Goal: Answer question/provide support: Share knowledge or assist other users

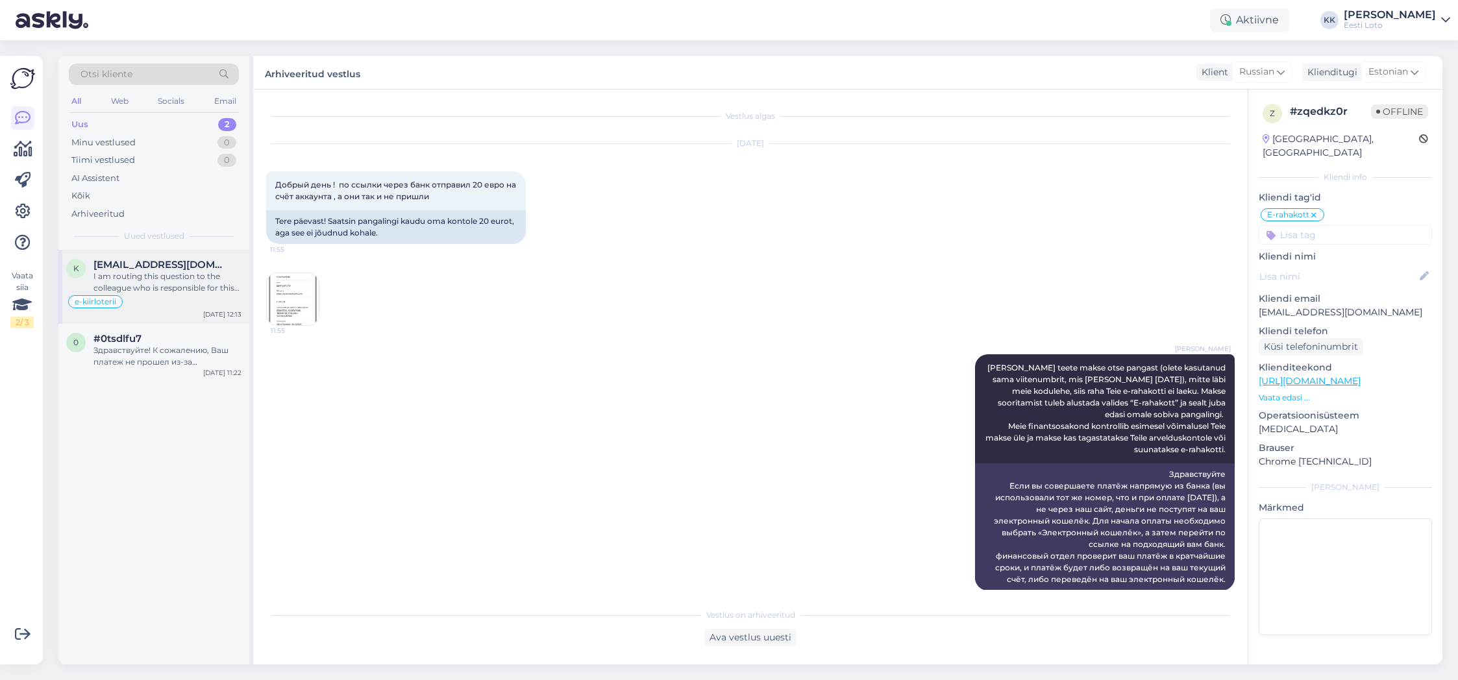
click at [160, 283] on div "I am routing this question to the colleague who is responsible for this topic. …" at bounding box center [168, 282] width 148 height 23
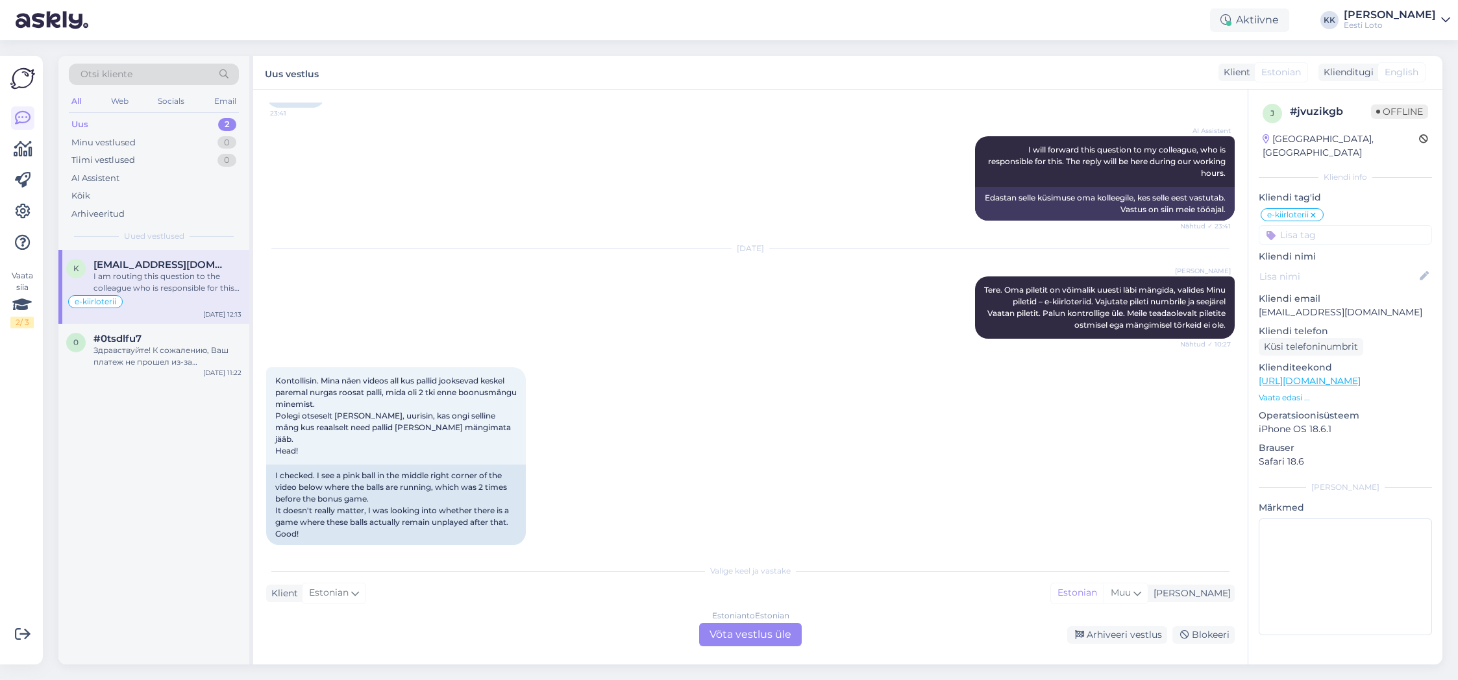
scroll to position [498, 0]
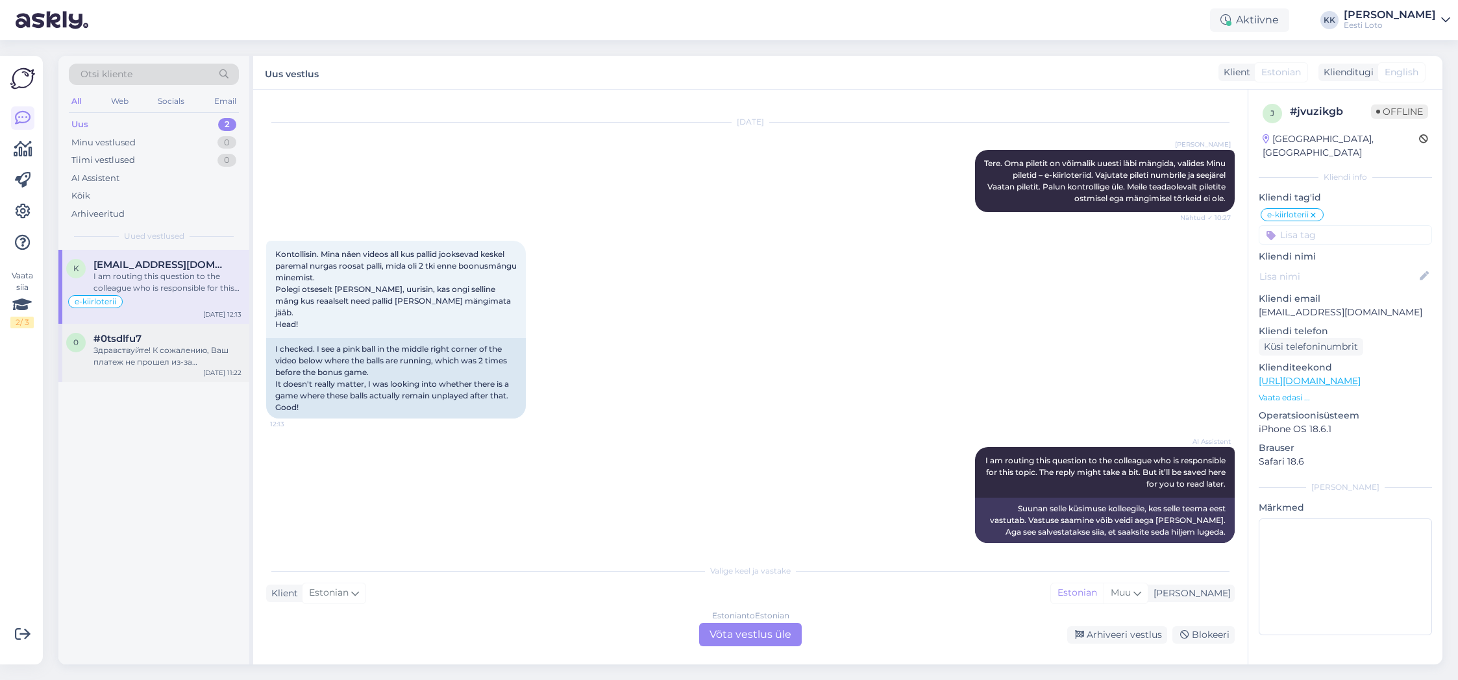
click at [134, 343] on span "#0tsdlfu7" at bounding box center [118, 339] width 48 height 12
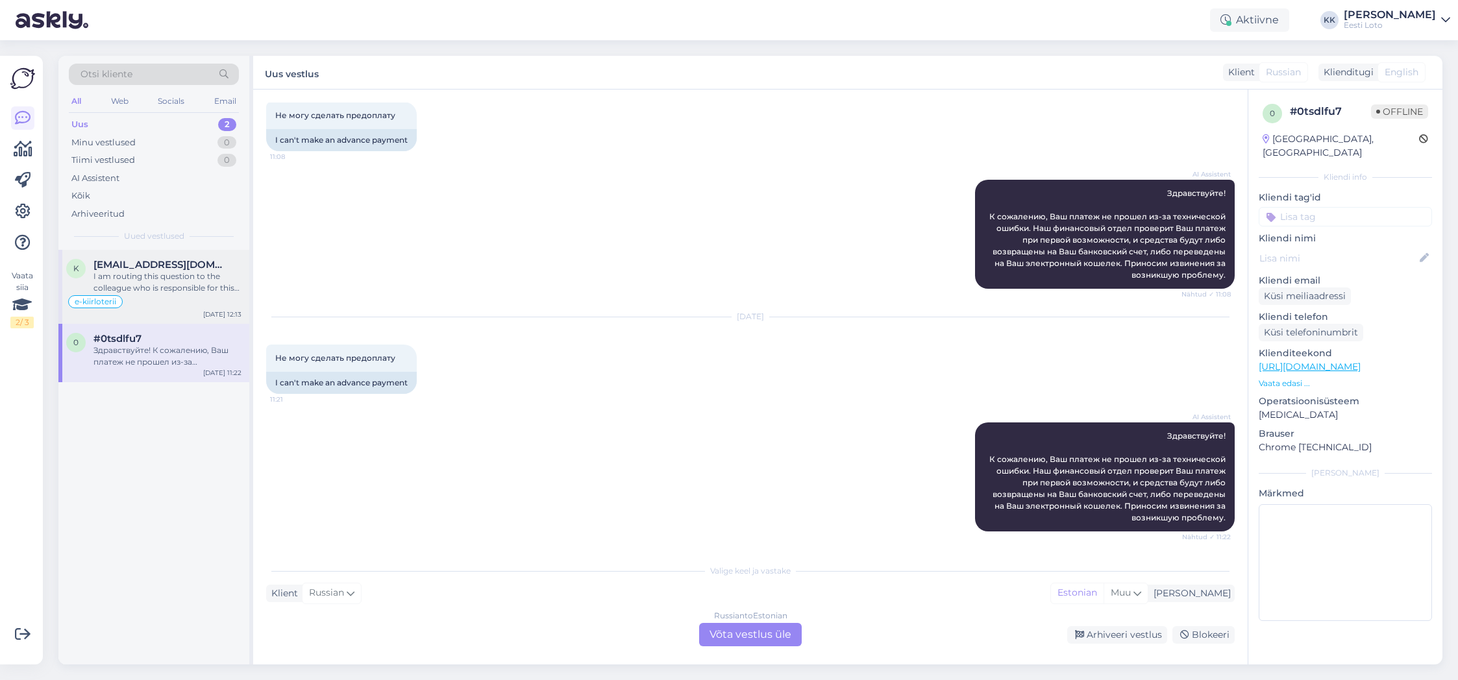
click at [133, 270] on span "[EMAIL_ADDRESS][DOMAIN_NAME]" at bounding box center [161, 265] width 135 height 12
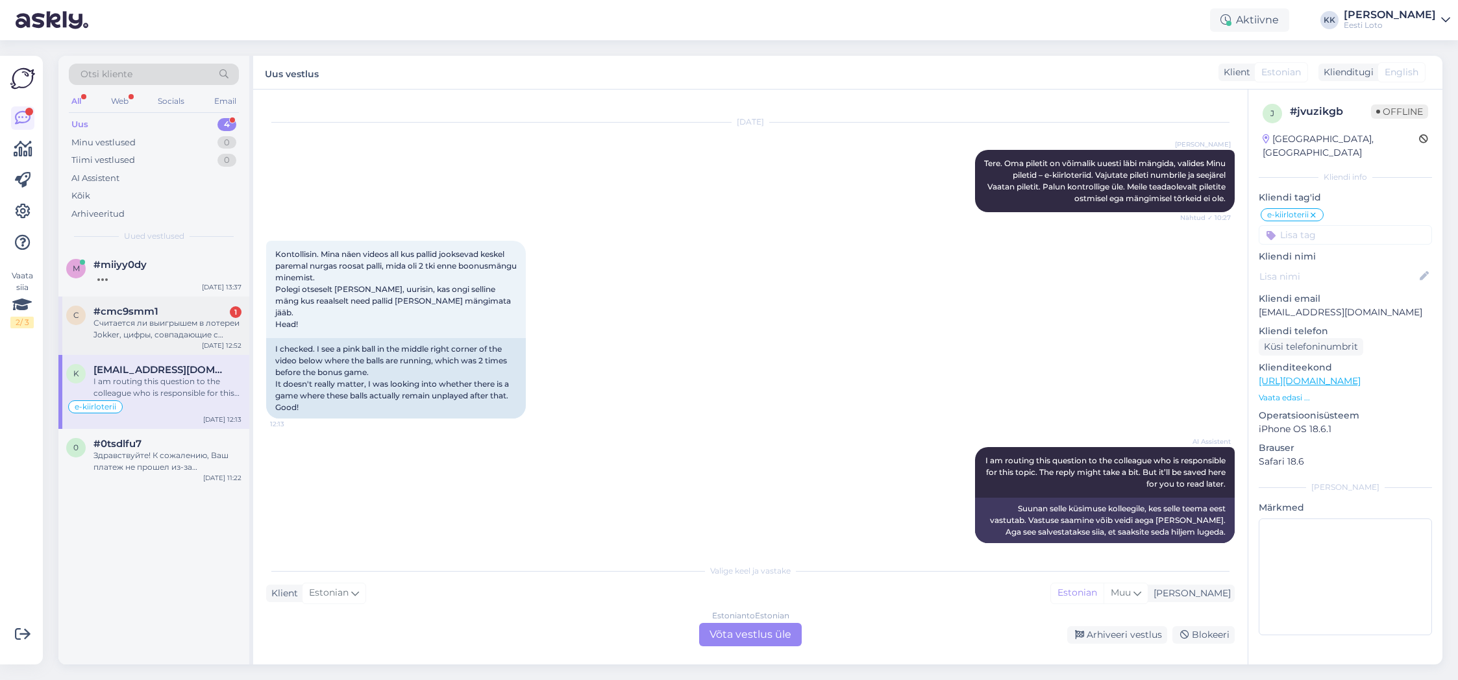
click at [181, 327] on div "Считается ли выигрышем в лотереи Jokker, цифры, совпадающие с цифрами розыгрыша…" at bounding box center [168, 329] width 148 height 23
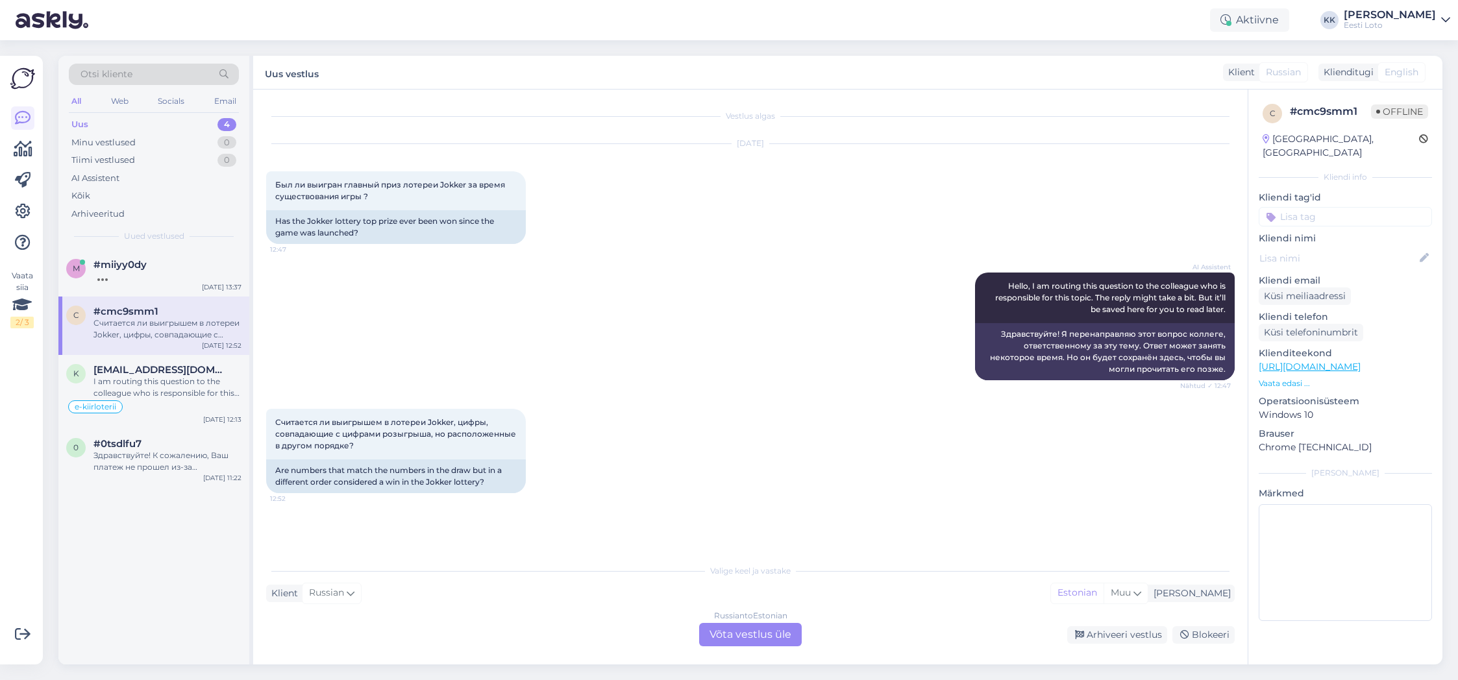
scroll to position [0, 0]
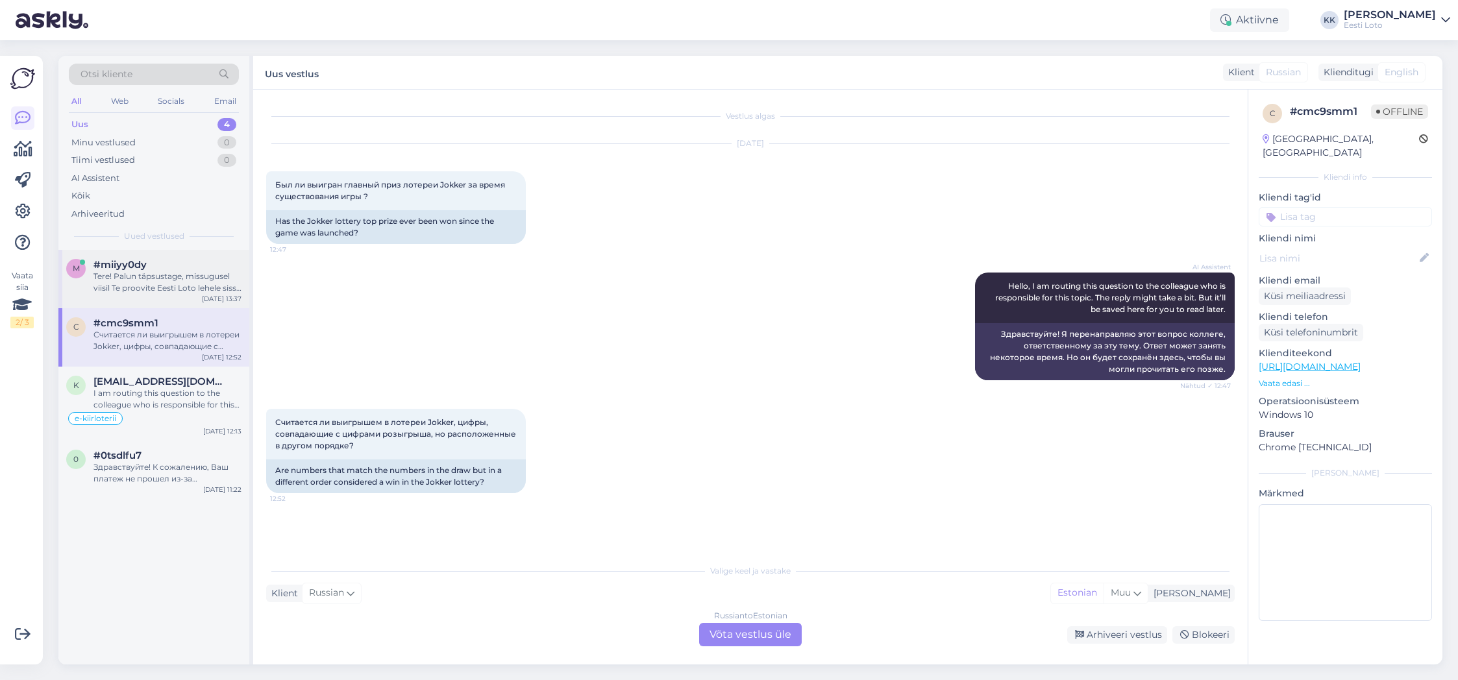
click at [193, 286] on div "Tere! Palun täpsustage, missugusel viisil Te proovite Eesti Loto lehele sisse l…" at bounding box center [168, 282] width 148 height 23
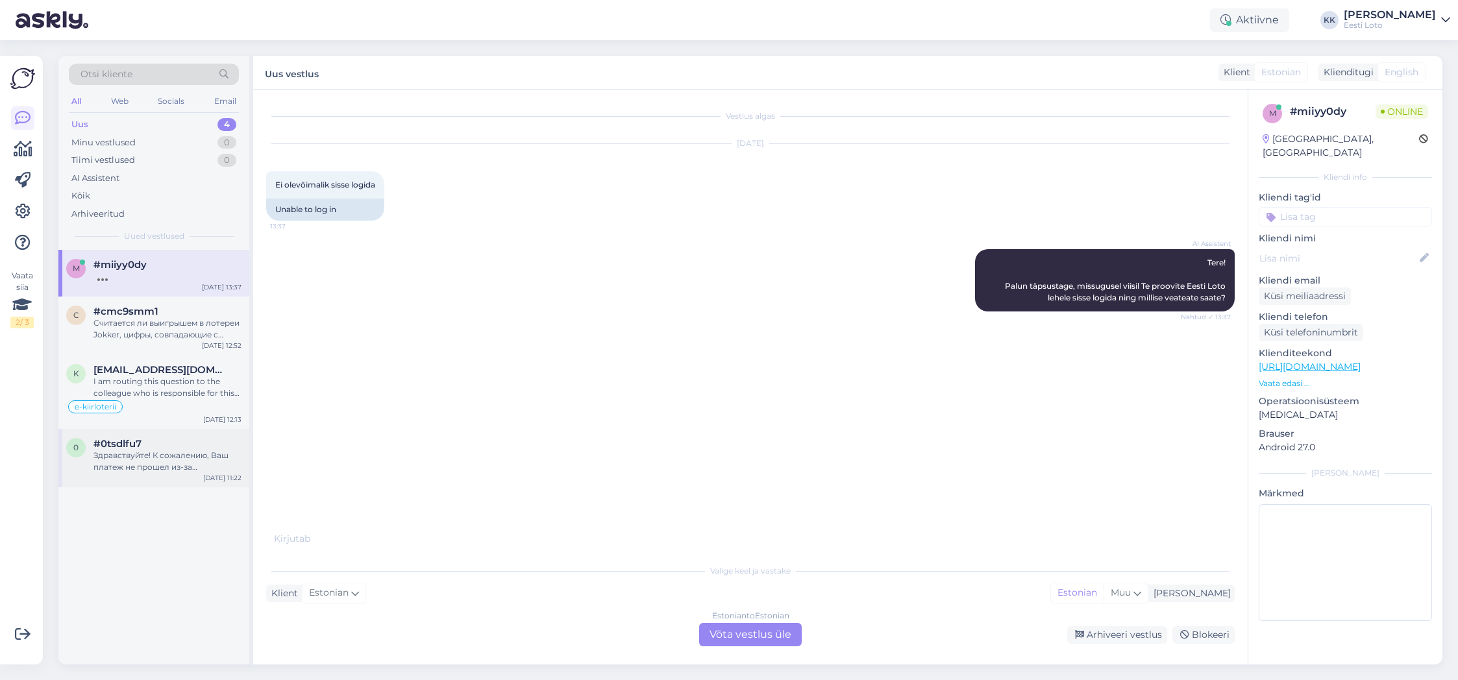
click at [155, 466] on div "Здравствуйте! К сожалению, Ваш платеж не прошел из-за технической ошибки. Наш ф…" at bounding box center [168, 461] width 148 height 23
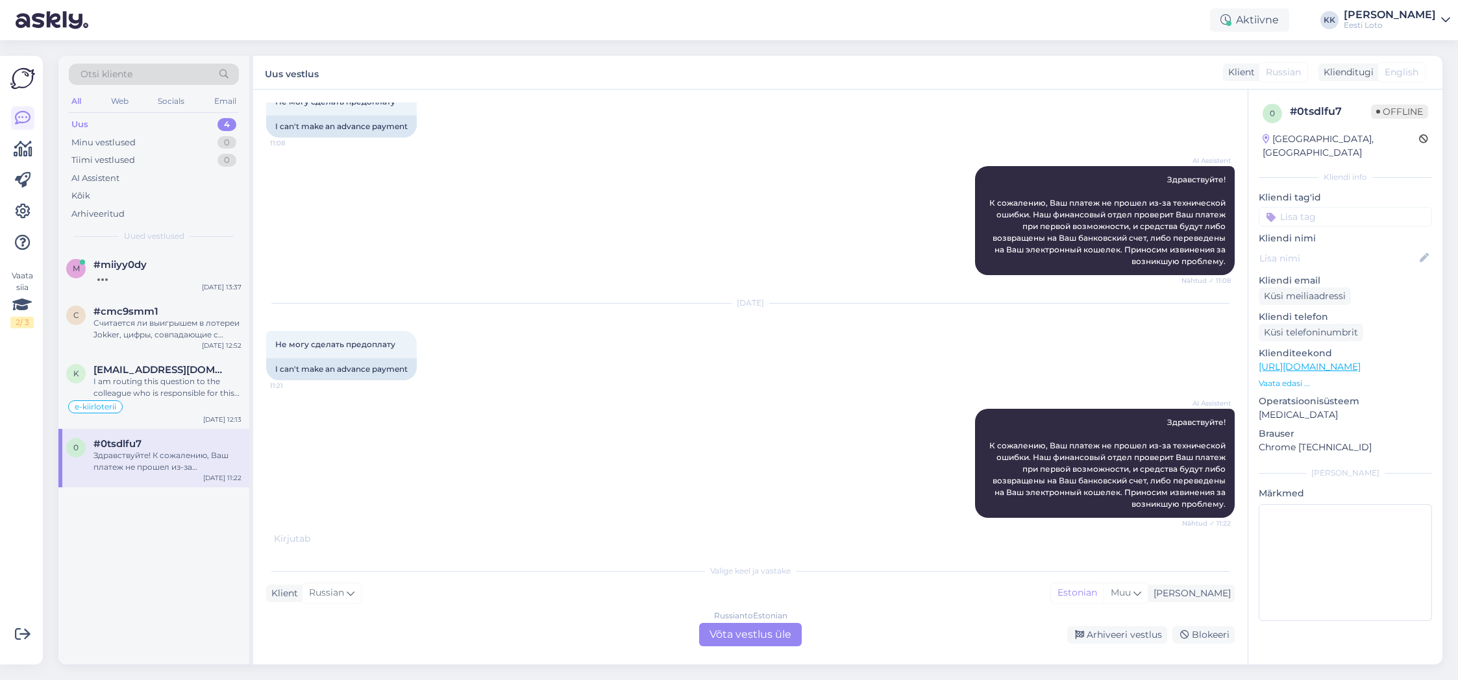
scroll to position [69, 0]
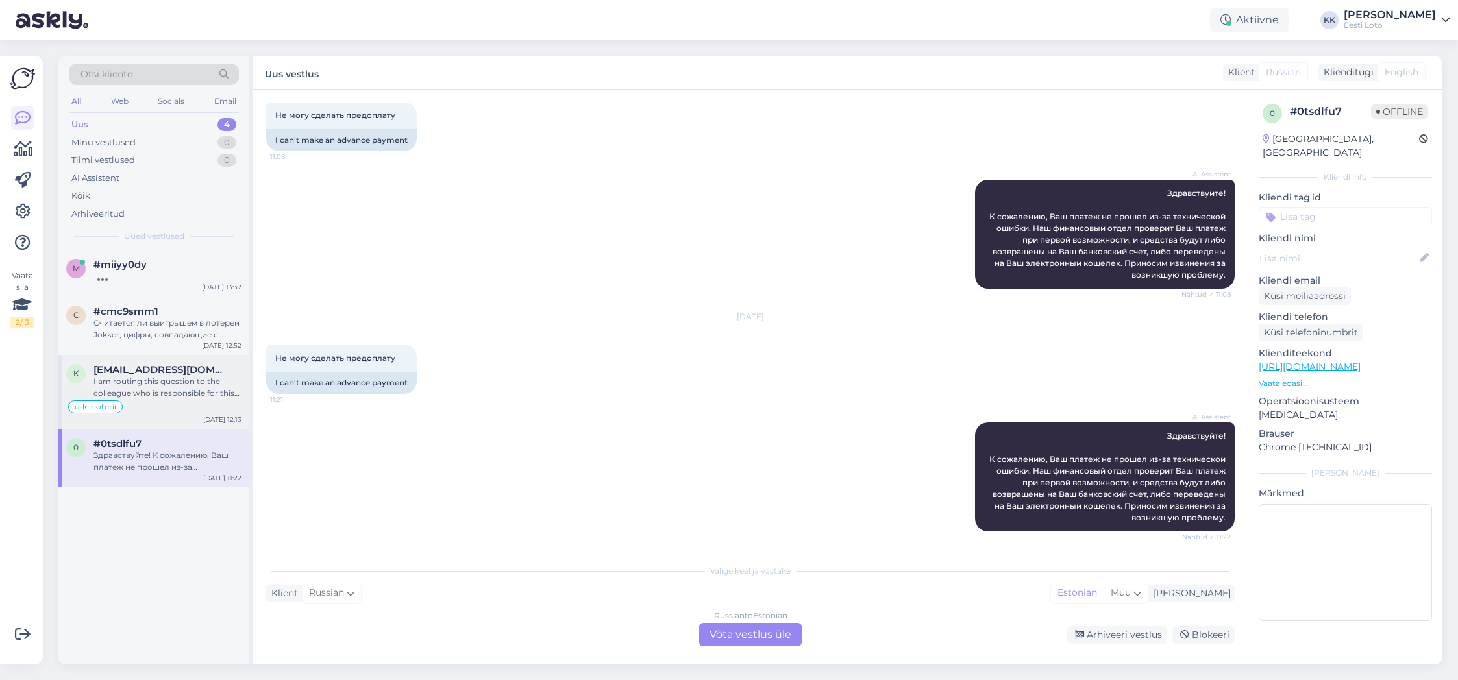
click at [177, 395] on div "I am routing this question to the colleague who is responsible for this topic. …" at bounding box center [168, 387] width 148 height 23
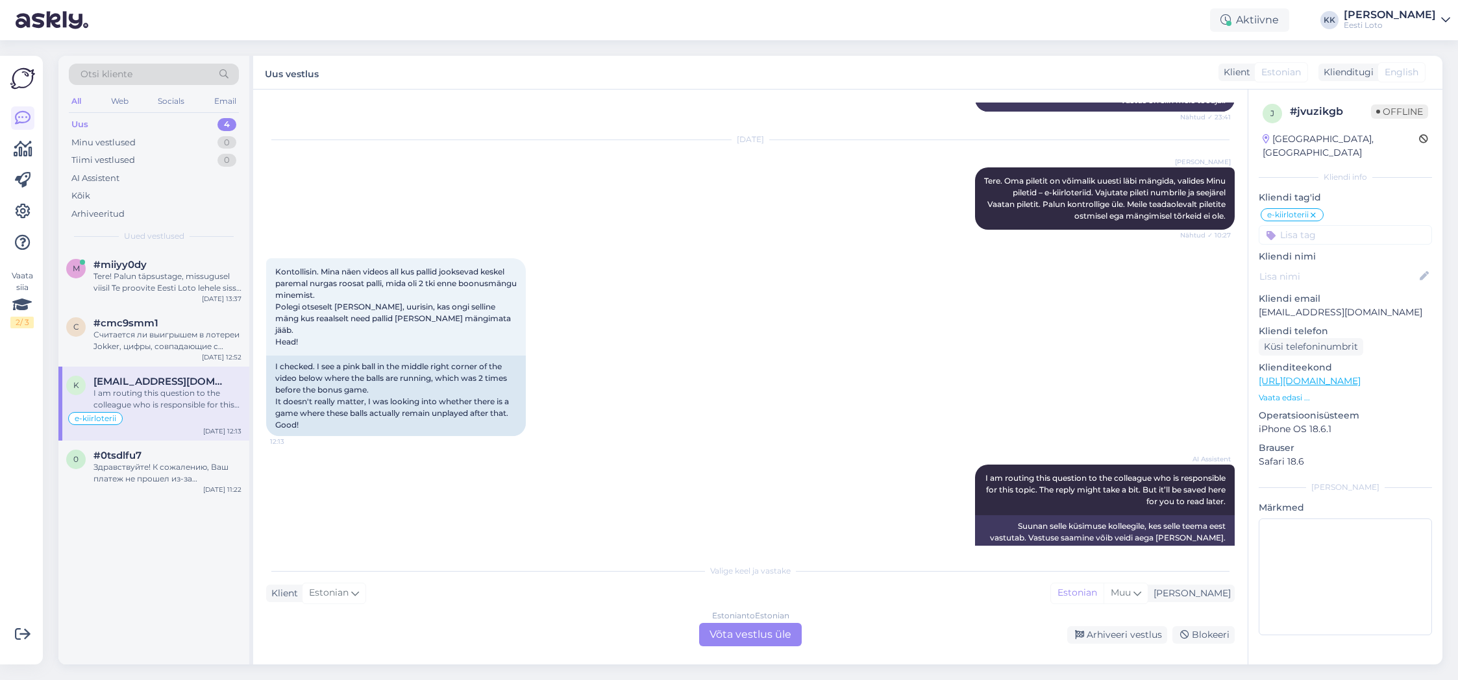
scroll to position [477, 0]
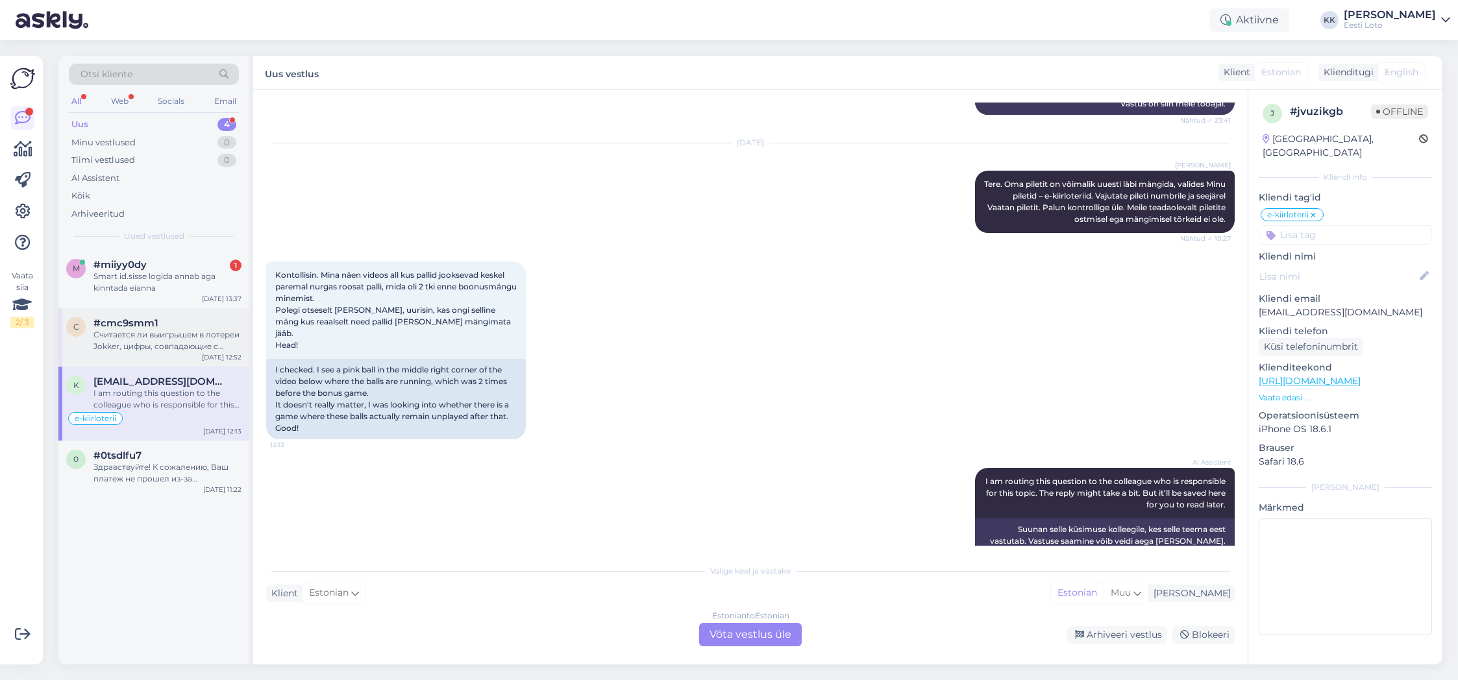
click at [139, 351] on div "Считается ли выигрышем в лотереи Jokker, цифры, совпадающие с цифрами розыгрыша…" at bounding box center [168, 340] width 148 height 23
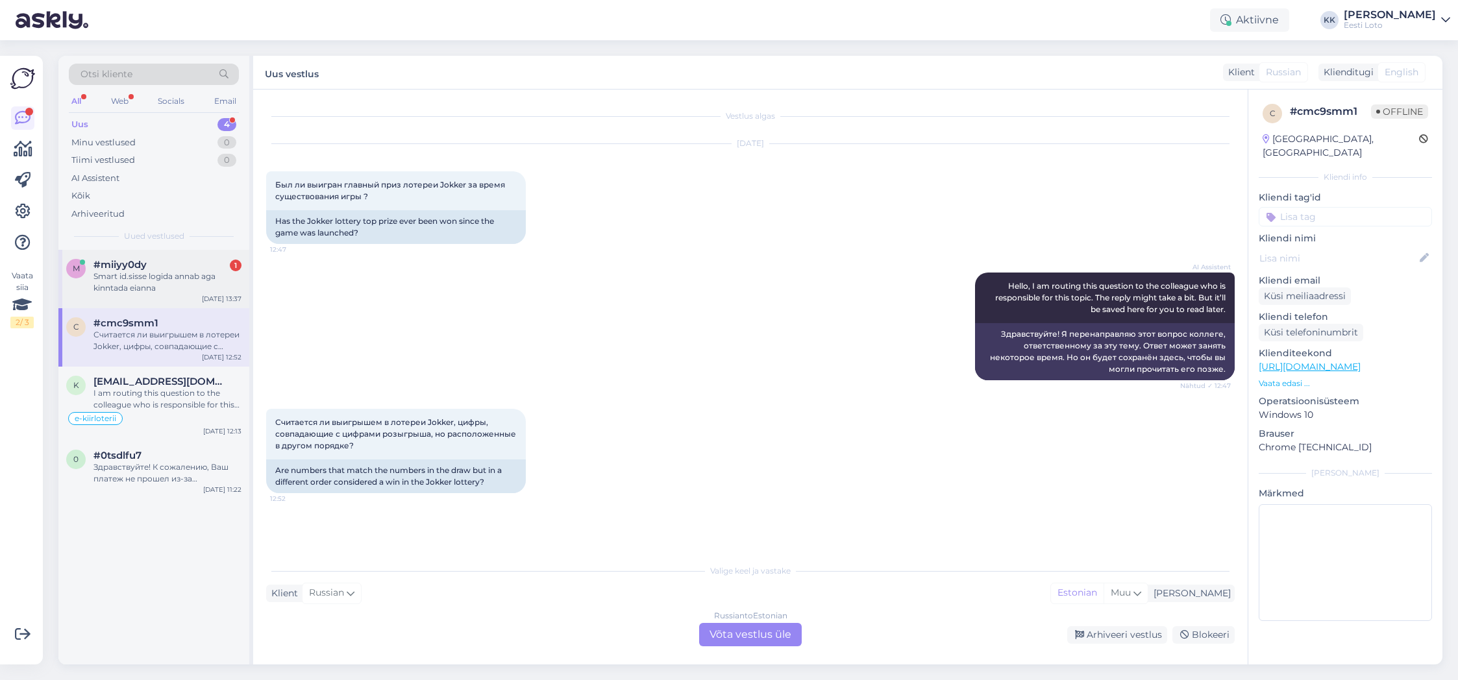
click at [149, 289] on div "Smart id.sisse logida annab aga kinntada eianna" at bounding box center [168, 282] width 148 height 23
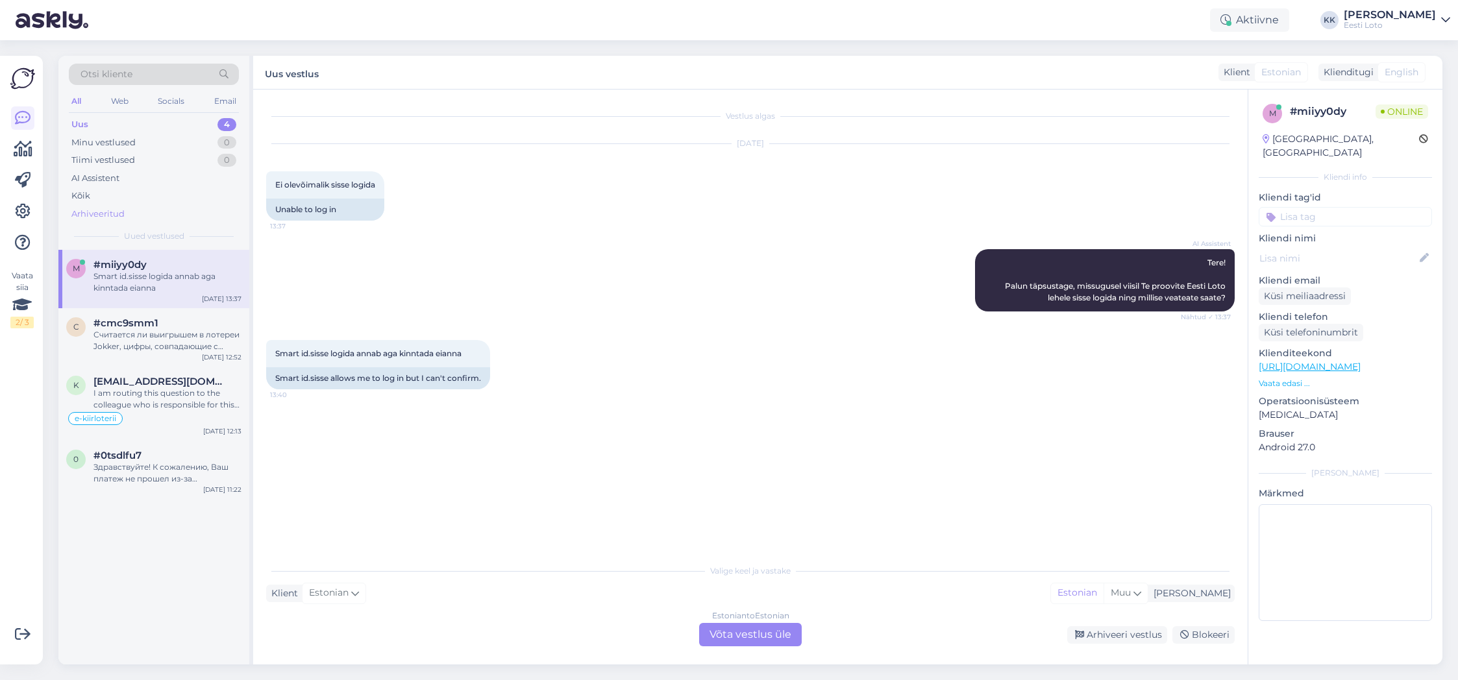
click at [120, 206] on div "Arhiveeritud" at bounding box center [154, 214] width 170 height 18
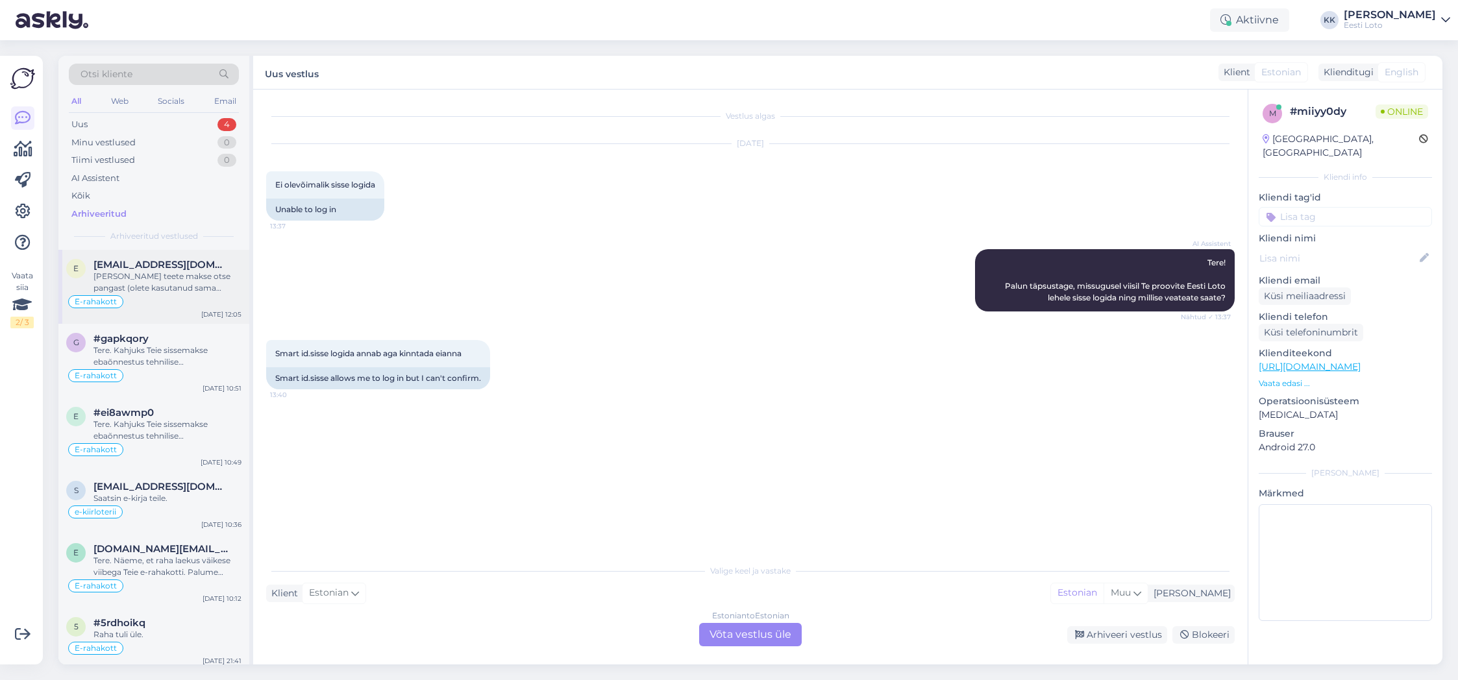
drag, startPoint x: 186, startPoint y: 282, endPoint x: 193, endPoint y: 282, distance: 7.2
click at [186, 282] on div "[PERSON_NAME] teete makse otse pangast (olete kasutanud sama viitenumbrit, mis …" at bounding box center [168, 282] width 148 height 23
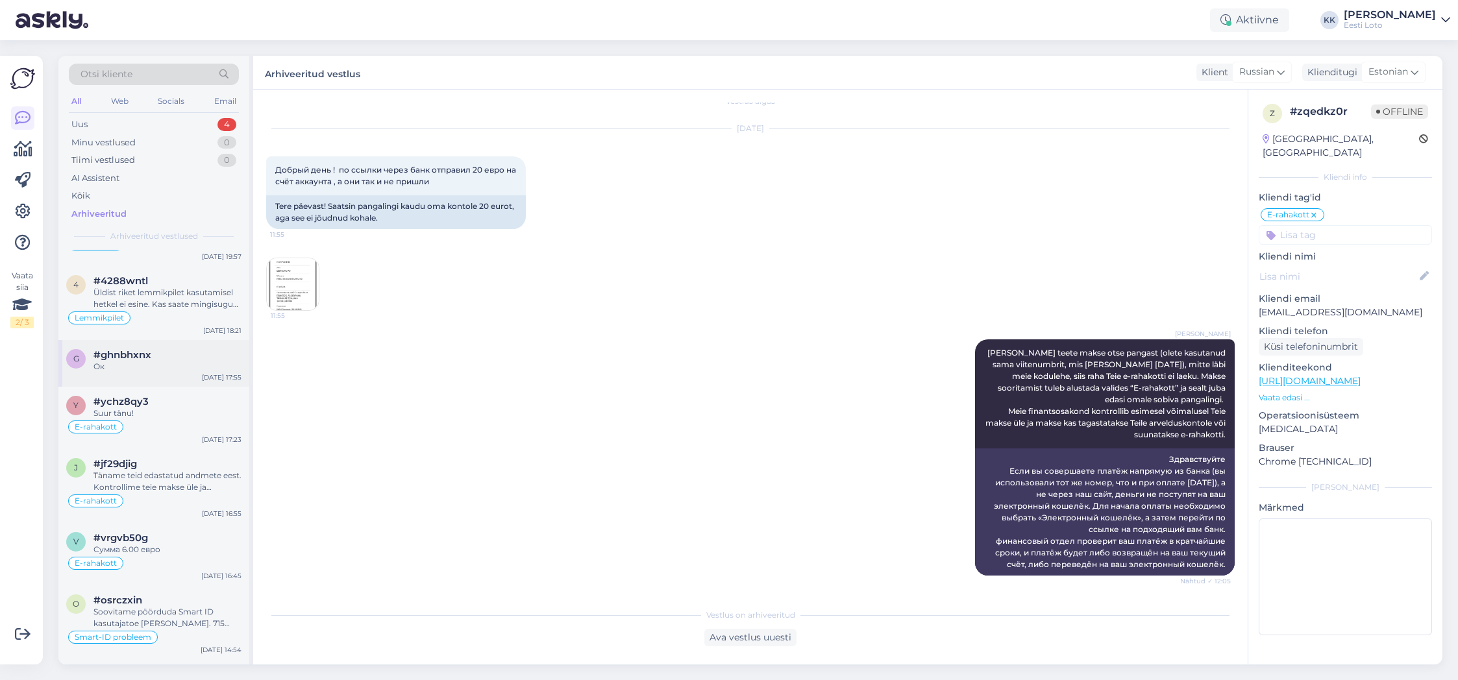
scroll to position [542, 0]
click at [169, 368] on div "Ок" at bounding box center [168, 366] width 148 height 12
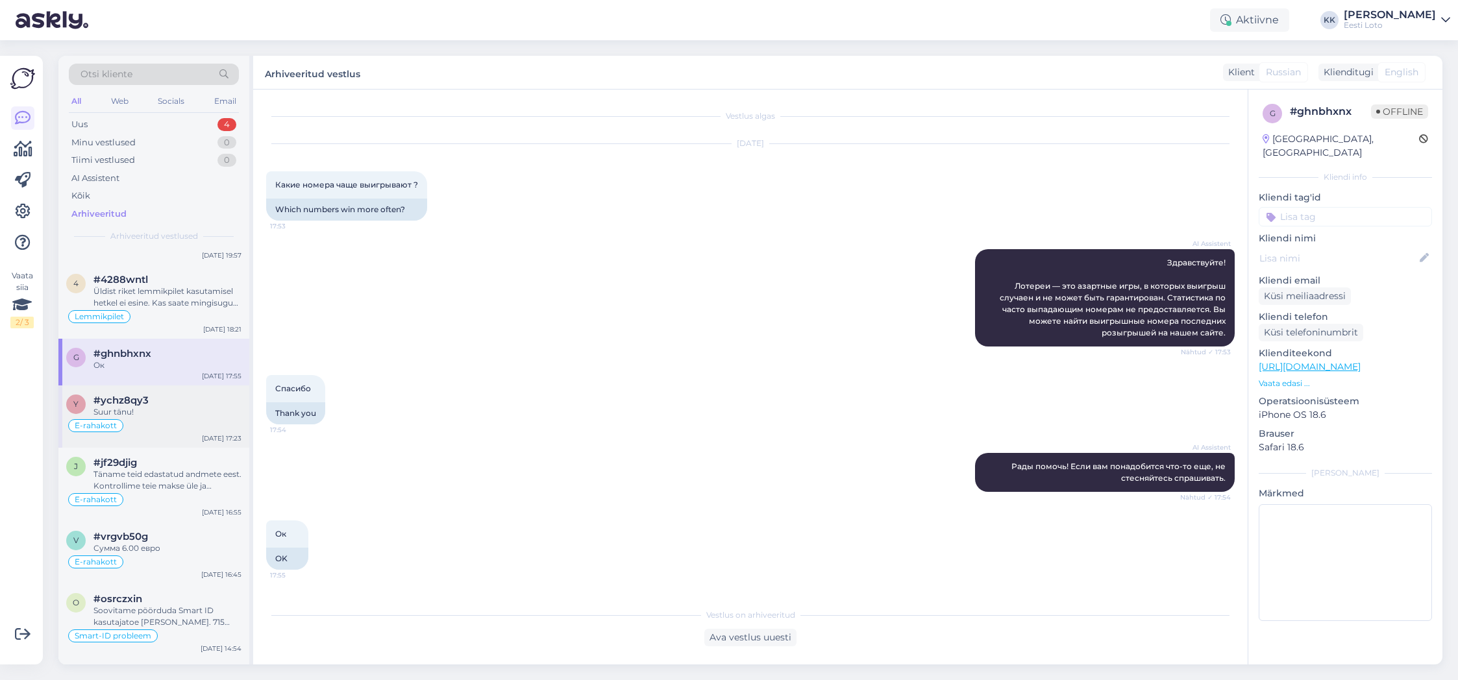
click at [184, 418] on div "E-rahakott" at bounding box center [153, 426] width 175 height 16
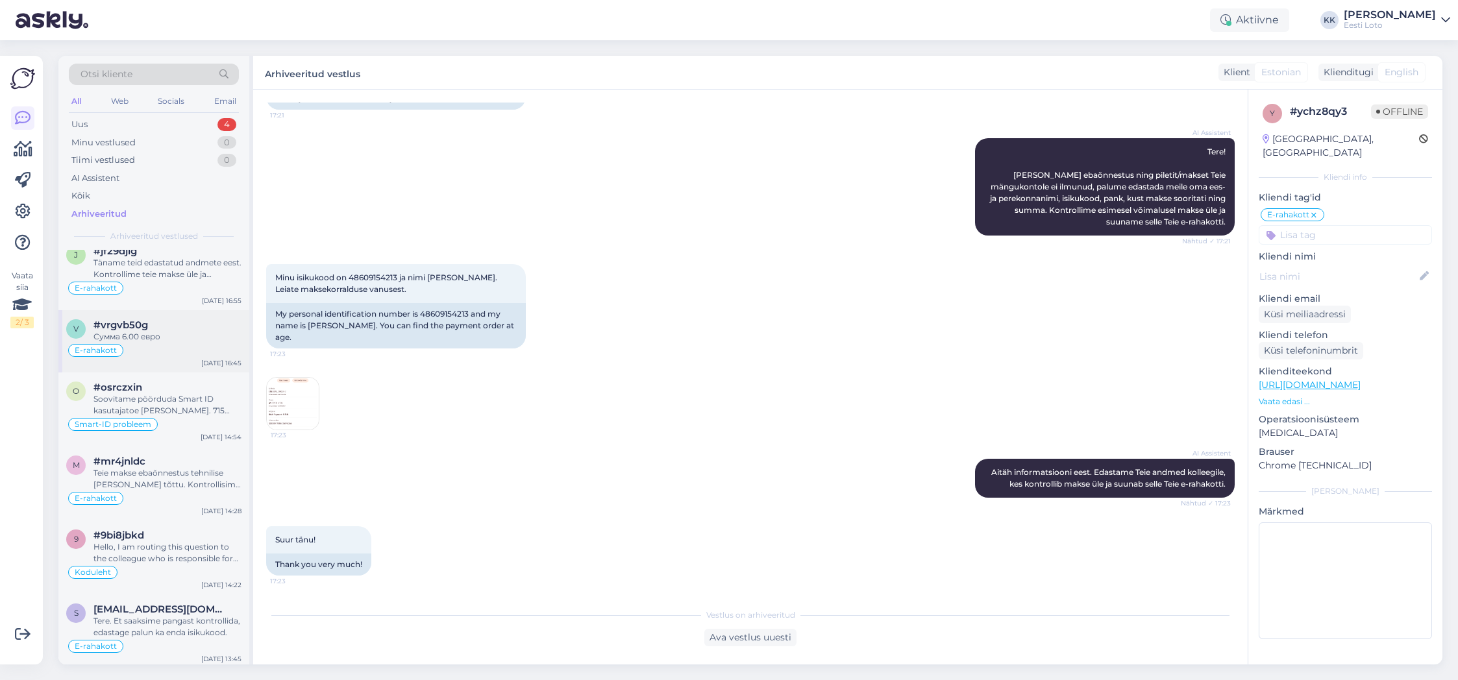
scroll to position [755, 0]
click at [171, 405] on div "Soovitame pöörduda Smart ID kasutajatoe [PERSON_NAME]. 715 1606 või [DOMAIN_NAM…" at bounding box center [168, 403] width 148 height 23
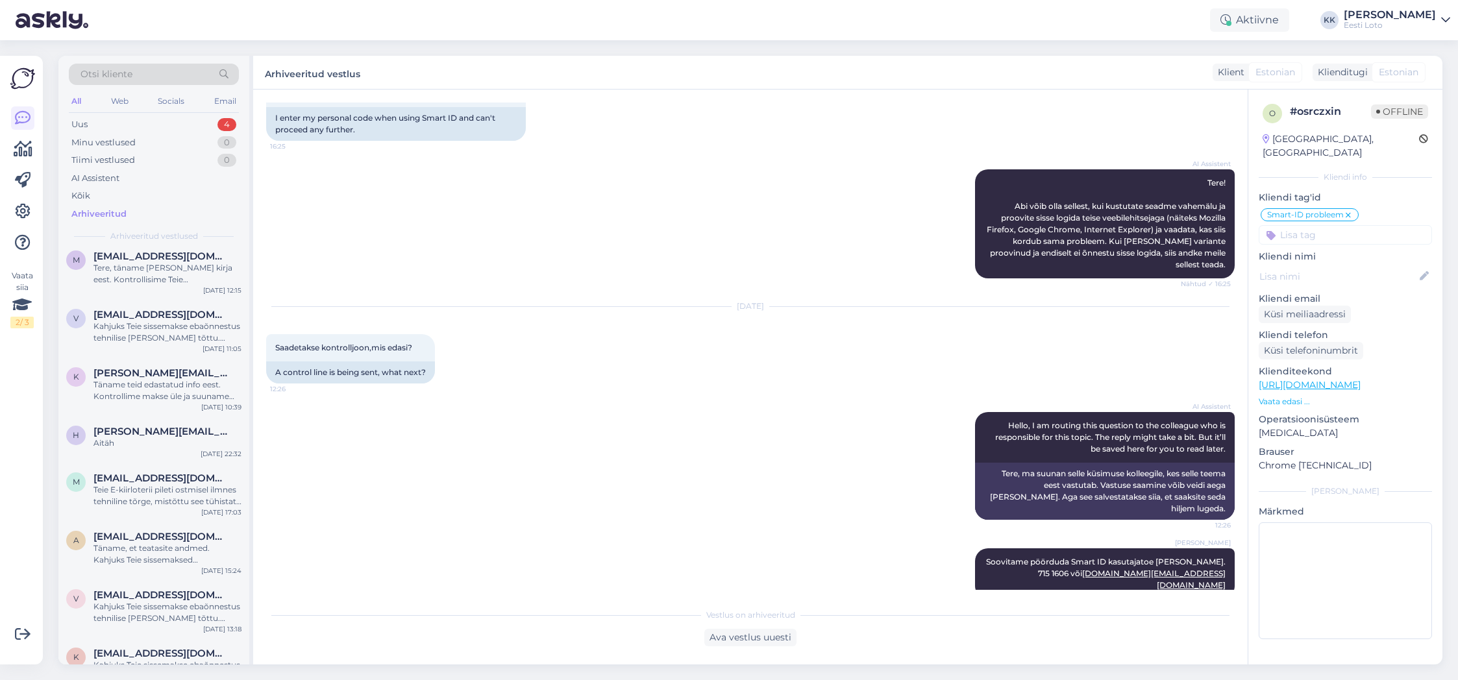
scroll to position [2228, 0]
click at [102, 125] on div "Uus 4" at bounding box center [154, 125] width 170 height 18
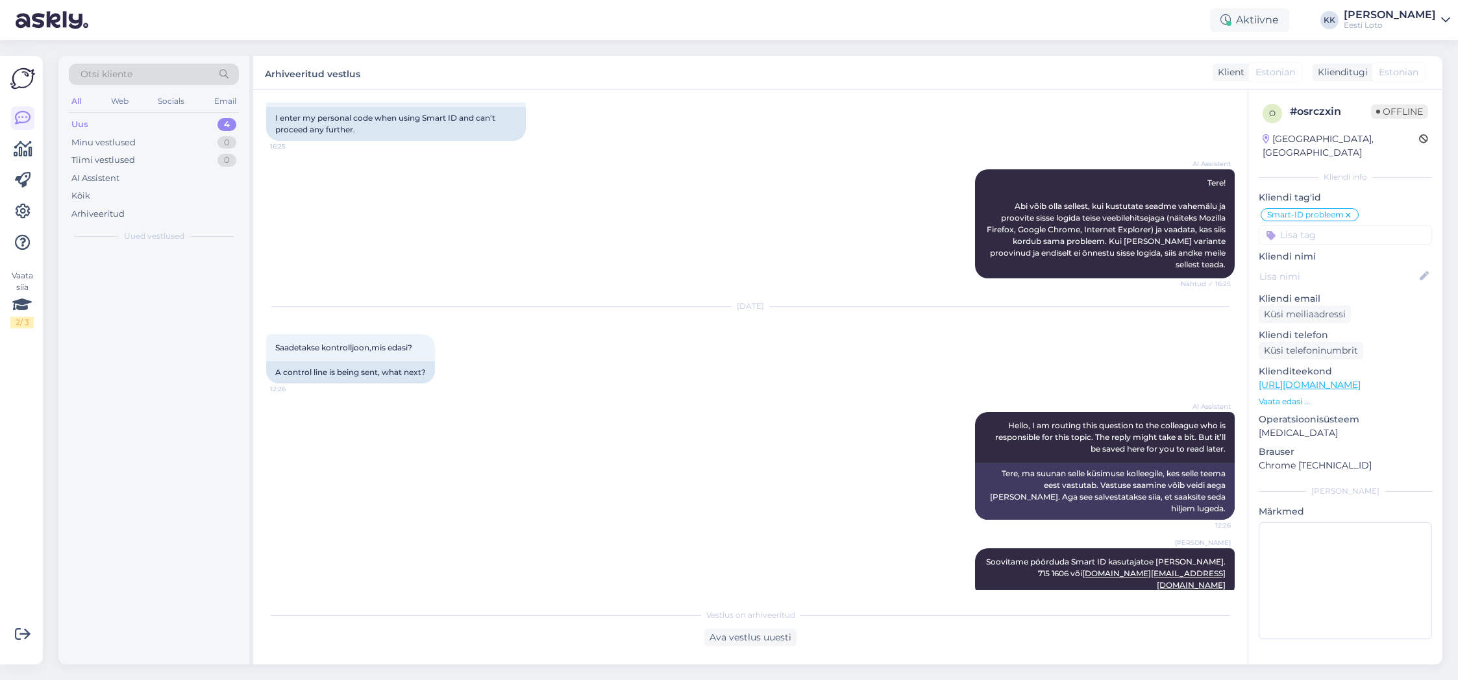
scroll to position [0, 0]
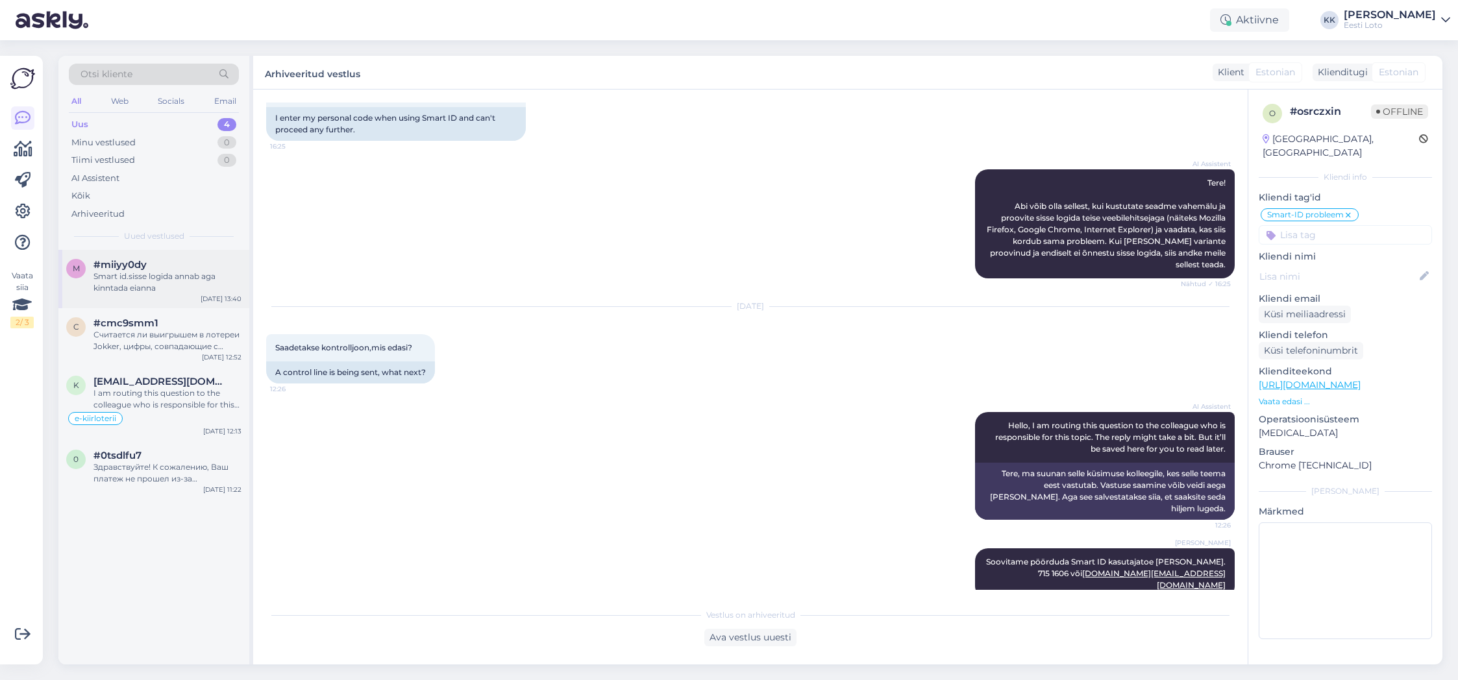
click at [184, 286] on div "Smart id.sisse logida annab aga kinntada eianna" at bounding box center [168, 282] width 148 height 23
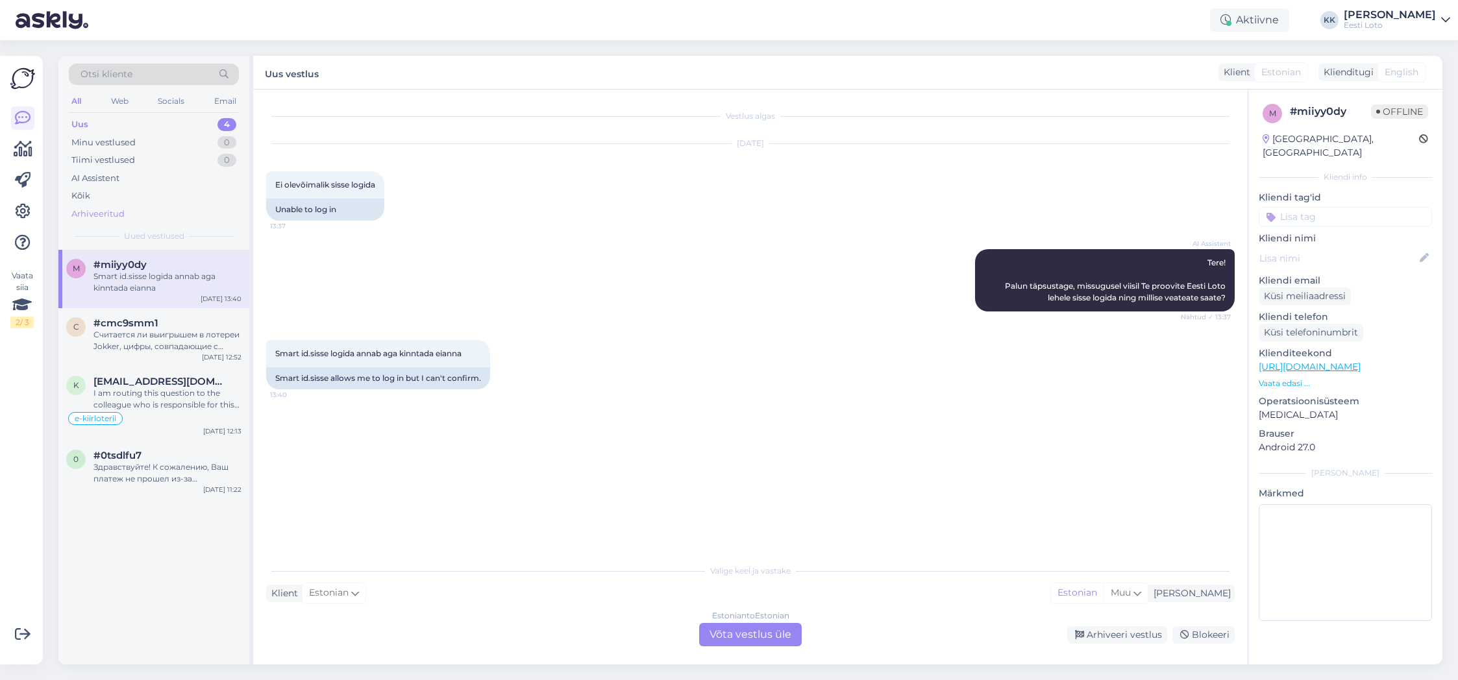
click at [104, 215] on div "Arhiveeritud" at bounding box center [97, 214] width 53 height 13
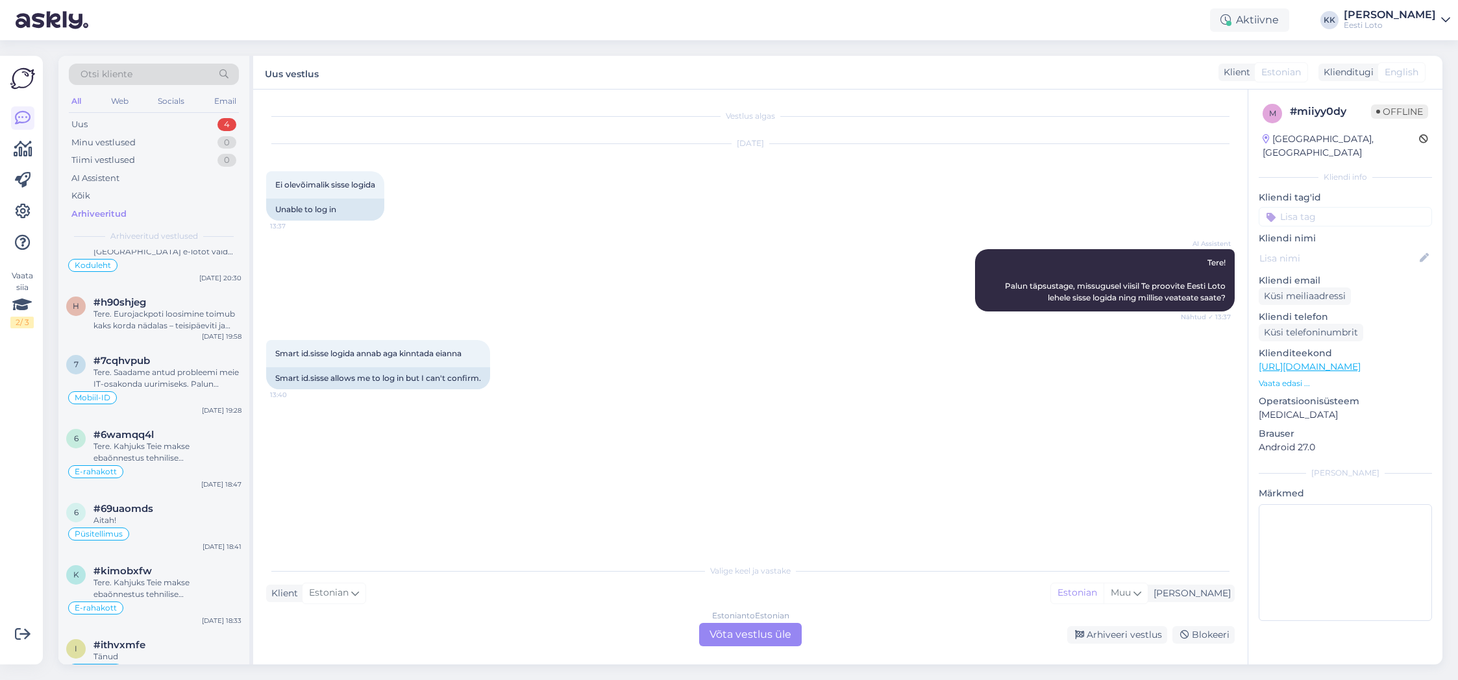
scroll to position [3150, 0]
click at [182, 378] on div "Tere. Saadame antud probleemi meie IT-osakonda uurimiseks. Palun teatage ka end…" at bounding box center [168, 377] width 148 height 23
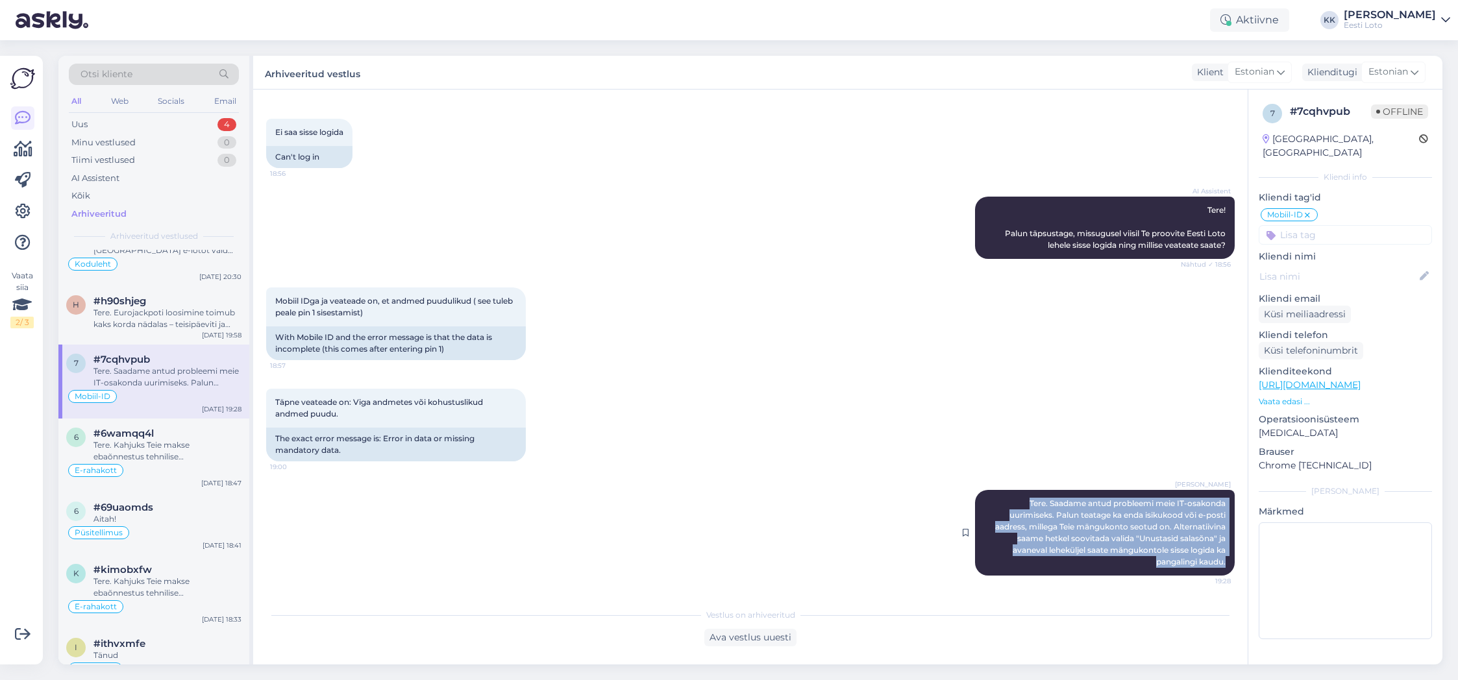
drag, startPoint x: 1027, startPoint y: 501, endPoint x: 1221, endPoint y: 568, distance: 205.6
click at [1223, 569] on div "Kadri [PERSON_NAME]. Saadame antud probleemi meie IT-osakonda uurimiseks. Palun…" at bounding box center [1105, 533] width 260 height 86
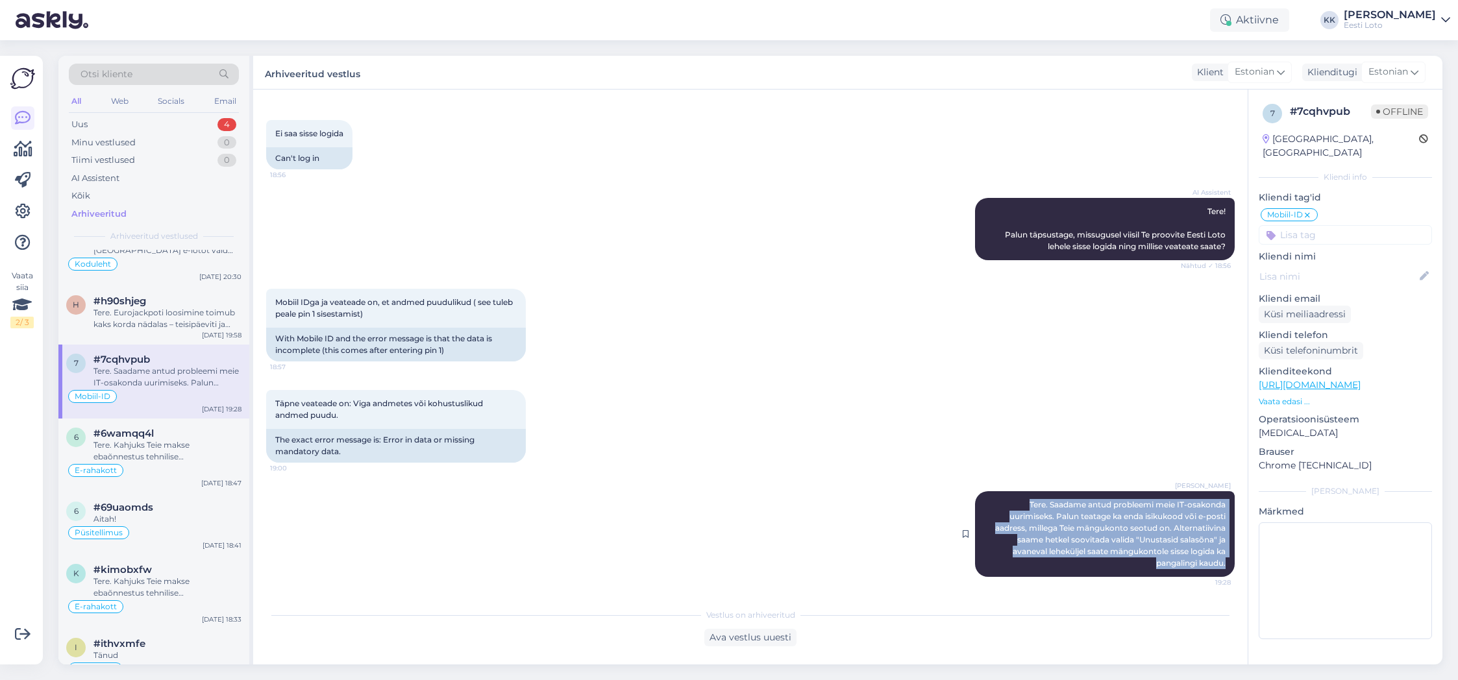
copy span "Tere. Saadame antud probleemi meie IT-osakonda uurimiseks. Palun teatage ka end…"
click at [143, 125] on div "Uus 4" at bounding box center [154, 125] width 170 height 18
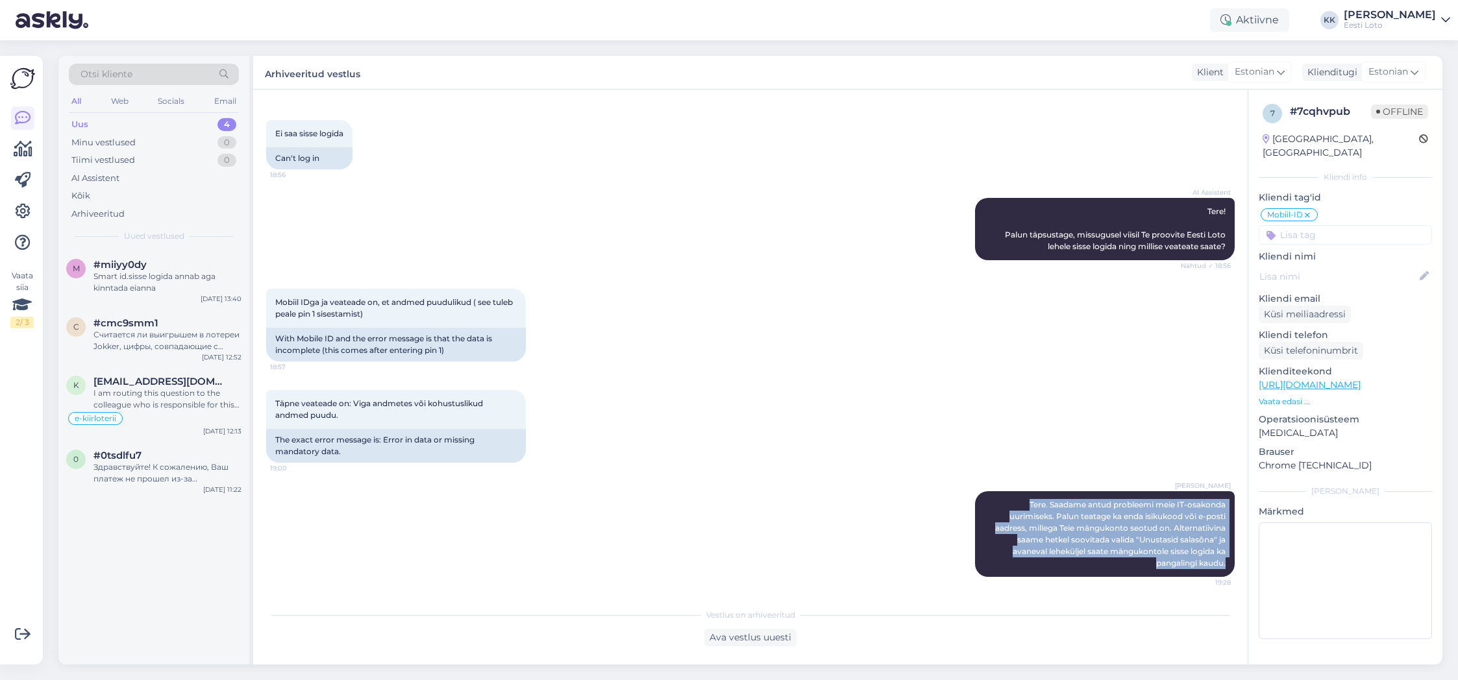
scroll to position [0, 0]
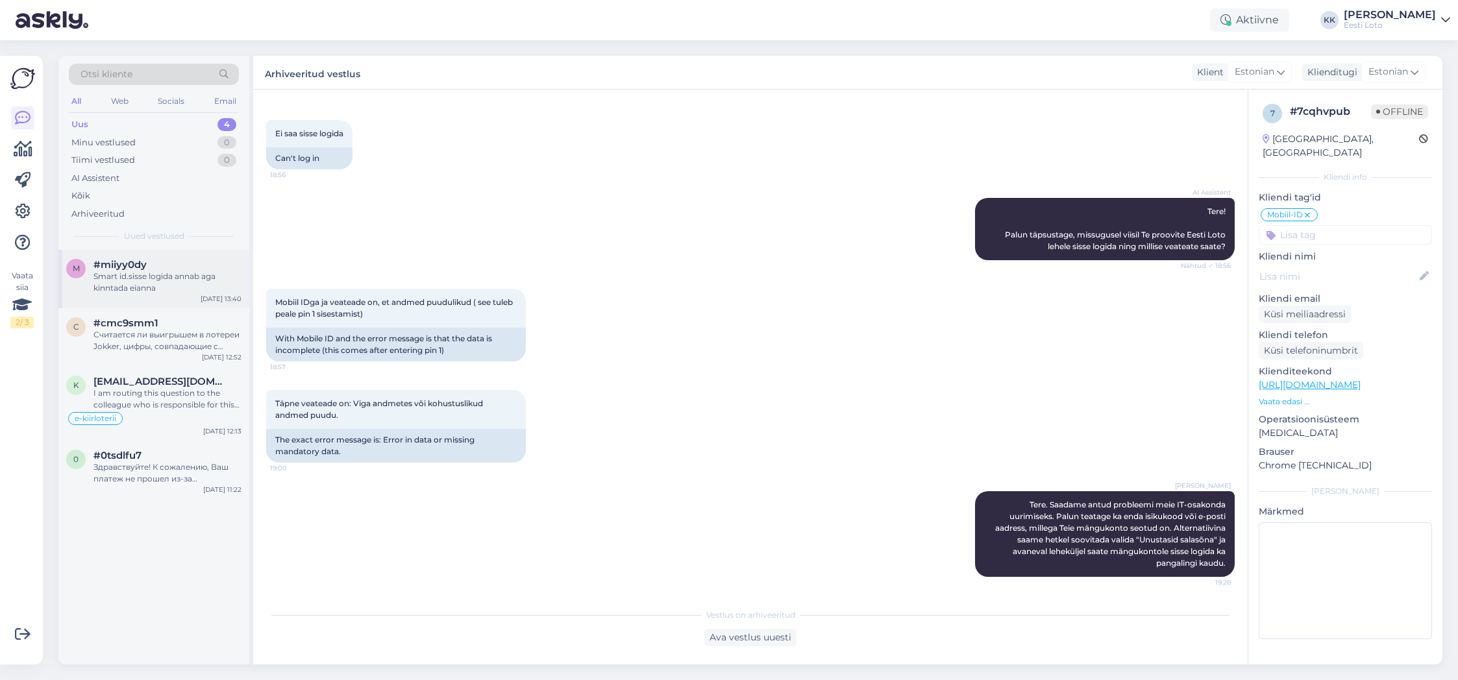
click at [177, 271] on div "Smart id.sisse logida annab aga kinntada eianna" at bounding box center [168, 282] width 148 height 23
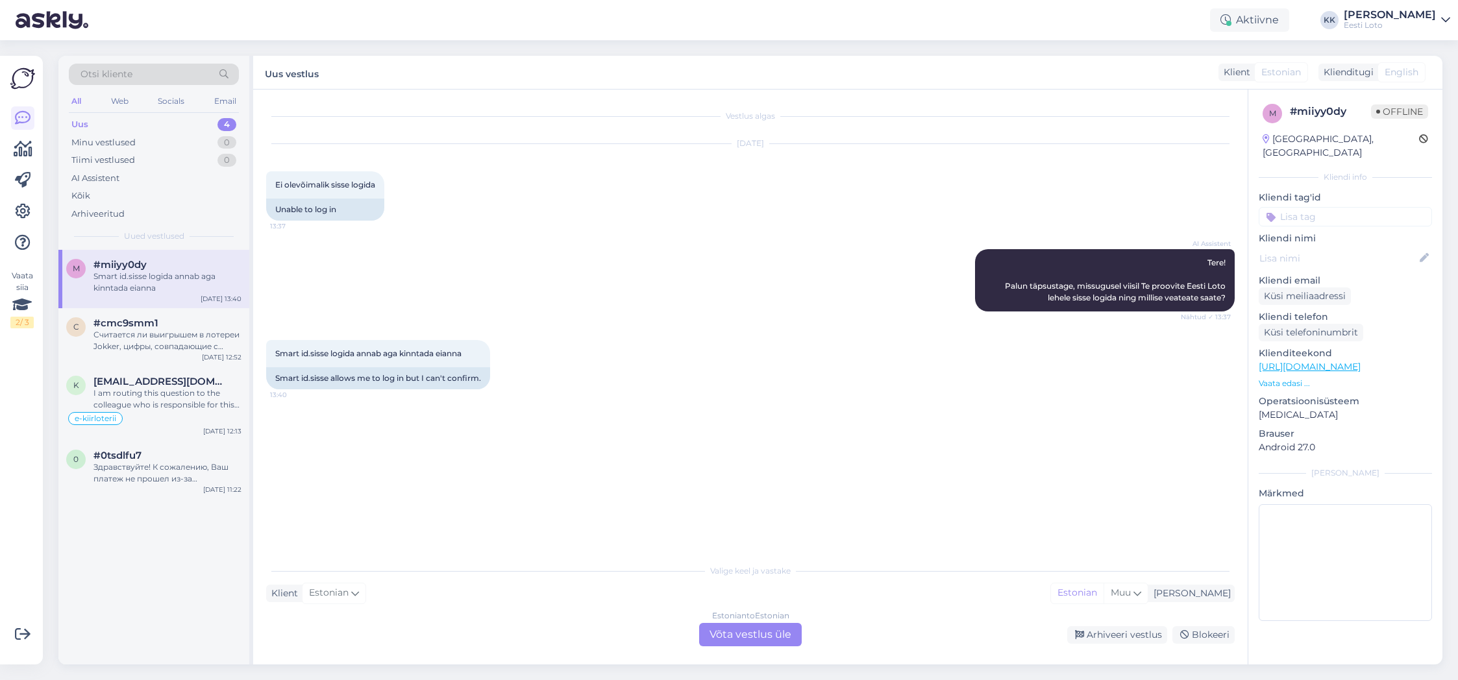
click at [741, 629] on div "Estonian to Estonian Võta vestlus üle" at bounding box center [750, 634] width 103 height 23
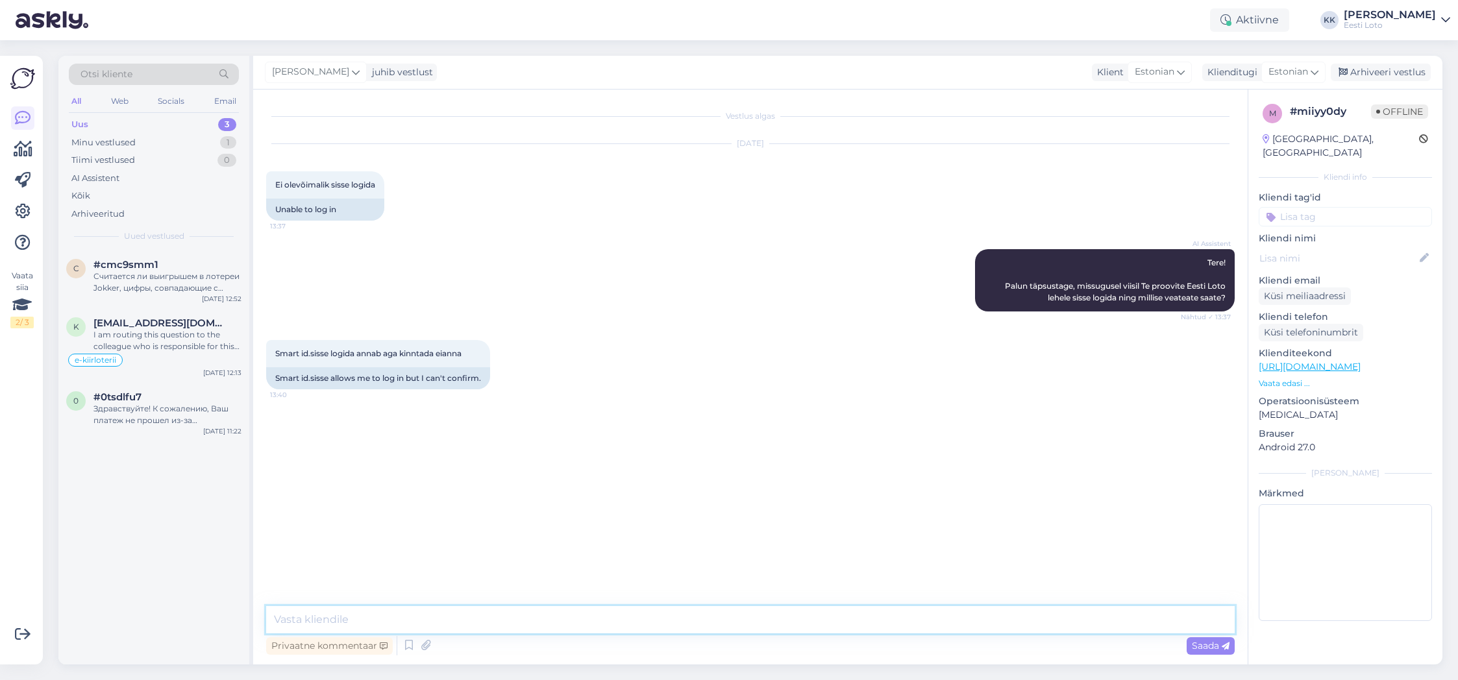
click at [605, 616] on textarea at bounding box center [750, 619] width 969 height 27
type textarea "T"
click at [104, 218] on div "Arhiveeritud" at bounding box center [97, 214] width 53 height 13
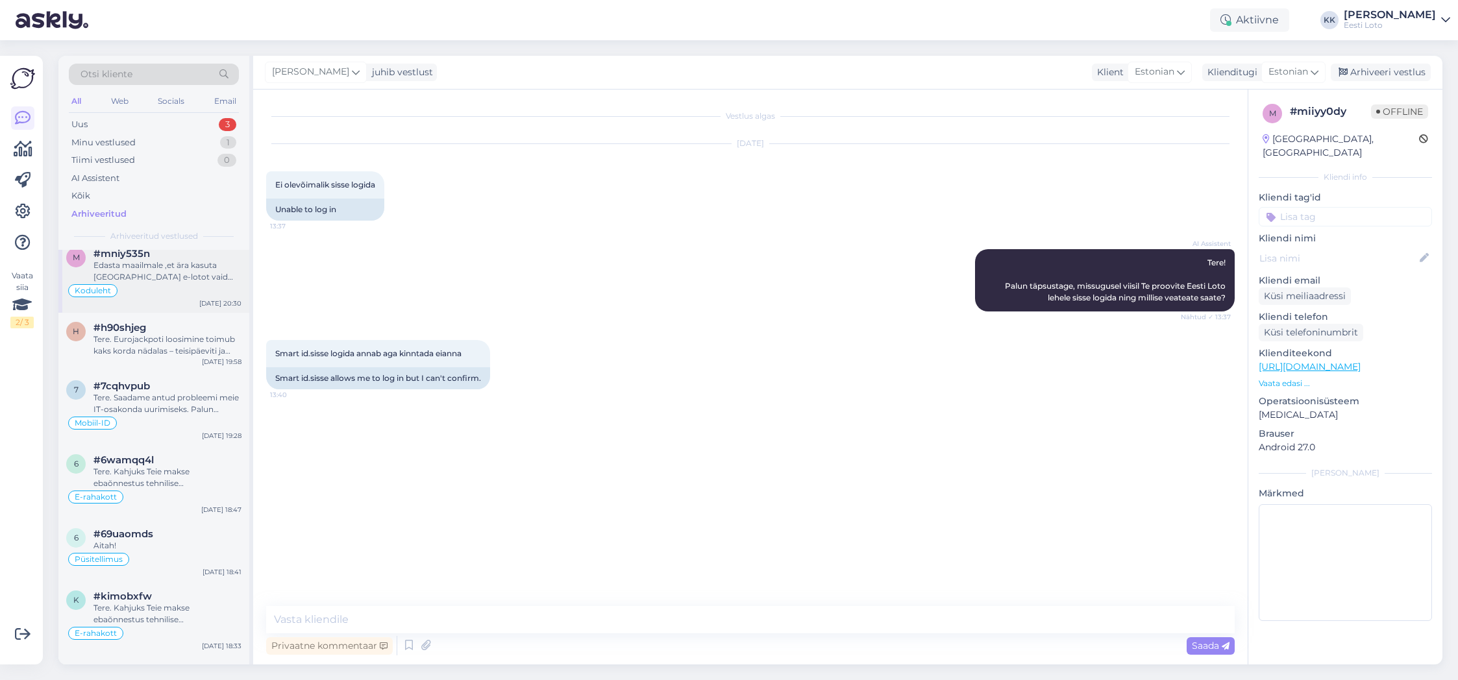
scroll to position [3128, 0]
click at [186, 388] on div "Tere. Saadame antud probleemi meie IT-osakonda uurimiseks. Palun teatage ka end…" at bounding box center [168, 399] width 148 height 23
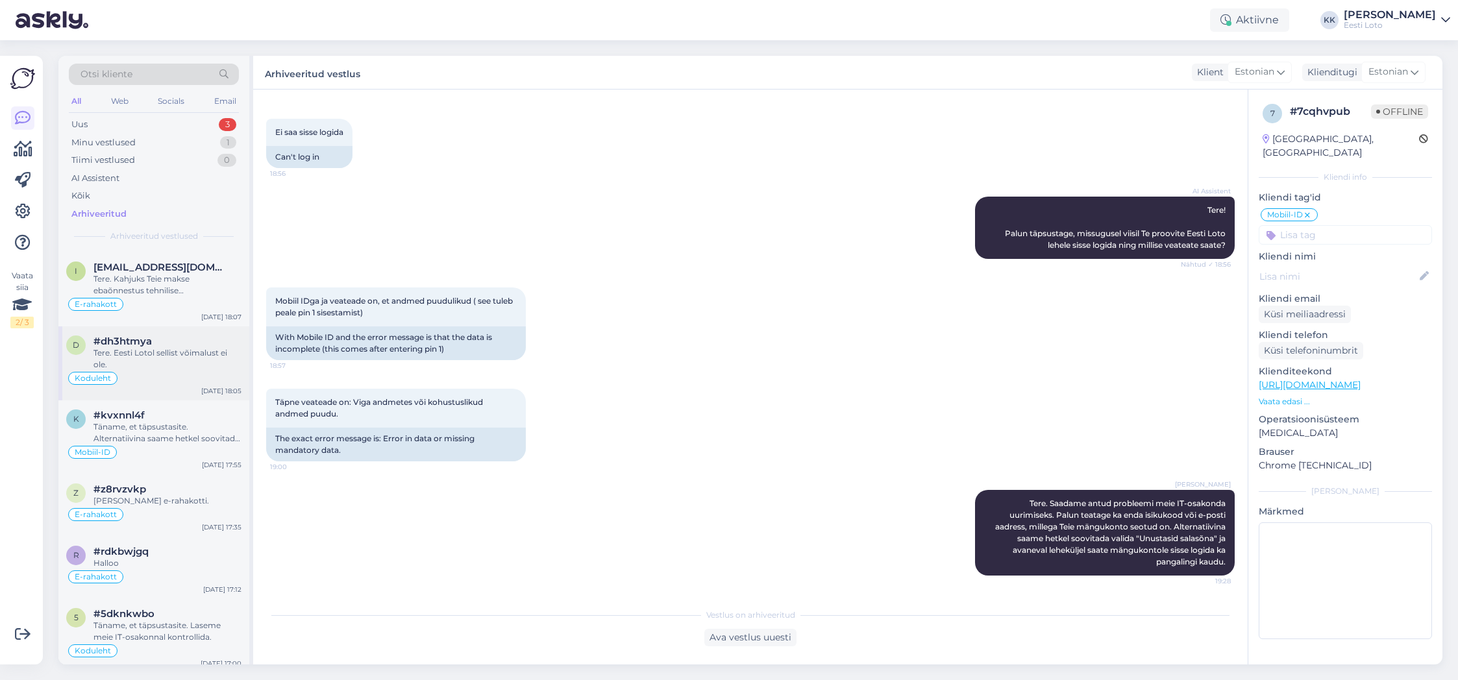
scroll to position [3828, 0]
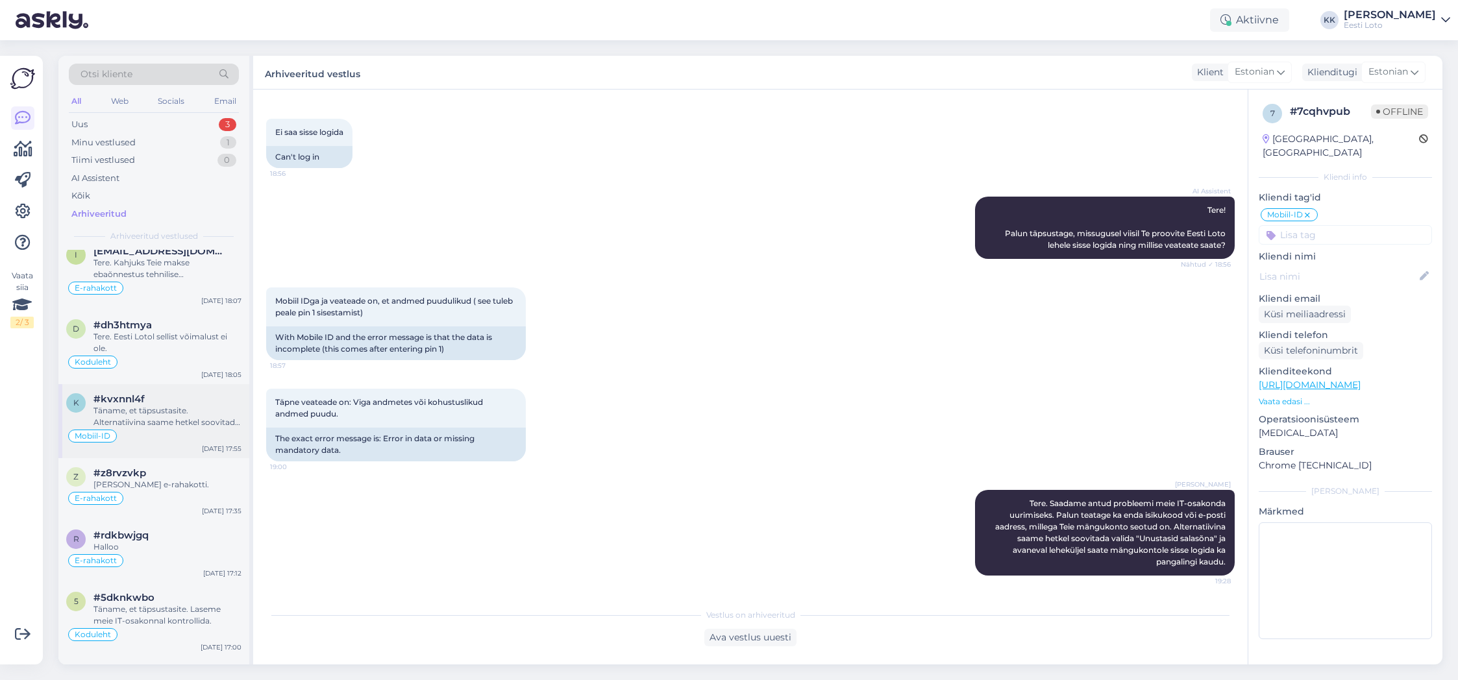
click at [155, 412] on div "Täname, et täpsustasite. Alternatiivina saame hetkel soovitada valida "Unustasi…" at bounding box center [168, 416] width 148 height 23
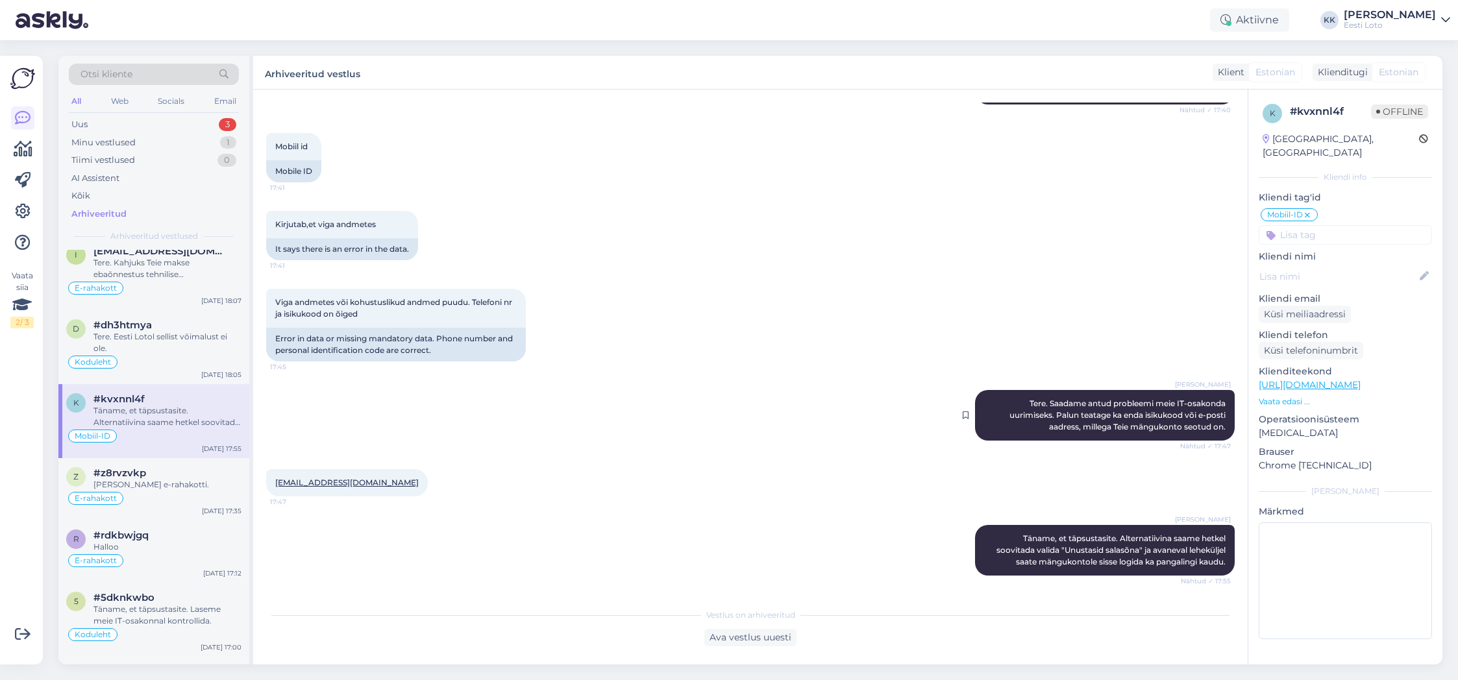
drag, startPoint x: 1030, startPoint y: 402, endPoint x: 1221, endPoint y: 434, distance: 192.9
click at [1221, 434] on div "Kadri [PERSON_NAME]. Saadame antud probleemi meie IT-osakonda uurimiseks. Palun…" at bounding box center [1105, 415] width 260 height 51
click at [1109, 409] on div "Kadri [PERSON_NAME]. Saadame antud probleemi meie IT-osakonda uurimiseks. Palun…" at bounding box center [1105, 415] width 260 height 51
drag, startPoint x: 1025, startPoint y: 401, endPoint x: 1219, endPoint y: 430, distance: 195.8
click at [1225, 432] on div "Kadri [PERSON_NAME]. Saadame antud probleemi meie IT-osakonda uurimiseks. Palun…" at bounding box center [1105, 415] width 260 height 51
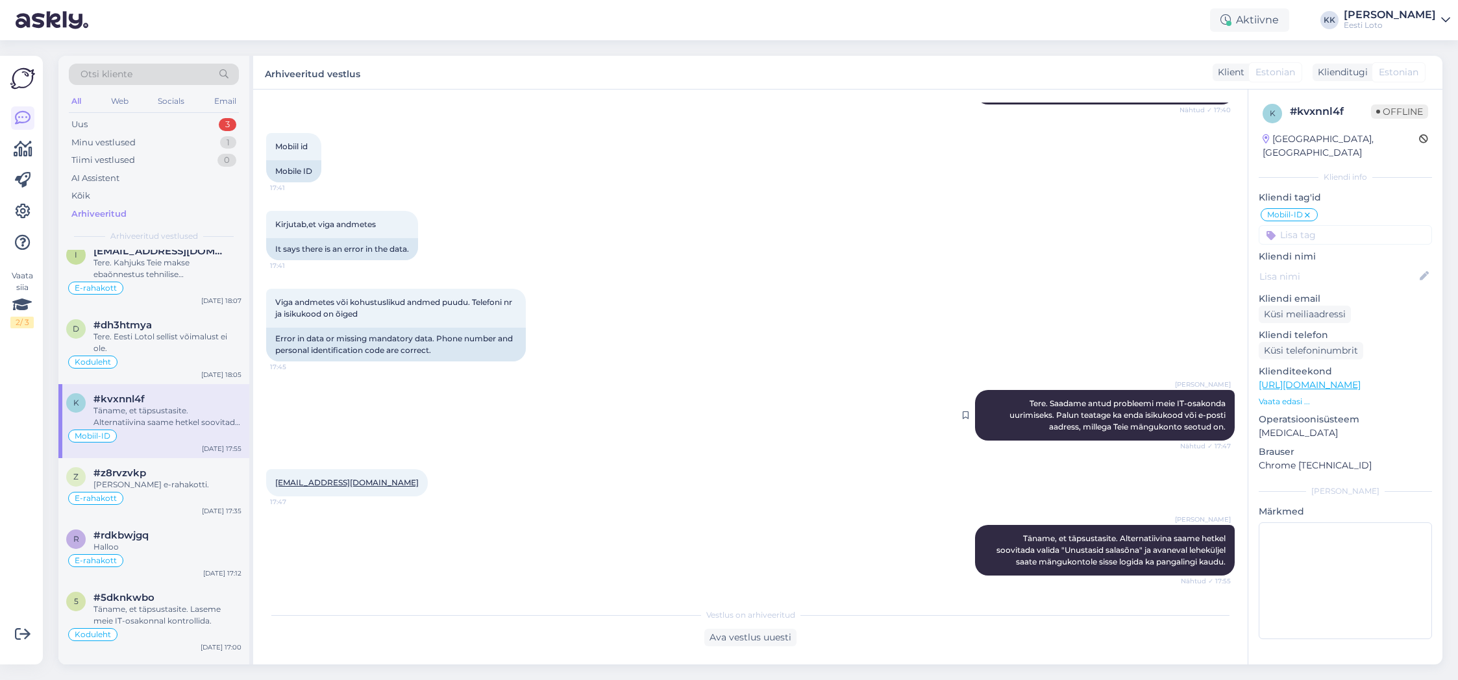
copy span "Tere. Saadame antud probleemi meie IT-osakonda uurimiseks. Palun teatage ka end…"
click at [139, 120] on div "Uus 3" at bounding box center [154, 125] width 170 height 18
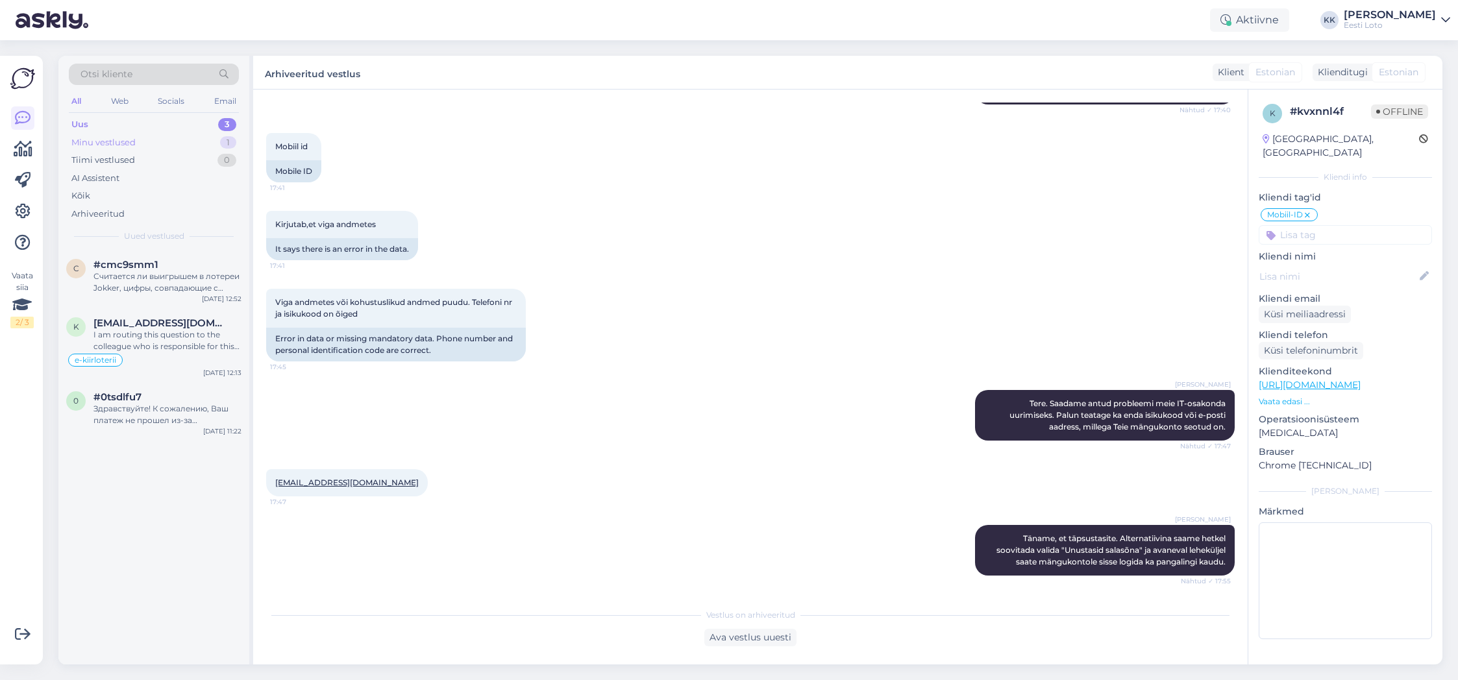
click at [116, 144] on div "Minu vestlused" at bounding box center [103, 142] width 64 height 13
click at [179, 288] on div "Smart id.sisse logida annab aga kinntada eianna" at bounding box center [168, 282] width 148 height 23
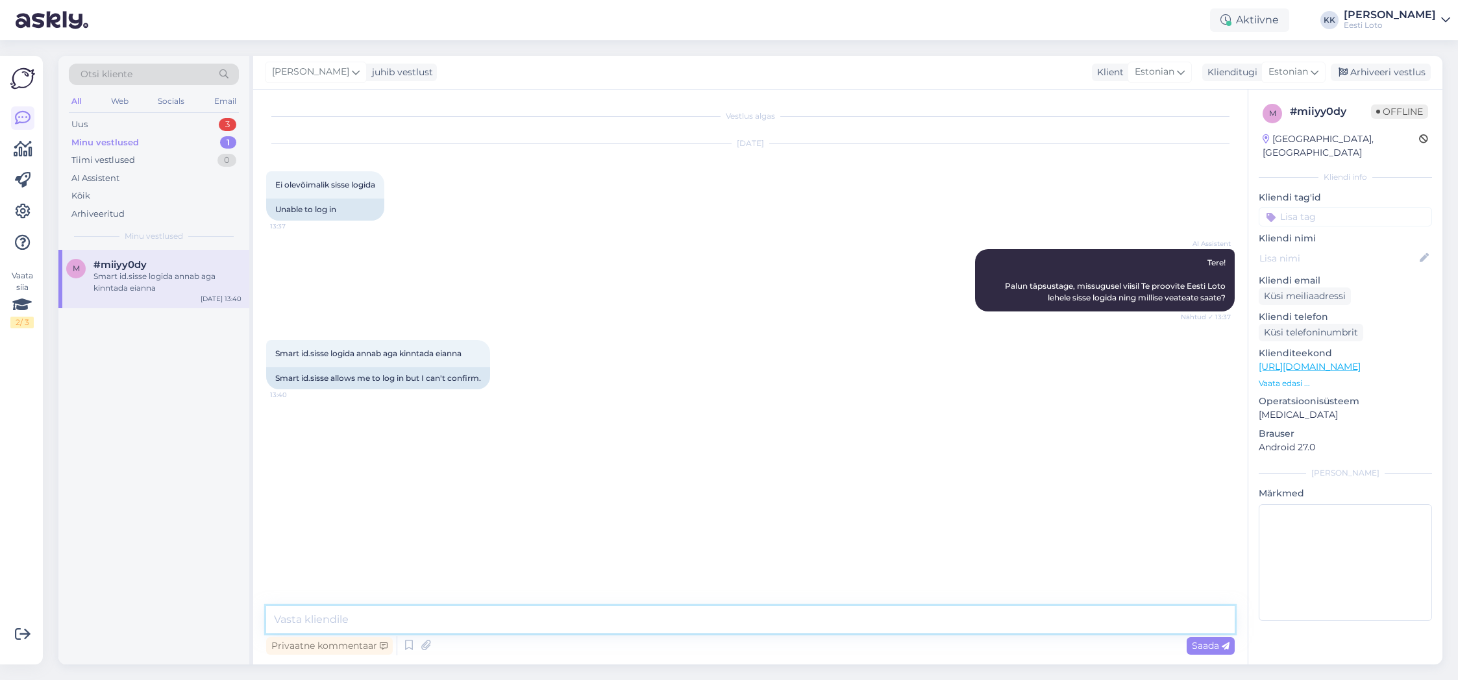
drag, startPoint x: 392, startPoint y: 616, endPoint x: 406, endPoint y: 601, distance: 21.1
click at [392, 616] on textarea at bounding box center [750, 619] width 969 height 27
paste textarea "Tere. Saadame antud probleemi meie IT-osakonda uurimiseks. Palun teatage ka end…"
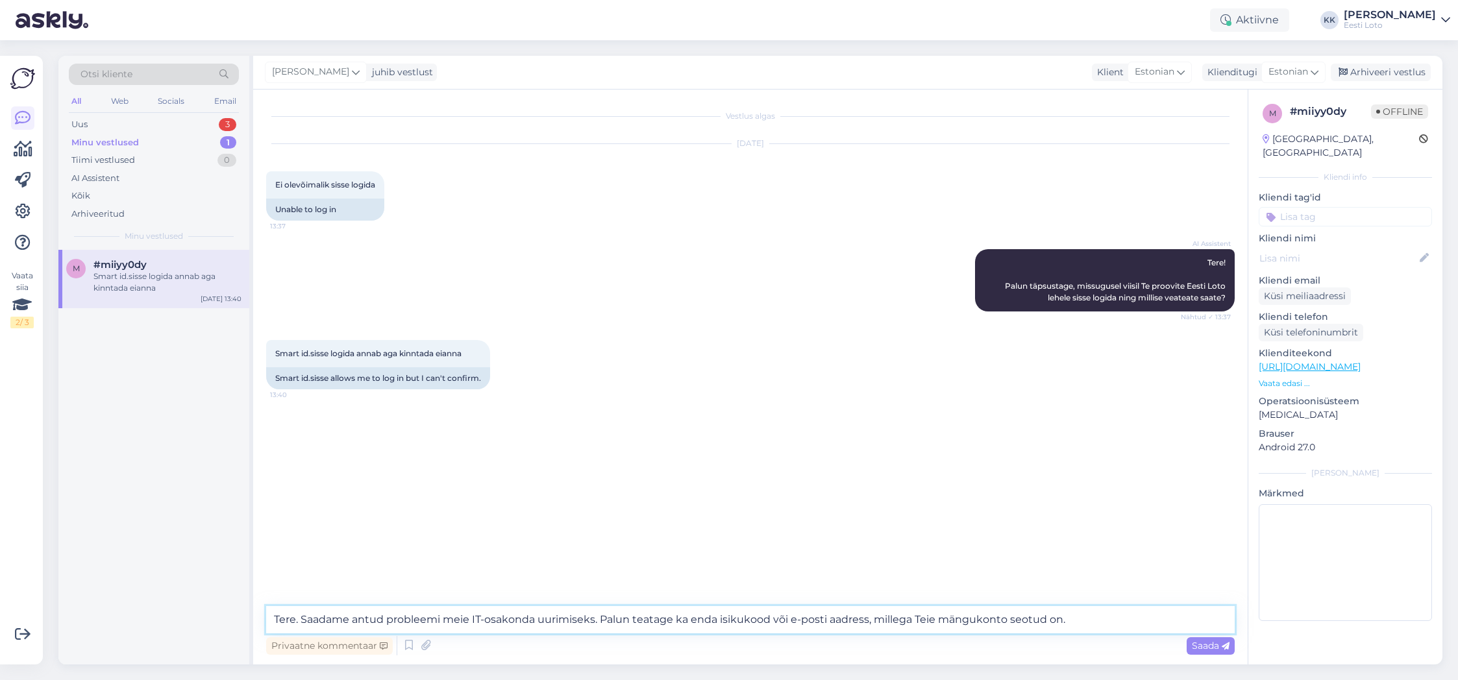
drag, startPoint x: 1091, startPoint y: 618, endPoint x: 278, endPoint y: 618, distance: 812.9
click at [269, 619] on textarea "Tere. Saadame antud probleemi meie IT-osakonda uurimiseks. Palun teatage ka end…" at bounding box center [750, 619] width 969 height 27
paste textarea "Alternatiivina saame hetkel soovitada valida "Unustasid salasõna" ja avaneval l…"
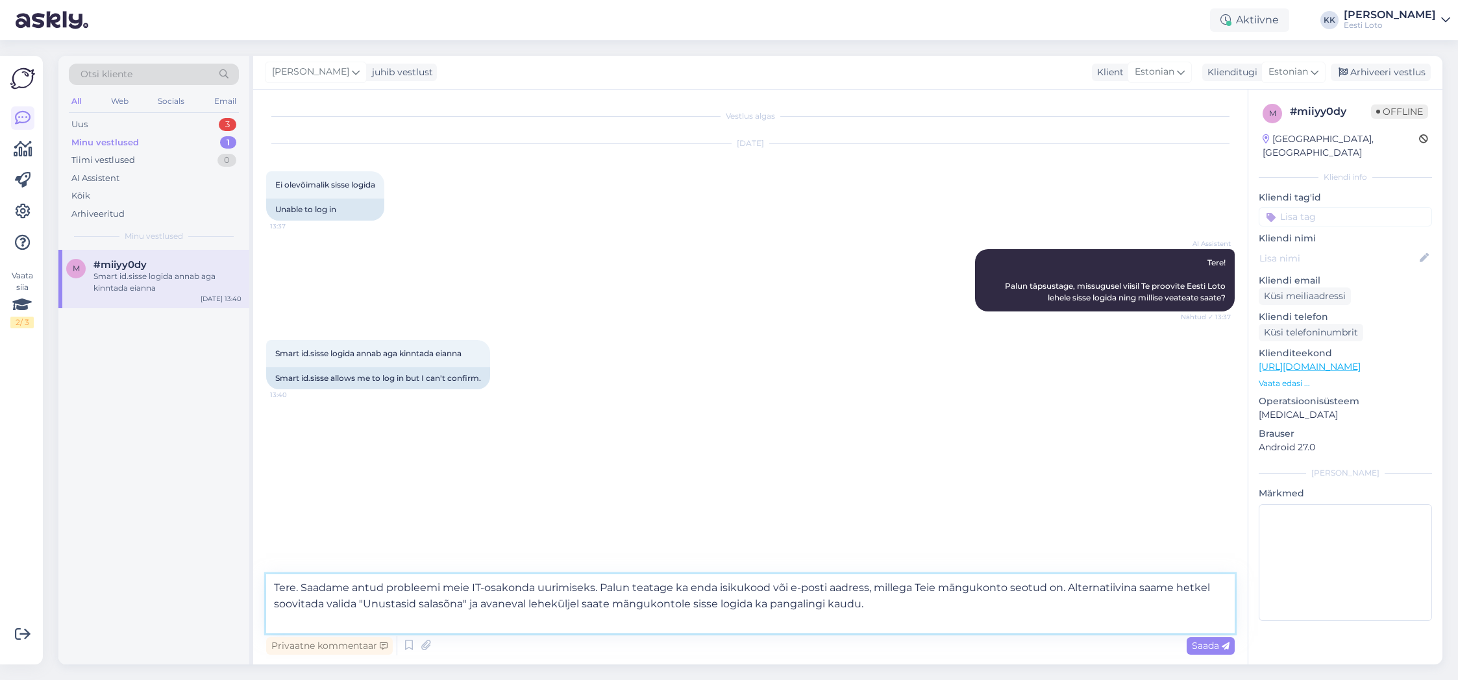
type textarea "Tere. Saadame antud probleemi meie IT-osakonda uurimiseks. Palun teatage ka end…"
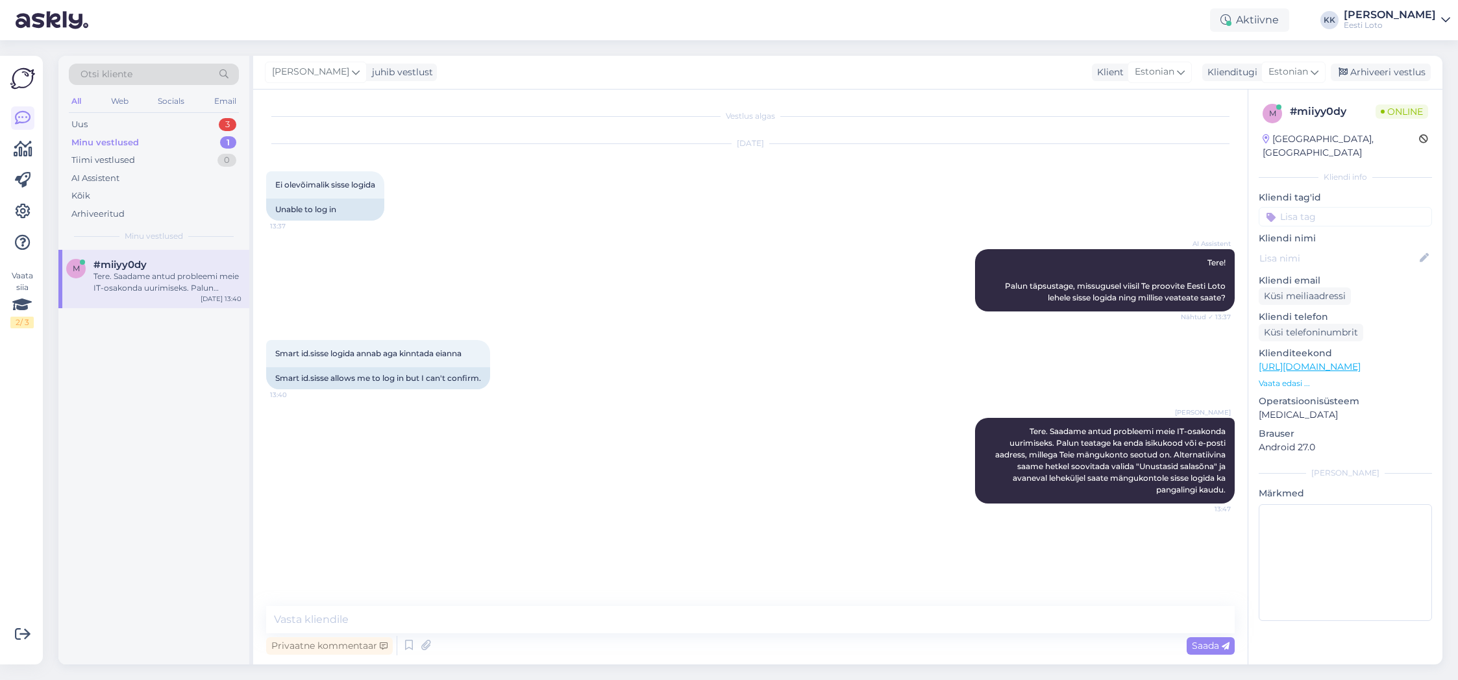
click at [1344, 207] on input at bounding box center [1345, 216] width 173 height 19
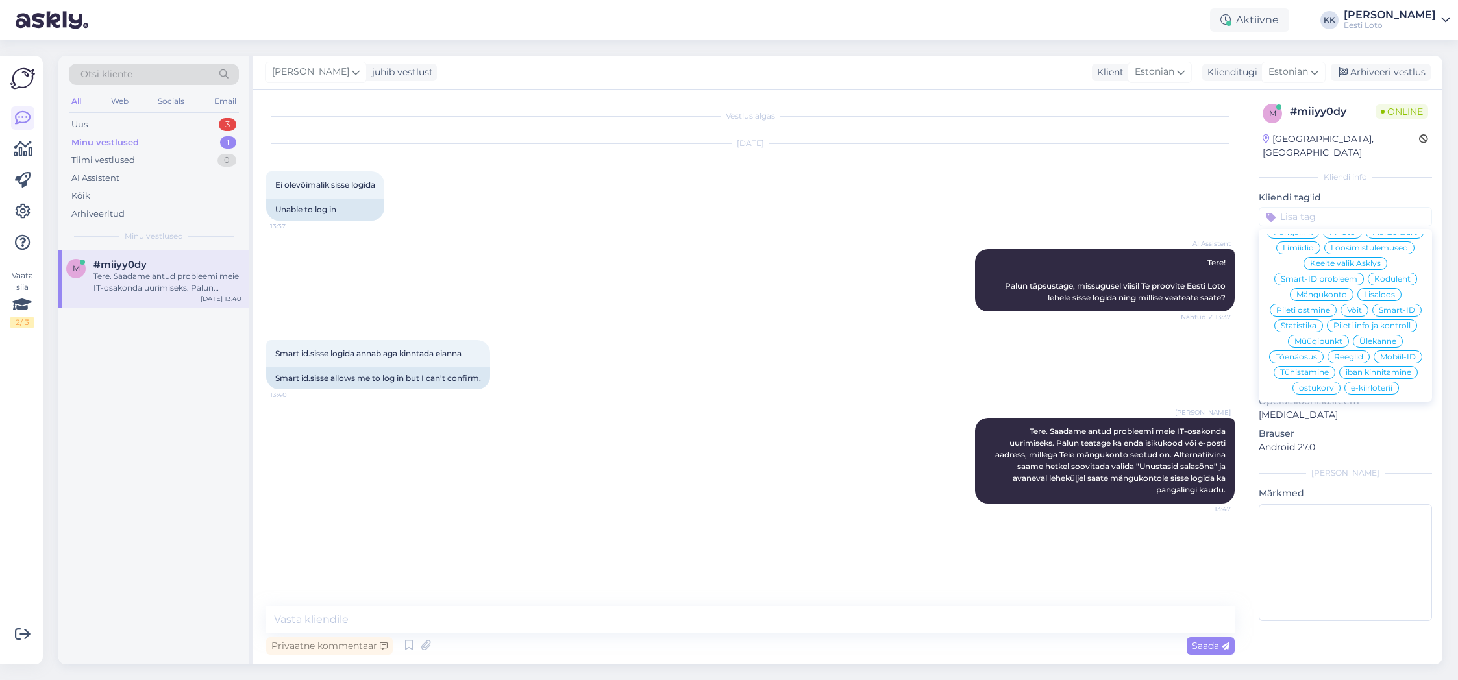
scroll to position [277, 0]
click at [1404, 283] on span "Smart-ID" at bounding box center [1397, 287] width 36 height 8
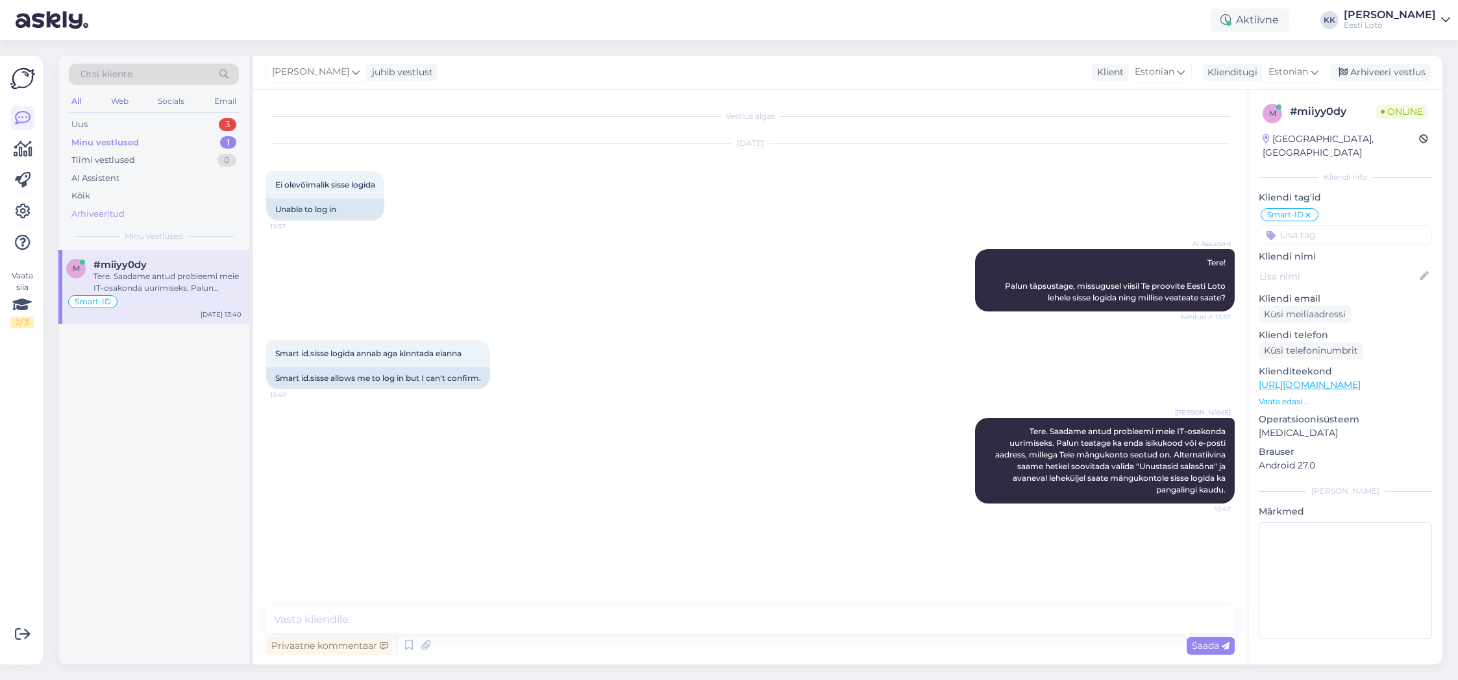
click at [132, 215] on div "Arhiveeritud" at bounding box center [154, 214] width 170 height 18
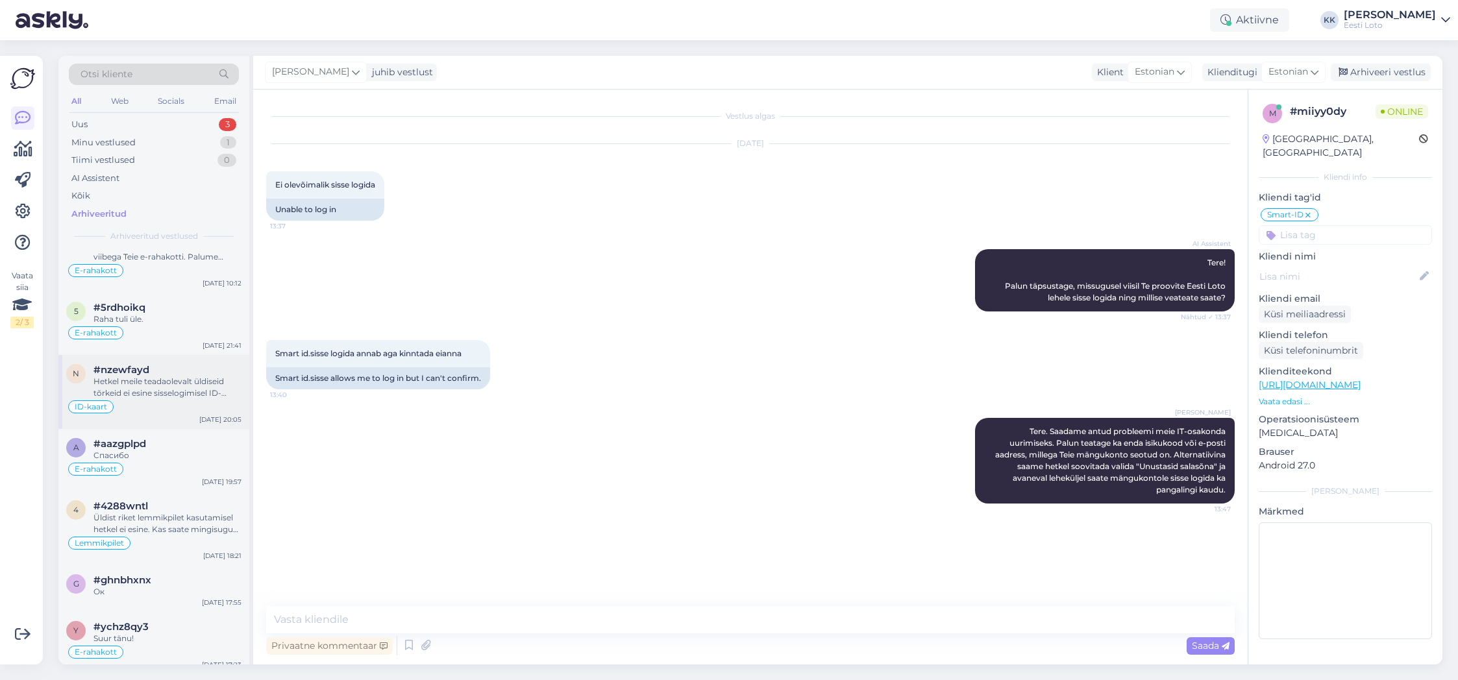
scroll to position [319, 0]
click at [189, 385] on div "Hetkel meile teadaolevalt üldiseid tõrkeid ei esine sisselogimisel ID-kaardiga.…" at bounding box center [168, 383] width 148 height 23
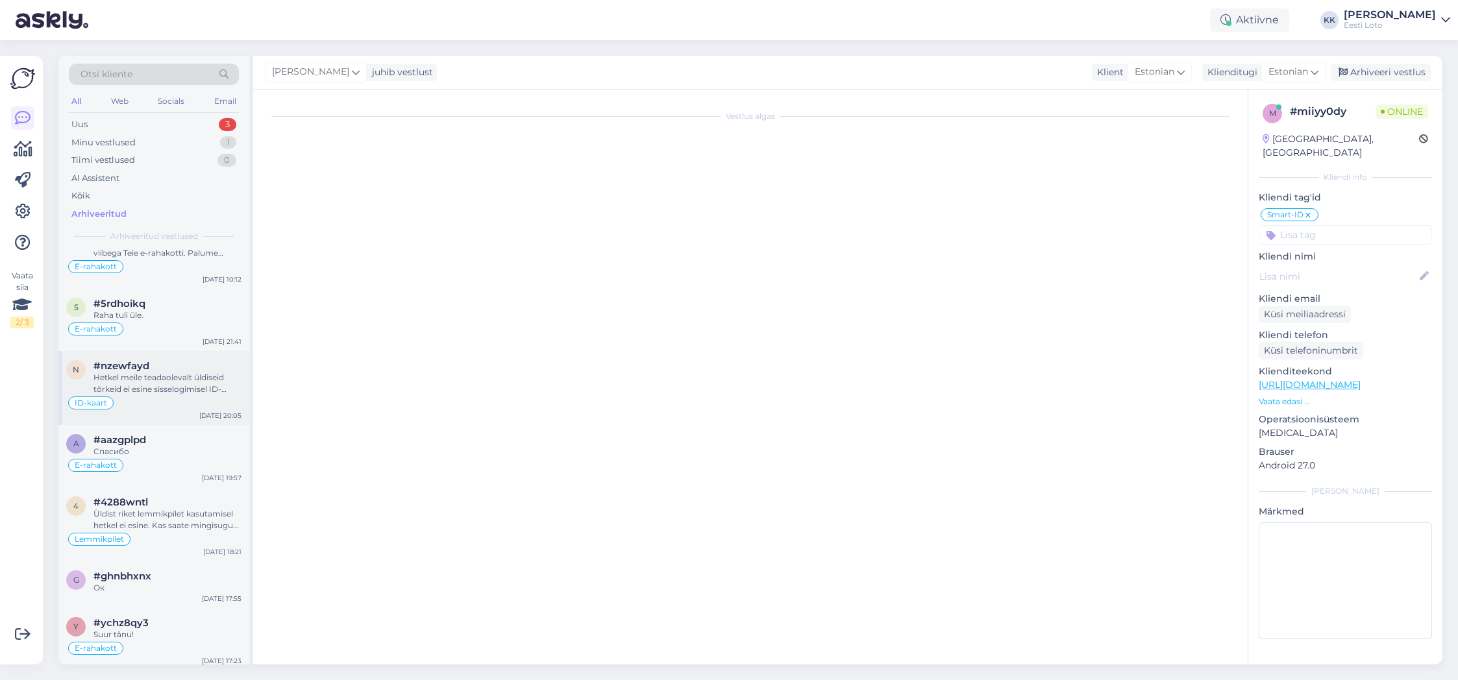
scroll to position [271, 0]
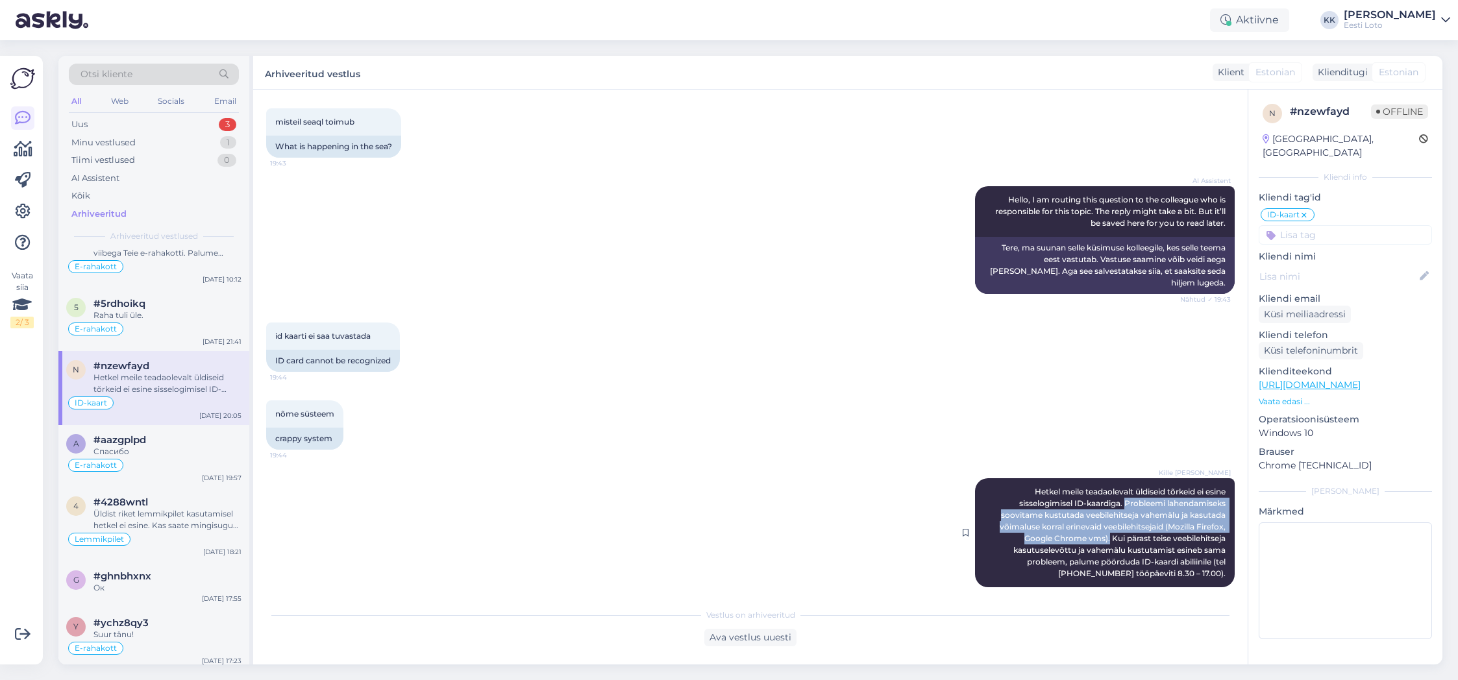
drag, startPoint x: 1125, startPoint y: 491, endPoint x: 1156, endPoint y: 527, distance: 47.9
click at [1107, 525] on span "Hetkel meile teadaolevalt üldiseid tõrkeid ei esine sisselogimisel ID-kaardiga.…" at bounding box center [1114, 533] width 228 height 92
copy span "Probleemi lahendamiseks soovitame kustutada veebilehitseja vahemälu ja kasutada…"
drag, startPoint x: 146, startPoint y: 146, endPoint x: 136, endPoint y: 147, distance: 9.8
click at [145, 146] on div "Minu vestlused 1" at bounding box center [154, 143] width 170 height 18
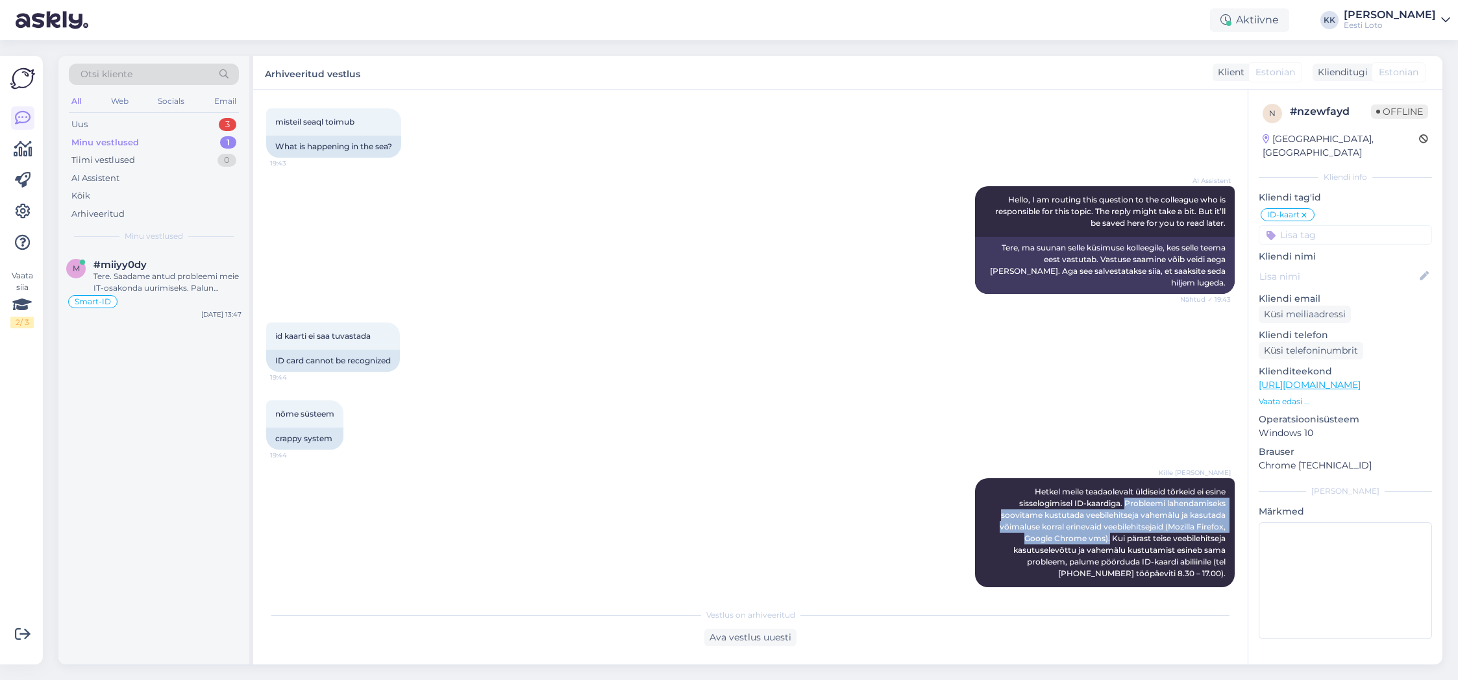
scroll to position [0, 0]
click at [128, 140] on div "Minu vestlused" at bounding box center [105, 142] width 68 height 13
click at [151, 127] on div "Uus 3" at bounding box center [154, 125] width 170 height 18
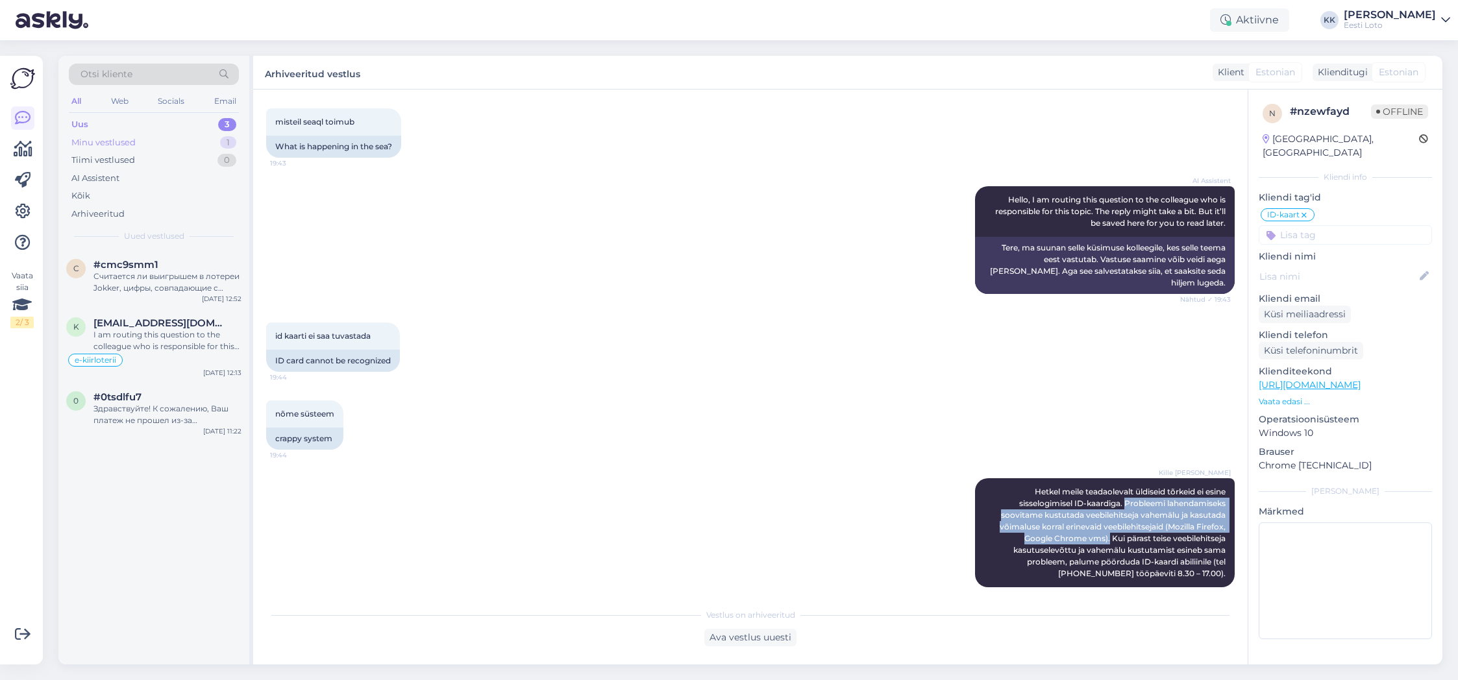
click at [147, 145] on div "Minu vestlused 1" at bounding box center [154, 143] width 170 height 18
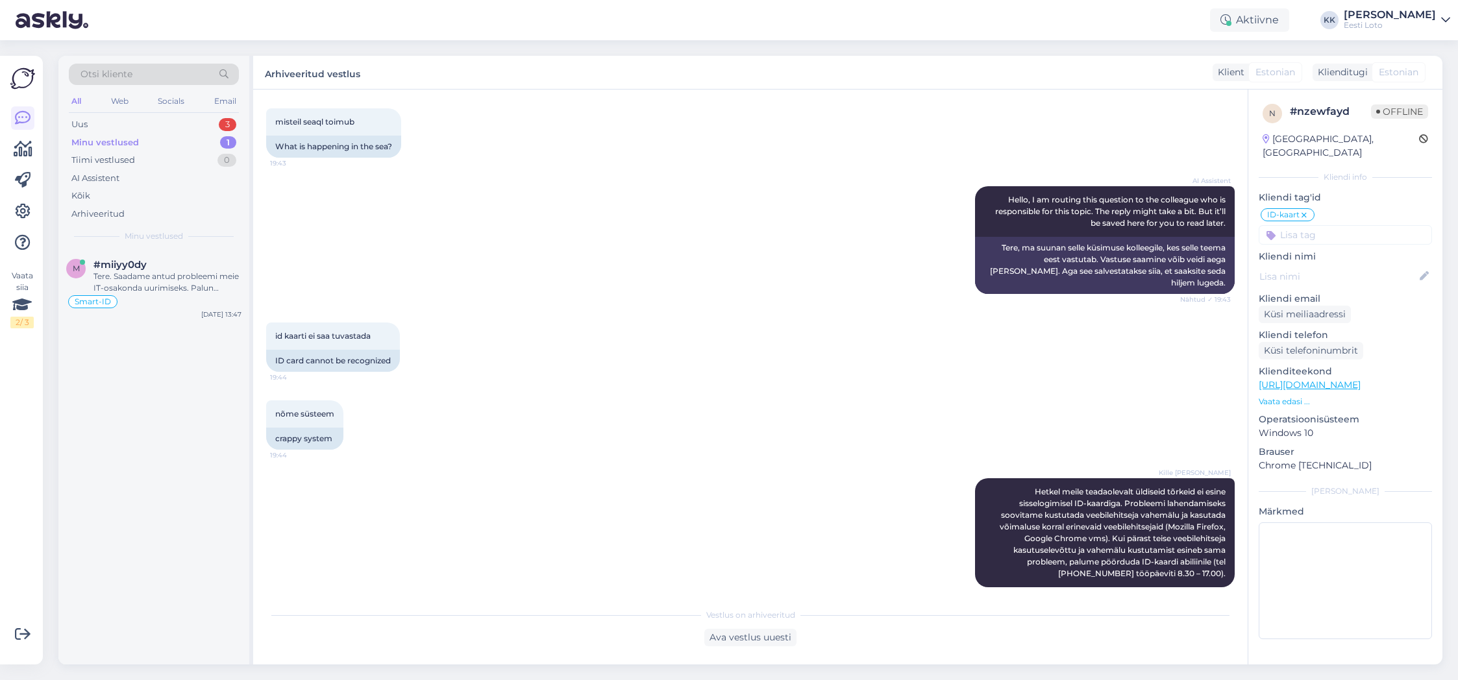
click at [925, 464] on div "Kille Nevolihhin Hetkel meile teadaolevalt üldiseid tõrkeid ei esine sisselogim…" at bounding box center [750, 533] width 969 height 138
click at [109, 145] on div "Minu vestlused" at bounding box center [105, 142] width 68 height 13
click at [157, 282] on div "Tere. Saadame antud probleemi meie IT-osakonda uurimiseks. Palun teatage ka end…" at bounding box center [168, 282] width 148 height 23
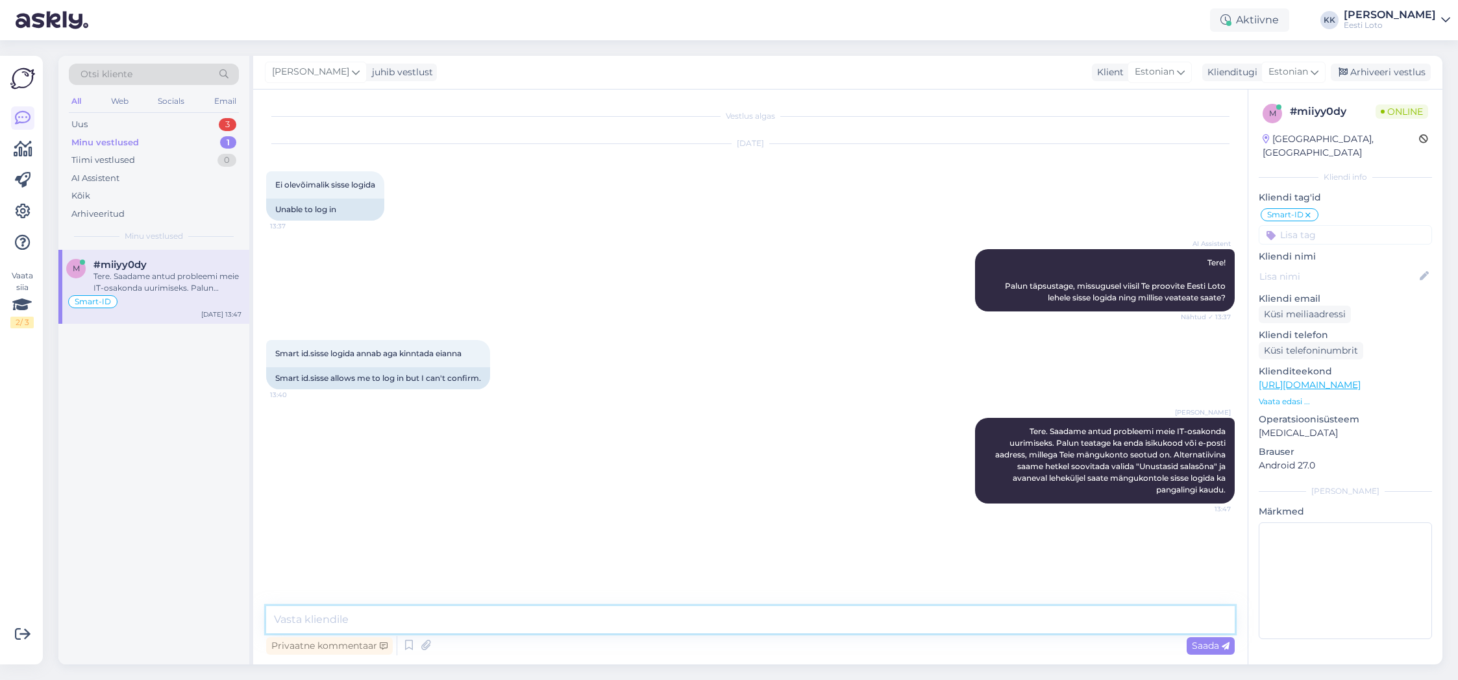
click at [661, 623] on textarea at bounding box center [750, 619] width 969 height 27
paste textarea "Probleemi lahendamiseks soovitame kustutada veebilehitseja vahemälu ja kasutada…"
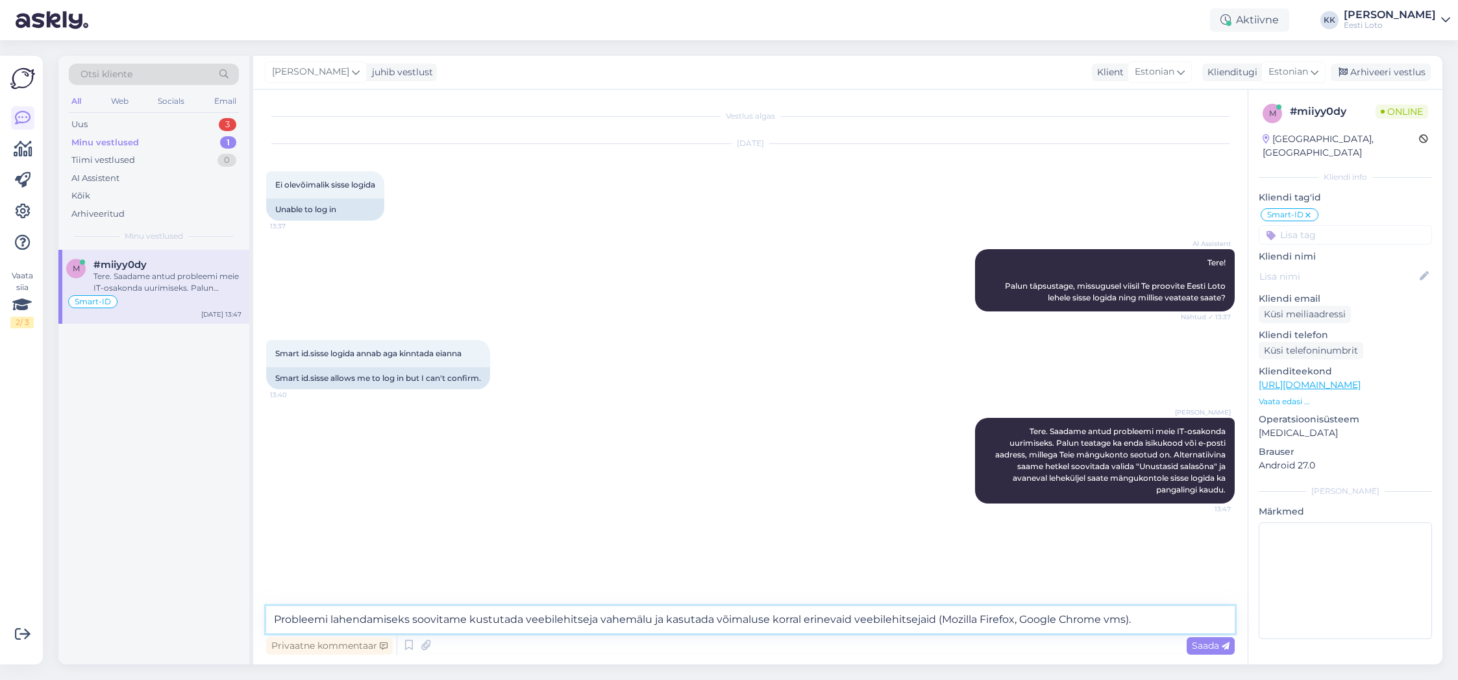
drag, startPoint x: 408, startPoint y: 619, endPoint x: 274, endPoint y: 619, distance: 134.4
click at [273, 619] on textarea "Probleemi lahendamiseks soovitame kustutada veebilehitseja vahemälu ja kasutada…" at bounding box center [750, 619] width 969 height 27
click at [403, 620] on textarea "Saame lisakas soovitame kustutada veebilehitseja vahemälu ja kasutada võimaluse…" at bounding box center [750, 619] width 969 height 27
type textarea "[PERSON_NAME] soovitada kustutada veebilehitseja vahemälu ja kasutada võimaluse…"
click at [1210, 647] on span "Saada" at bounding box center [1211, 646] width 38 height 12
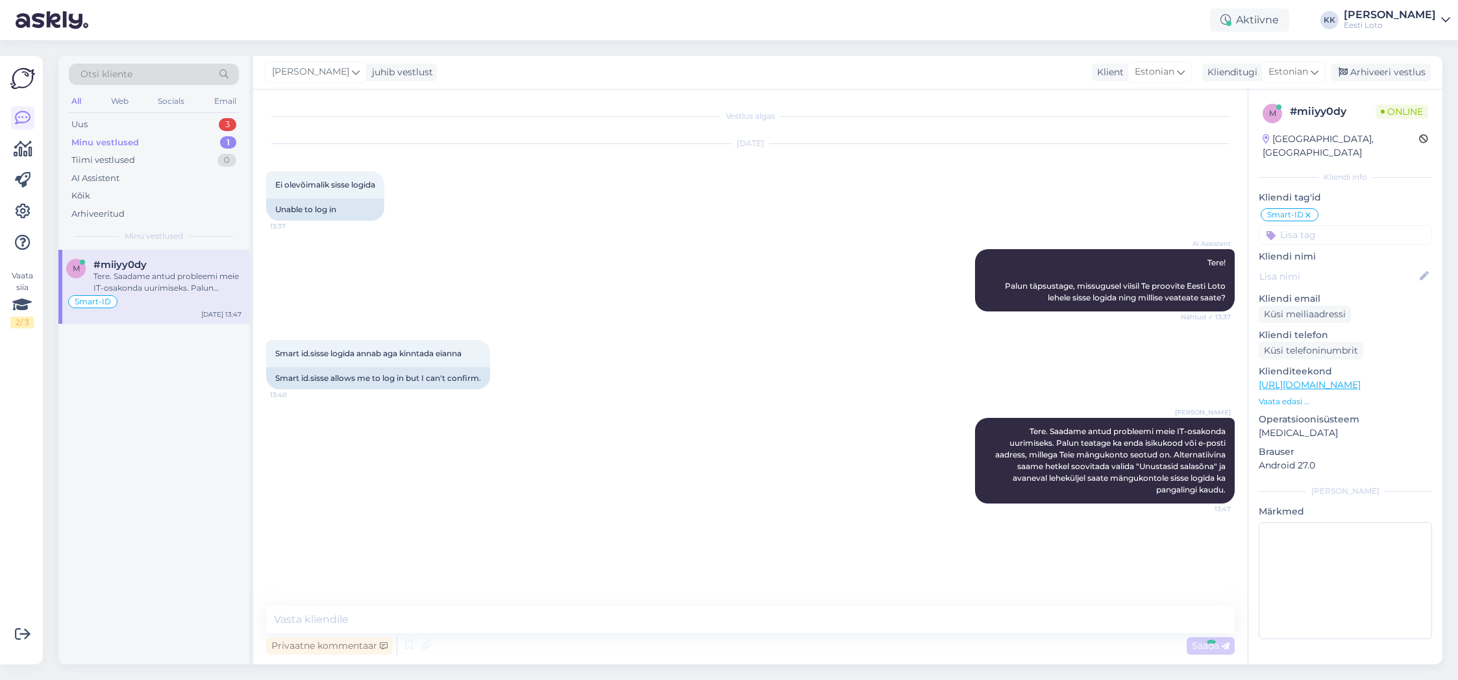
scroll to position [3, 0]
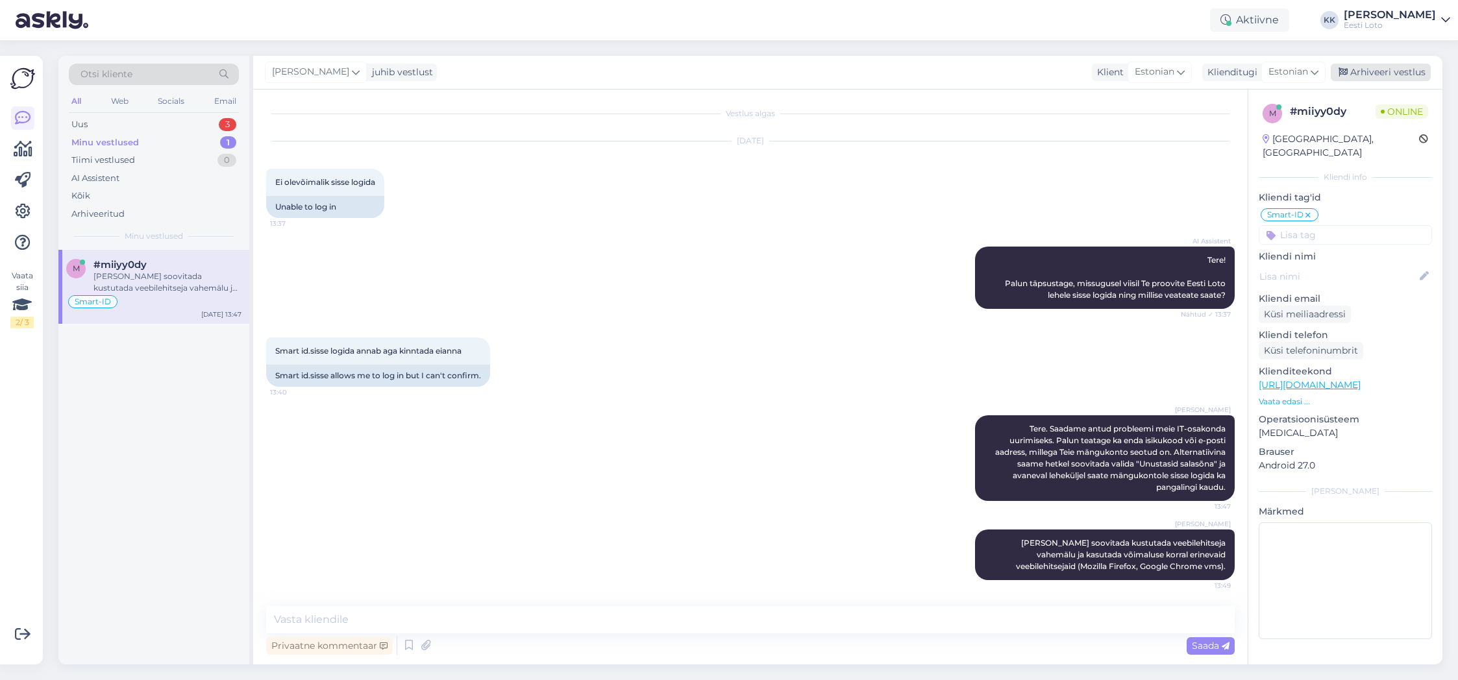
click at [1383, 73] on div "Arhiveeri vestlus" at bounding box center [1381, 73] width 100 height 18
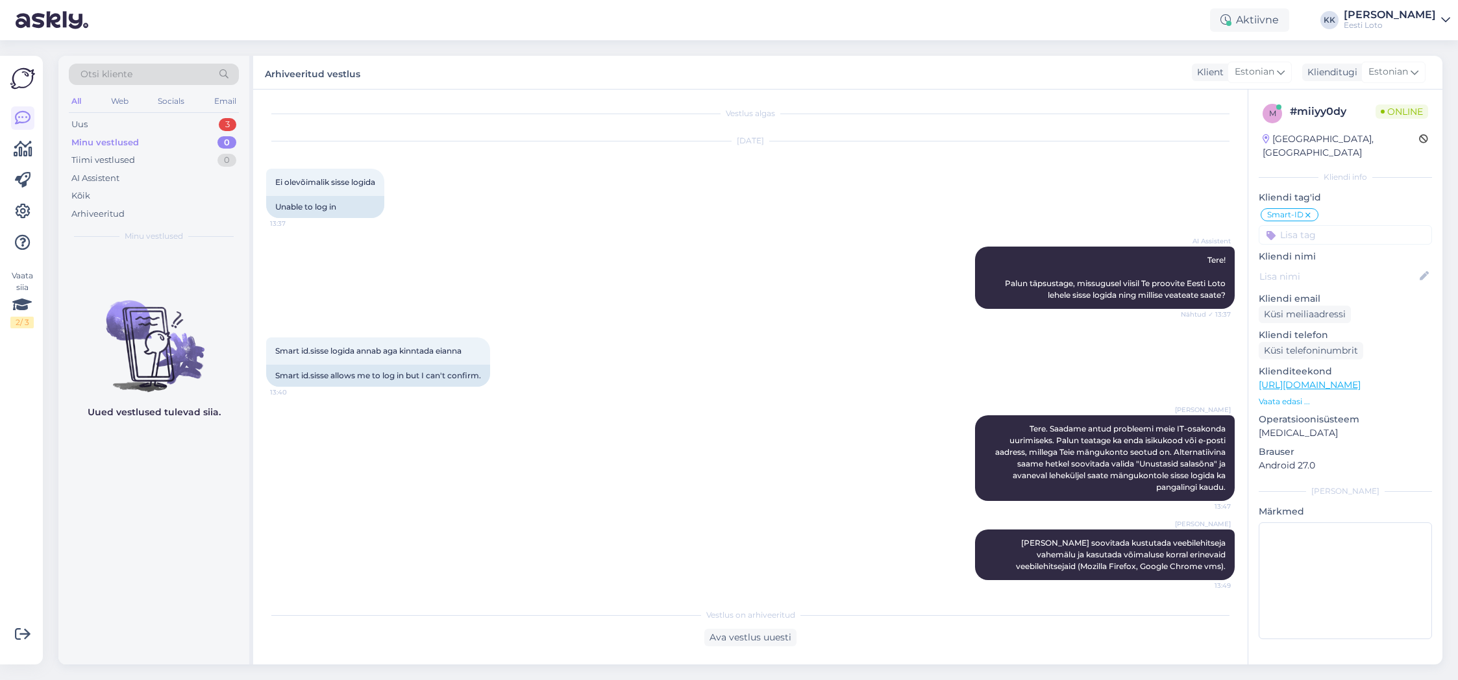
scroll to position [0, 0]
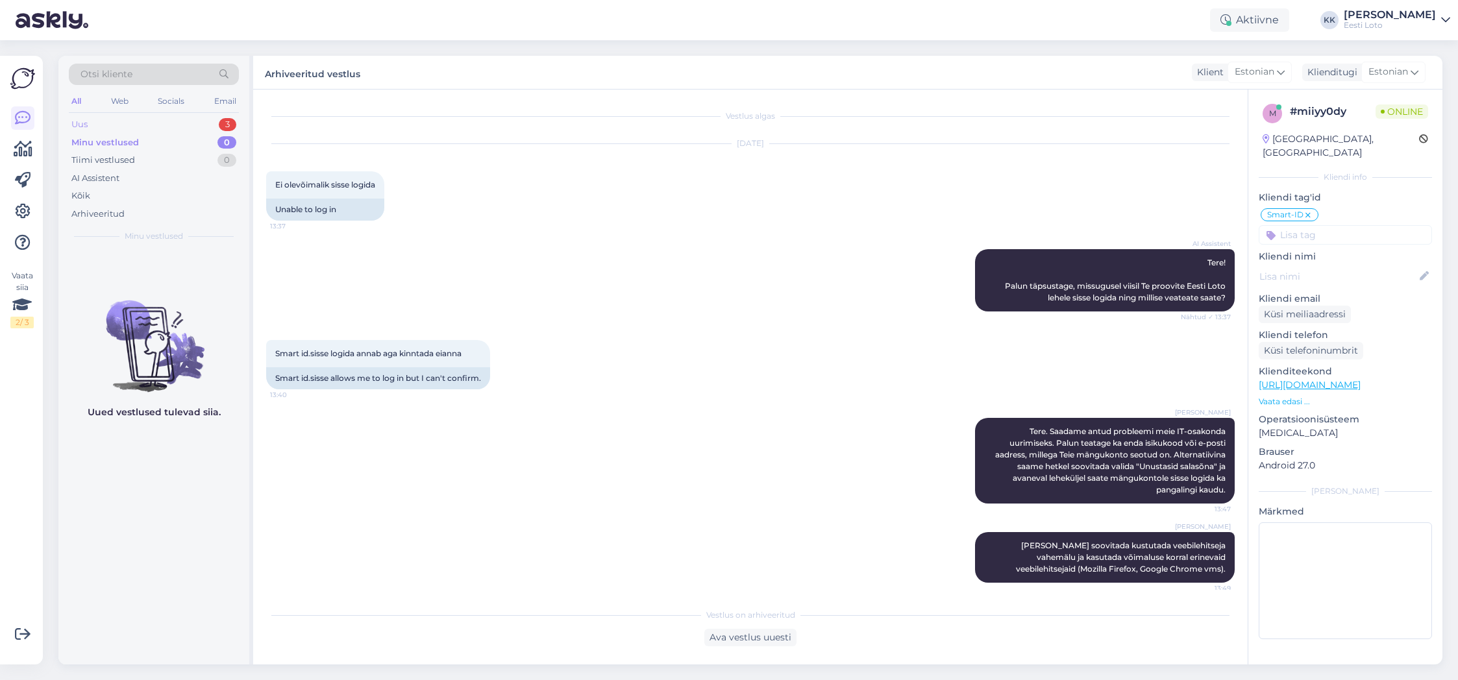
click at [129, 126] on div "Uus 3" at bounding box center [154, 125] width 170 height 18
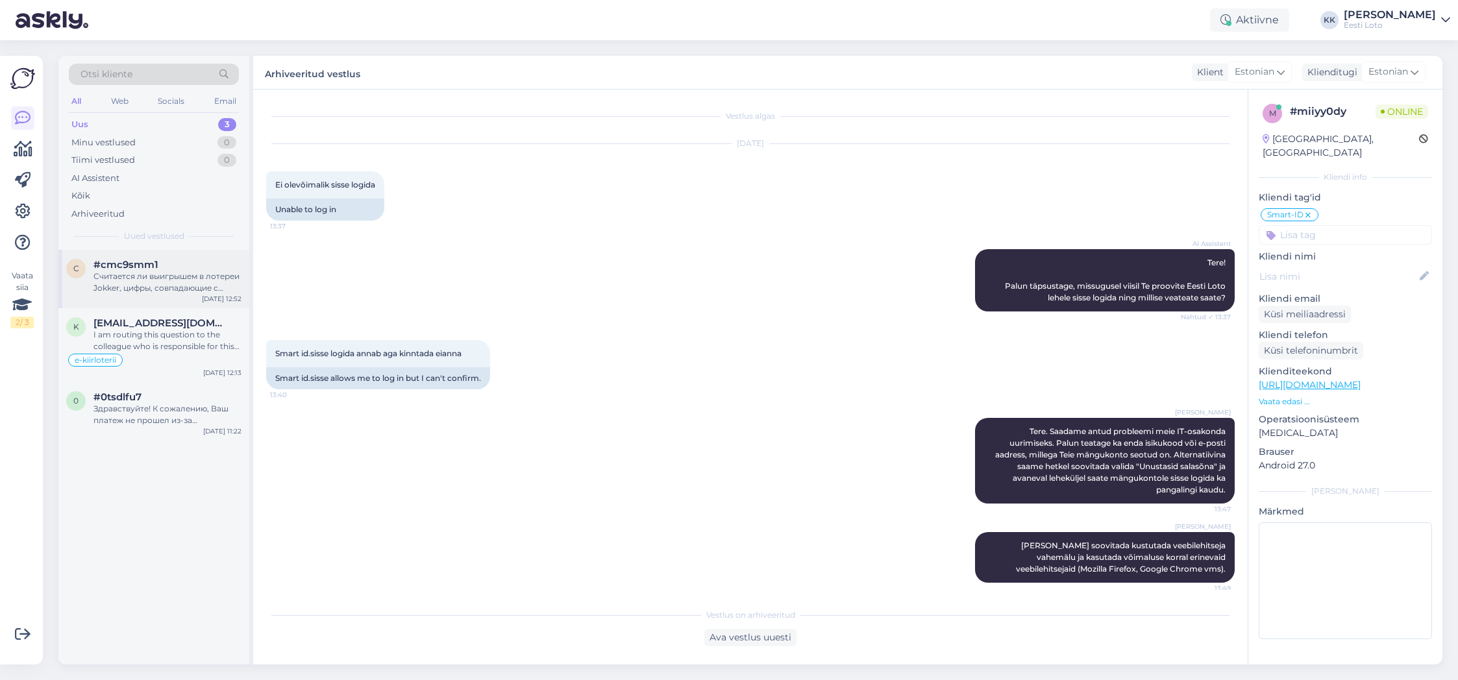
click at [169, 272] on div "Считается ли выигрышем в лотереи Jokker, цифры, совпадающие с цифрами розыгрыша…" at bounding box center [168, 282] width 148 height 23
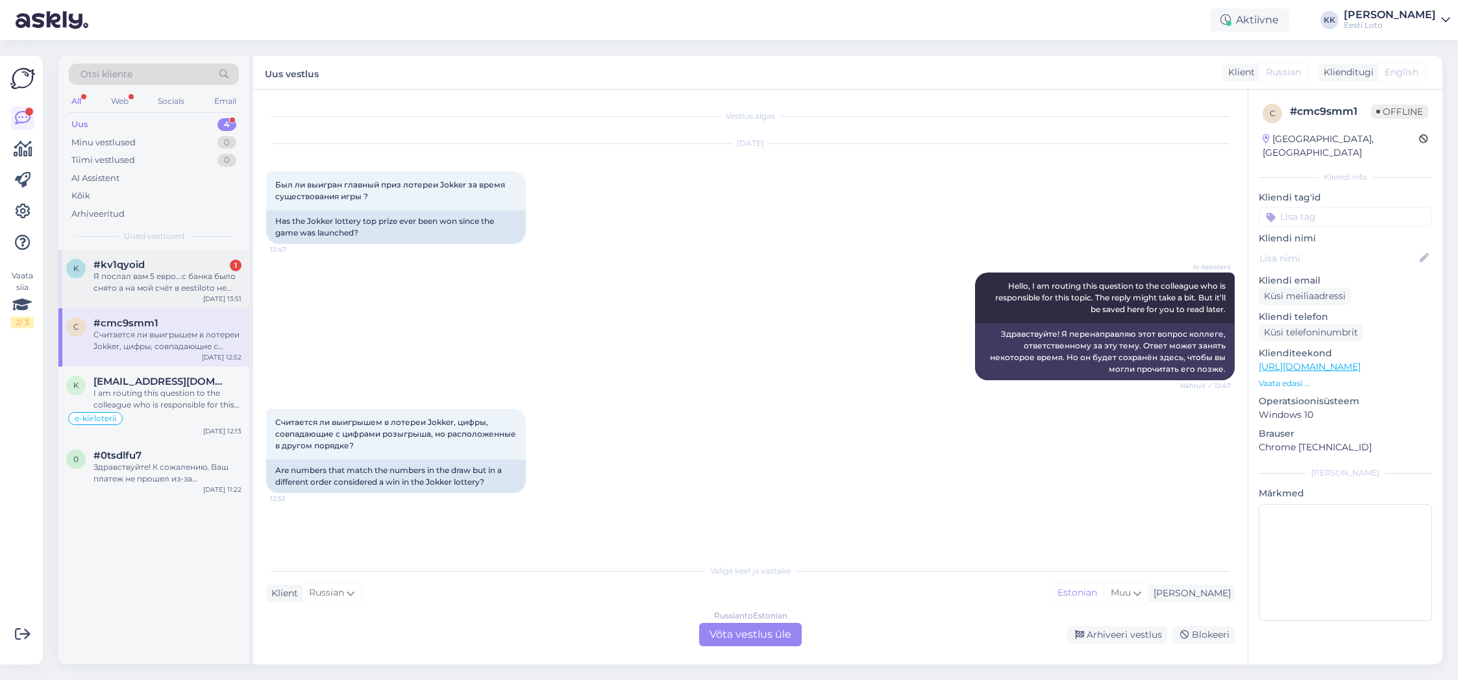
click at [182, 288] on div "Я послал вам 5 евро...с банка было снято а на мой счёт в eestiloto не поступили…" at bounding box center [168, 282] width 148 height 23
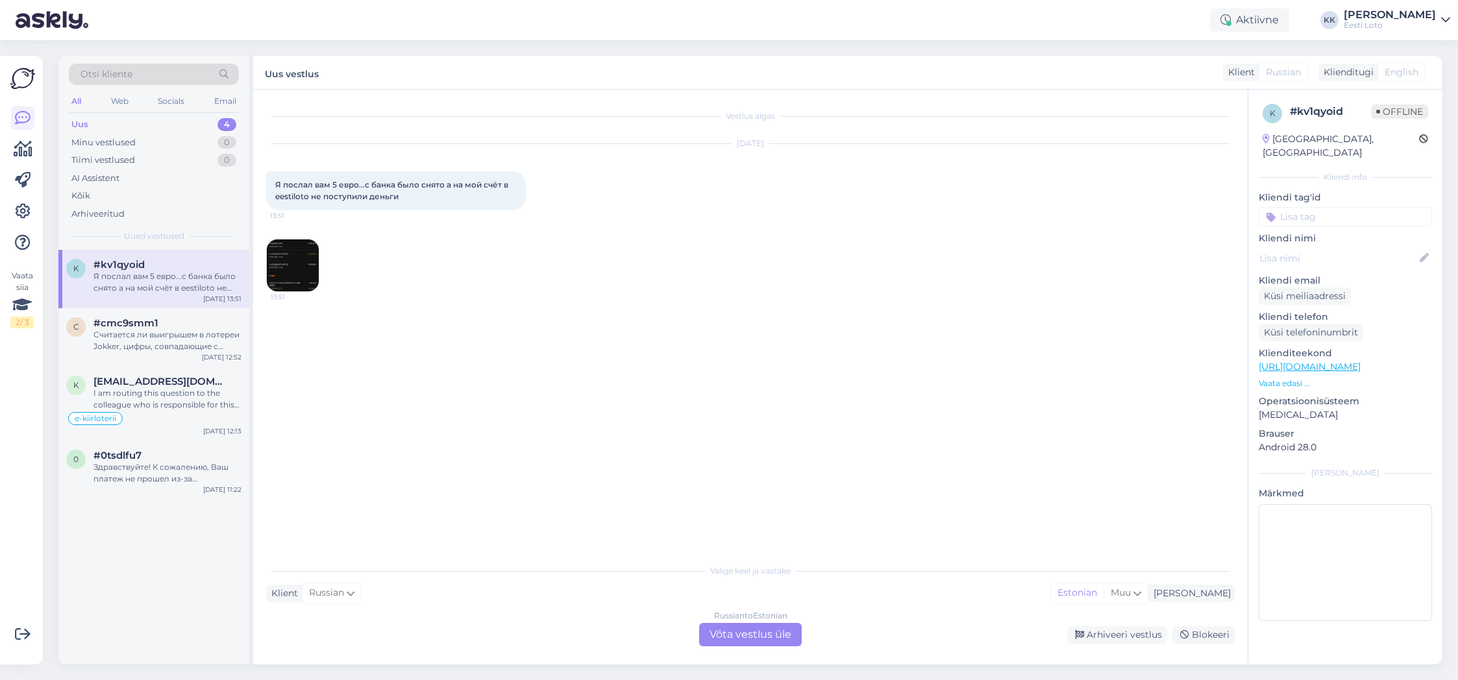
click at [308, 264] on img at bounding box center [293, 266] width 52 height 52
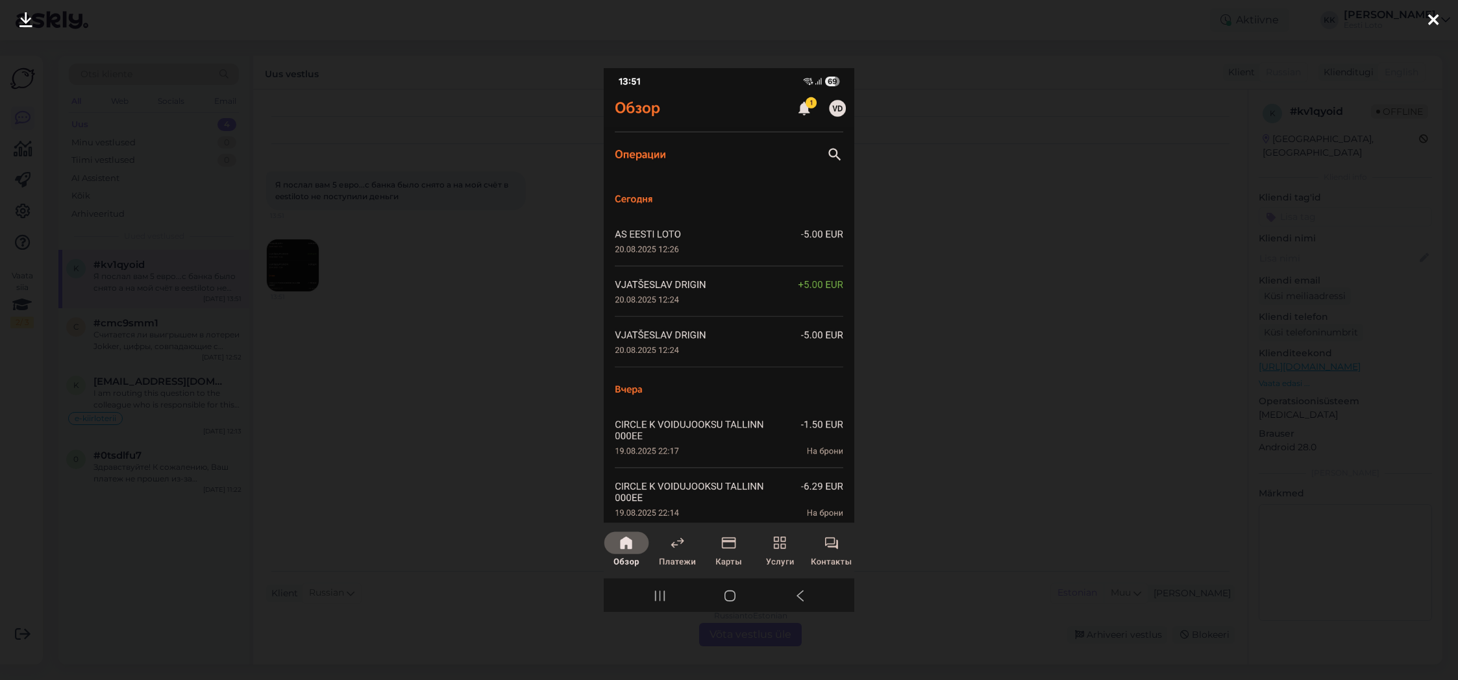
click at [1433, 18] on icon at bounding box center [1433, 20] width 10 height 17
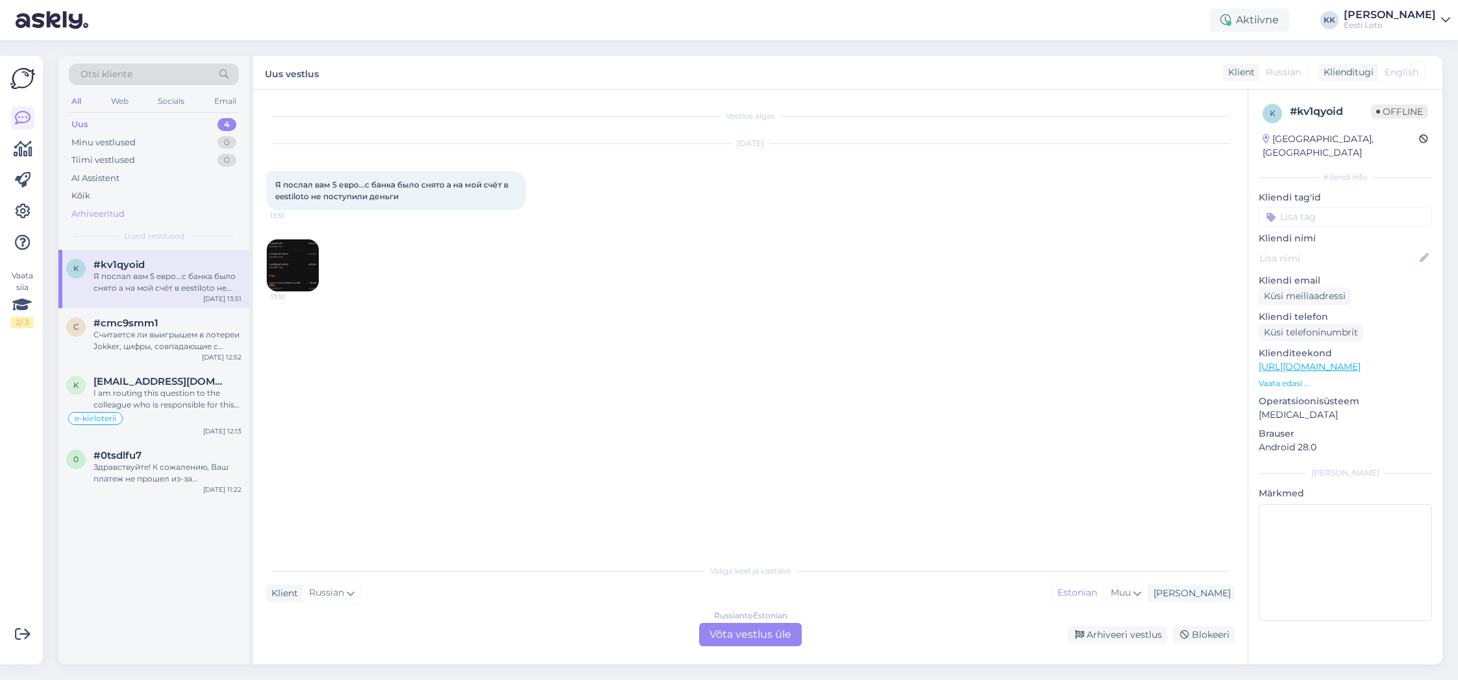
click at [132, 219] on div "Arhiveeritud" at bounding box center [154, 214] width 170 height 18
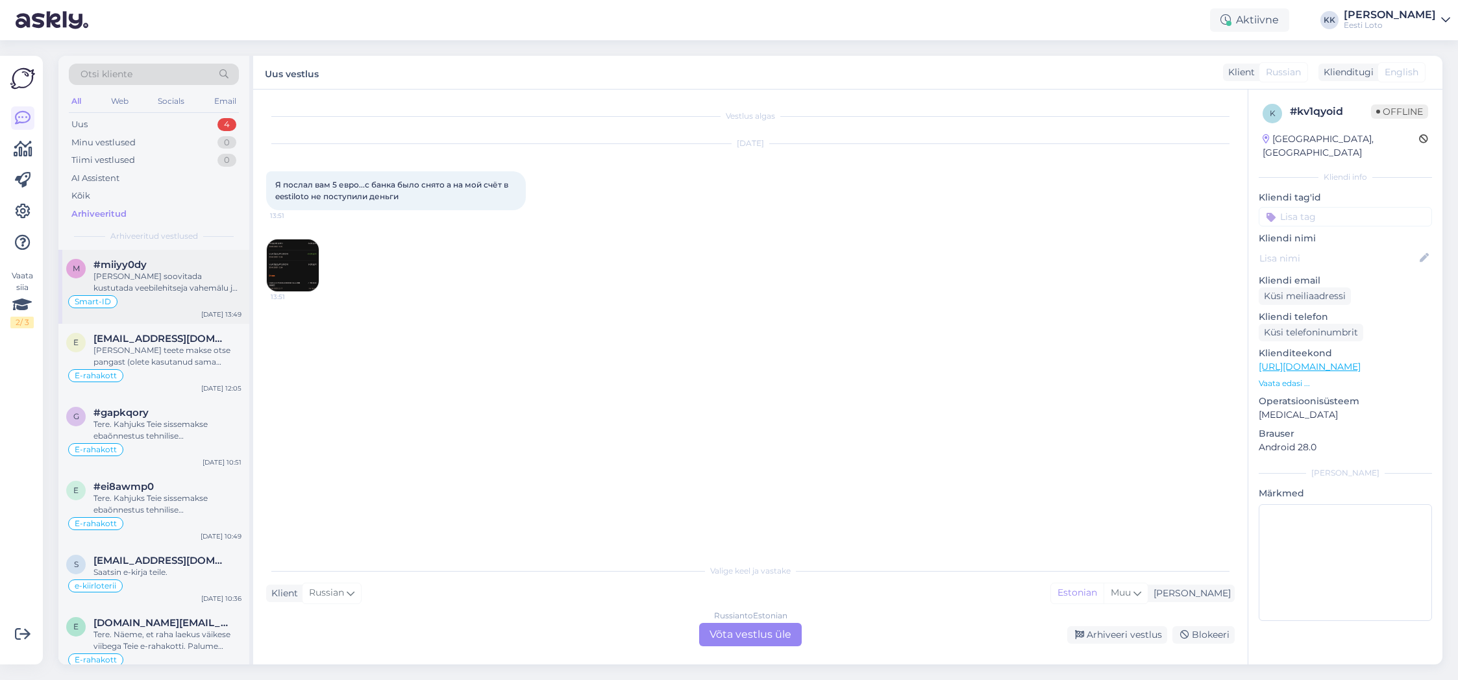
click at [179, 295] on div "Smart-ID" at bounding box center [153, 302] width 175 height 16
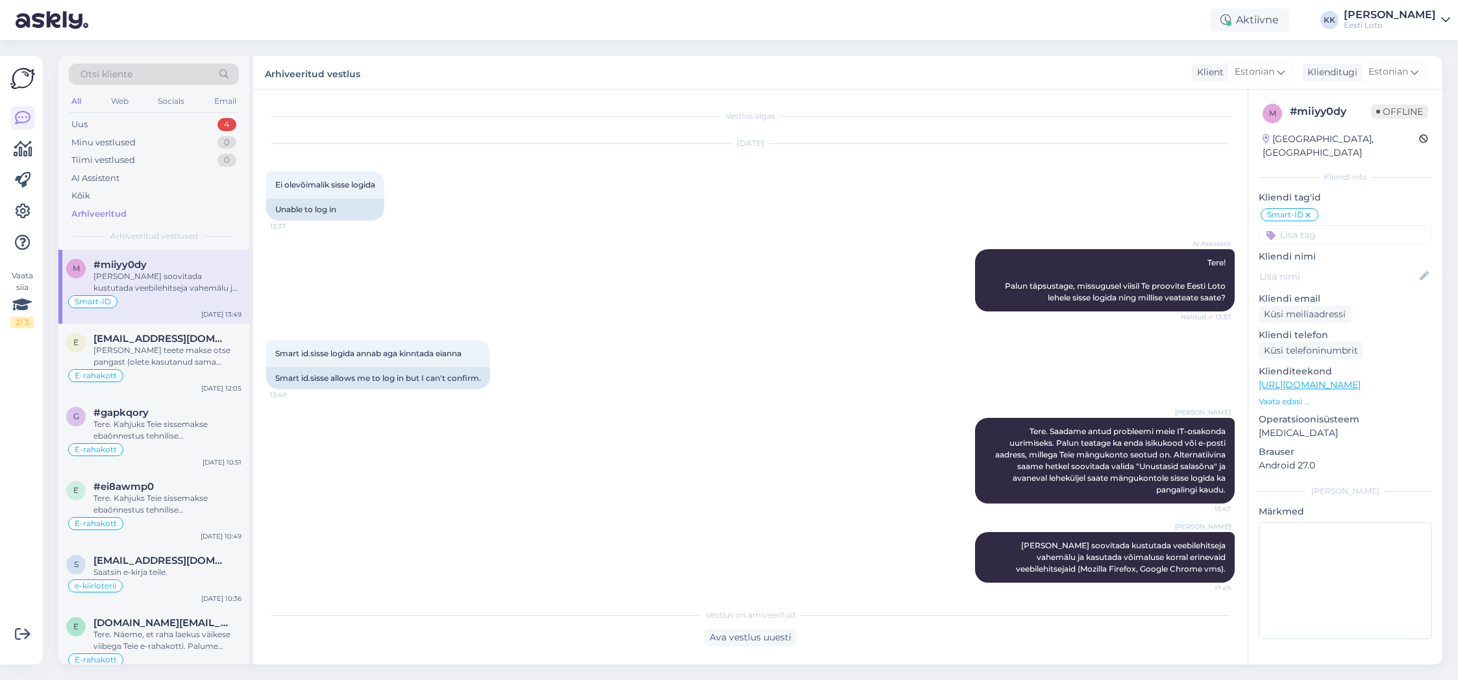
scroll to position [7, 0]
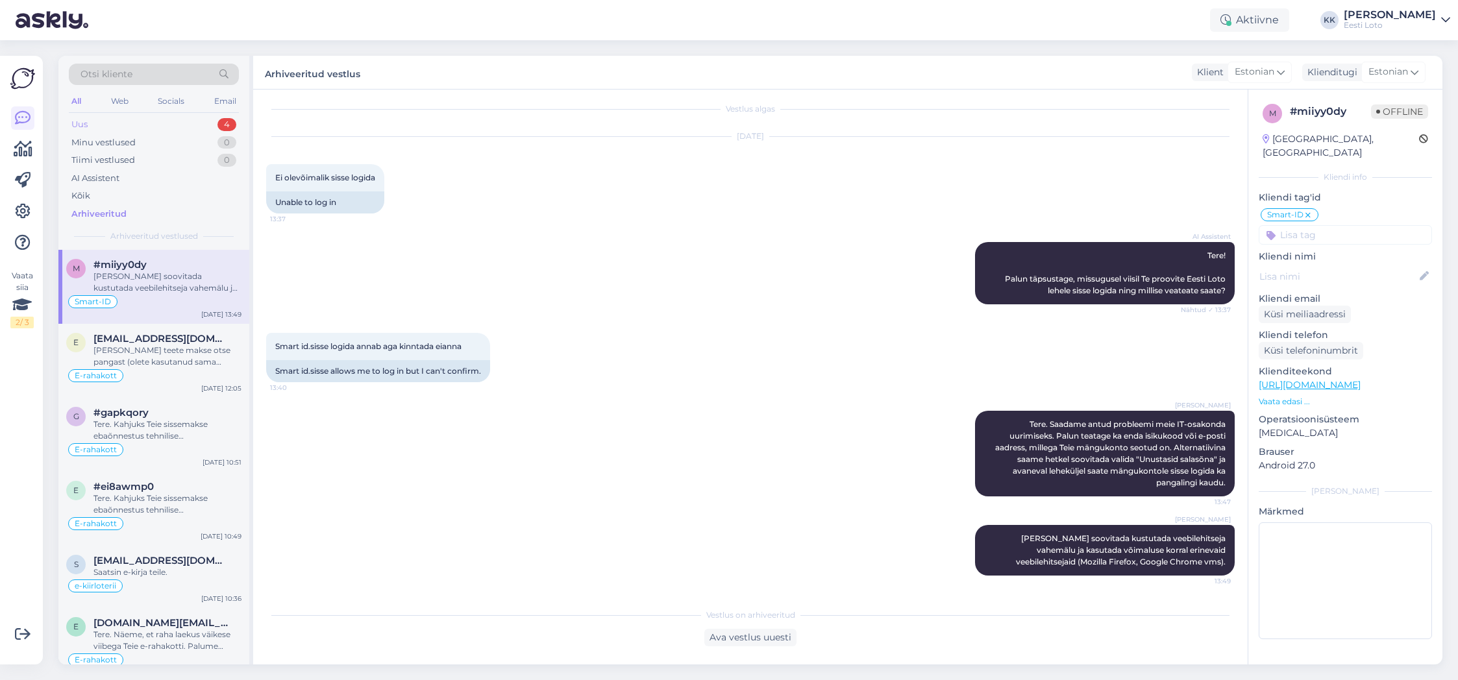
click at [129, 124] on div "Uus 4" at bounding box center [154, 125] width 170 height 18
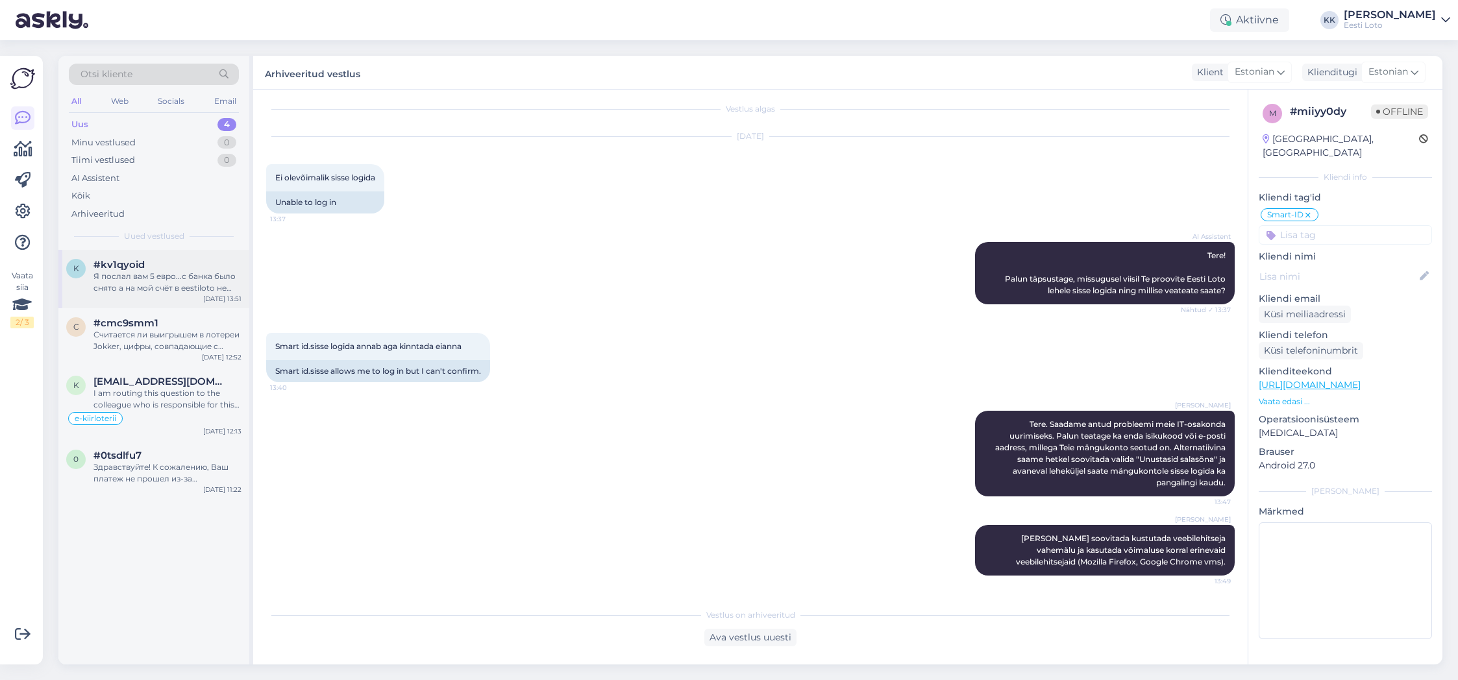
click at [179, 277] on div "Я послал вам 5 евро...с банка было снято а на мой счёт в eestiloto не поступили…" at bounding box center [168, 282] width 148 height 23
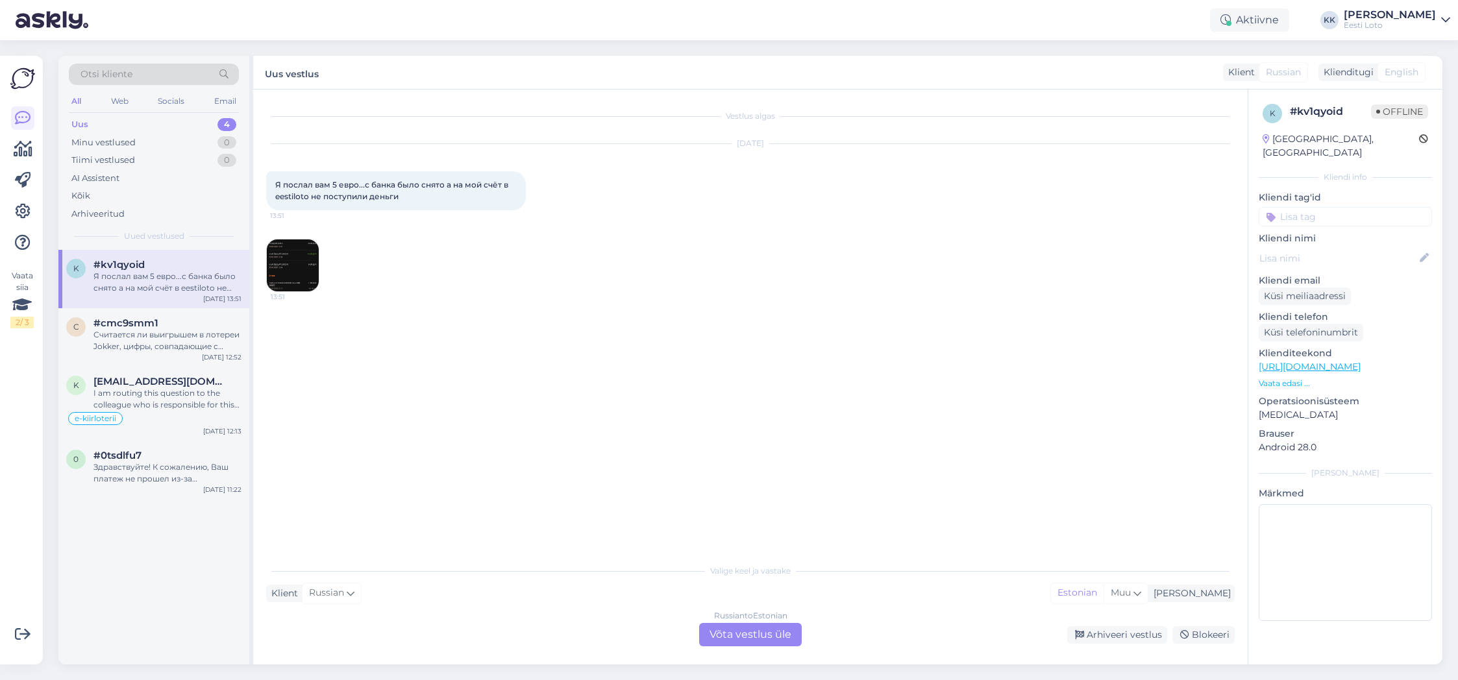
click at [306, 266] on img at bounding box center [293, 266] width 52 height 52
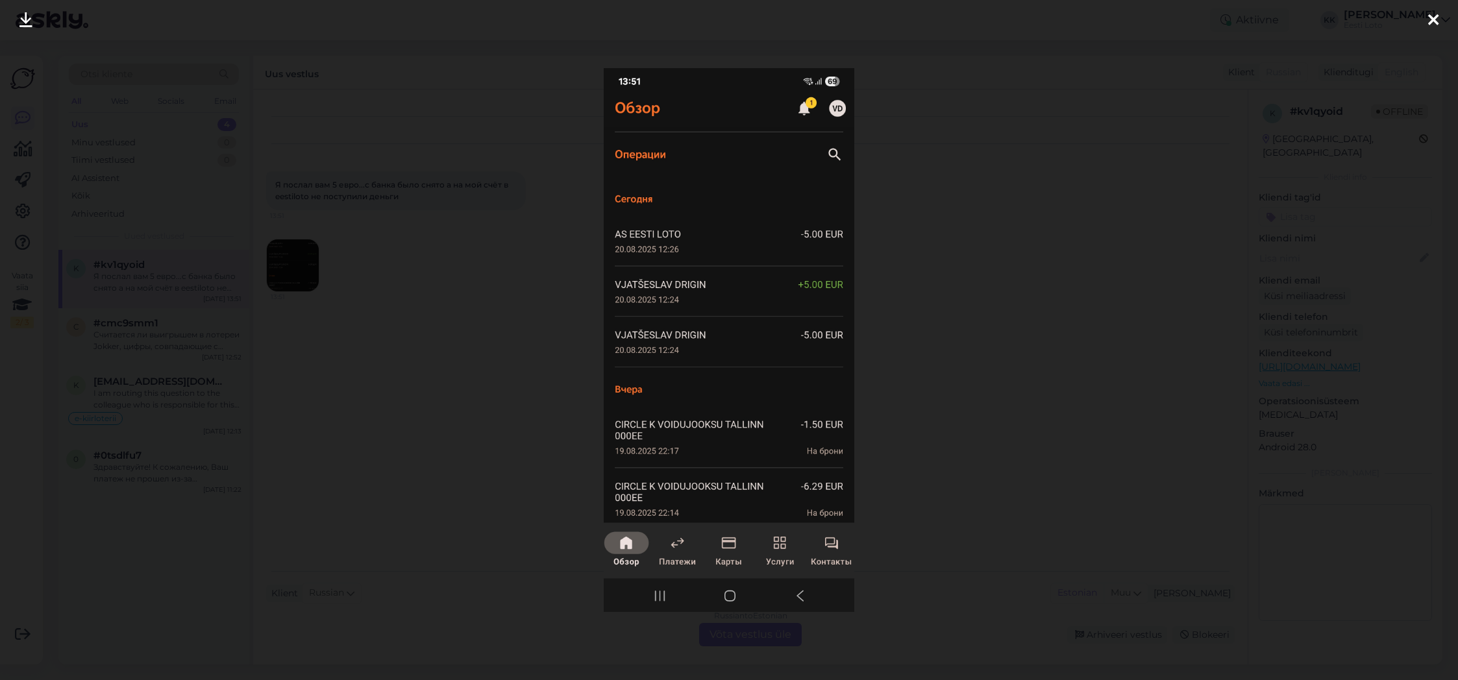
click at [1428, 17] on icon at bounding box center [1433, 20] width 10 height 17
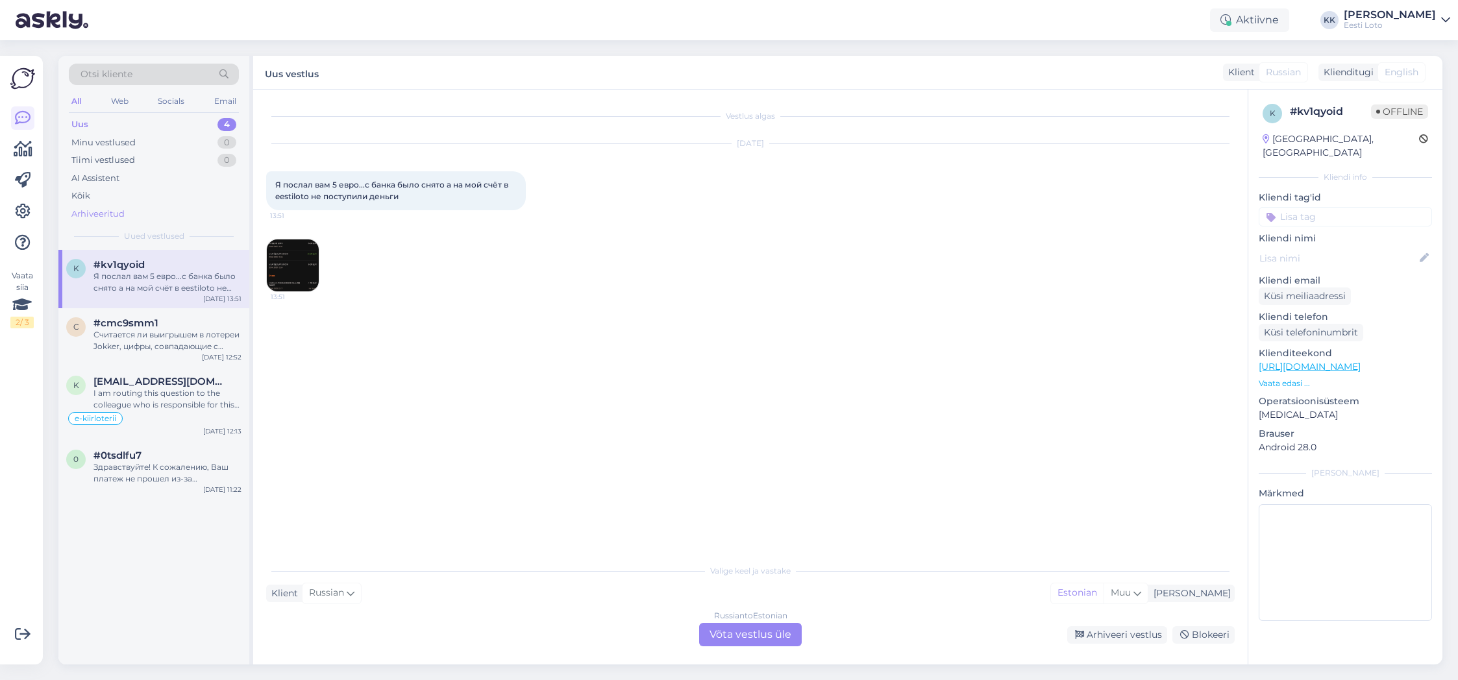
click at [114, 213] on div "Arhiveeritud" at bounding box center [97, 214] width 53 height 13
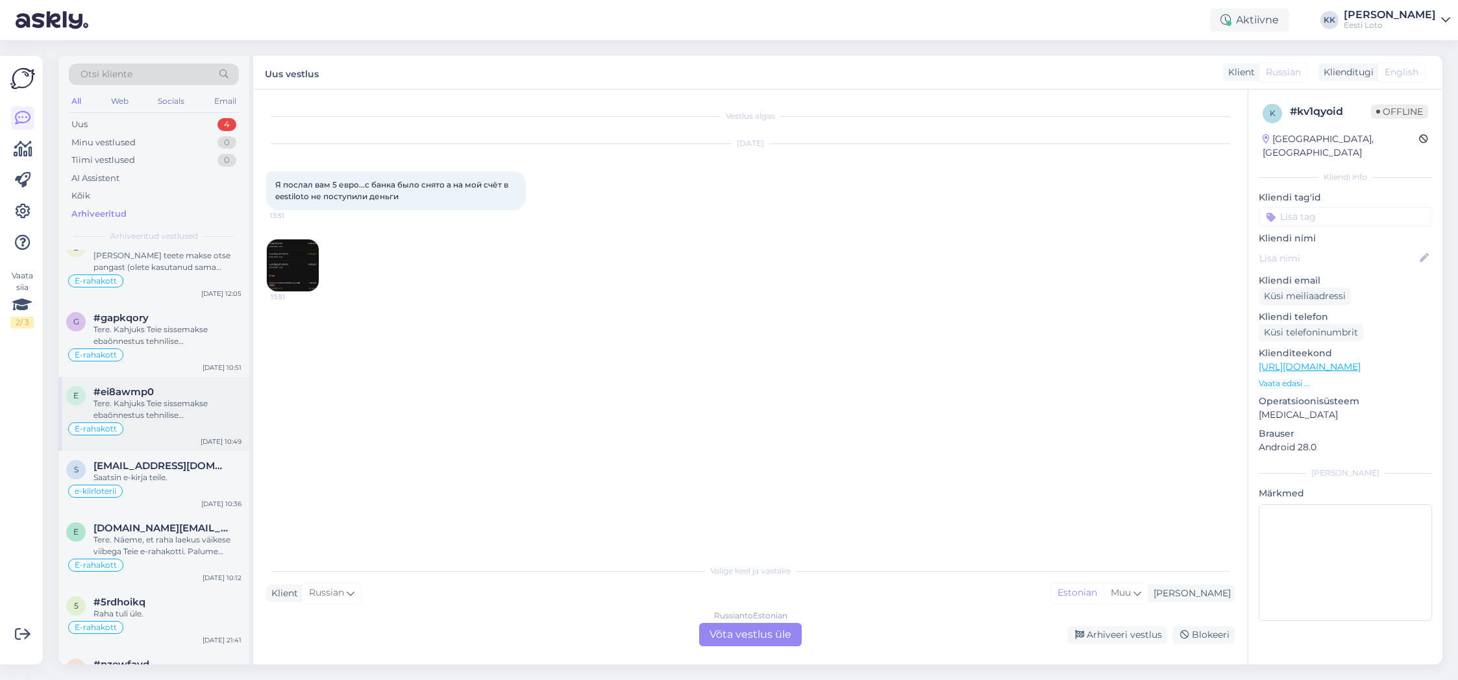
scroll to position [138, 0]
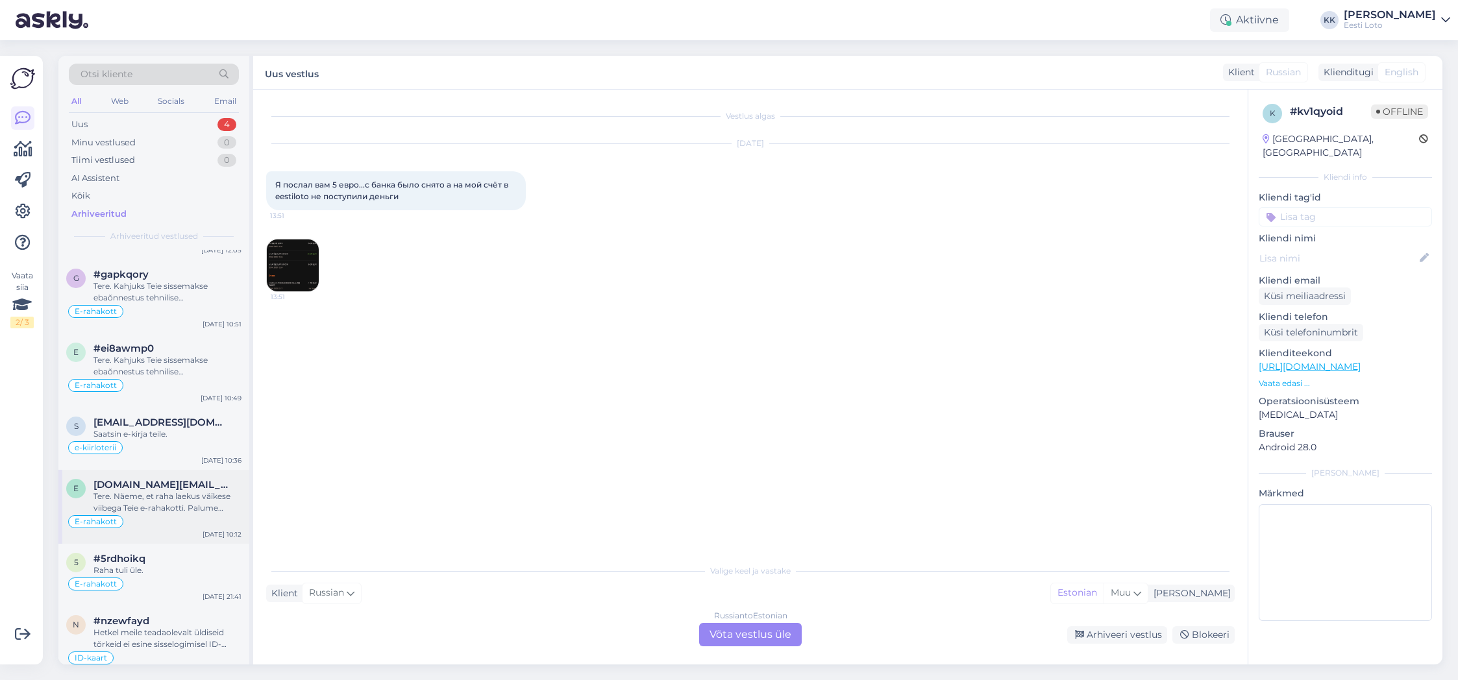
click at [179, 506] on div "Tere. Näeme, et raha laekus väikese viibega Teie e-rahakotti. Palume vabandust …" at bounding box center [168, 502] width 148 height 23
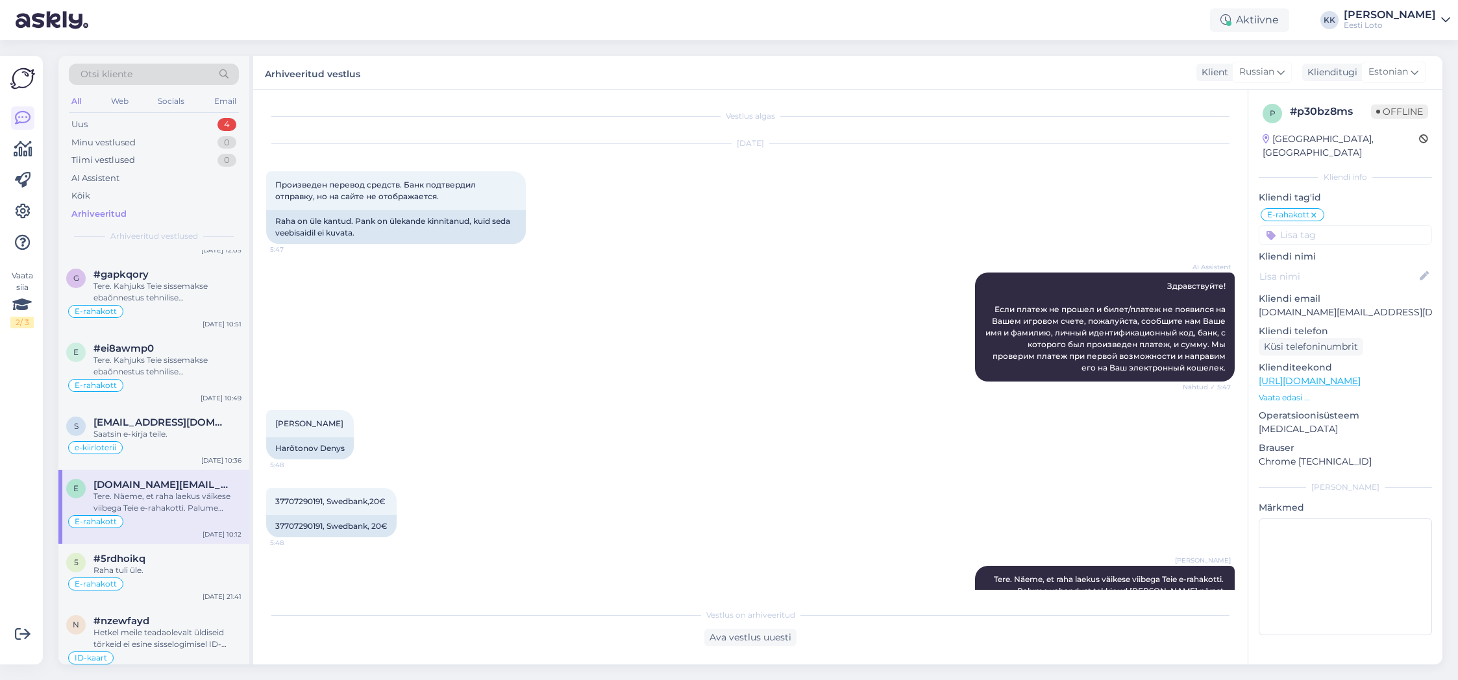
scroll to position [75, 0]
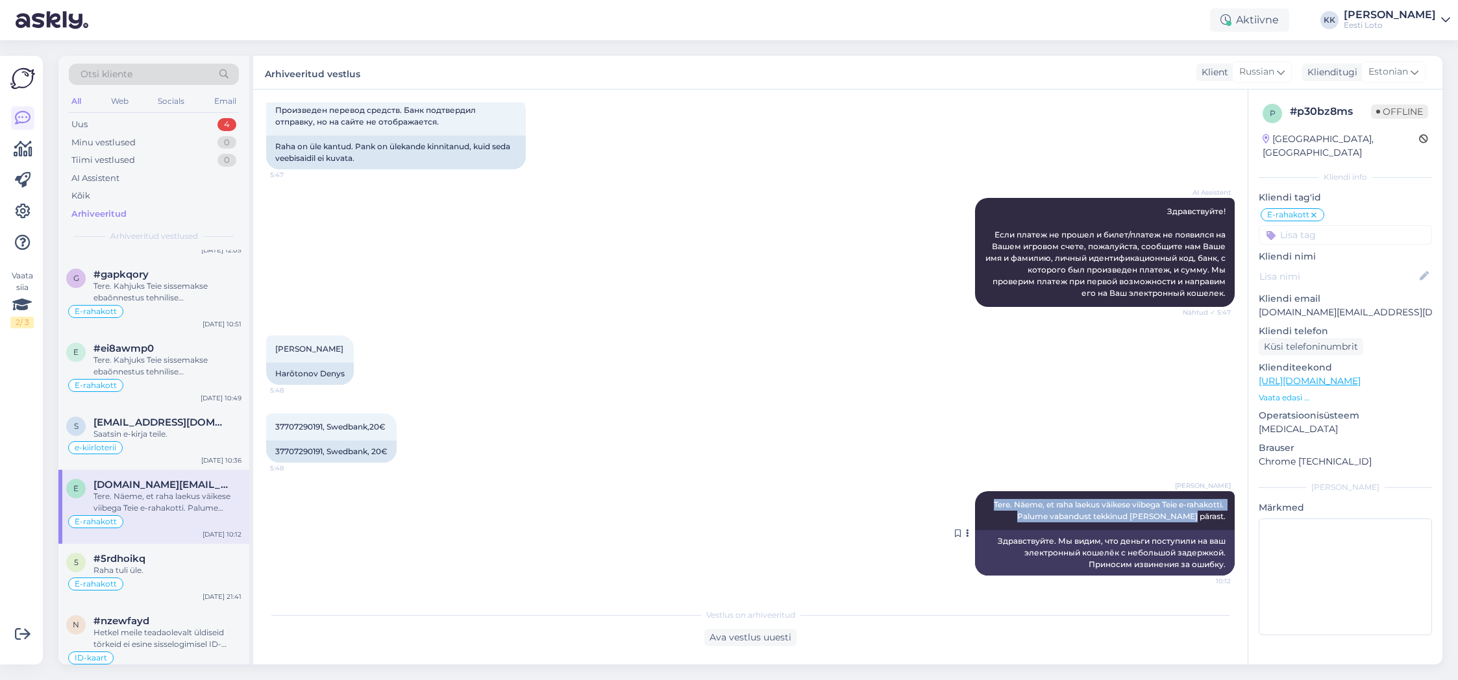
drag, startPoint x: 989, startPoint y: 505, endPoint x: 1226, endPoint y: 521, distance: 237.6
click at [1226, 521] on div "Kadri [PERSON_NAME]. Näeme, et raha laekus väikese viibega Teie e-rahakotti. Pa…" at bounding box center [1105, 511] width 260 height 39
copy span "Tere. Näeme, et raha laekus väikese viibega Teie e-rahakotti. Palume vabandust …"
click at [134, 123] on div "Uus 4" at bounding box center [154, 125] width 170 height 18
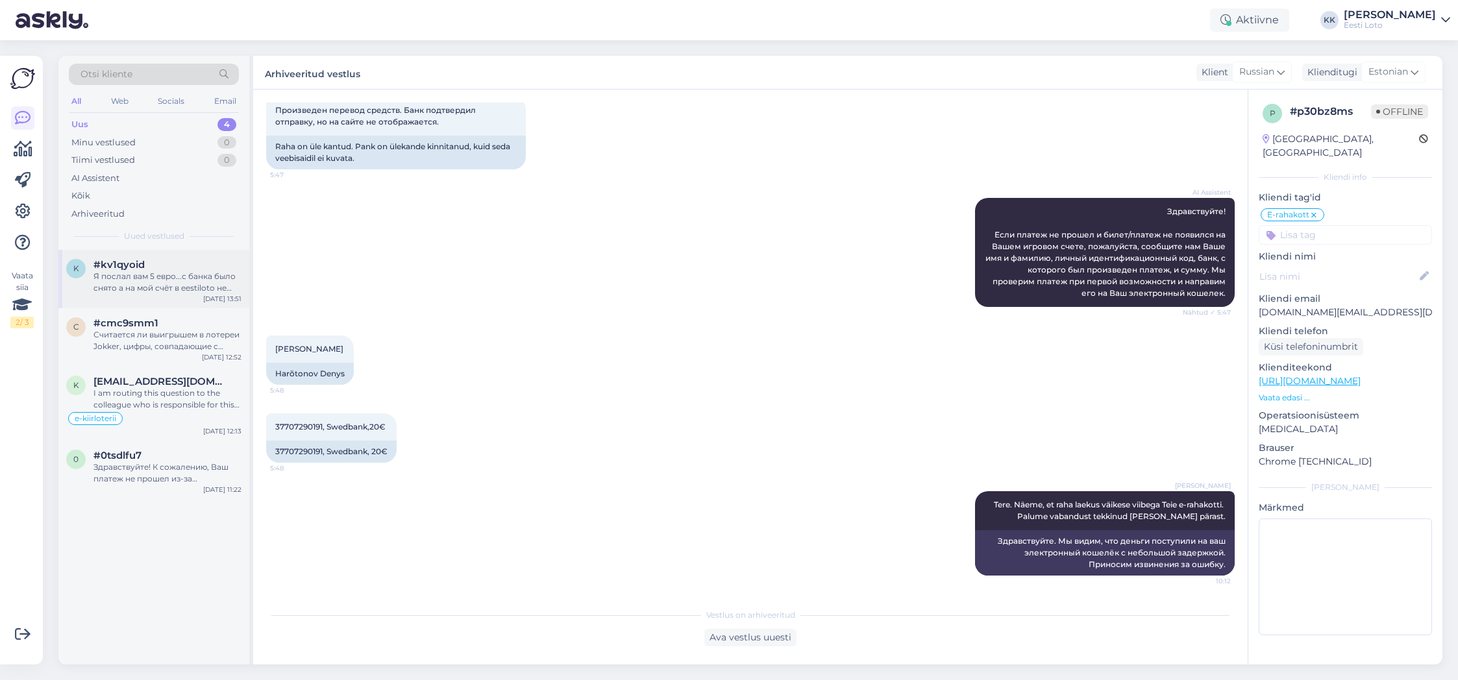
drag, startPoint x: 210, startPoint y: 278, endPoint x: 195, endPoint y: 278, distance: 14.9
click at [210, 278] on div "Я послал вам 5 евро...с банка было снято а на мой счёт в eestiloto не поступили…" at bounding box center [168, 282] width 148 height 23
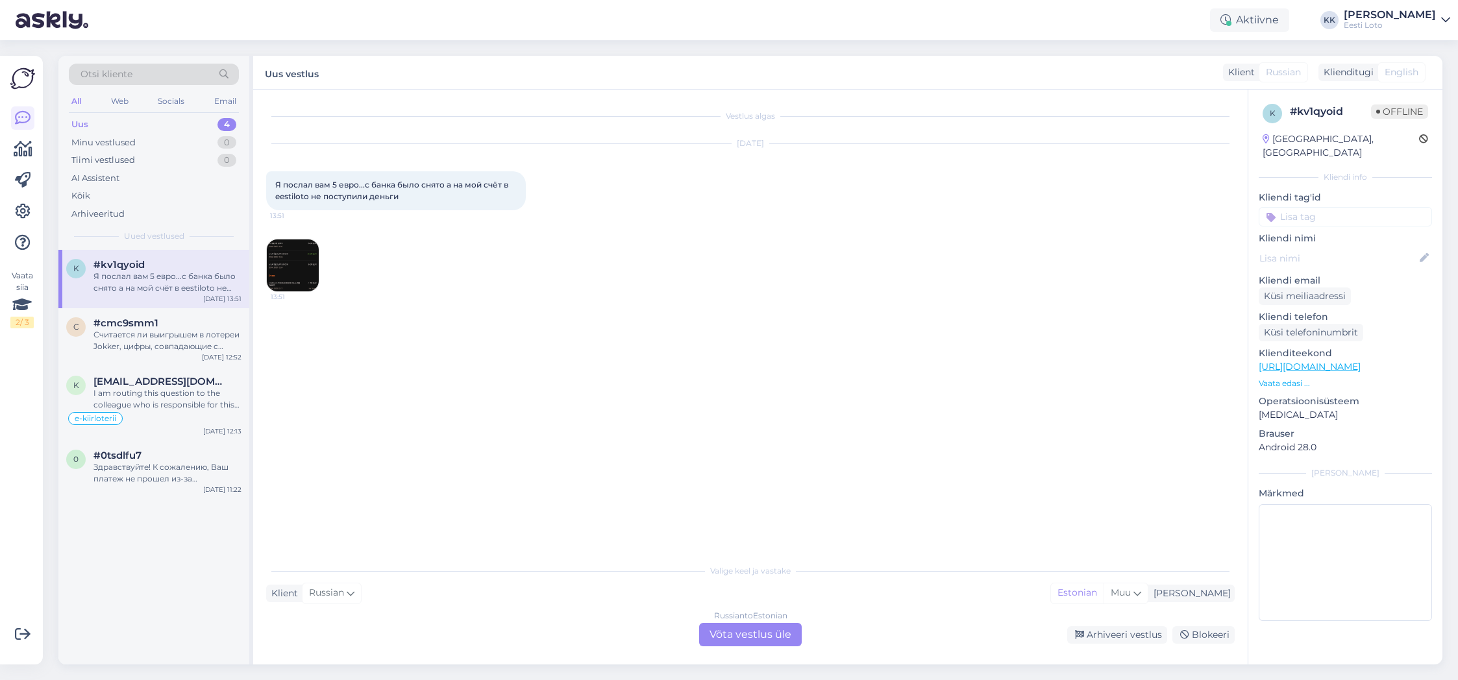
click at [754, 633] on div "Russian to Estonian Võta vestlus üle" at bounding box center [750, 634] width 103 height 23
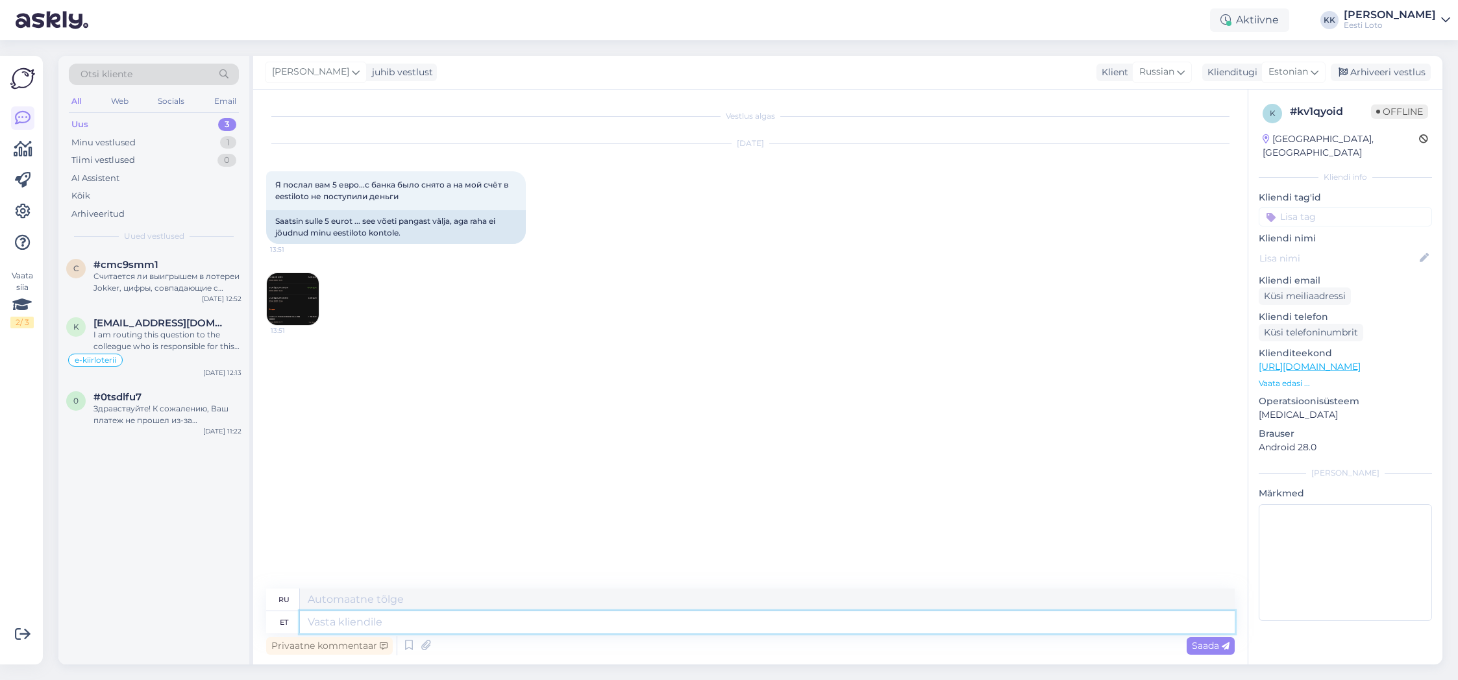
click at [780, 622] on textarea at bounding box center [767, 623] width 935 height 22
paste textarea "Tere. Näeme, et raha laekus väikese viibega Teie e-rahakotti. Palume vabandust …"
type textarea "Tere. Näeme, et raha laekus väikese viibega Teie e-rahakotti. Palume vabandust …"
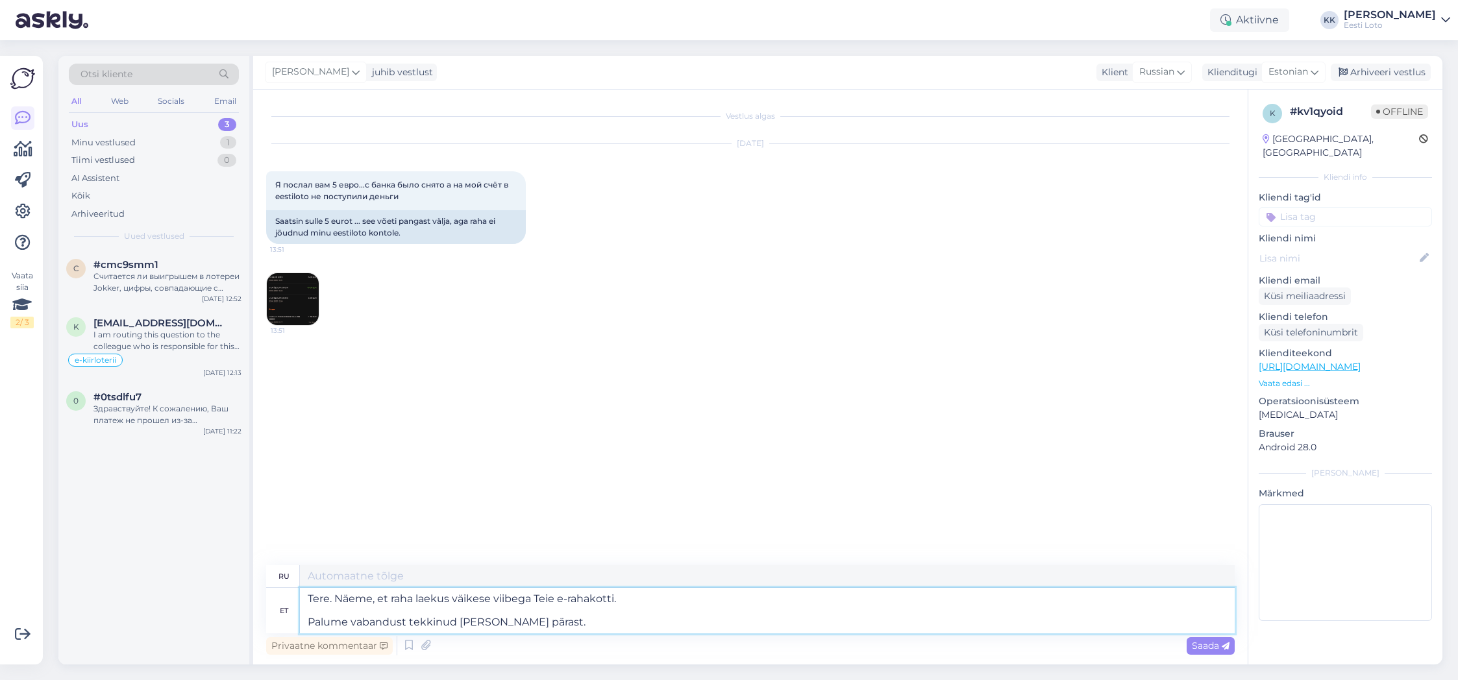
type textarea "Здравствуйте. Мы видим, что деньги поступили на ваш электронный кошелёк с небол…"
click at [308, 624] on textarea "Tere. Näeme, et raha laekus väikese viibega Teie e-rahakotti. Palume vabandust …" at bounding box center [767, 610] width 935 height 45
type textarea "Tere. Näeme, et raha laekus väikese viibega Teie e-rahakotti. Palume vabandust …"
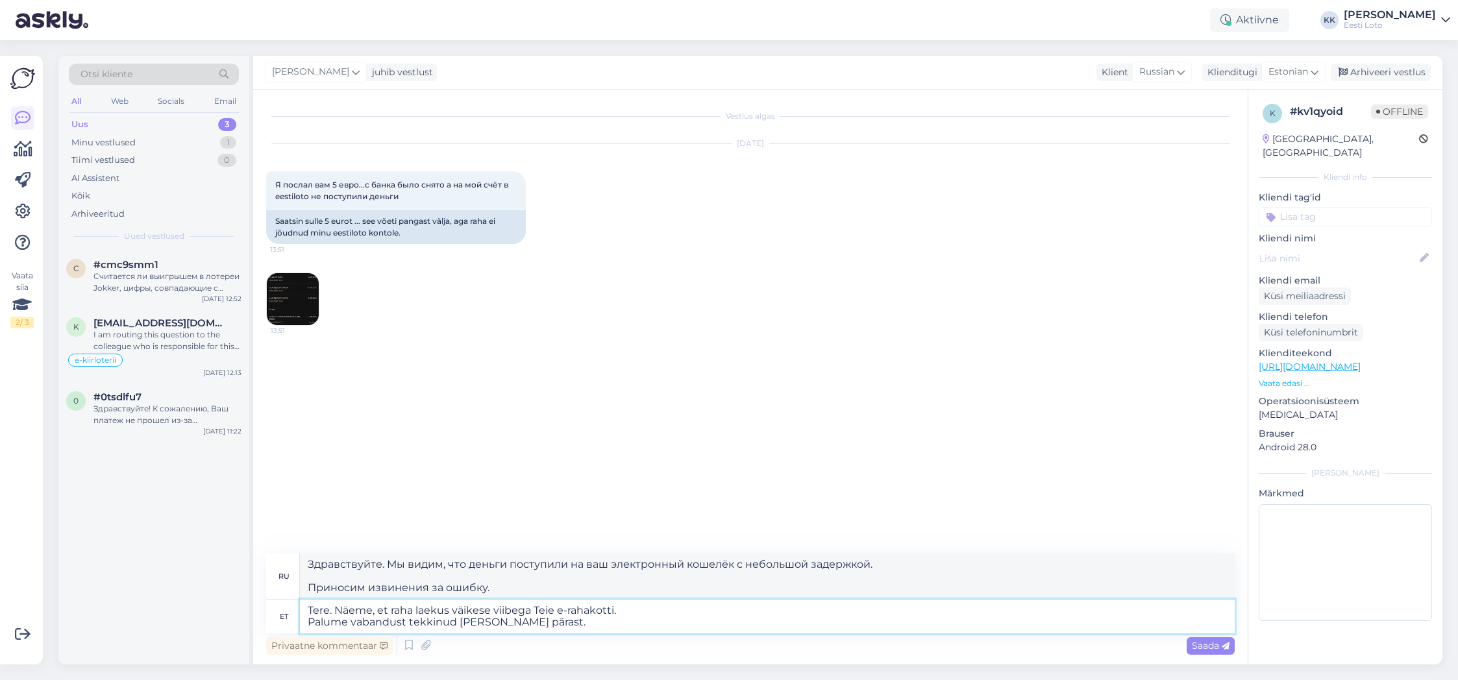
type textarea "Здравствуйте. Мы видим, что деньги поступили на ваш электронный кошелёк с небол…"
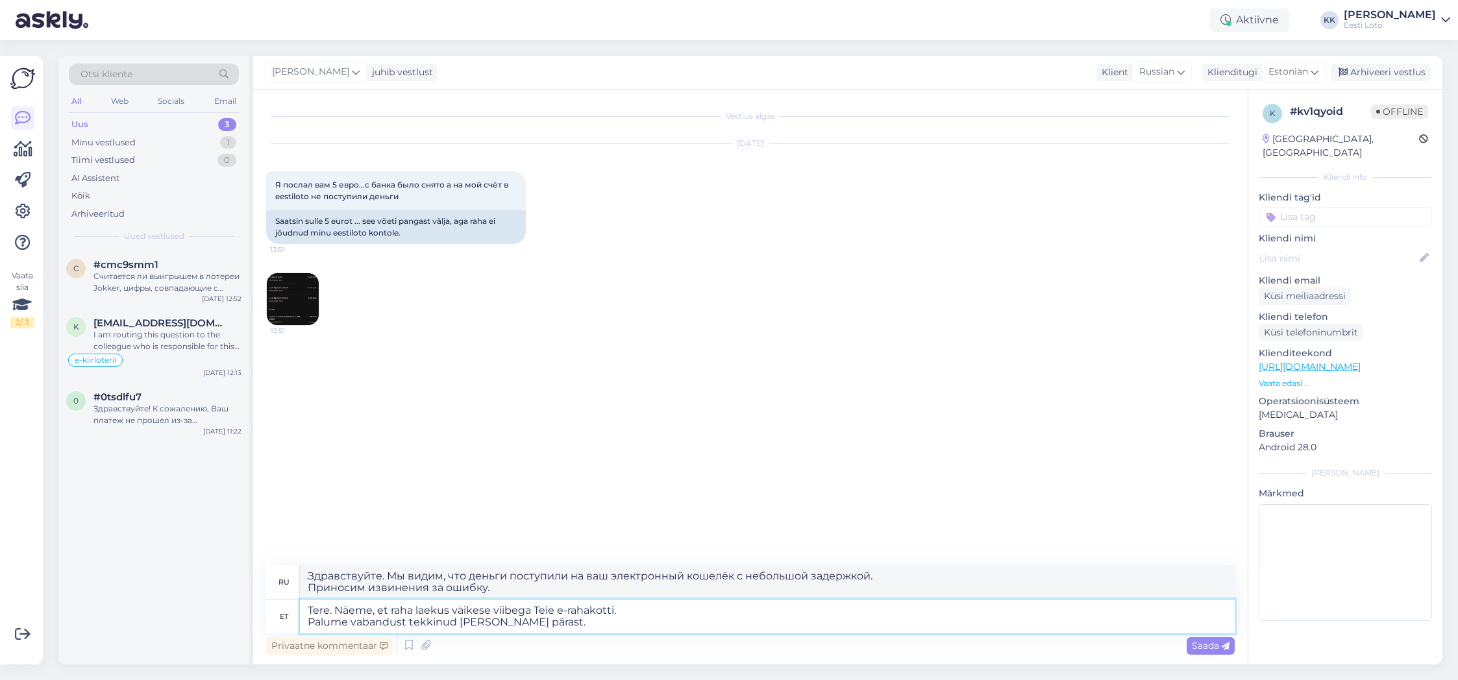
type textarea "Tere. Näeme, et raha laekus väikese viibega Teie e-rahakotti. Palume vabandust …"
click at [1205, 646] on span "Saada" at bounding box center [1211, 646] width 38 height 12
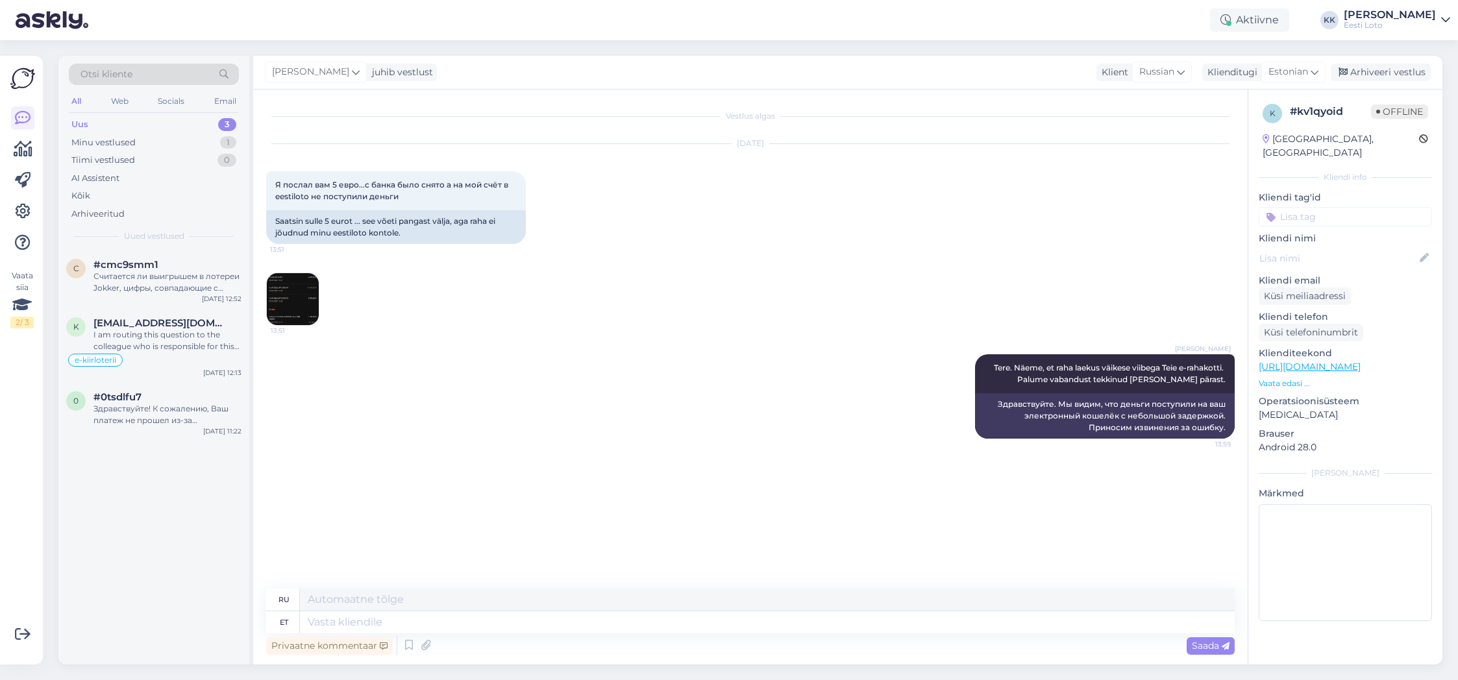
click at [1365, 207] on input at bounding box center [1345, 216] width 173 height 19
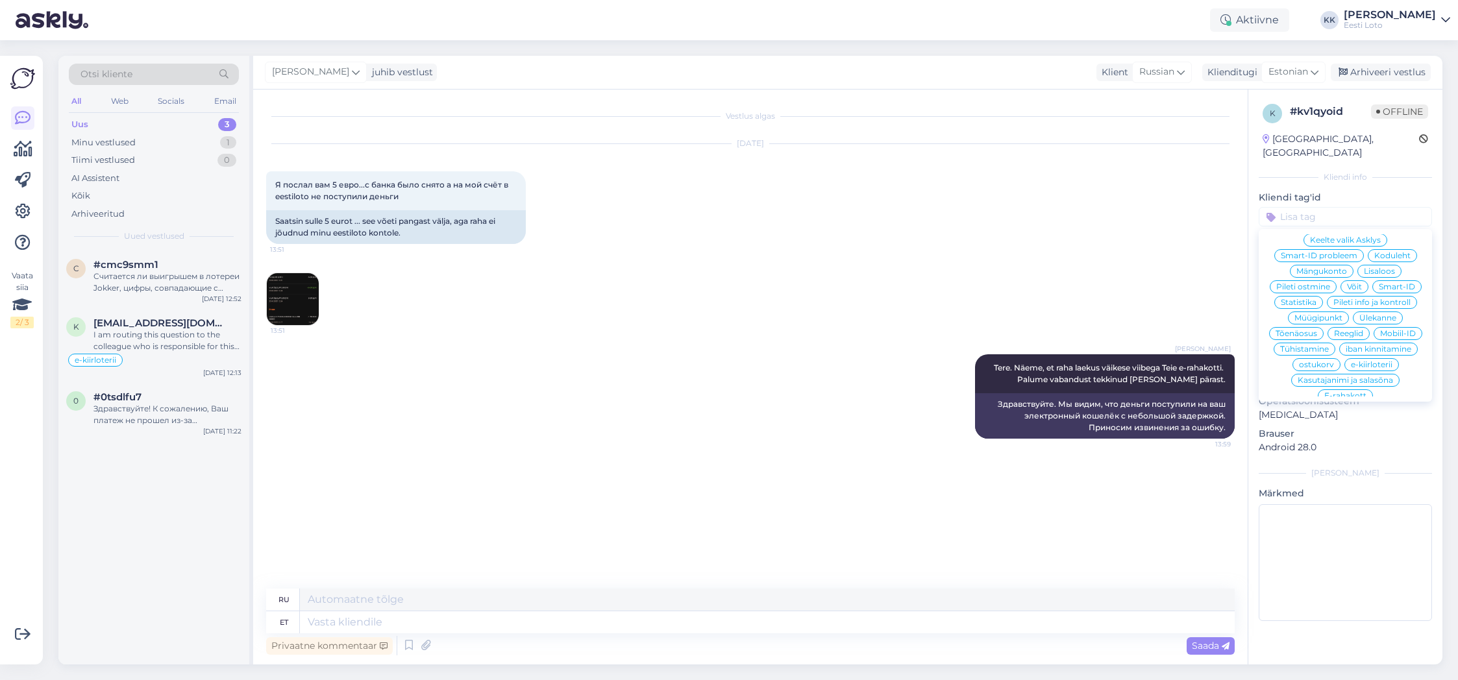
click at [1356, 392] on span "E-rahakott" at bounding box center [1346, 396] width 42 height 8
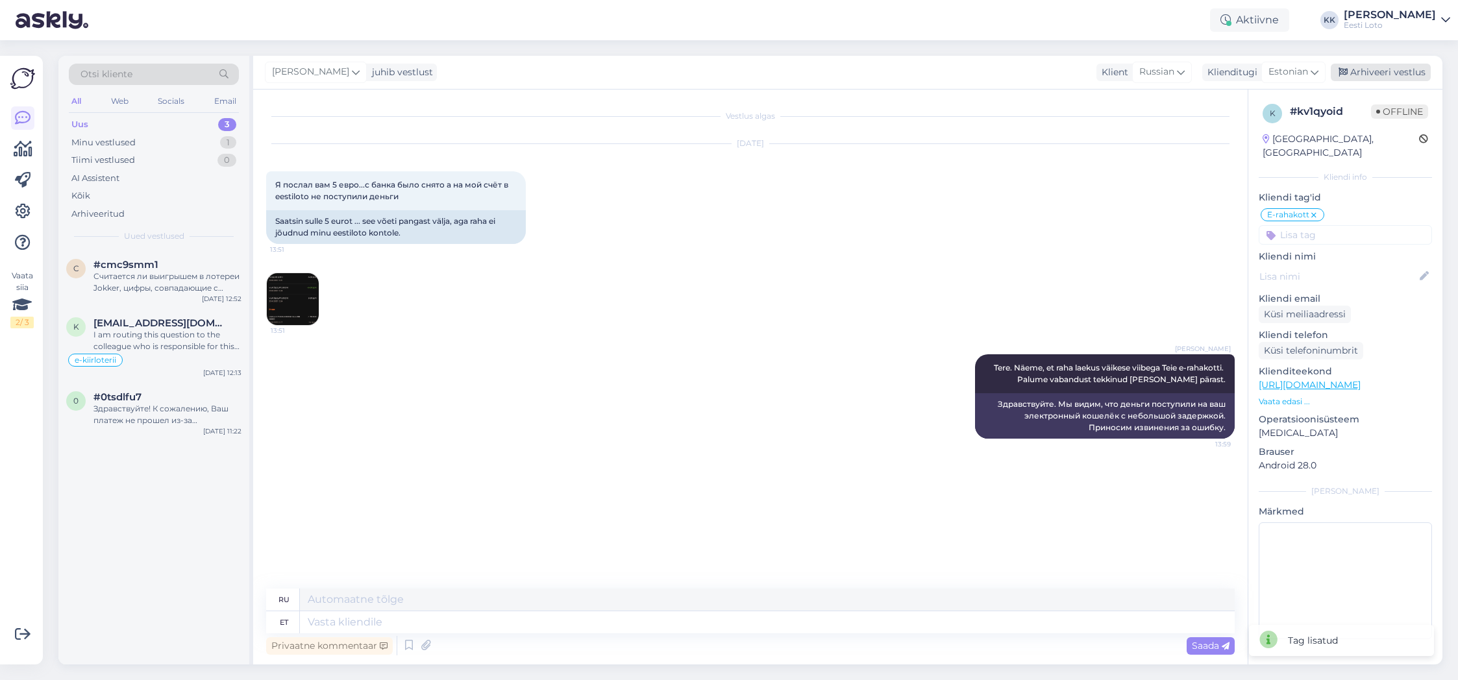
drag, startPoint x: 1396, startPoint y: 74, endPoint x: 1354, endPoint y: 77, distance: 41.6
click at [1396, 74] on div "Arhiveeri vestlus" at bounding box center [1381, 73] width 100 height 18
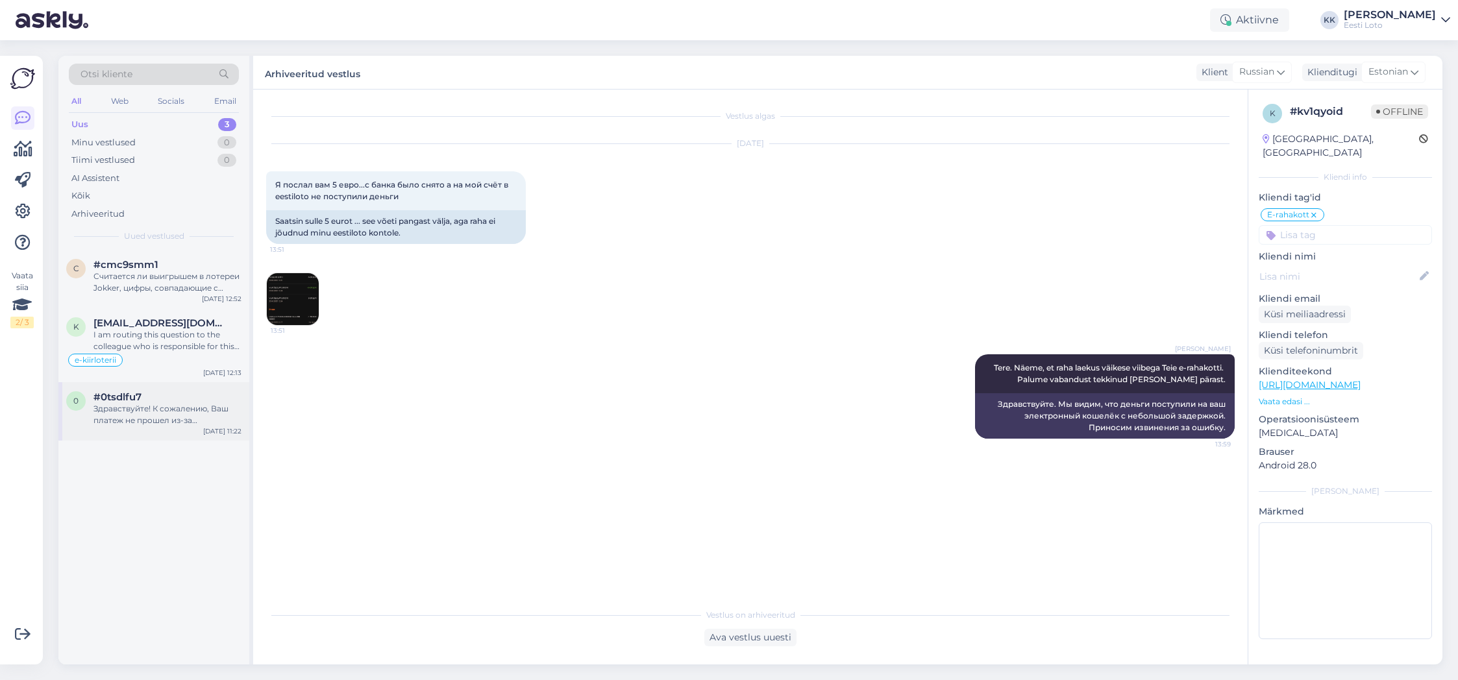
click at [153, 413] on div "Здравствуйте! К сожалению, Ваш платеж не прошел из-за технической ошибки. Наш ф…" at bounding box center [168, 414] width 148 height 23
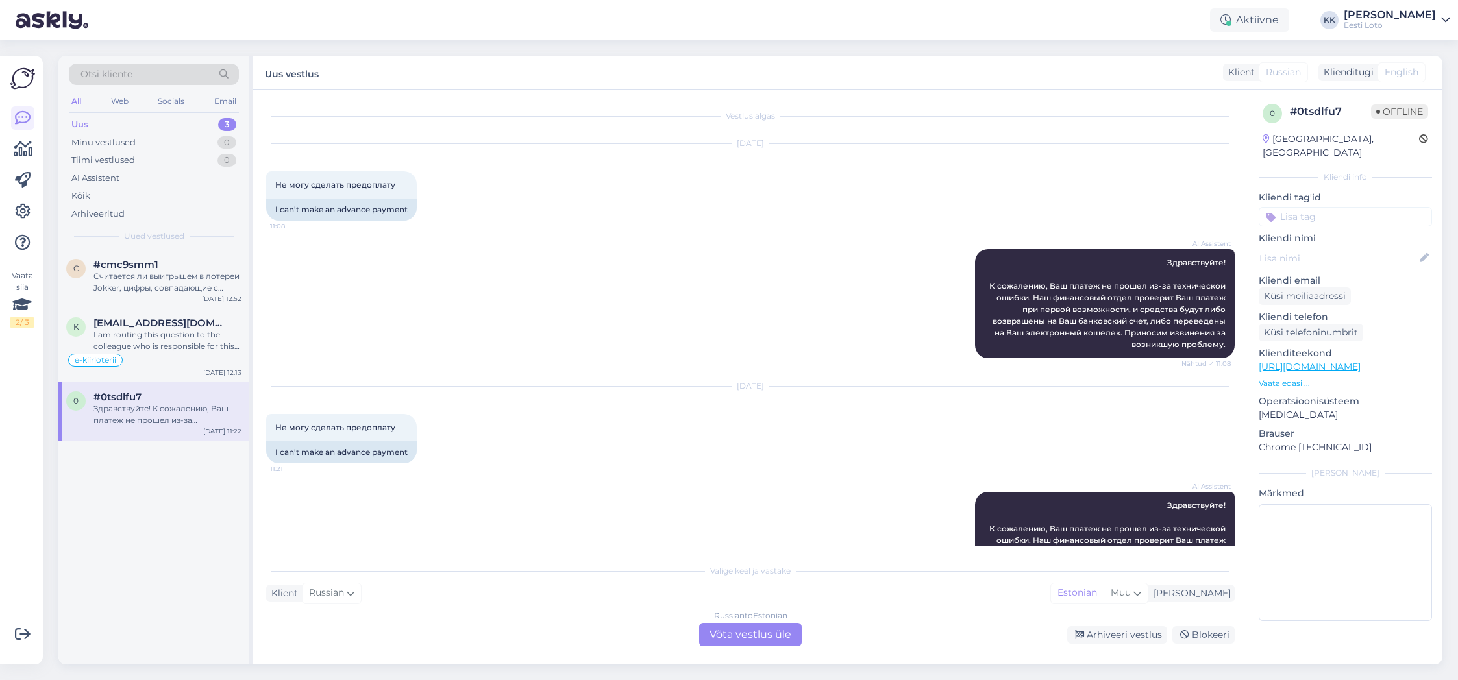
scroll to position [69, 0]
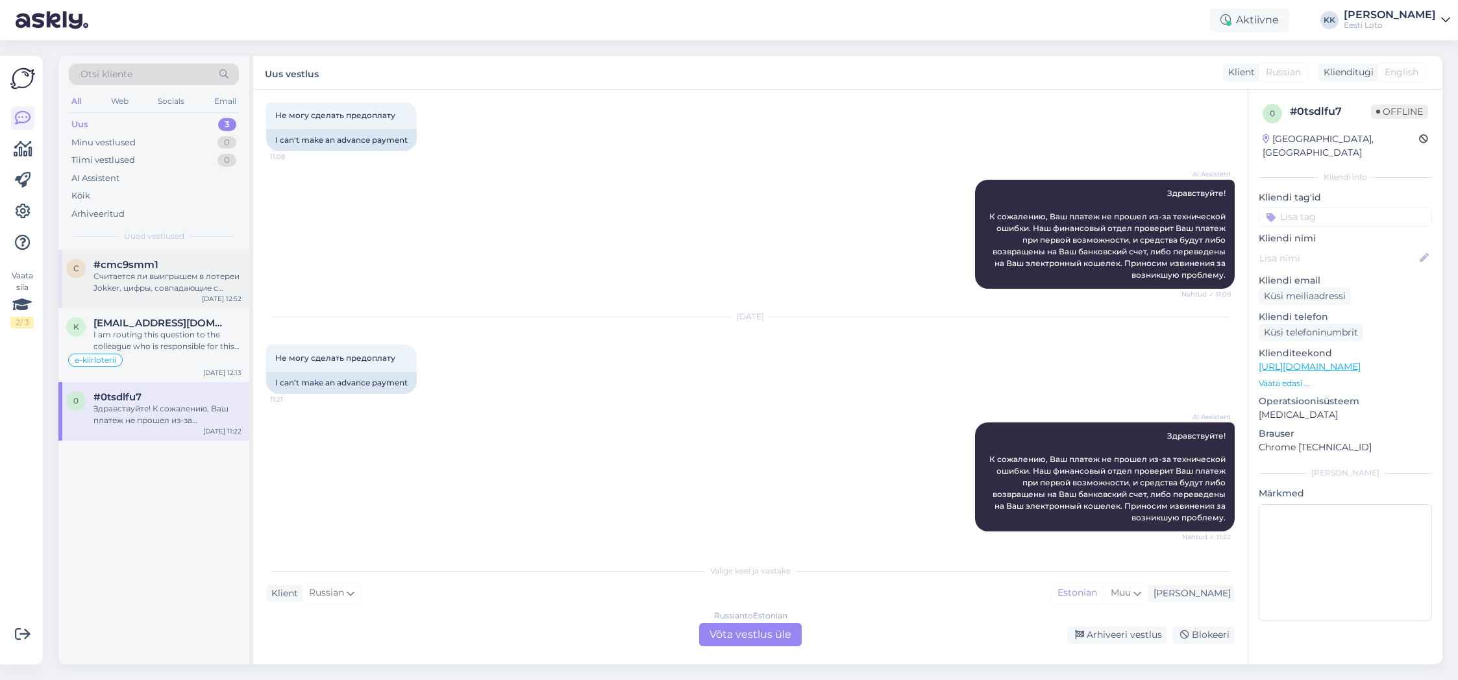
click at [164, 285] on div "Считается ли выигрышем в лотереи Jokker, цифры, совпадающие с цифрами розыгрыша…" at bounding box center [168, 282] width 148 height 23
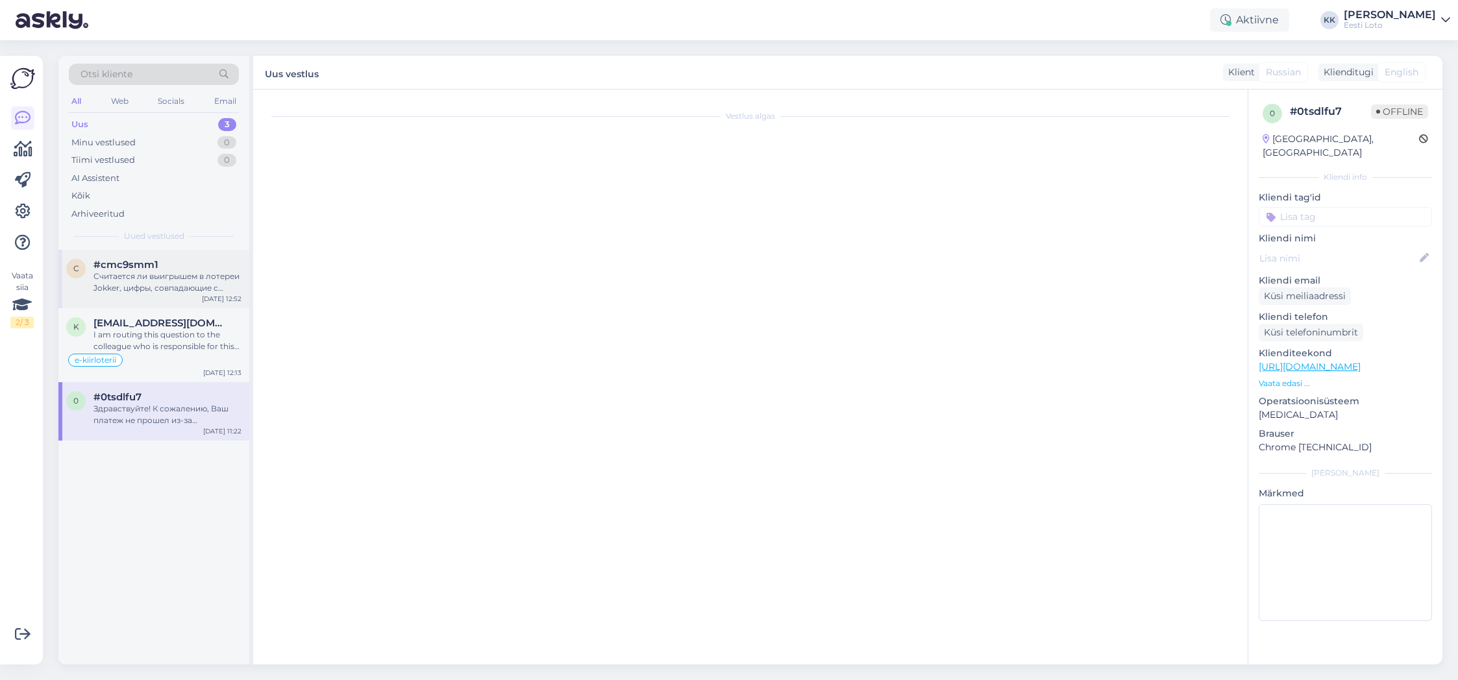
scroll to position [0, 0]
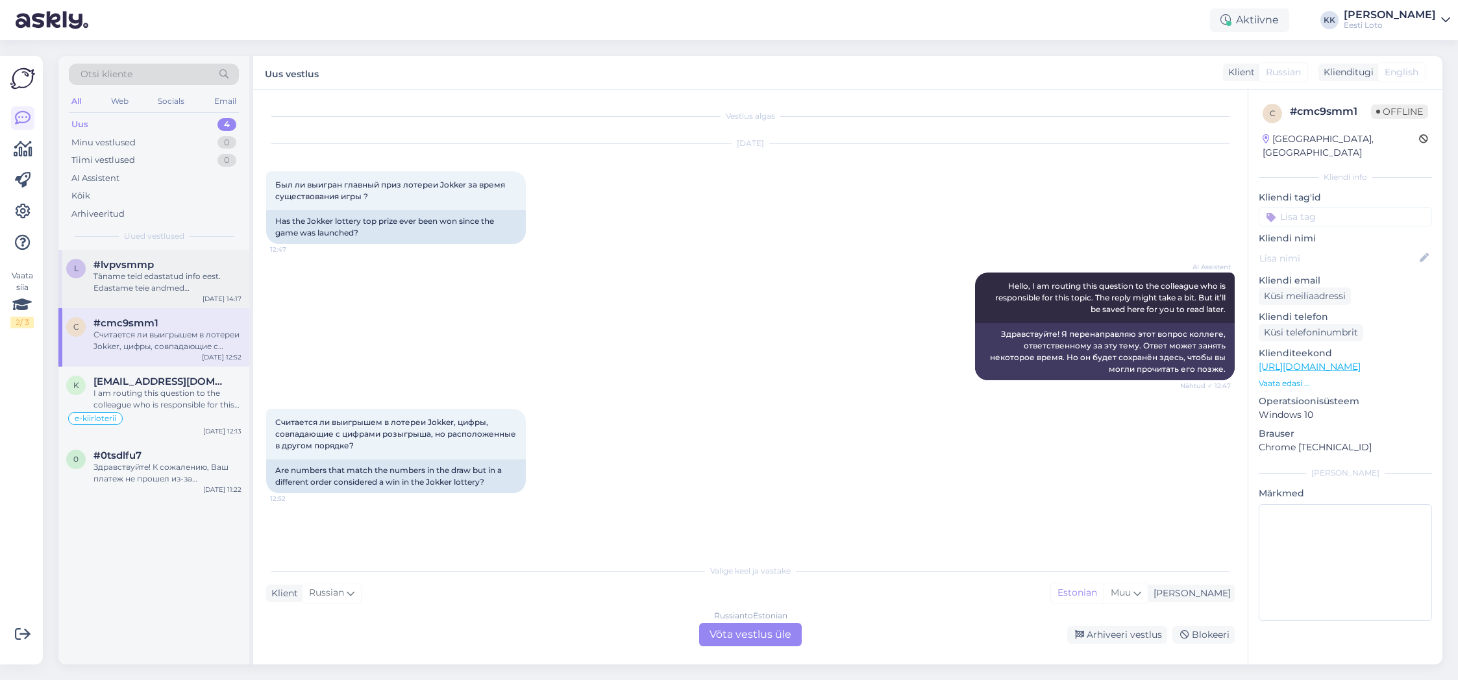
click at [129, 278] on div "Täname teid edastatud info eest. Edastame teie andmed finantsosakonnale, kes ko…" at bounding box center [168, 282] width 148 height 23
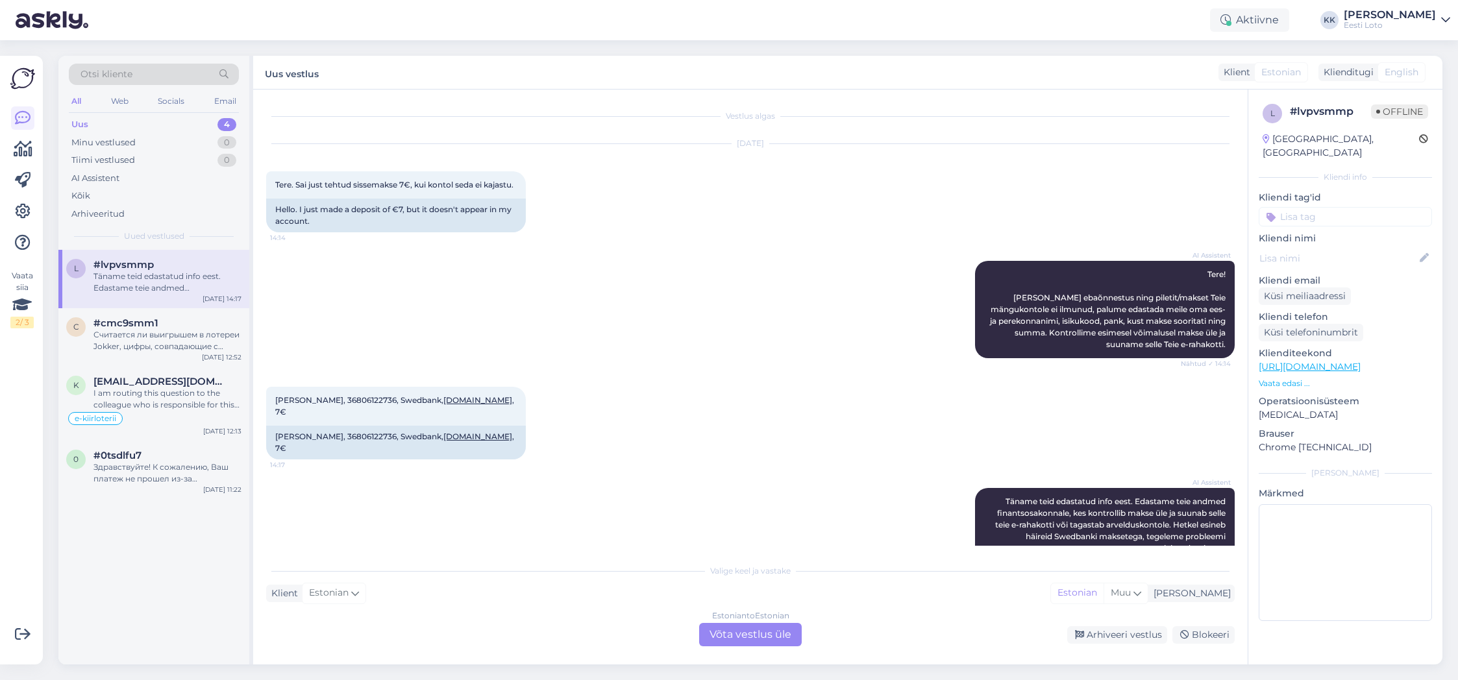
scroll to position [19, 0]
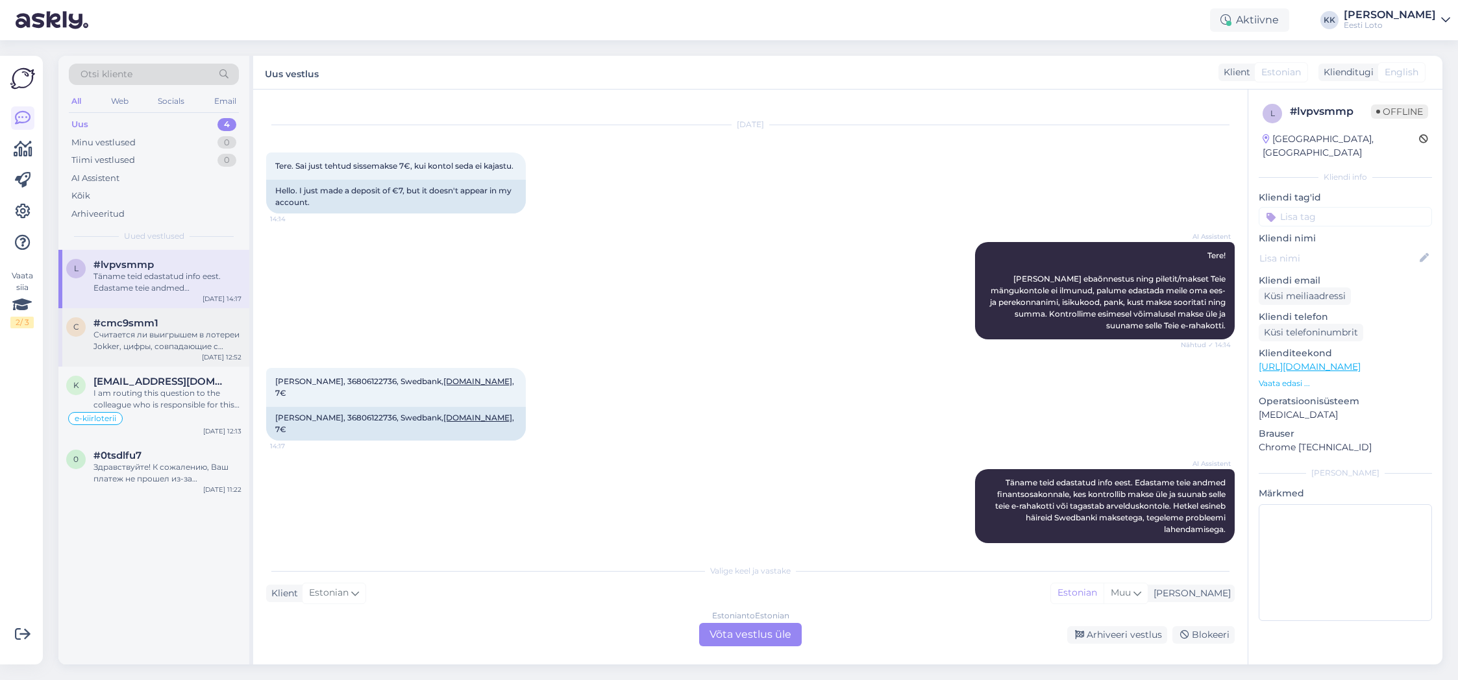
click at [143, 356] on div "c #cmc9smm1 Считается ли выигрышем в лотереи Jokker, цифры, совпадающие с цифра…" at bounding box center [153, 337] width 191 height 58
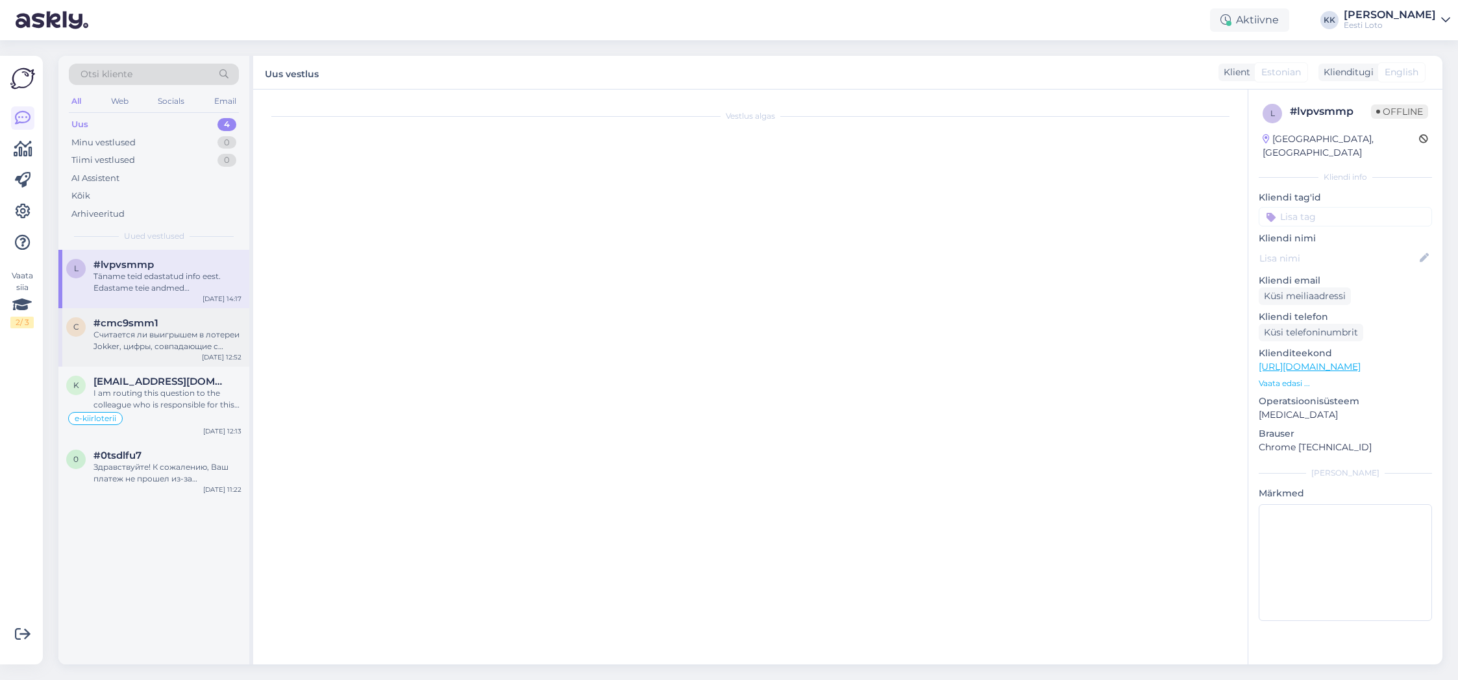
scroll to position [0, 0]
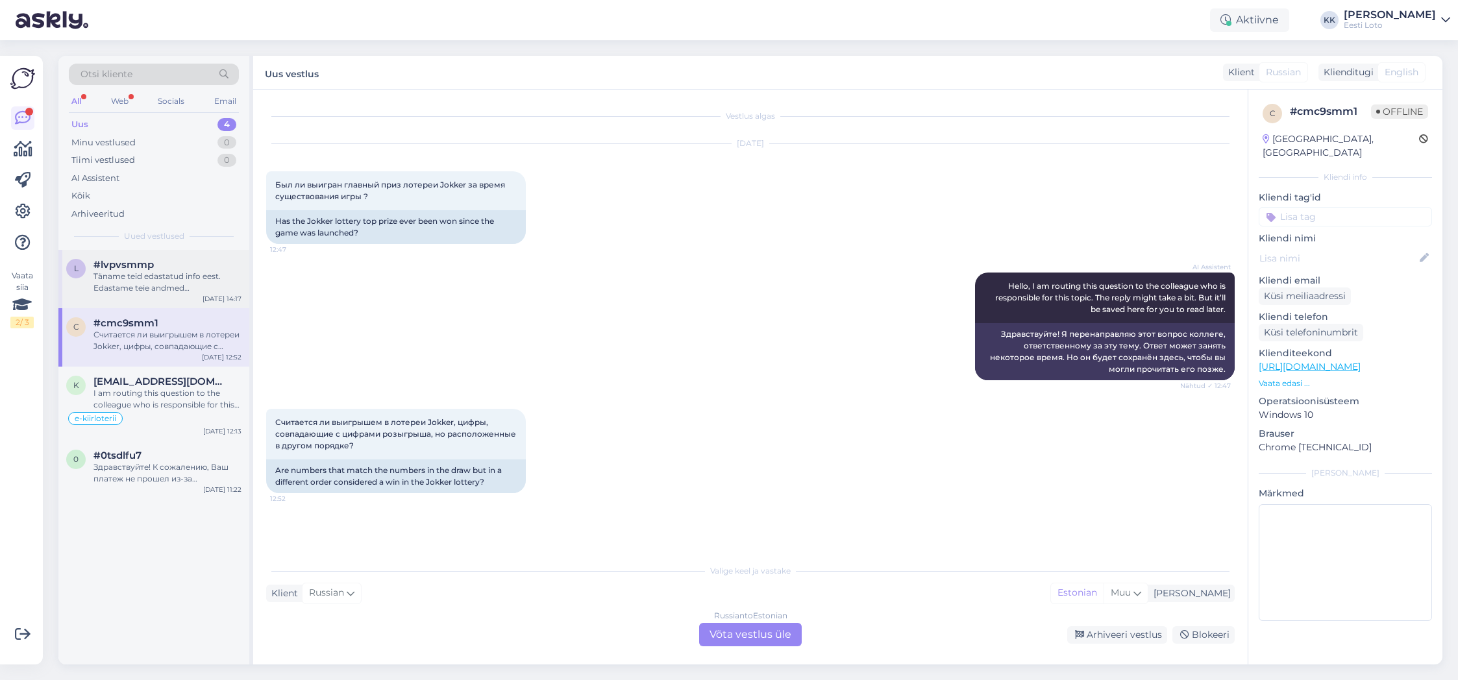
click at [143, 284] on div "Täname teid edastatud info eest. Edastame teie andmed finantsosakonnale, kes ko…" at bounding box center [168, 282] width 148 height 23
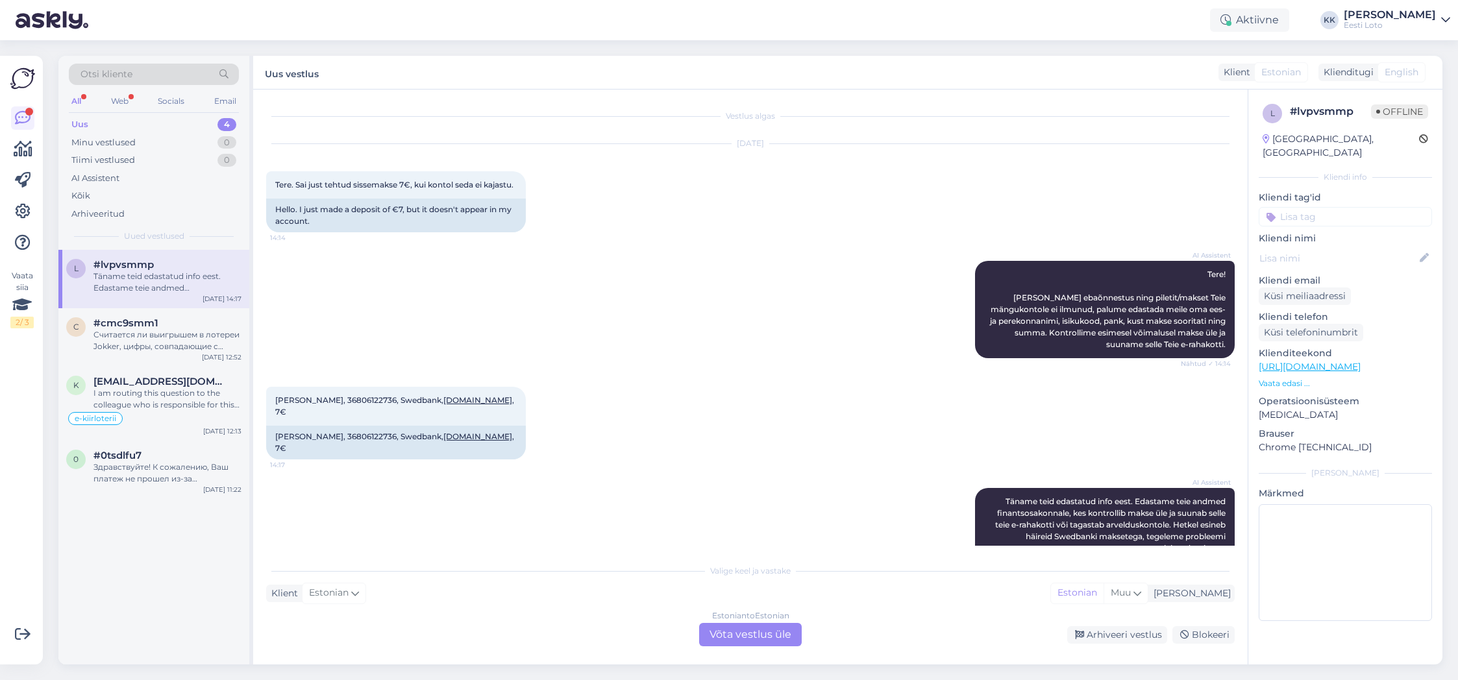
scroll to position [19, 0]
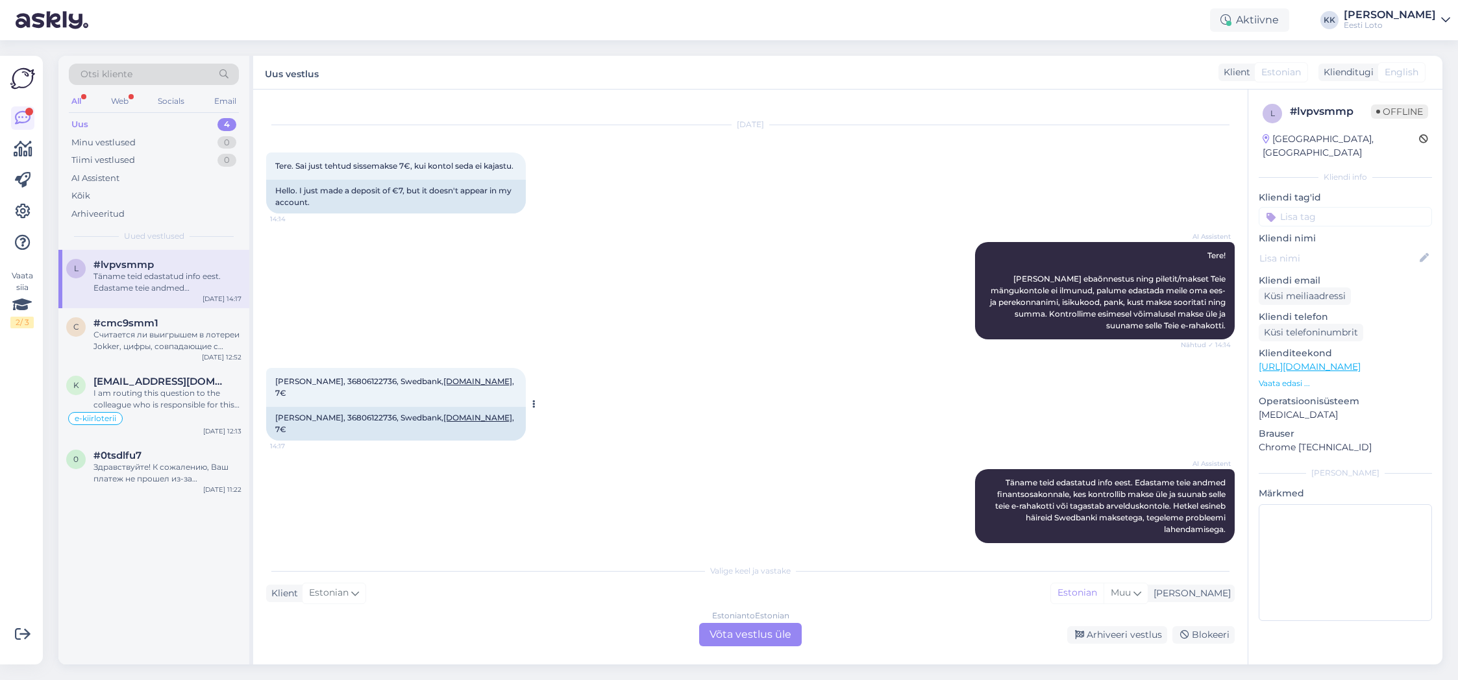
click at [365, 395] on span "[PERSON_NAME], 36806122736, Swedbank, [DOMAIN_NAME] , 7€" at bounding box center [395, 387] width 241 height 21
copy span "36806122736"
click at [96, 213] on div "Arhiveeritud" at bounding box center [97, 214] width 53 height 13
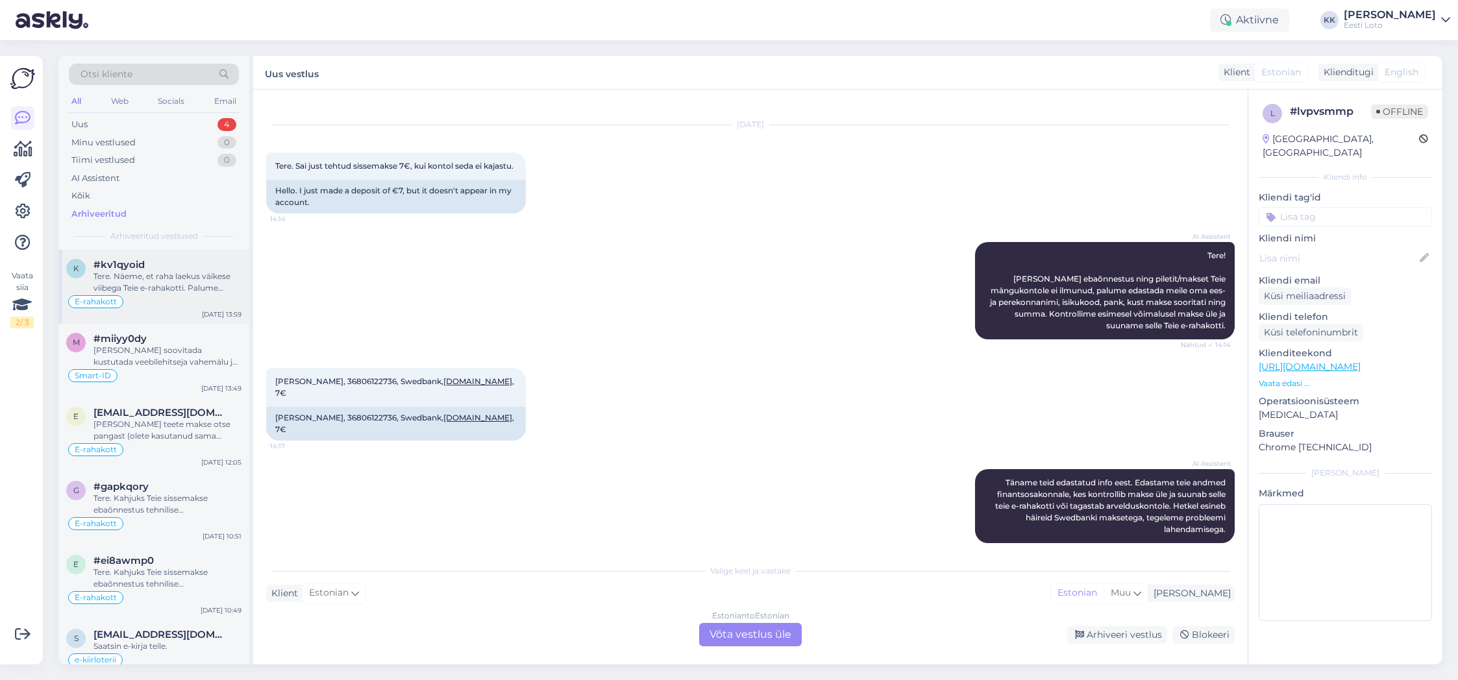
click at [167, 272] on div "Tere. Näeme, et raha laekus väikese viibega Teie e-rahakotti. Palume vabandust …" at bounding box center [168, 282] width 148 height 23
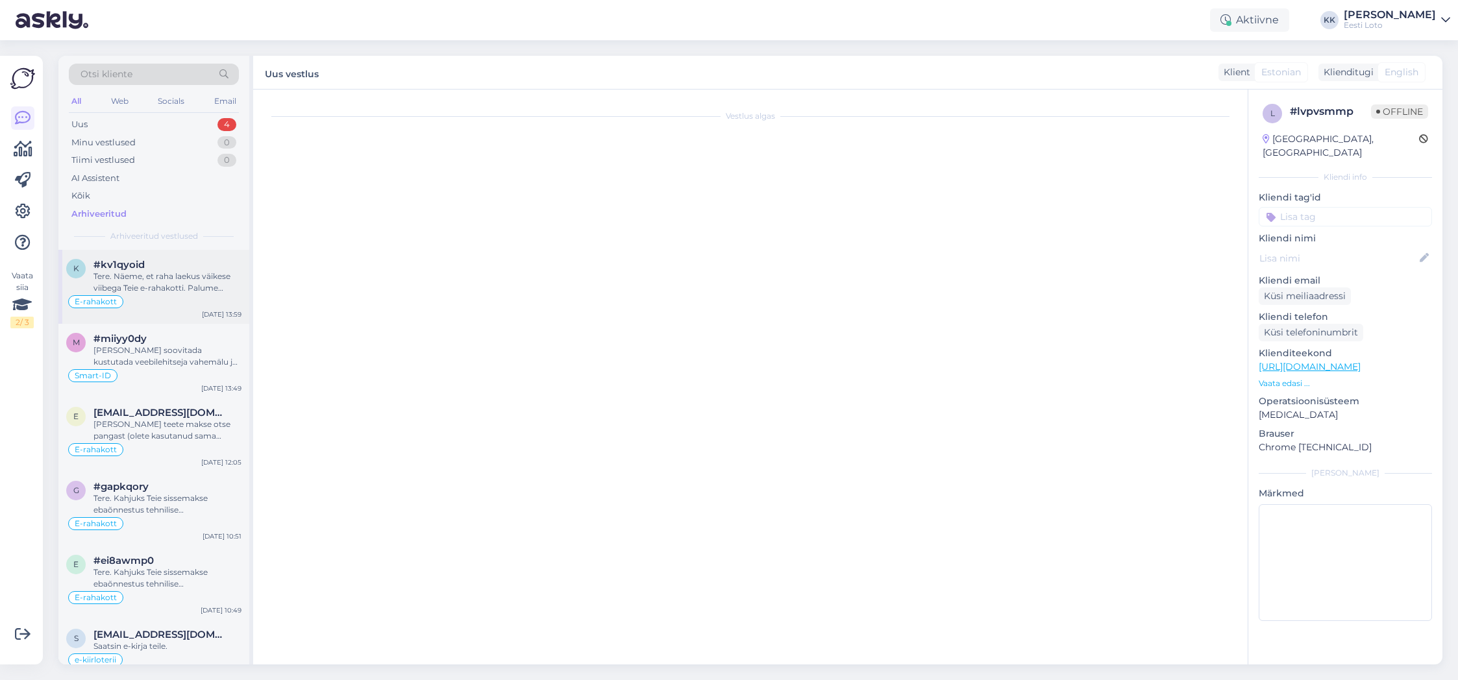
scroll to position [0, 0]
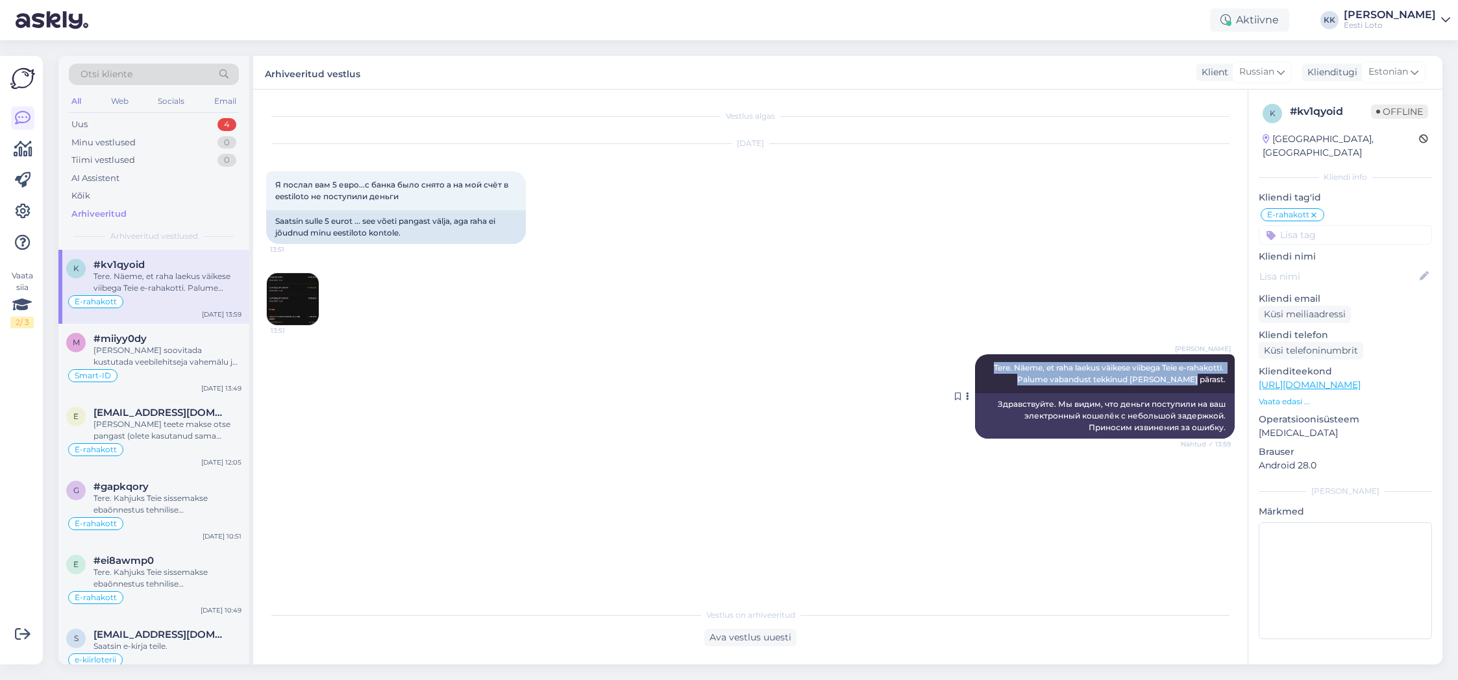
drag, startPoint x: 988, startPoint y: 366, endPoint x: 1228, endPoint y: 383, distance: 240.2
click at [1228, 383] on div "Kadri [PERSON_NAME]. Näeme, et raha laekus väikese viibega Teie e-rahakotti. Pa…" at bounding box center [1105, 374] width 260 height 39
copy span "Tere. Näeme, et raha laekus väikese viibega Teie e-rahakotti. Palume vabandust …"
click at [142, 126] on div "Uus 4" at bounding box center [154, 125] width 170 height 18
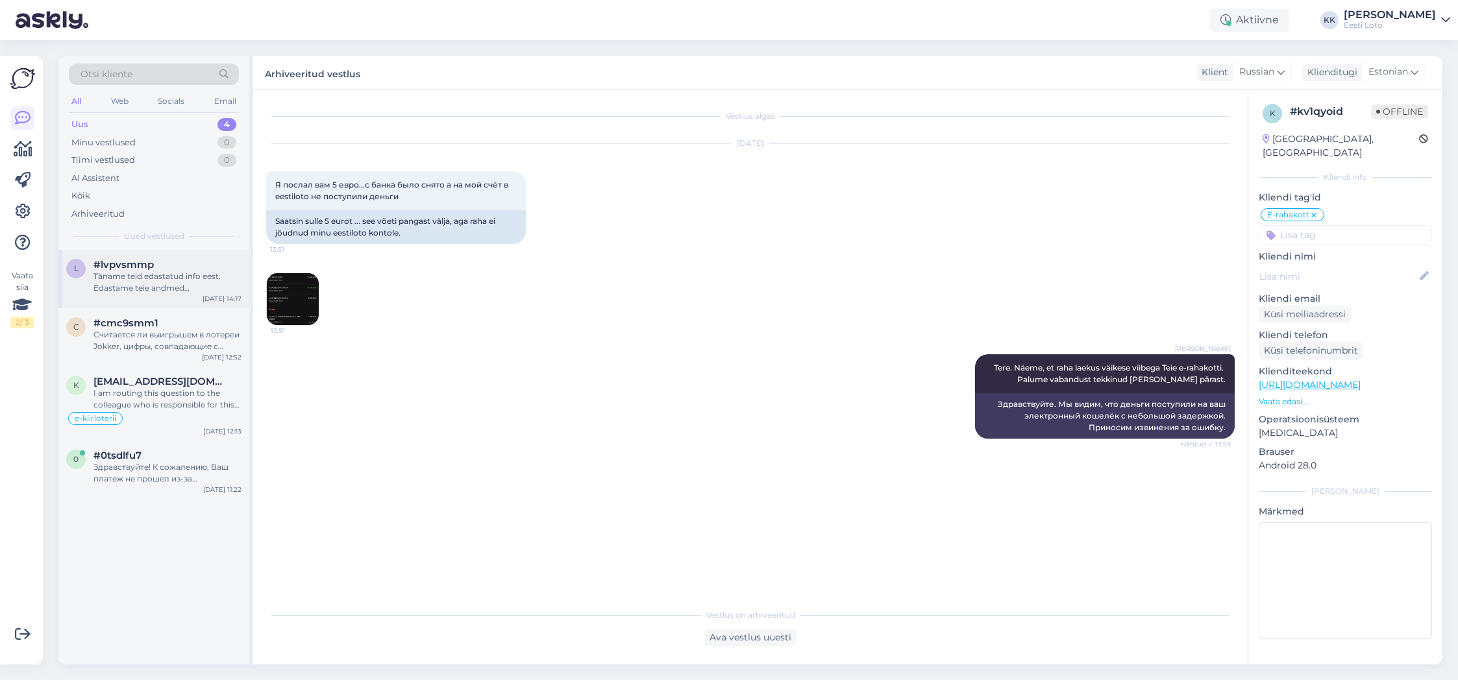
drag, startPoint x: 136, startPoint y: 281, endPoint x: 147, endPoint y: 281, distance: 10.4
click at [136, 281] on div "Täname teid edastatud info eest. Edastame teie andmed finantsosakonnale, kes ko…" at bounding box center [168, 282] width 148 height 23
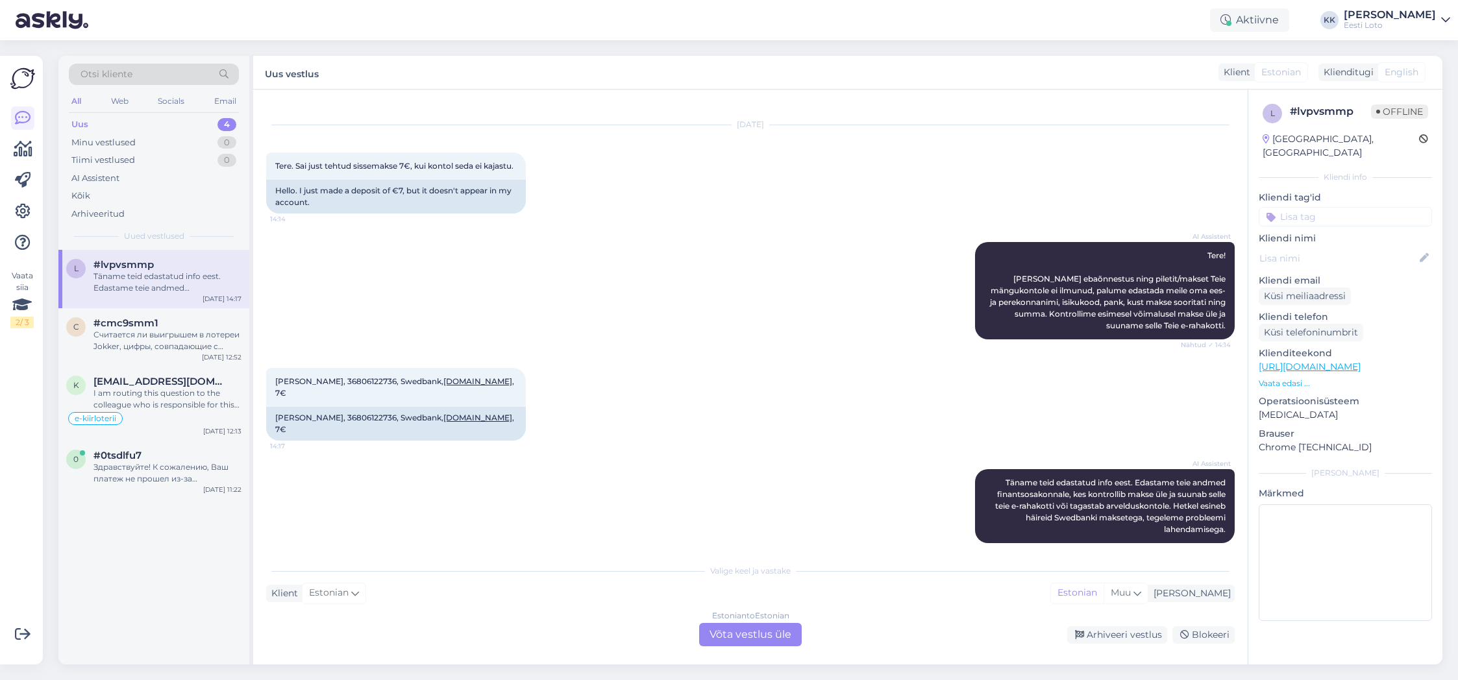
click at [743, 638] on div "Estonian to Estonian Võta vestlus üle" at bounding box center [750, 634] width 103 height 23
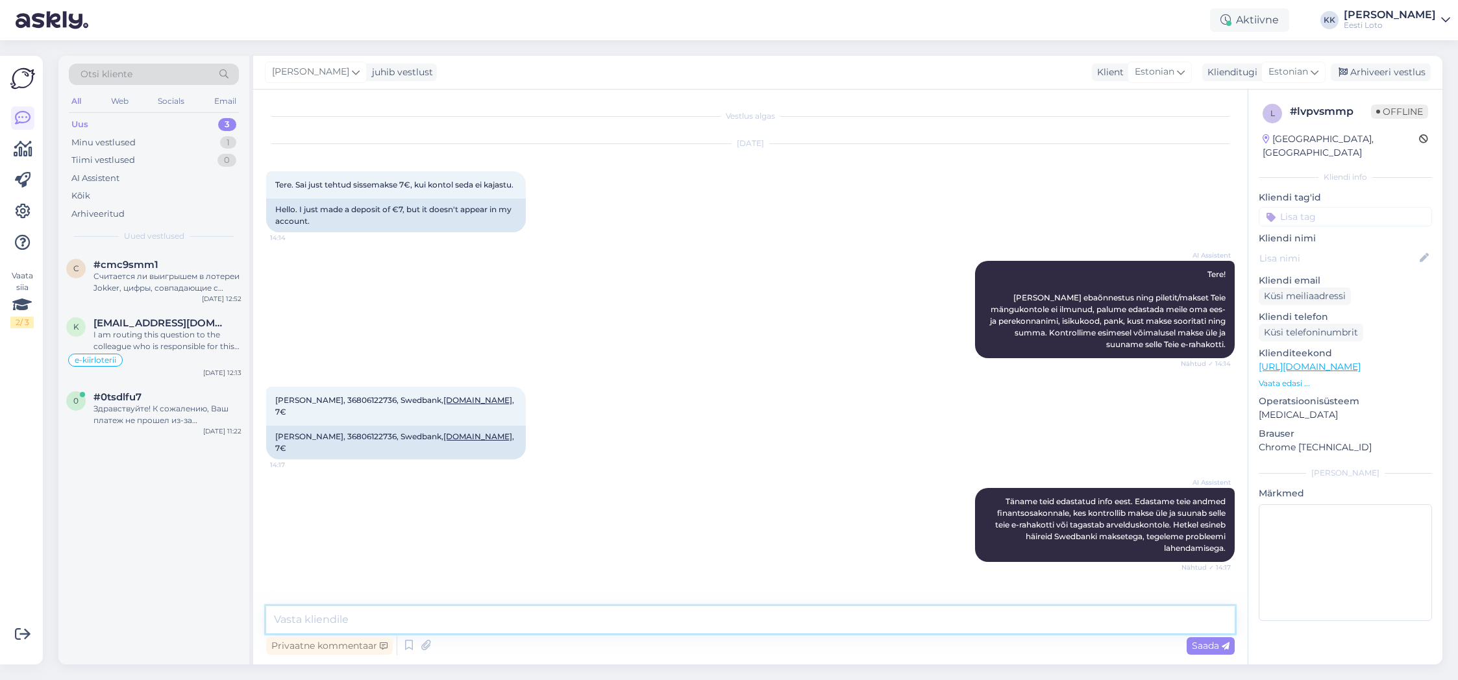
click at [576, 616] on textarea at bounding box center [750, 619] width 969 height 27
paste textarea "Tere. Näeme, et raha laekus väikese viibega Teie e-rahakotti. Palume vabandust …"
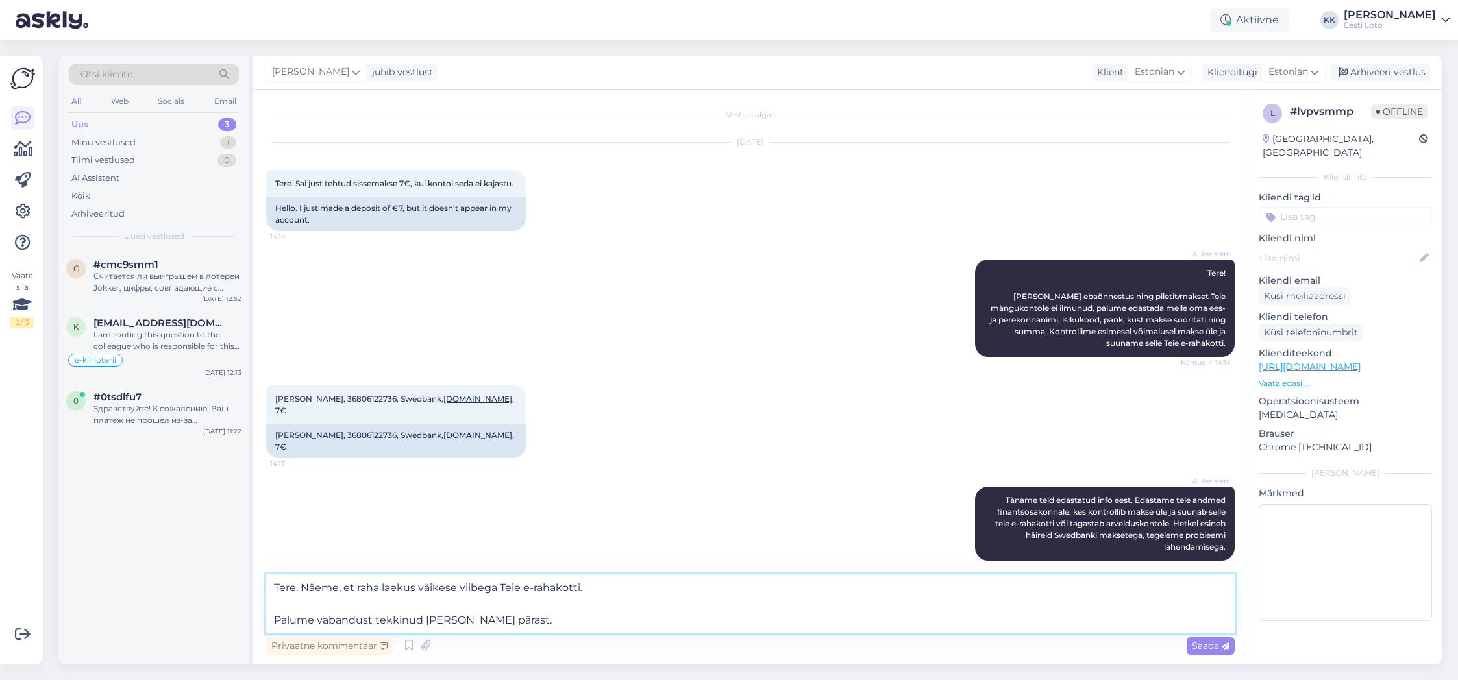
click at [275, 619] on textarea "Tere. Näeme, et raha laekus väikese viibega Teie e-rahakotti. Palume vabandust …" at bounding box center [750, 604] width 969 height 59
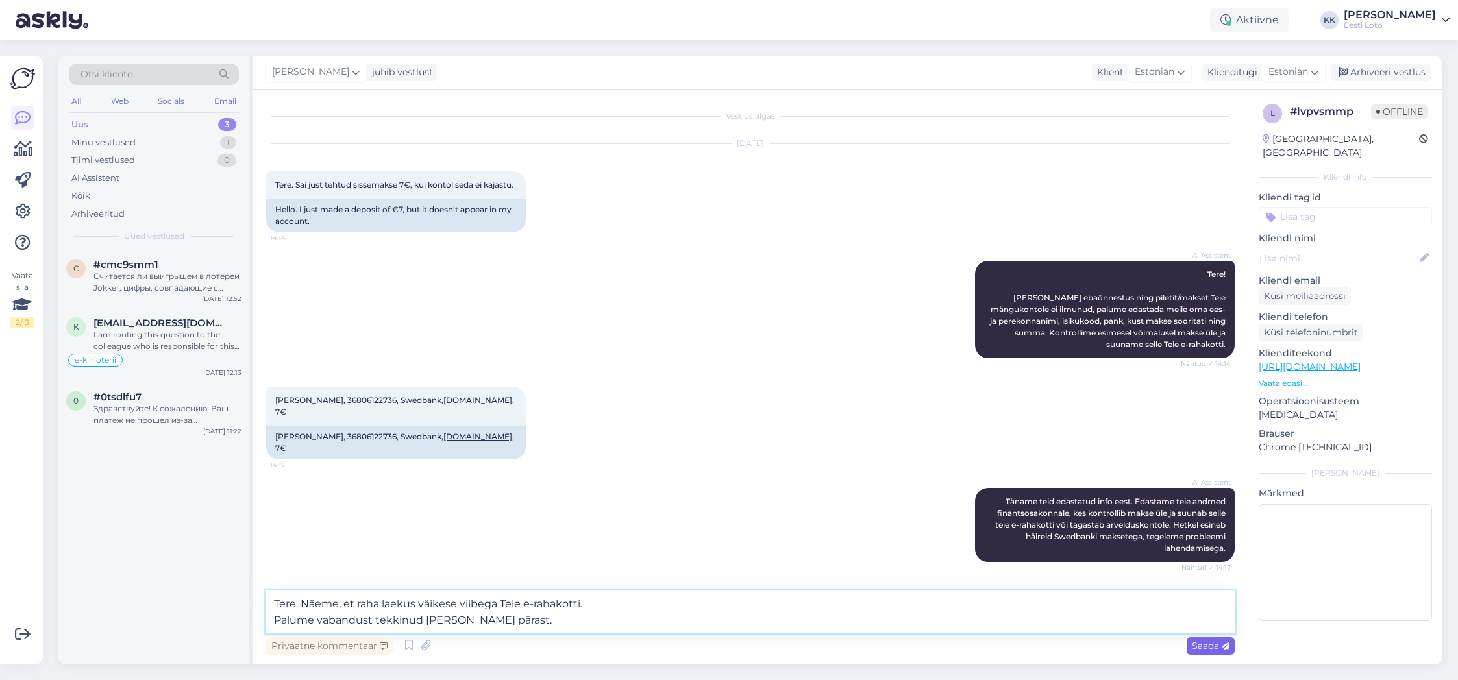
type textarea "Tere. Näeme, et raha laekus väikese viibega Teie e-rahakotti. Palume vabandust …"
click at [1211, 647] on span "Saada" at bounding box center [1211, 646] width 38 height 12
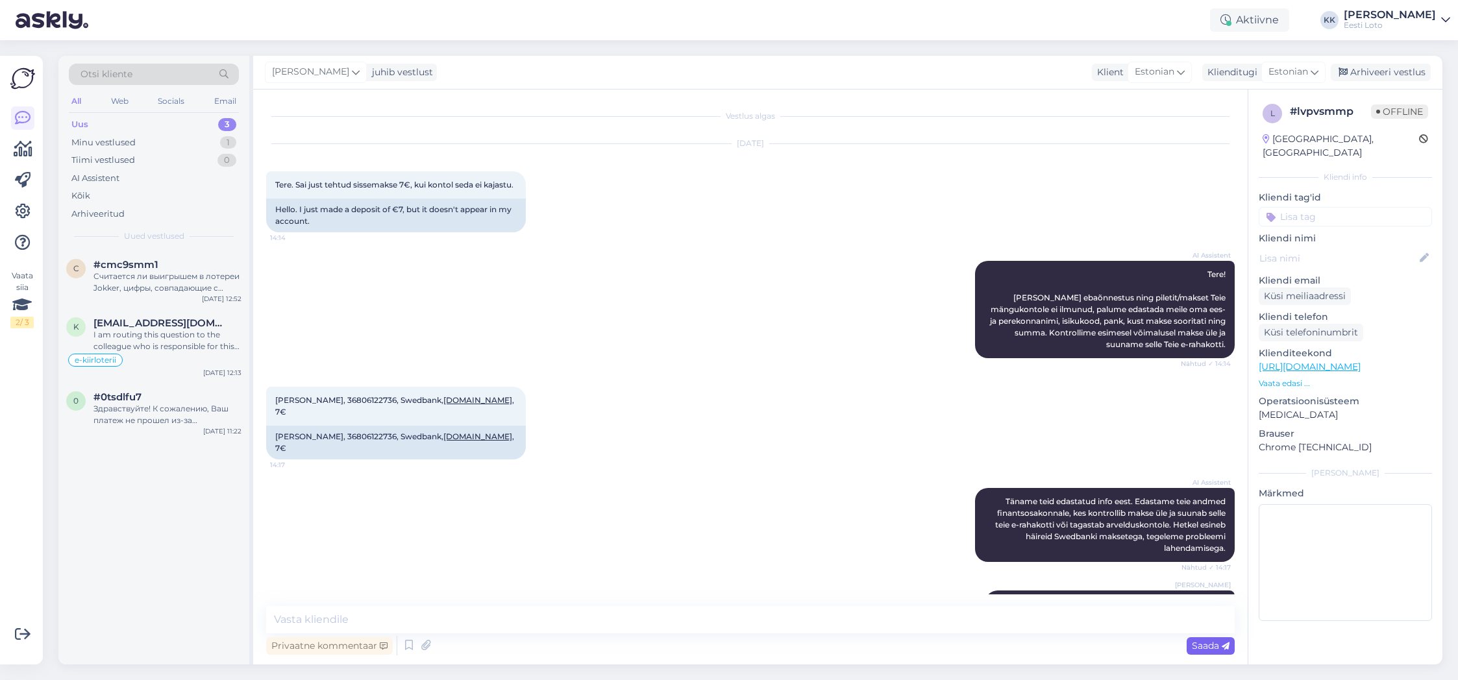
scroll to position [38, 0]
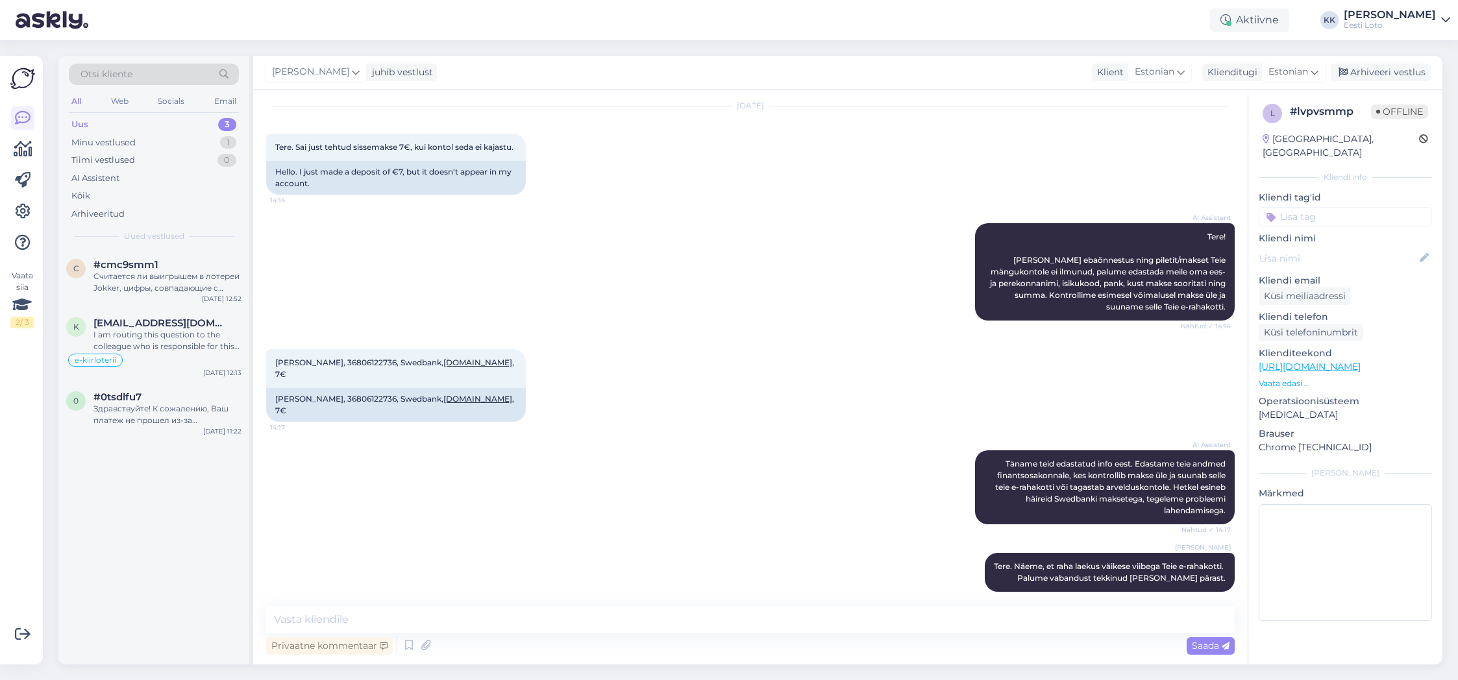
click at [1372, 207] on input at bounding box center [1345, 216] width 173 height 19
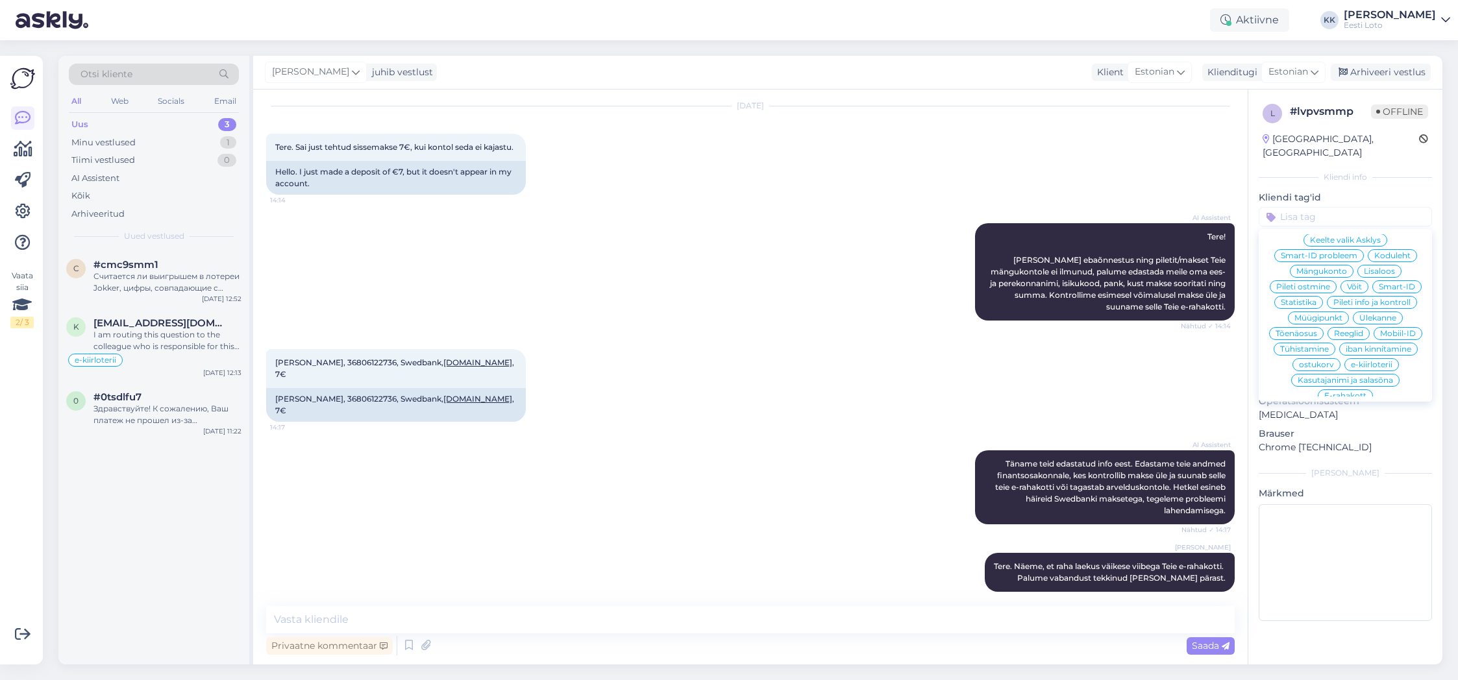
scroll to position [277, 0]
click at [1345, 392] on span "E-rahakott" at bounding box center [1346, 396] width 42 height 8
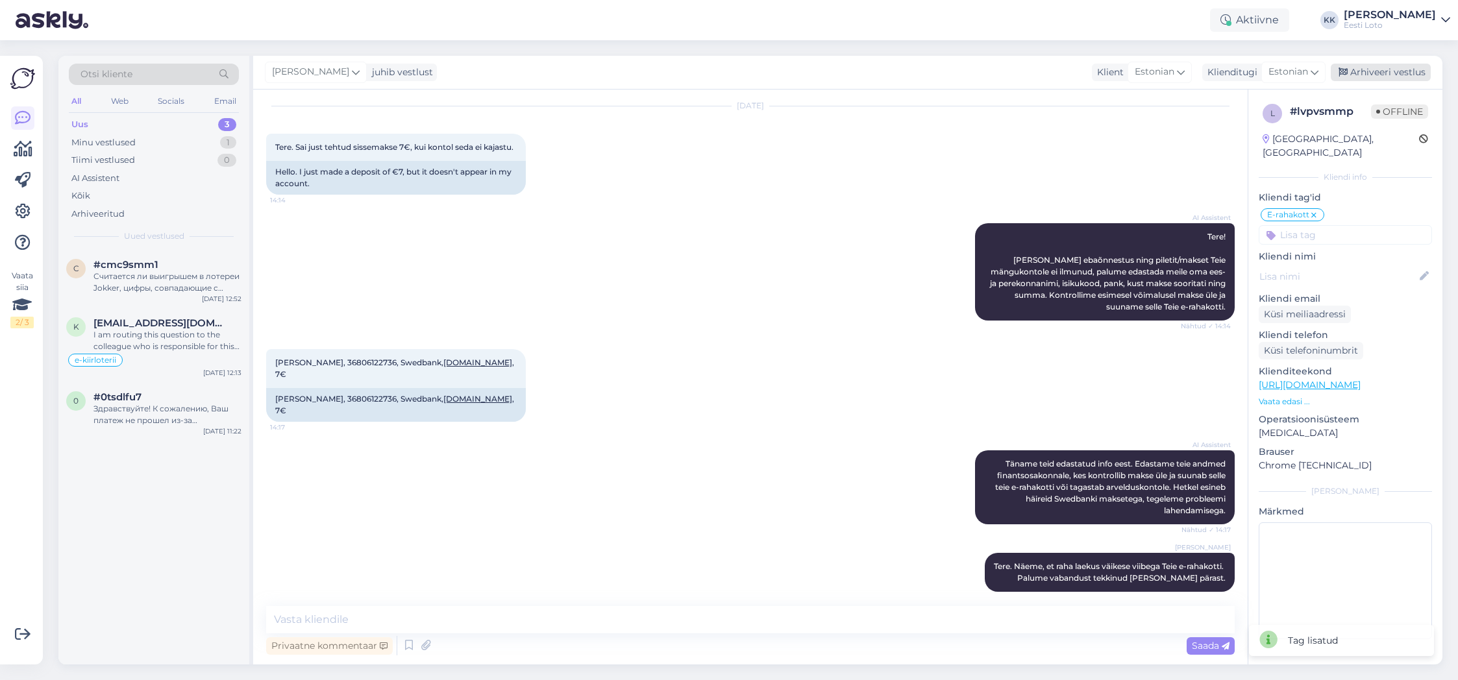
click at [1382, 68] on div "Arhiveeri vestlus" at bounding box center [1381, 73] width 100 height 18
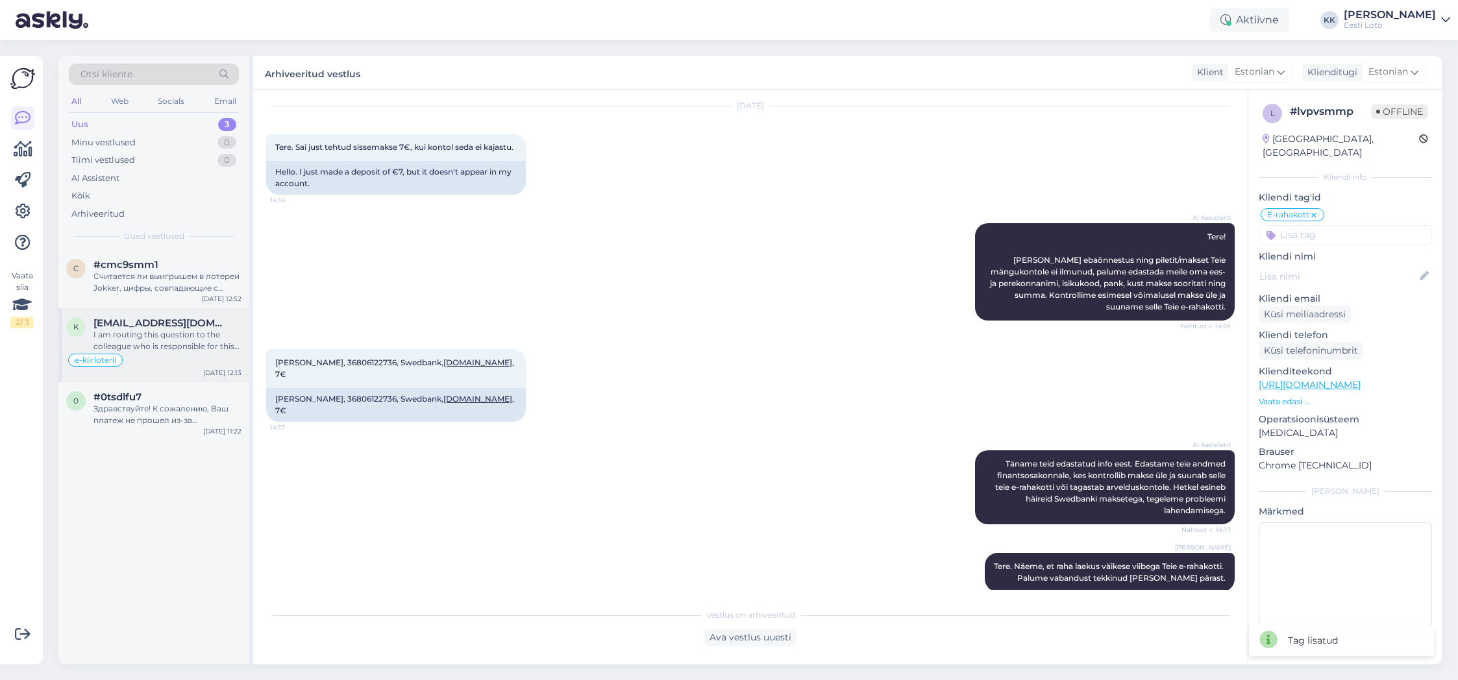
click at [154, 343] on div "I am routing this question to the colleague who is responsible for this topic. …" at bounding box center [168, 340] width 148 height 23
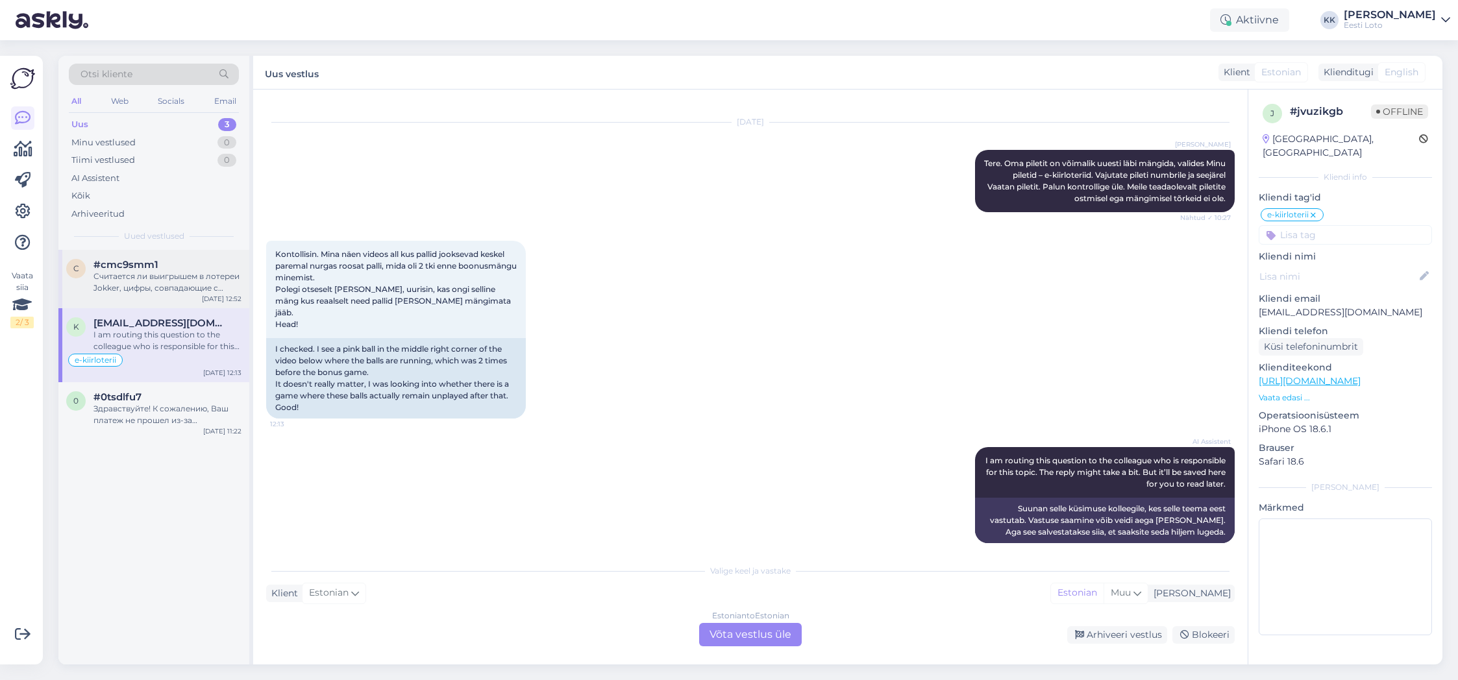
click at [134, 273] on div "Считается ли выигрышем в лотереи Jokker, цифры, совпадающие с цифрами розыгрыша…" at bounding box center [168, 282] width 148 height 23
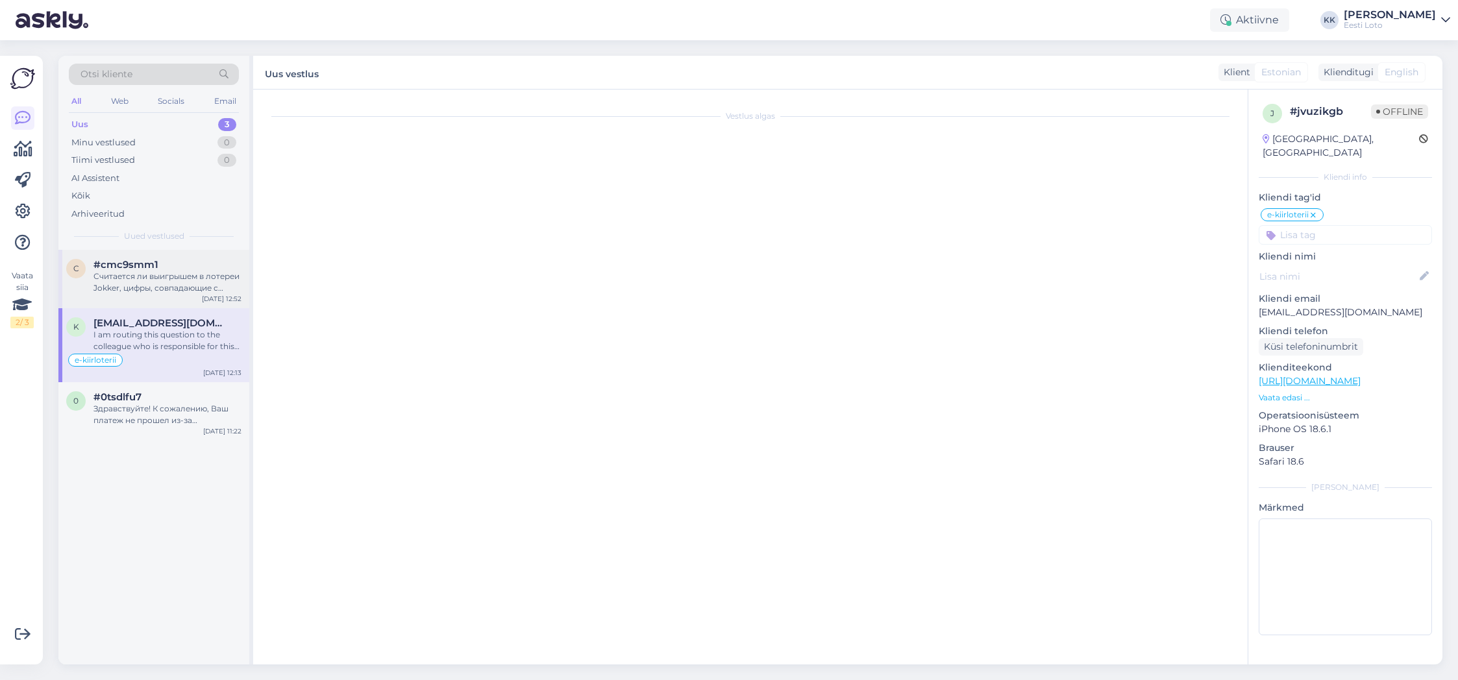
scroll to position [0, 0]
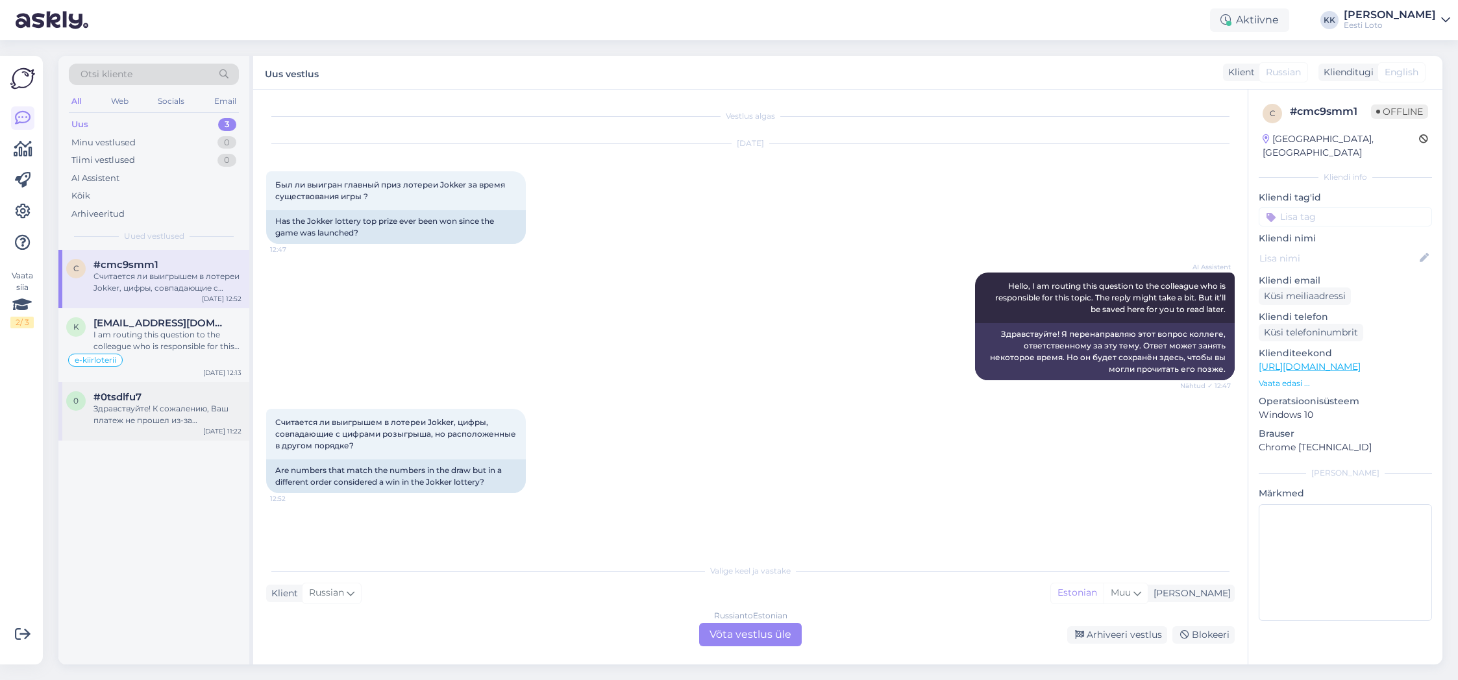
click at [132, 421] on div "Здравствуйте! К сожалению, Ваш платеж не прошел из-за технической ошибки. Наш ф…" at bounding box center [168, 414] width 148 height 23
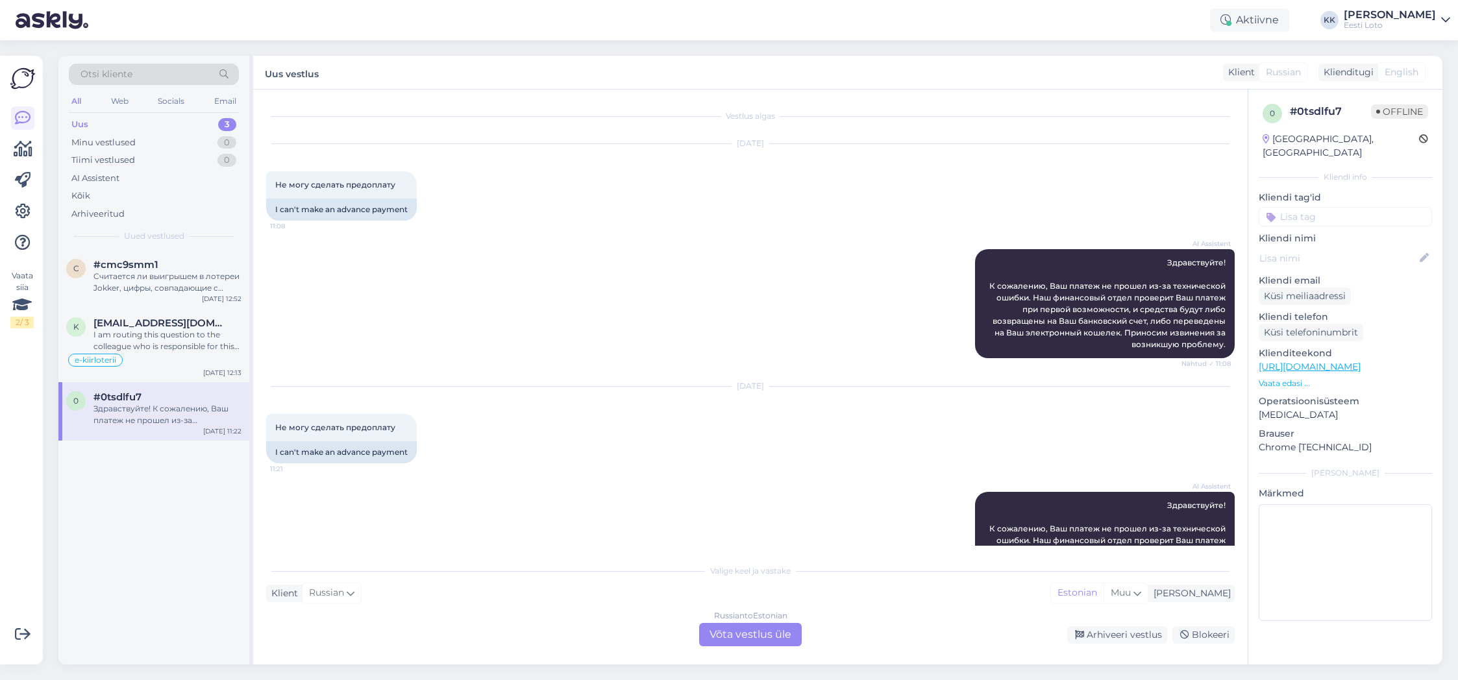
scroll to position [69, 0]
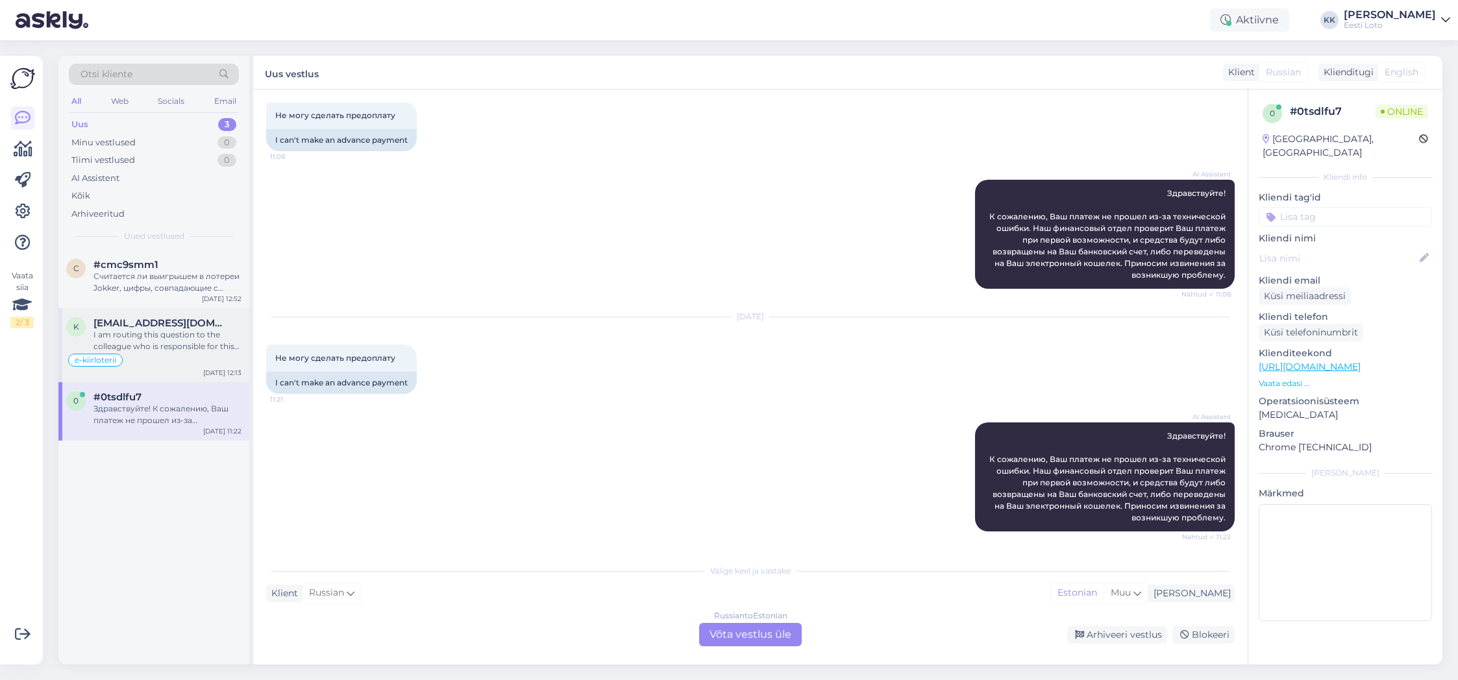
click at [193, 343] on div "I am routing this question to the colleague who is responsible for this topic. …" at bounding box center [168, 340] width 148 height 23
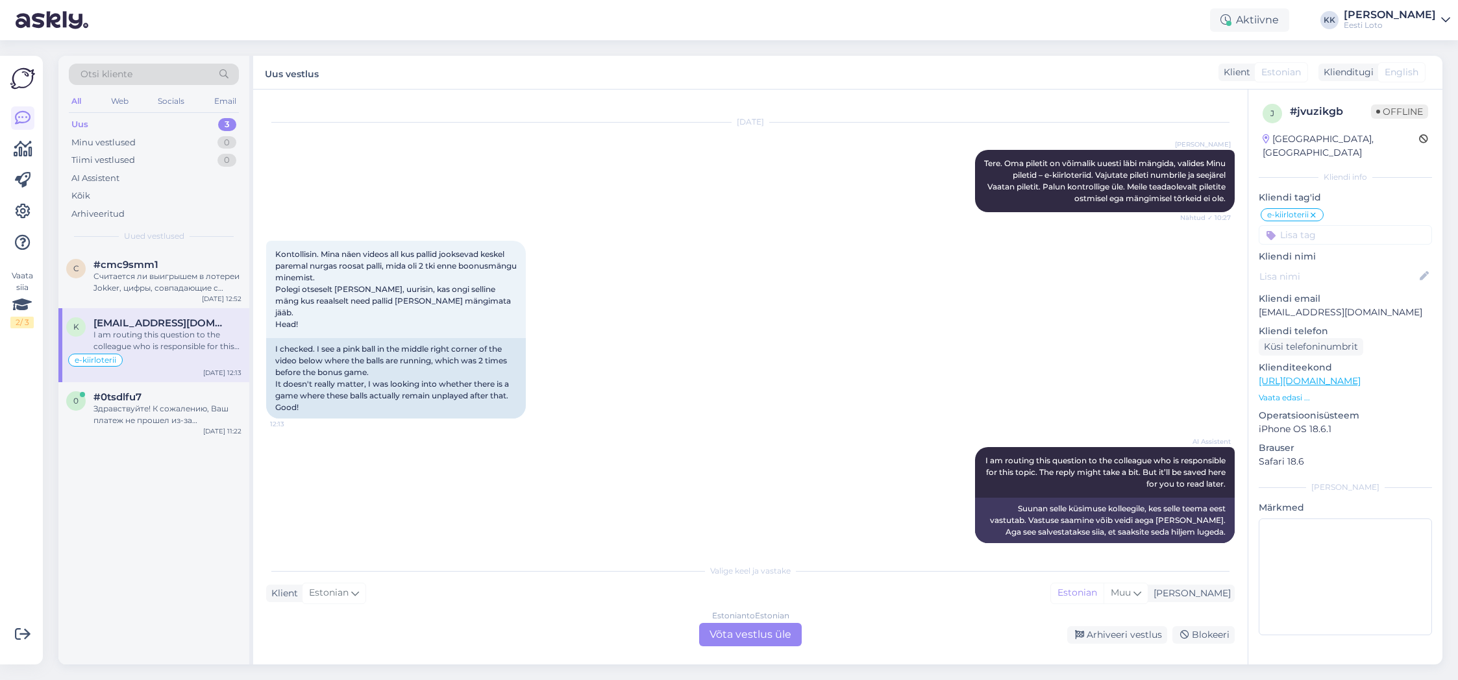
scroll to position [497, 0]
click at [1155, 635] on div "Arhiveeri vestlus" at bounding box center [1117, 636] width 100 height 18
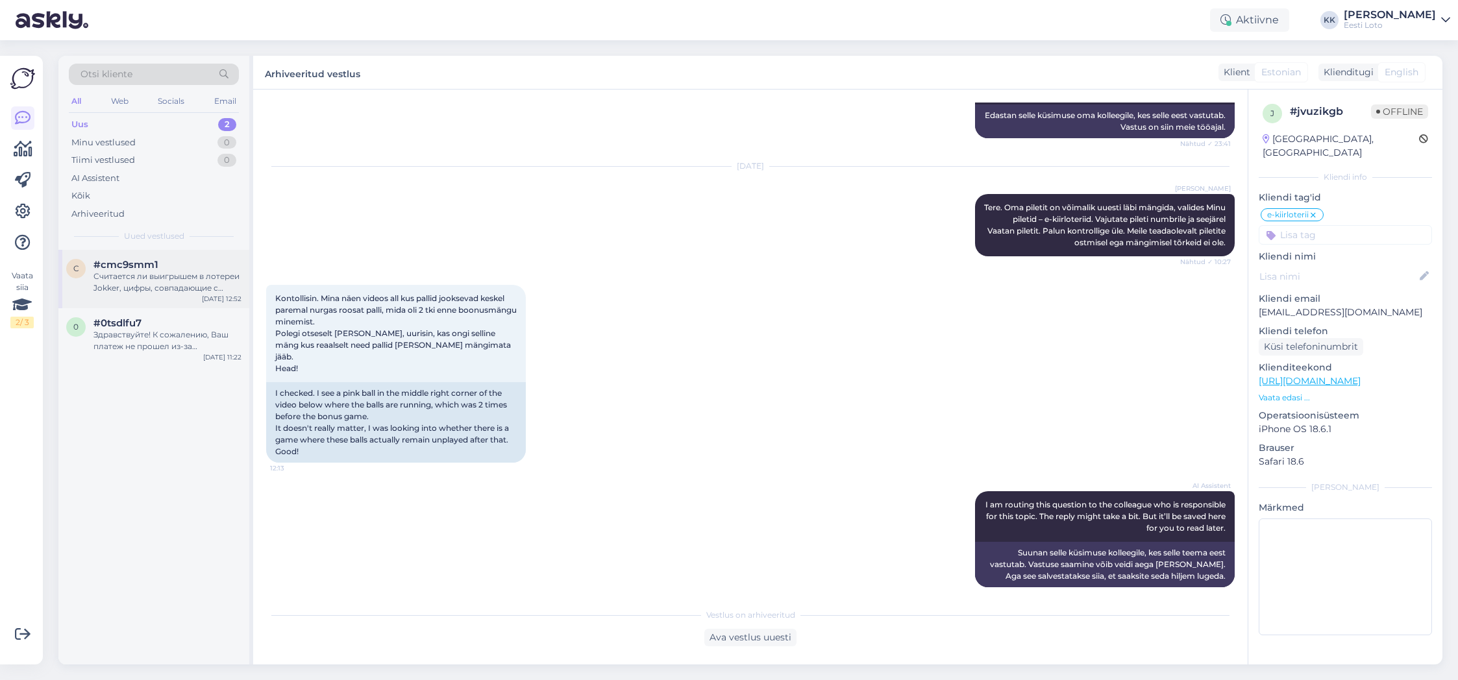
click at [149, 287] on div "Считается ли выигрышем в лотереи Jokker, цифры, совпадающие с цифрами розыгрыша…" at bounding box center [168, 282] width 148 height 23
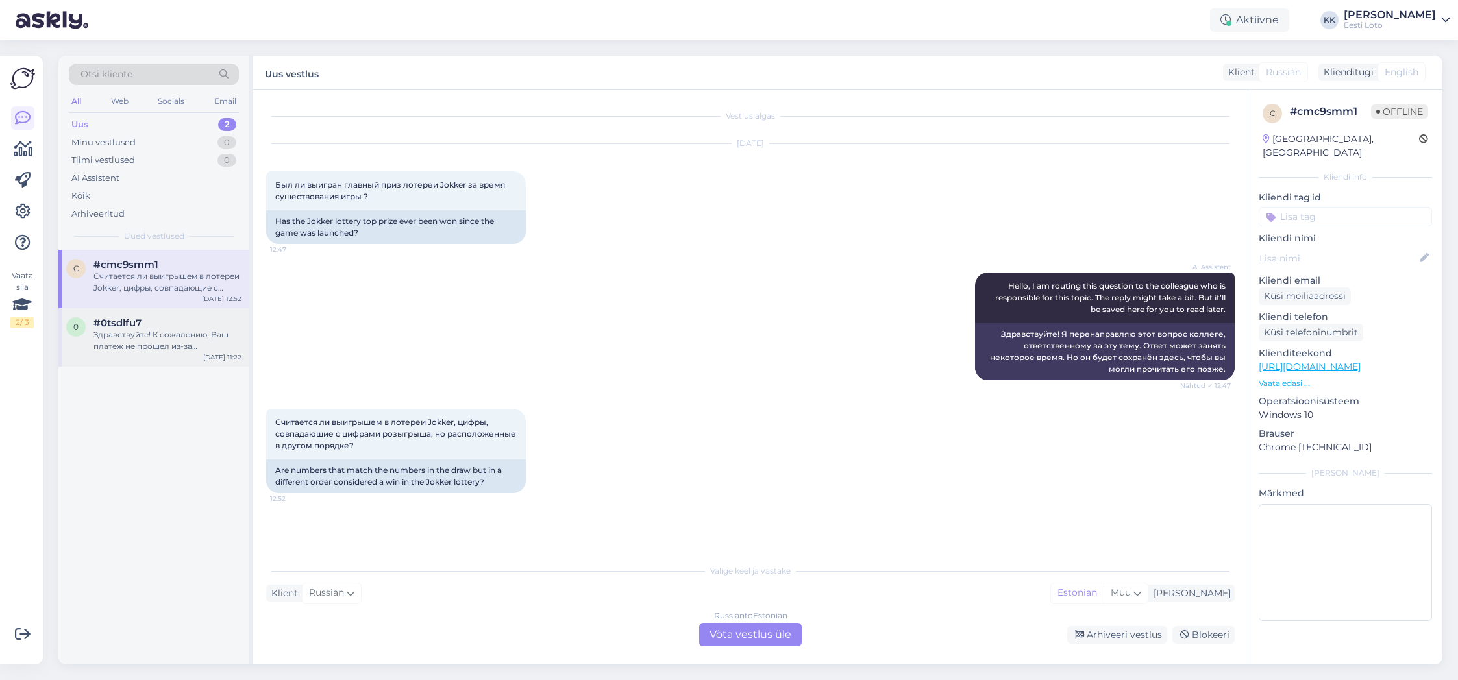
click at [142, 337] on div "Здравствуйте! К сожалению, Ваш платеж не прошел из-за технической ошибки. Наш ф…" at bounding box center [168, 340] width 148 height 23
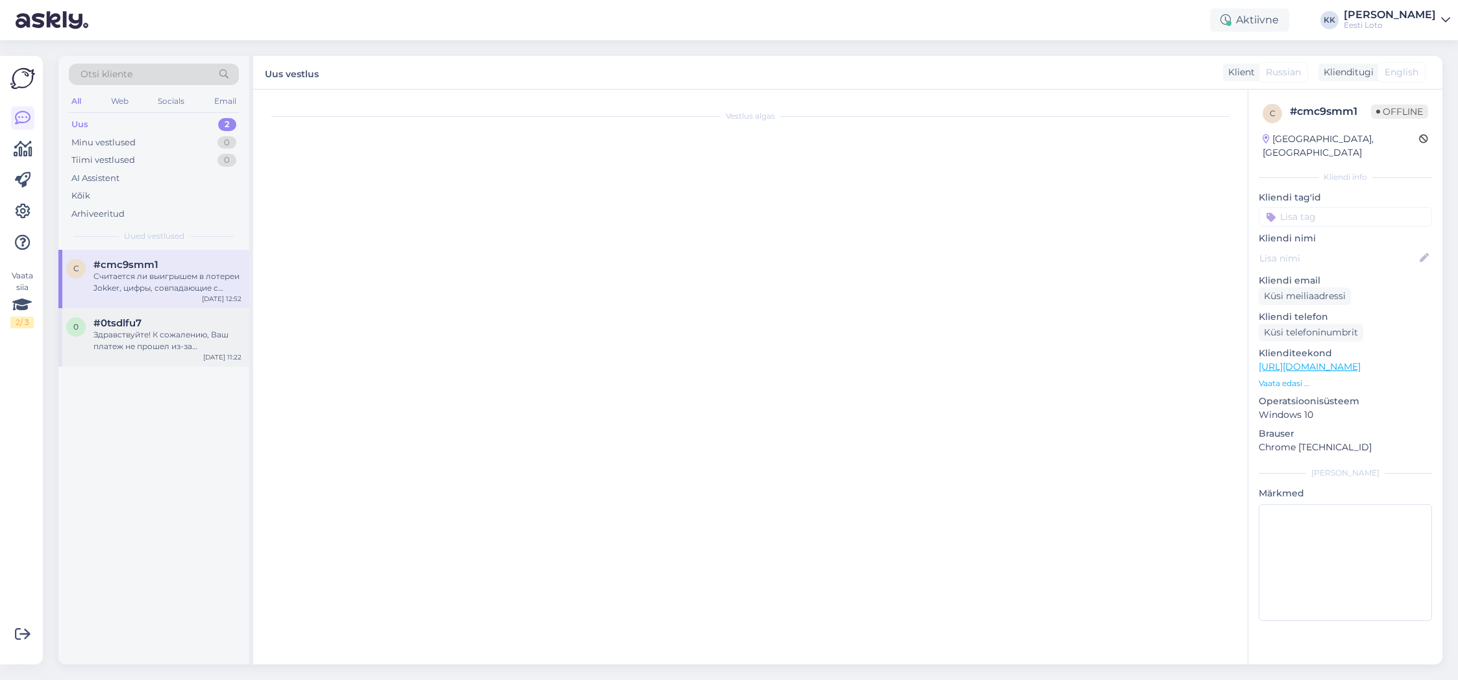
scroll to position [69, 0]
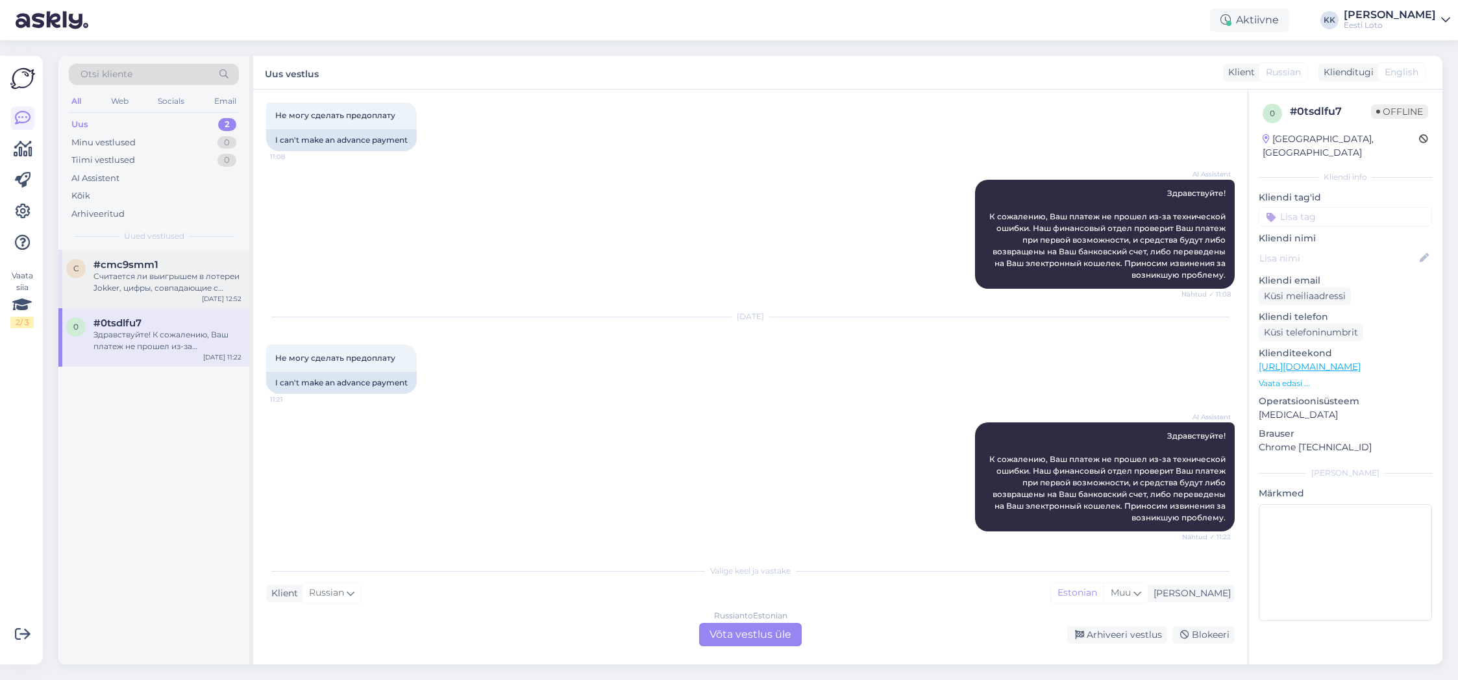
click at [127, 280] on div "Считается ли выигрышем в лотереи Jokker, цифры, совпадающие с цифрами розыгрыша…" at bounding box center [168, 282] width 148 height 23
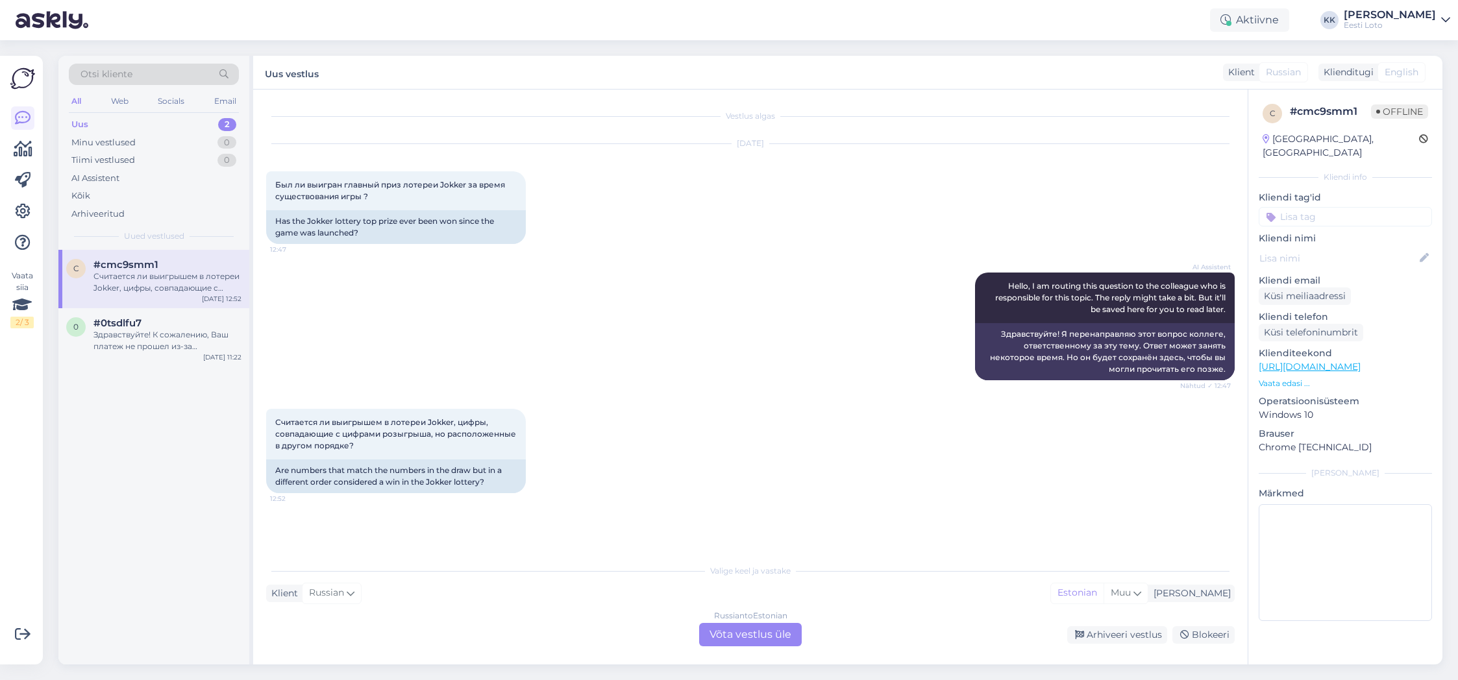
scroll to position [0, 0]
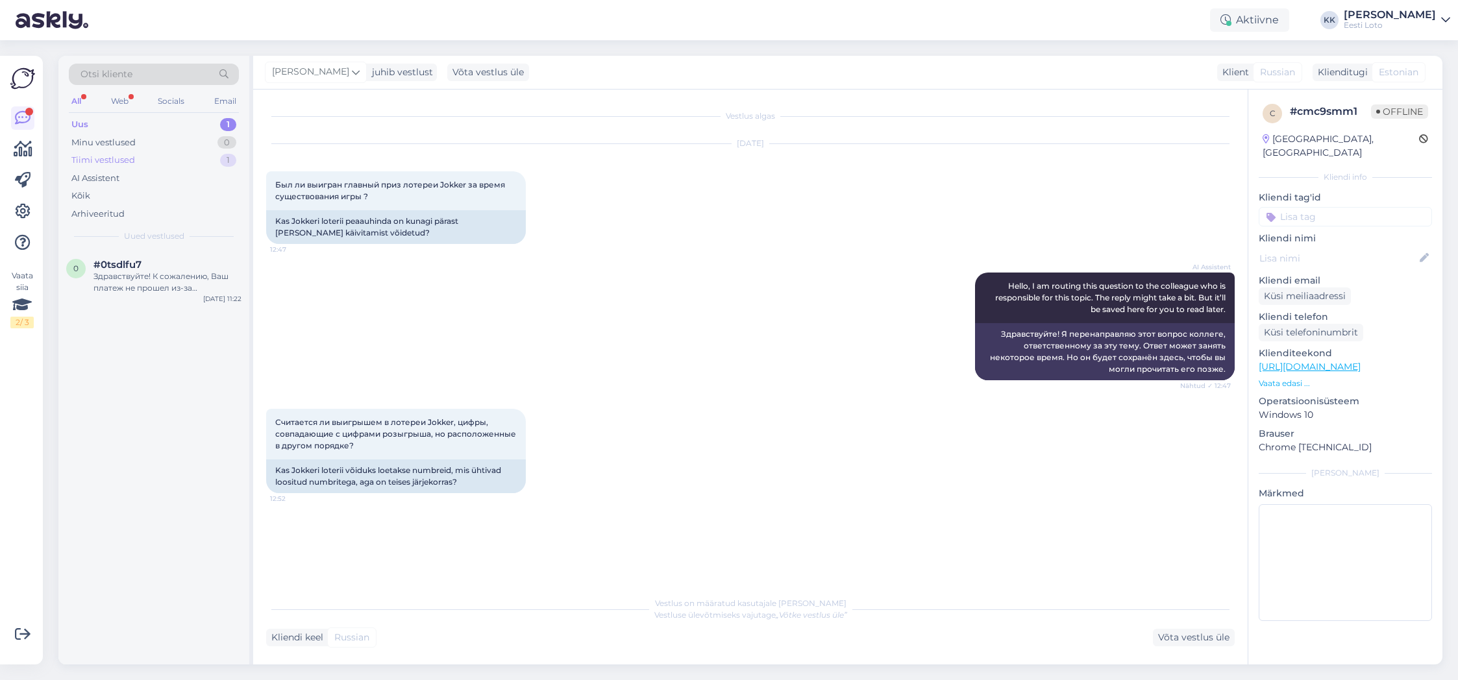
click at [159, 155] on div "Tiimi vestlused 1" at bounding box center [154, 160] width 170 height 18
click at [138, 284] on div "Считается ли выигрышем в лотереи Jokker, цифры, совпадающие с цифрами розыгрыша…" at bounding box center [168, 282] width 148 height 23
click at [101, 123] on div "Uus 1" at bounding box center [154, 125] width 170 height 18
click at [168, 285] on div "Здравствуйте! К сожалению, Ваш платеж не прошел из-за технической ошибки. Наш ф…" at bounding box center [168, 282] width 148 height 23
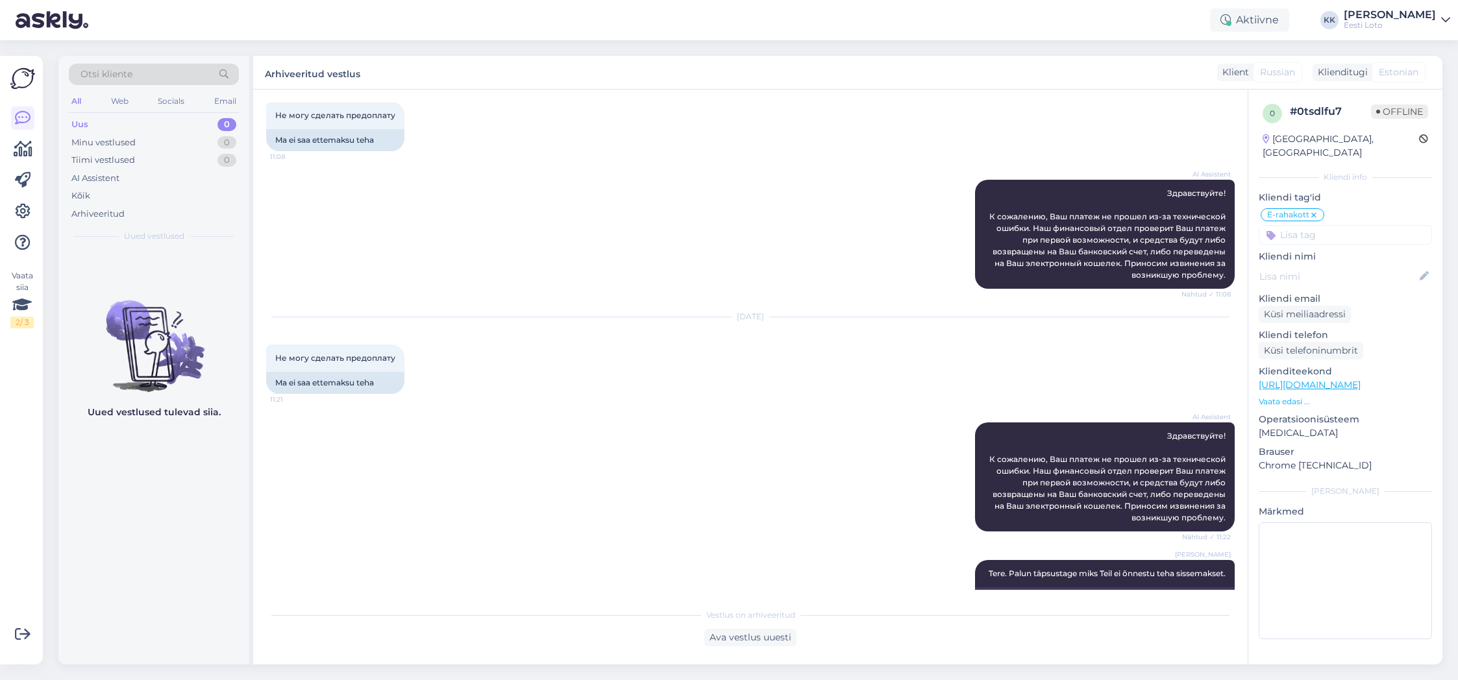
scroll to position [127, 0]
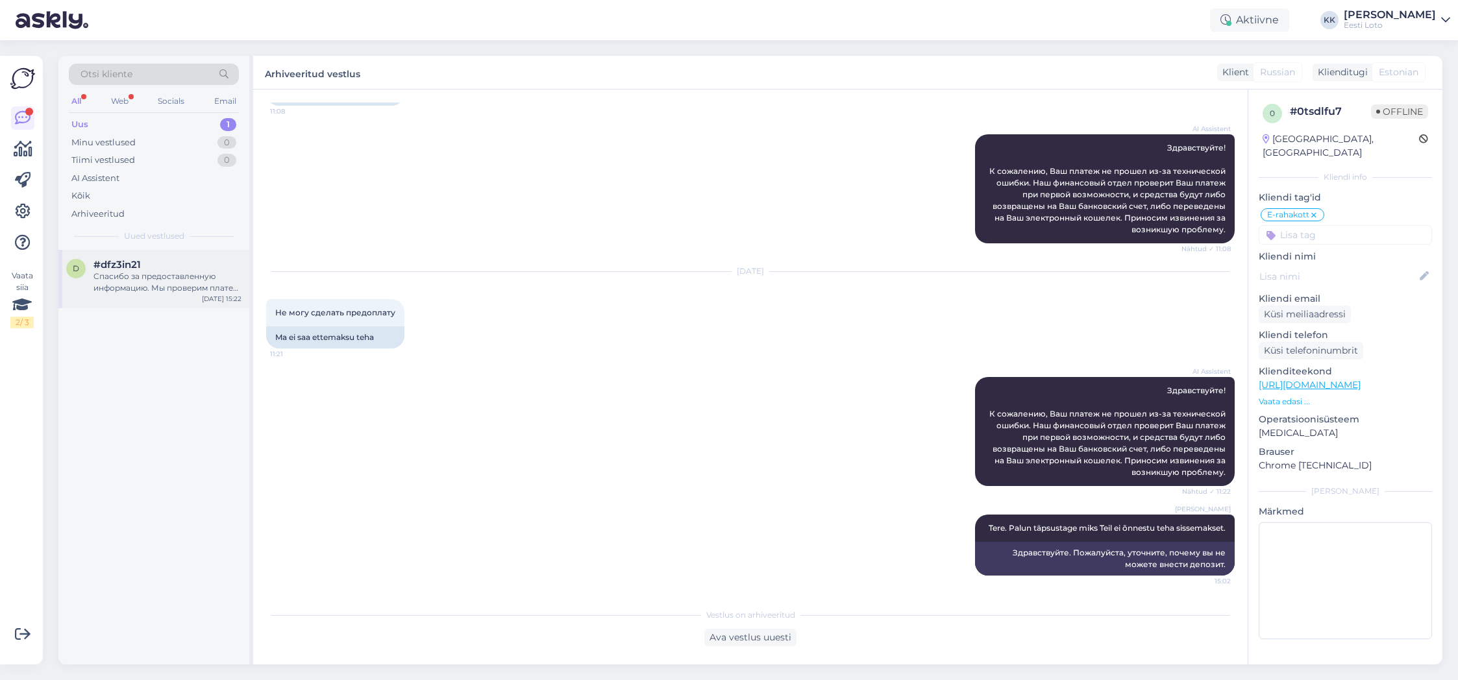
click at [186, 274] on div "Спасибо за предоставленную информацию. Мы проверим платеж при первой возможност…" at bounding box center [168, 282] width 148 height 23
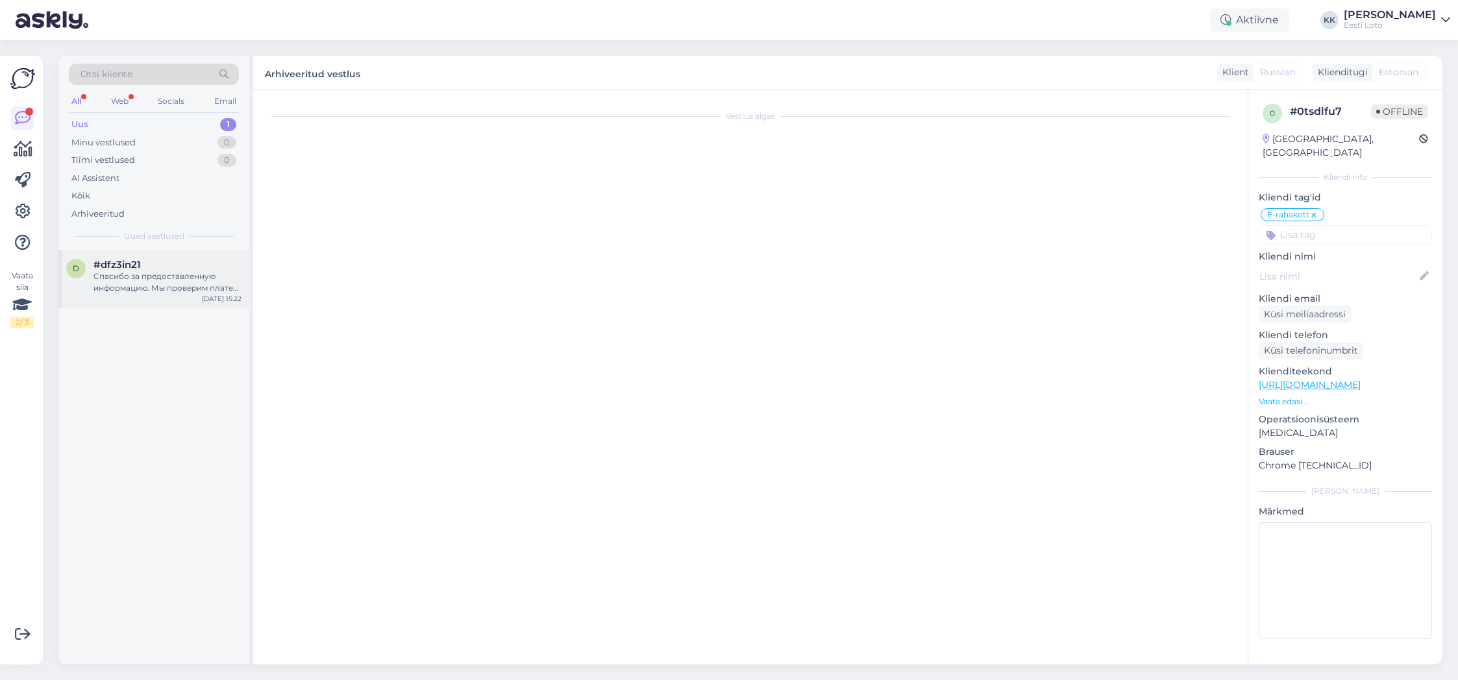
scroll to position [7, 0]
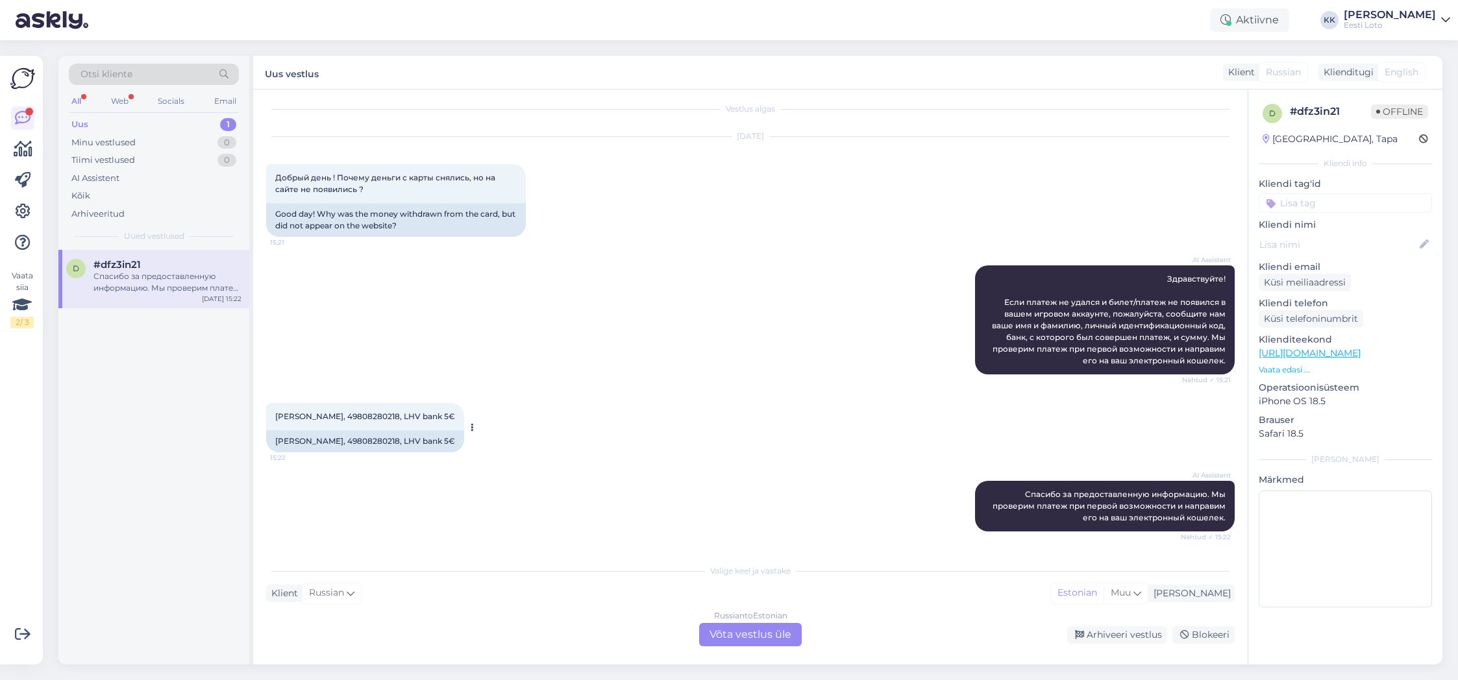
click at [368, 415] on span "[PERSON_NAME], 49808280218, LHV bank 5€" at bounding box center [365, 417] width 180 height 10
copy span "49808280218"
click at [117, 212] on div "Arhiveeritud" at bounding box center [97, 214] width 53 height 13
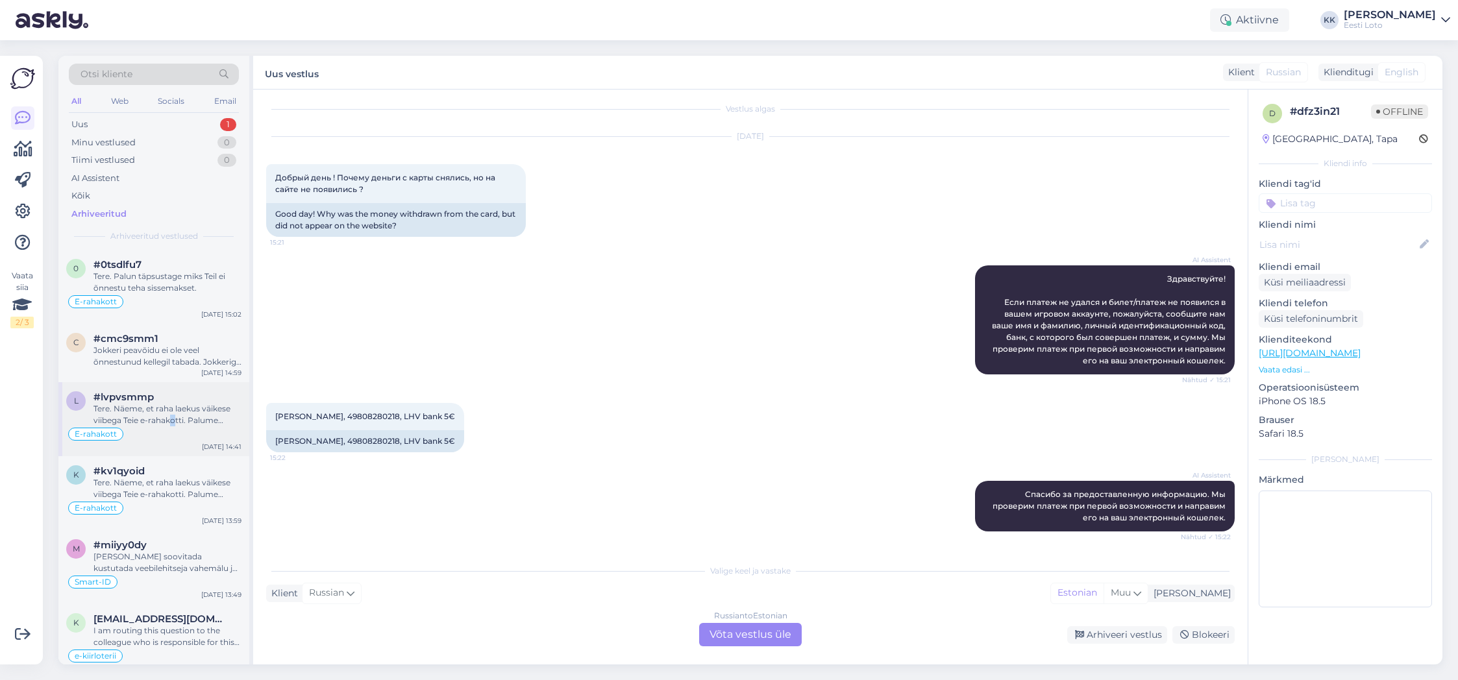
click at [173, 417] on div "Tere. Näeme, et raha laekus väikese viibega Teie e-rahakotti. Palume vabandust …" at bounding box center [168, 414] width 148 height 23
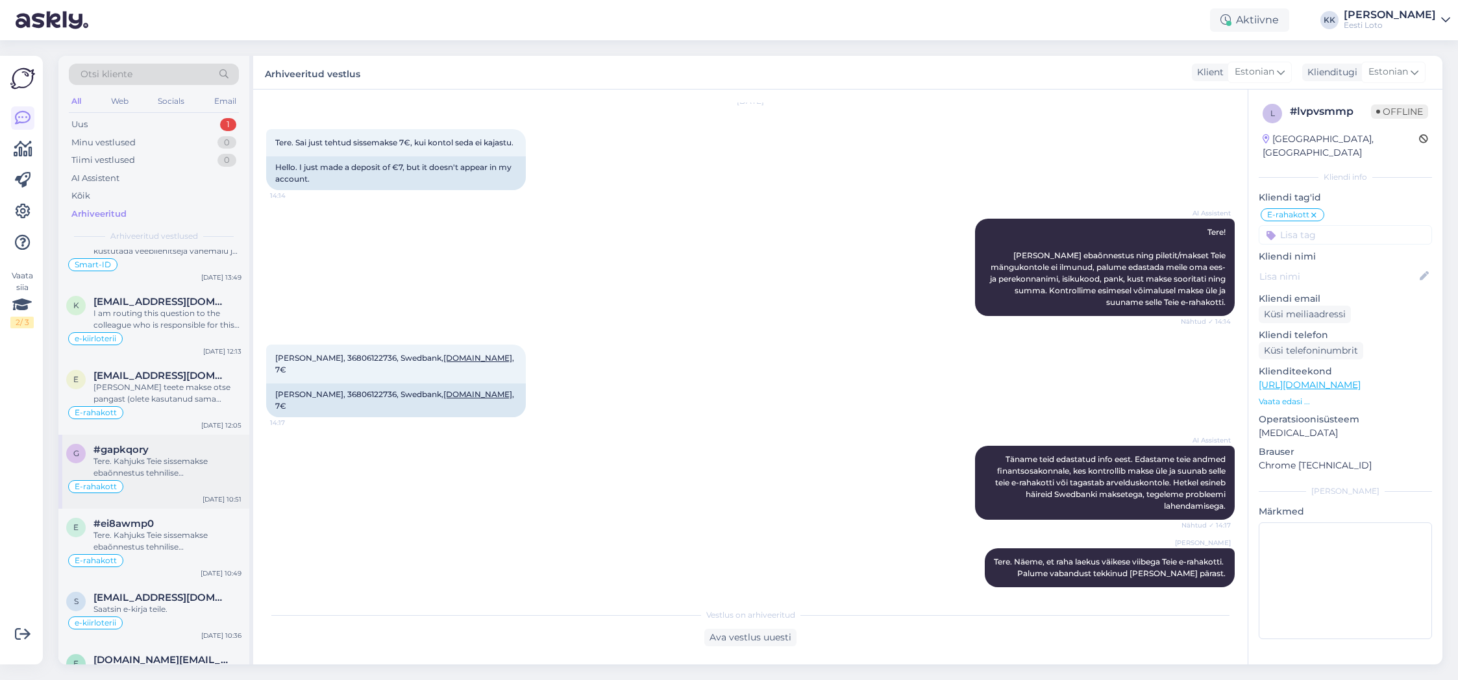
scroll to position [338, 0]
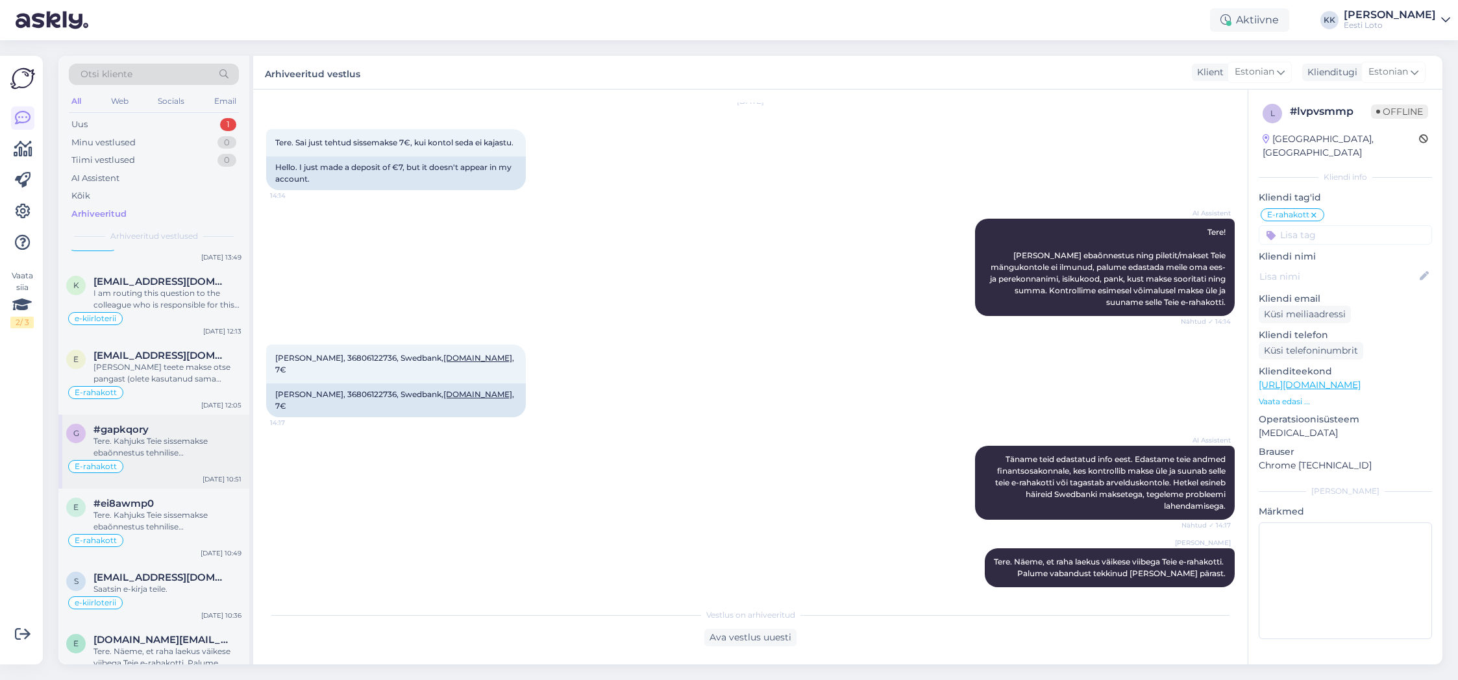
click at [184, 445] on div "Tere. Kahjuks Teie sissemakse ebaõnnestus tehnilise [PERSON_NAME] tõttu. Kontro…" at bounding box center [168, 447] width 148 height 23
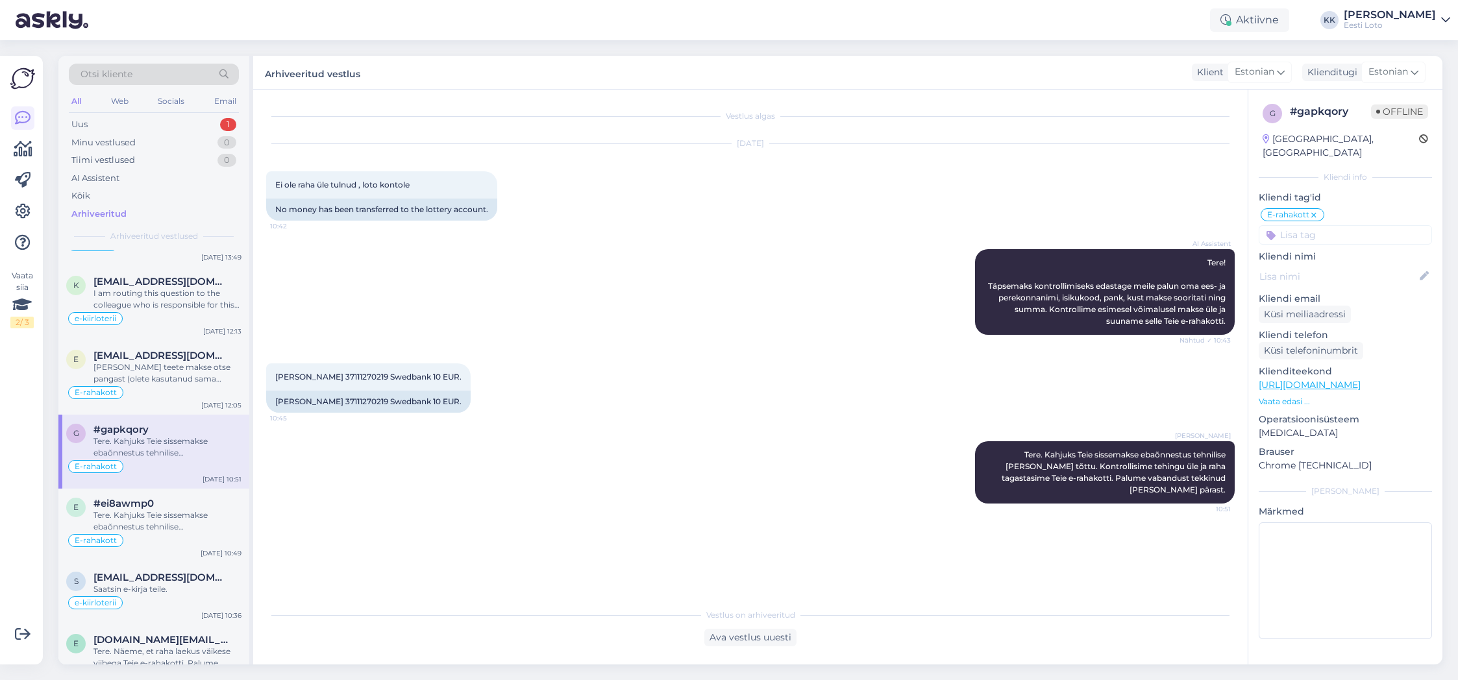
scroll to position [0, 0]
drag, startPoint x: 997, startPoint y: 454, endPoint x: 1227, endPoint y: 481, distance: 232.1
click at [1227, 481] on div "Kadri [PERSON_NAME]. Kahjuks Teie sissemakse ebaõnnestus tehnilise [PERSON_NAME…" at bounding box center [1105, 473] width 260 height 62
copy span "Tere. Kahjuks Teie sissemakse ebaõnnestus tehnilise [PERSON_NAME] tõttu. Kontro…"
click at [95, 120] on div "Uus 1" at bounding box center [154, 125] width 170 height 18
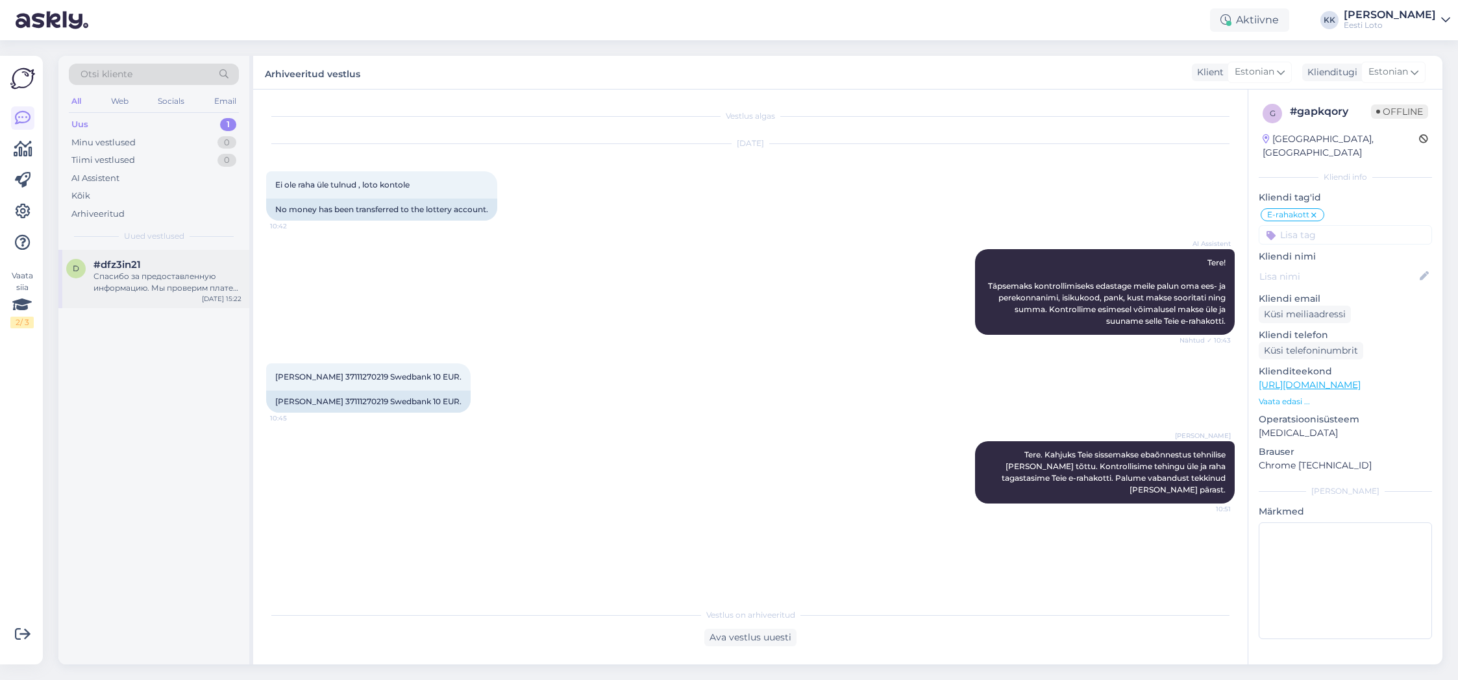
click at [145, 275] on div "Спасибо за предоставленную информацию. Мы проверим платеж при первой возможност…" at bounding box center [168, 282] width 148 height 23
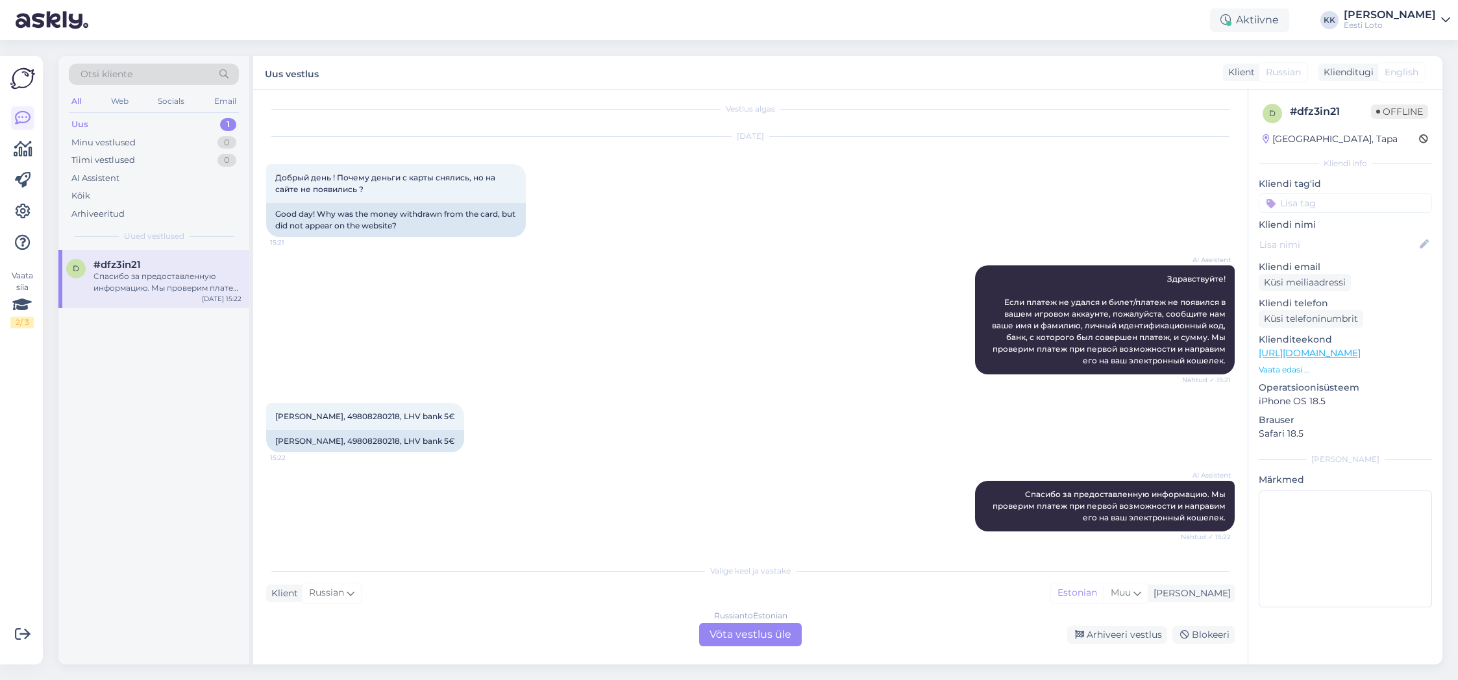
click at [735, 632] on div "Russian to Estonian Võta vestlus üle" at bounding box center [750, 634] width 103 height 23
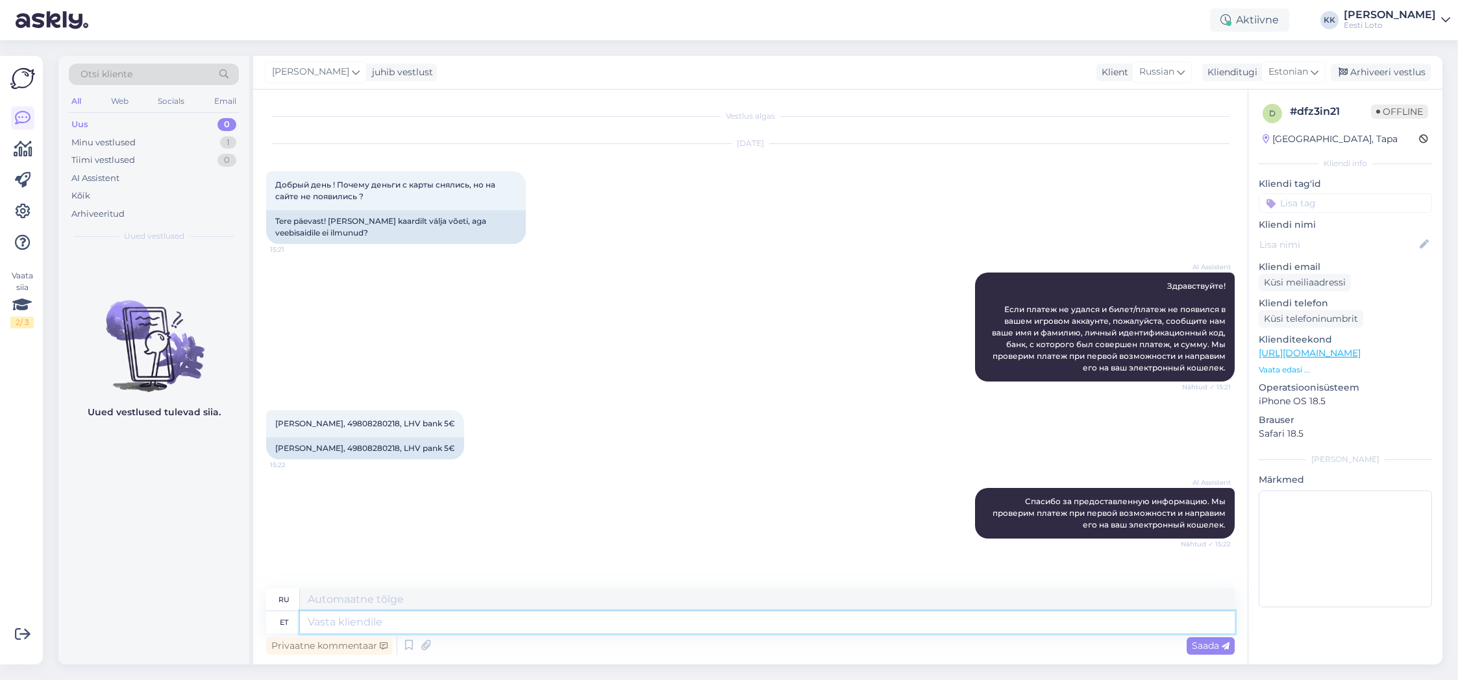
click at [478, 618] on textarea at bounding box center [767, 623] width 935 height 22
paste textarea "Tere. Kahjuks Teie sissemakse ebaõnnestus tehnilise [PERSON_NAME] tõttu. Kontro…"
type textarea "Tere. Kahjuks Teie sissemakse ebaõnnestus tehnilise [PERSON_NAME] tõttu. Kontro…"
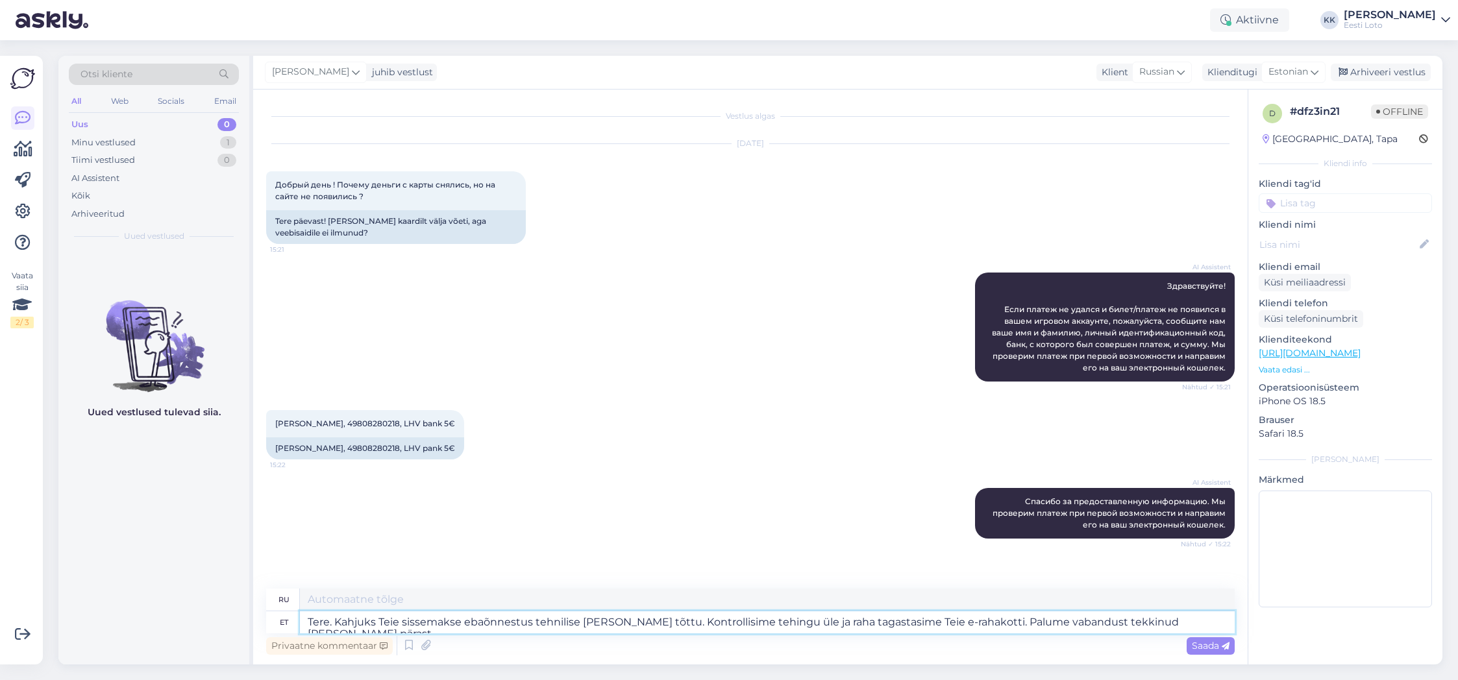
type textarea "Здравствуйте. К сожалению, ваш депозит не был зачислен из-за технической ошибки…"
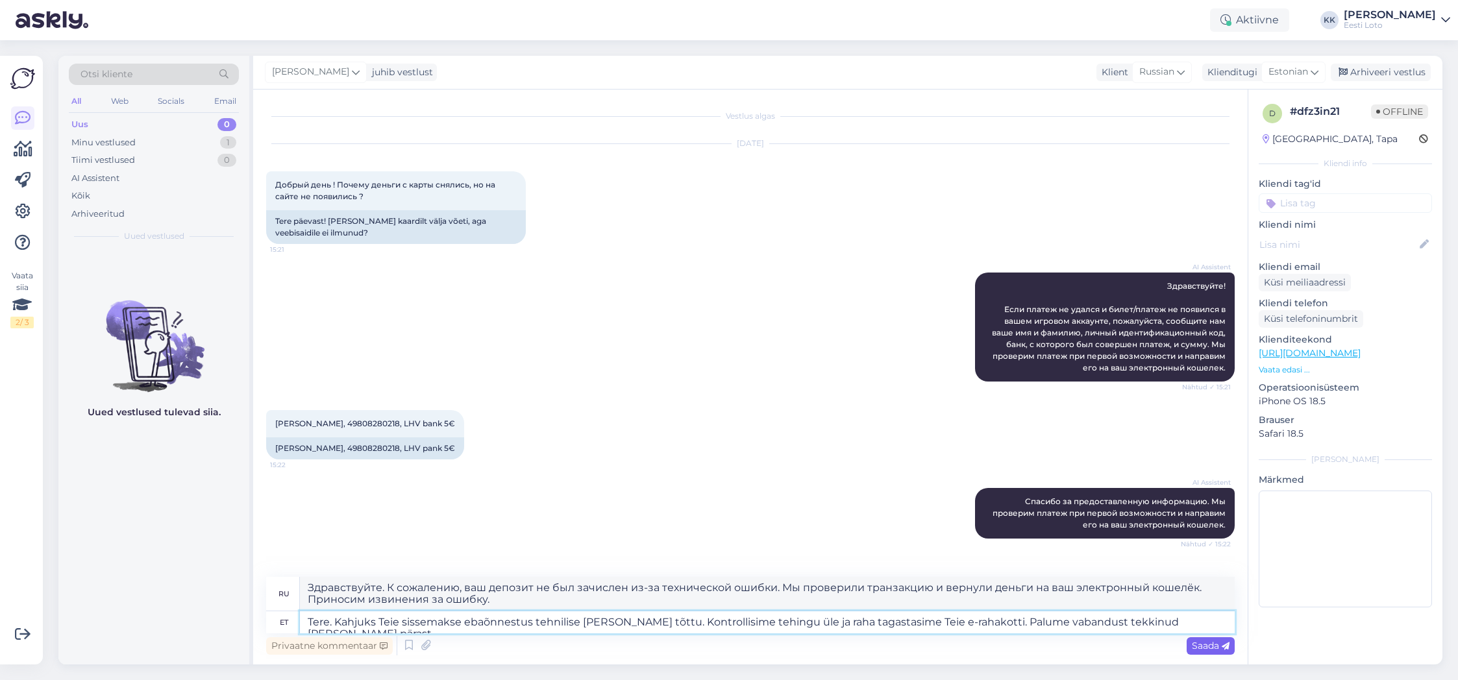
type textarea "Tere. Kahjuks Teie sissemakse ebaõnnestus tehnilise [PERSON_NAME] tõttu. Kontro…"
click at [1204, 648] on span "Saada" at bounding box center [1211, 646] width 38 height 12
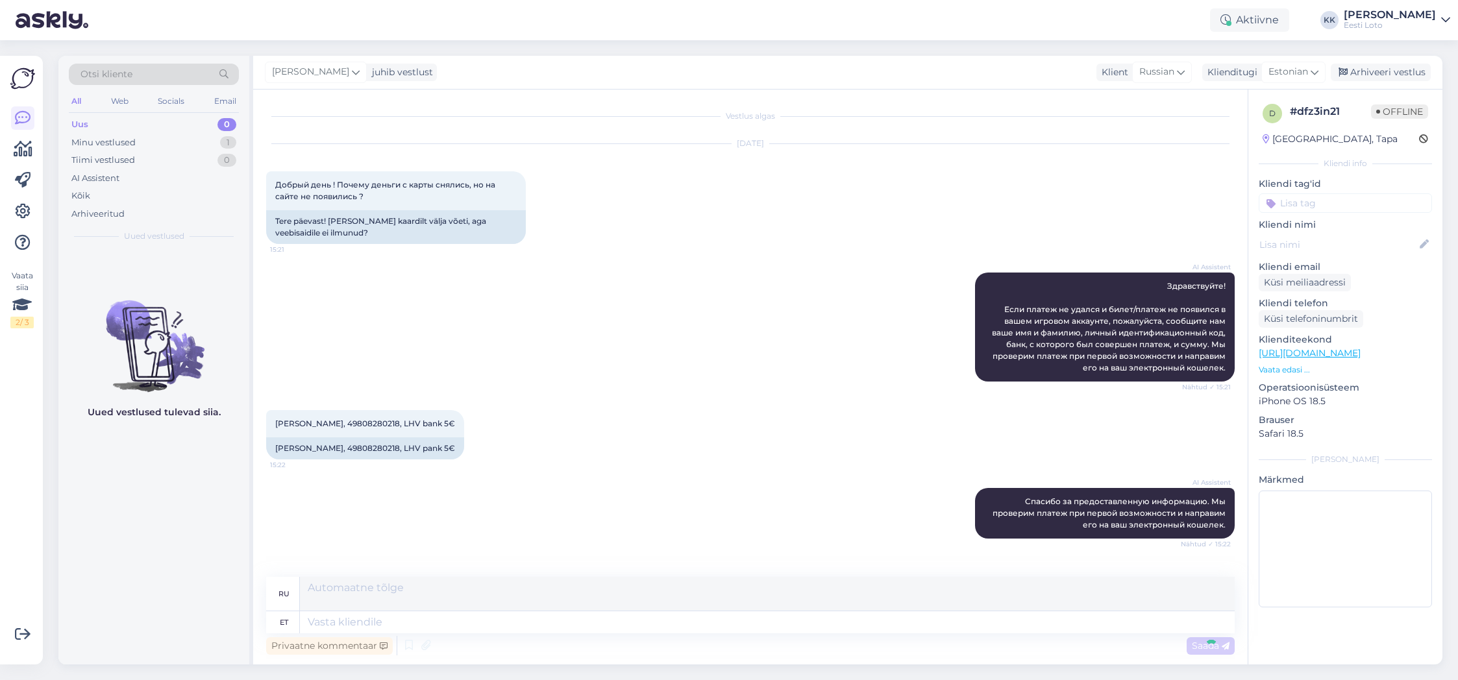
scroll to position [112, 0]
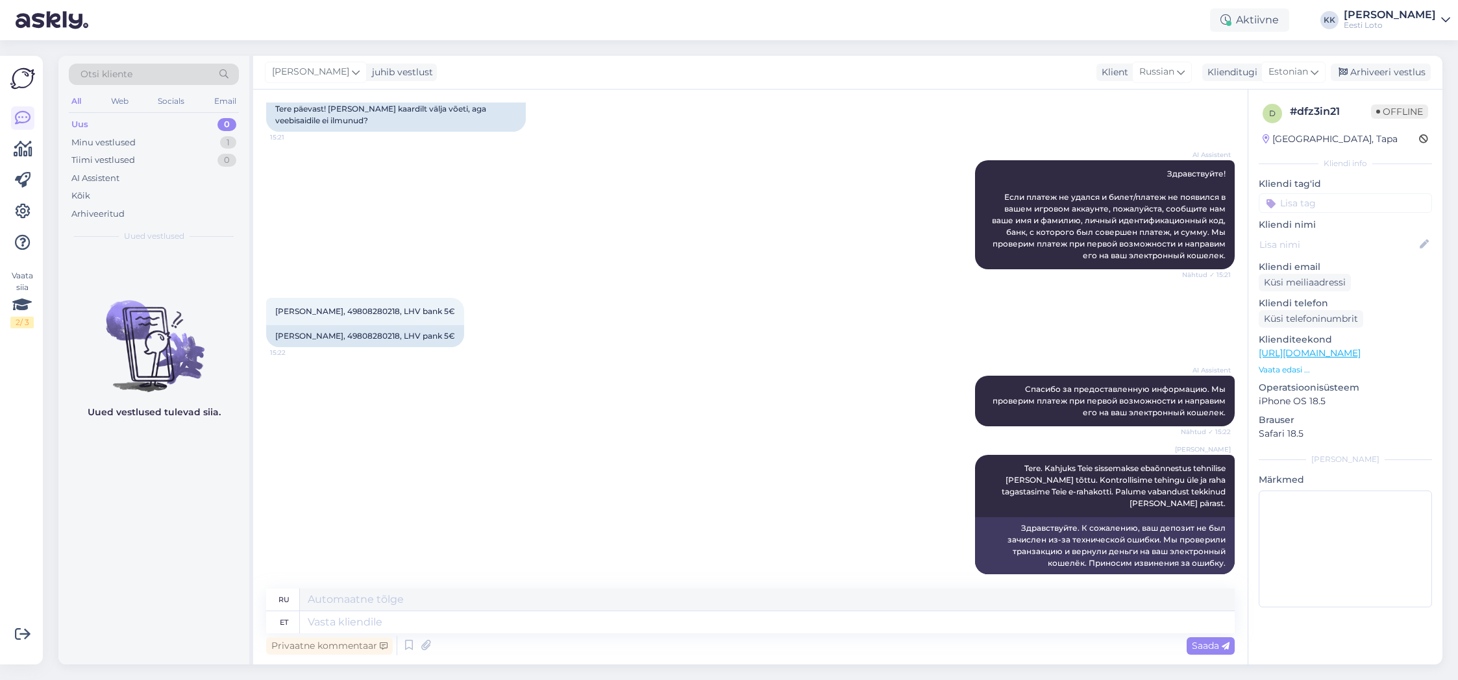
click at [1314, 206] on input at bounding box center [1345, 202] width 173 height 19
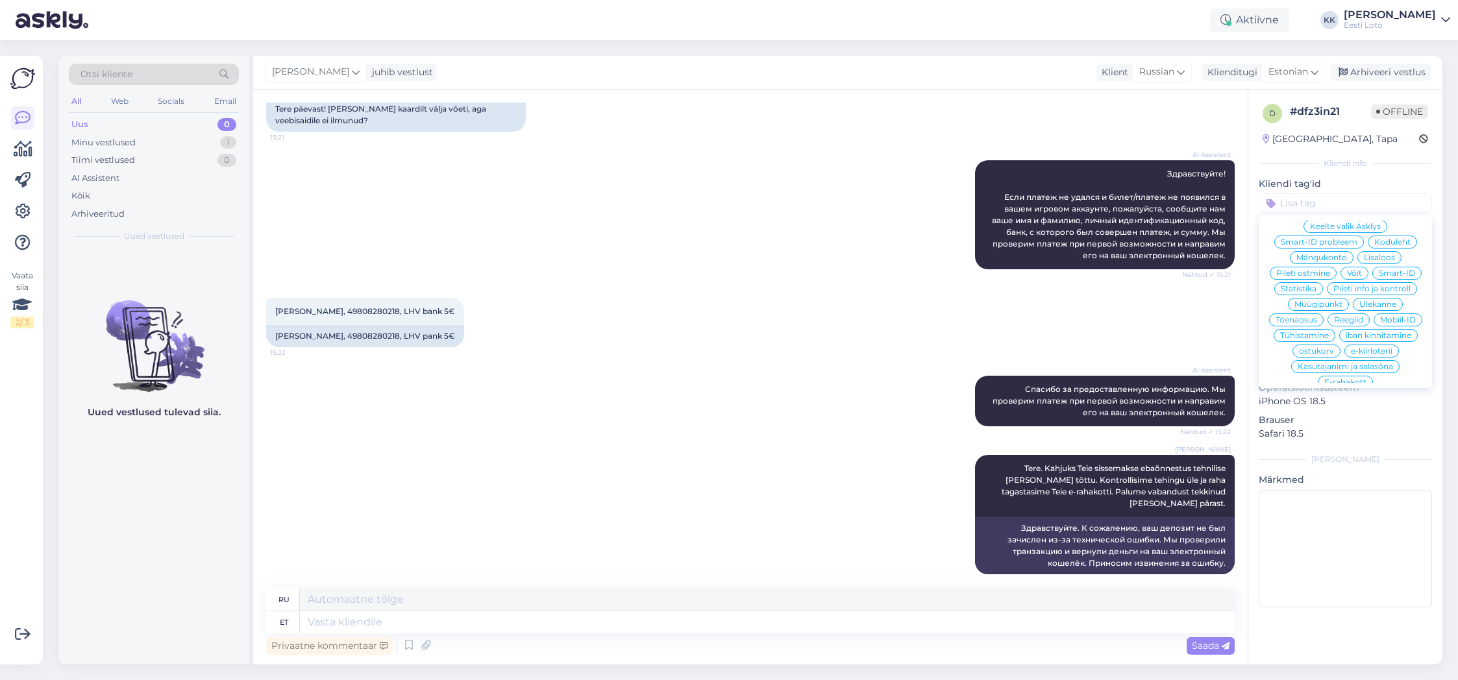
click at [1330, 376] on div "E-rahakott" at bounding box center [1345, 382] width 55 height 13
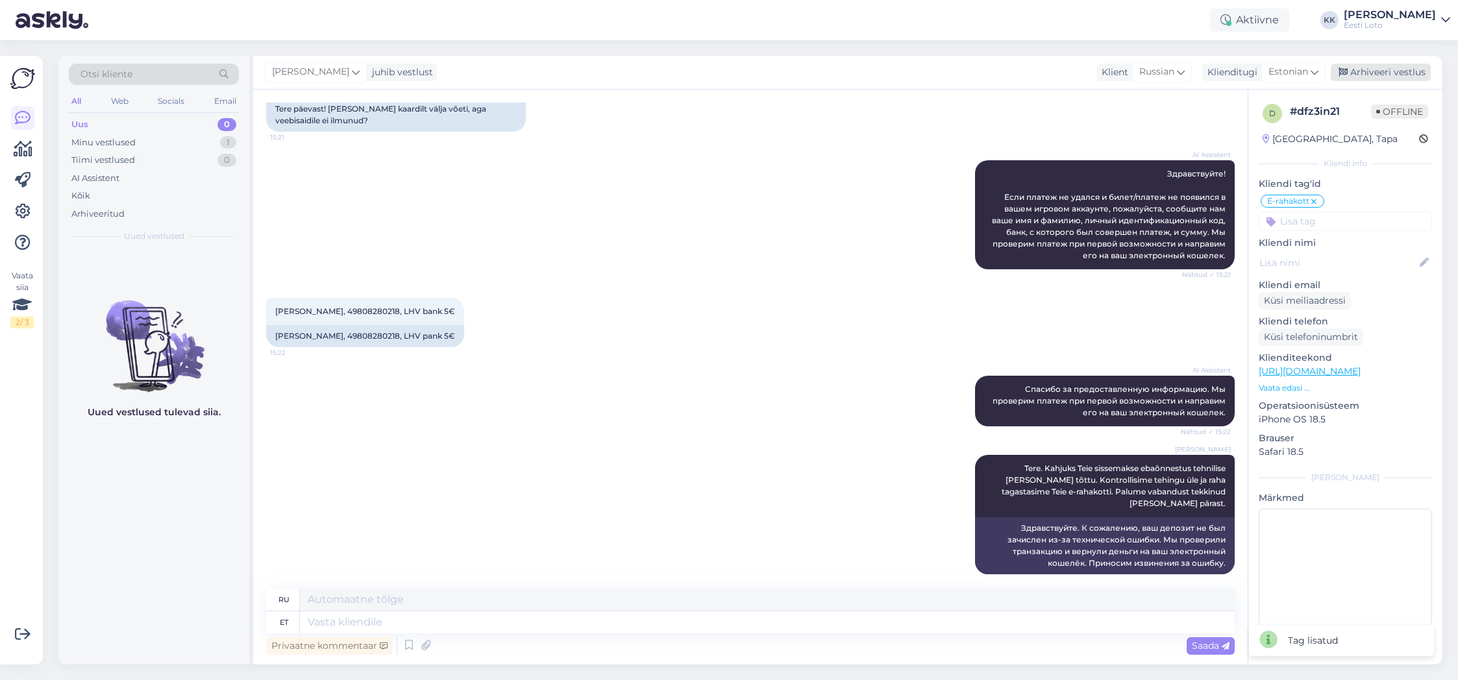
click at [1377, 75] on div "Arhiveeri vestlus" at bounding box center [1381, 73] width 100 height 18
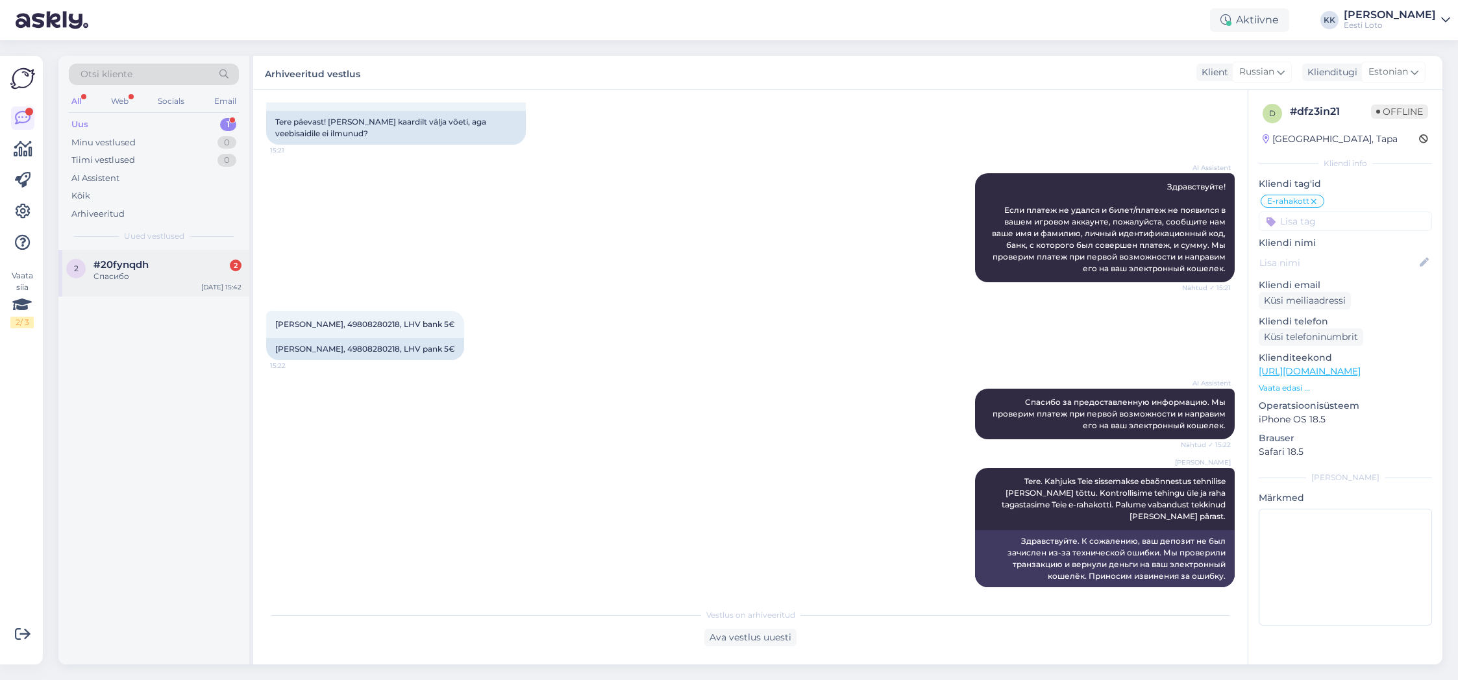
click at [100, 274] on div "Спасибо" at bounding box center [168, 277] width 148 height 12
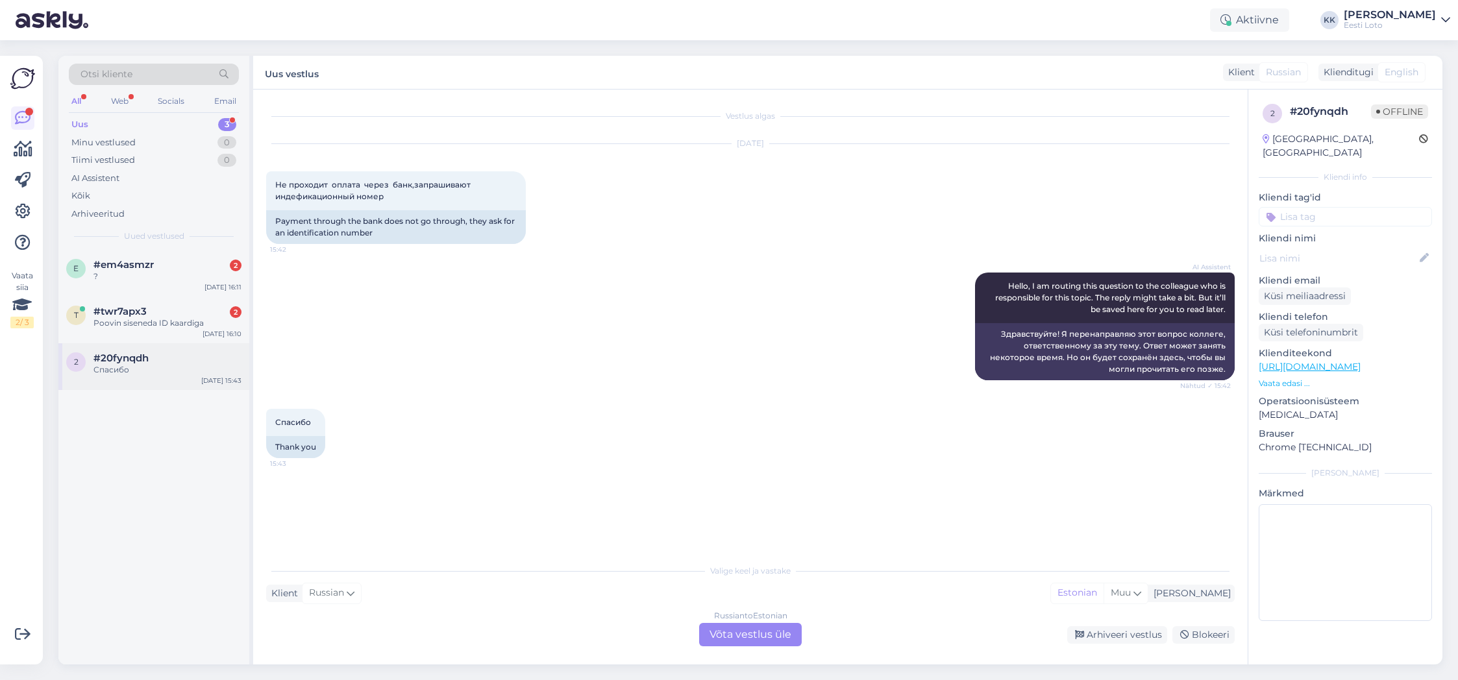
click at [153, 373] on div "Спасибо" at bounding box center [168, 370] width 148 height 12
click at [135, 306] on span "#twr7apx3" at bounding box center [120, 312] width 53 height 12
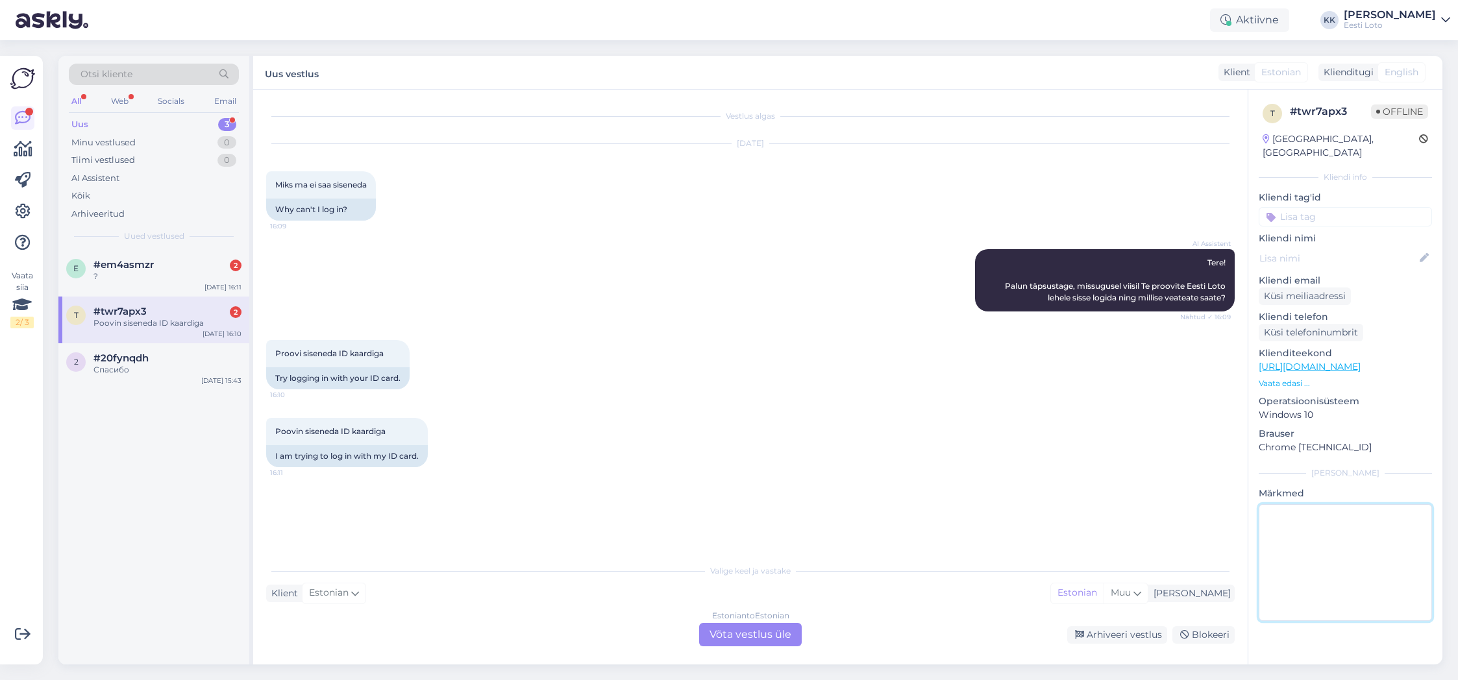
click at [1306, 553] on textarea at bounding box center [1345, 563] width 173 height 117
type textarea "suheldud telefoni teel"
click at [1340, 207] on input at bounding box center [1345, 216] width 173 height 19
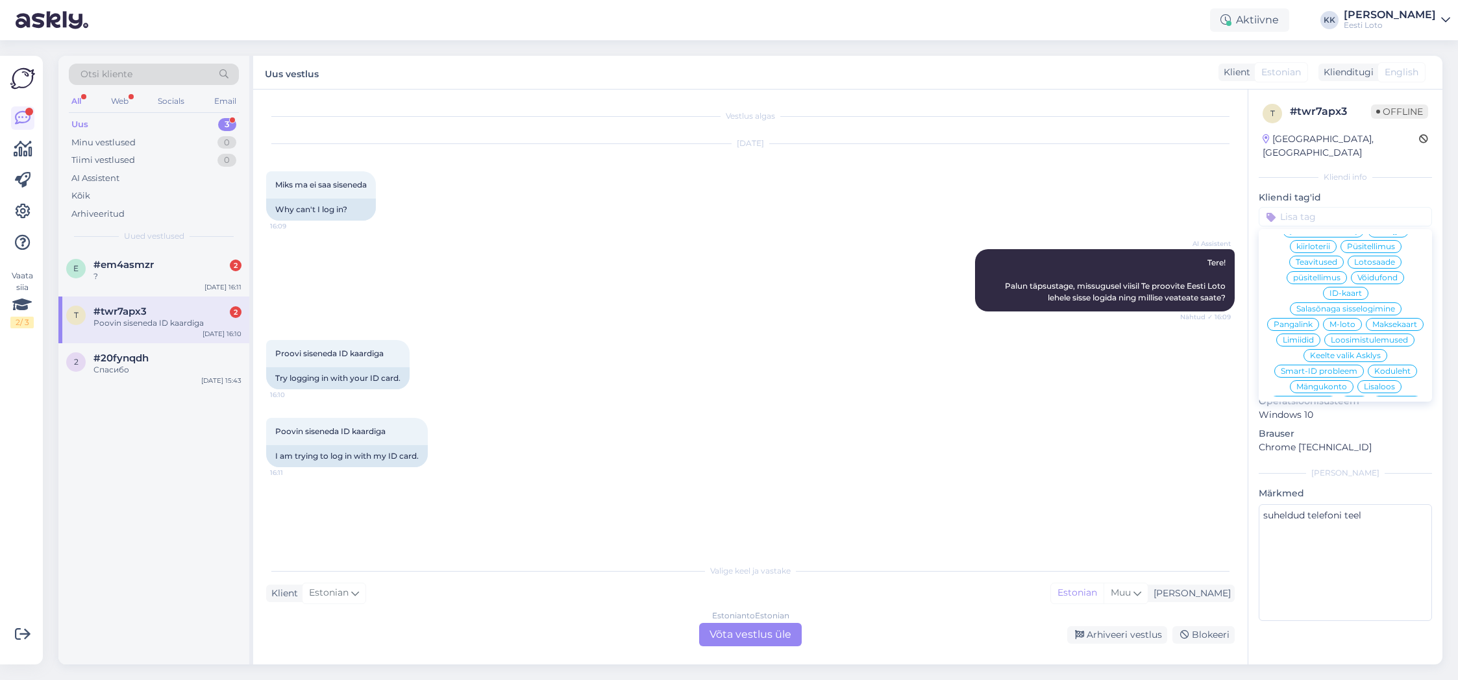
scroll to position [151, 0]
click at [1362, 301] on span "ID-kaart" at bounding box center [1346, 305] width 32 height 8
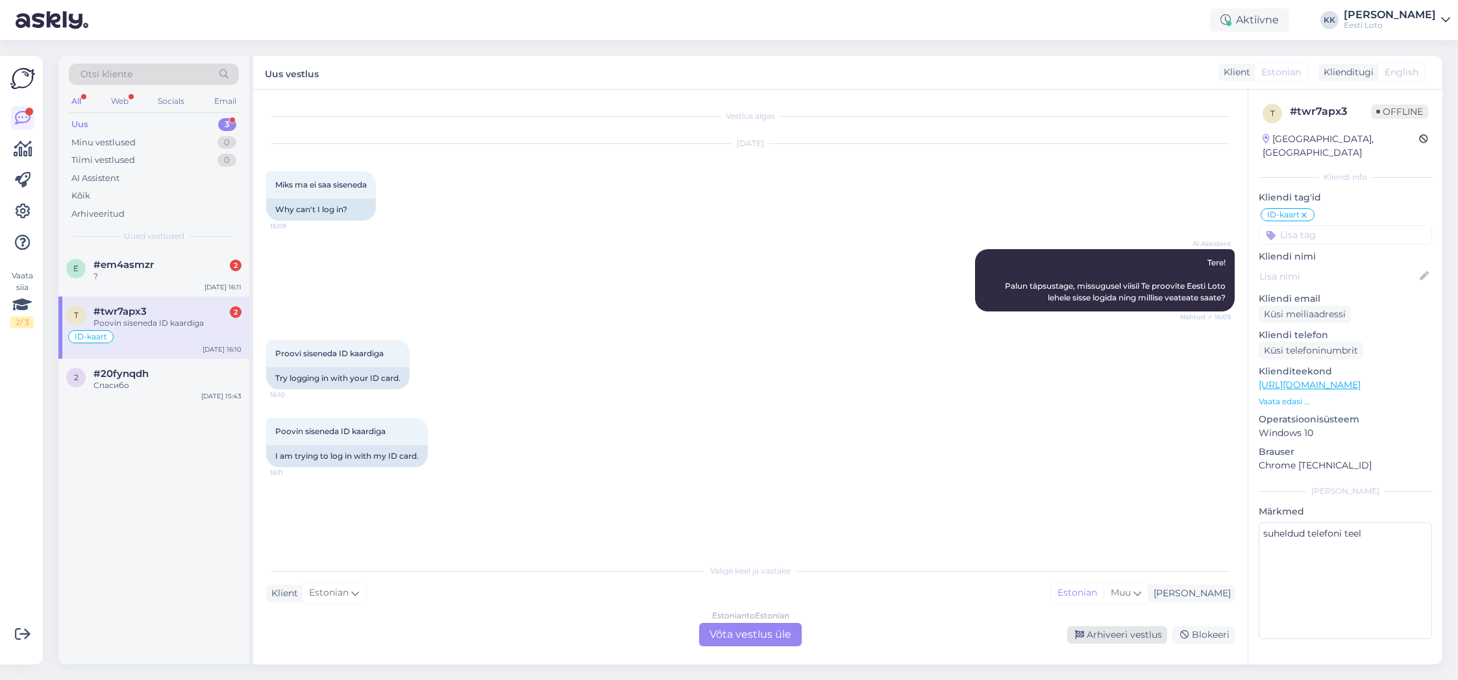
click at [1129, 634] on div "Arhiveeri vestlus" at bounding box center [1117, 636] width 100 height 18
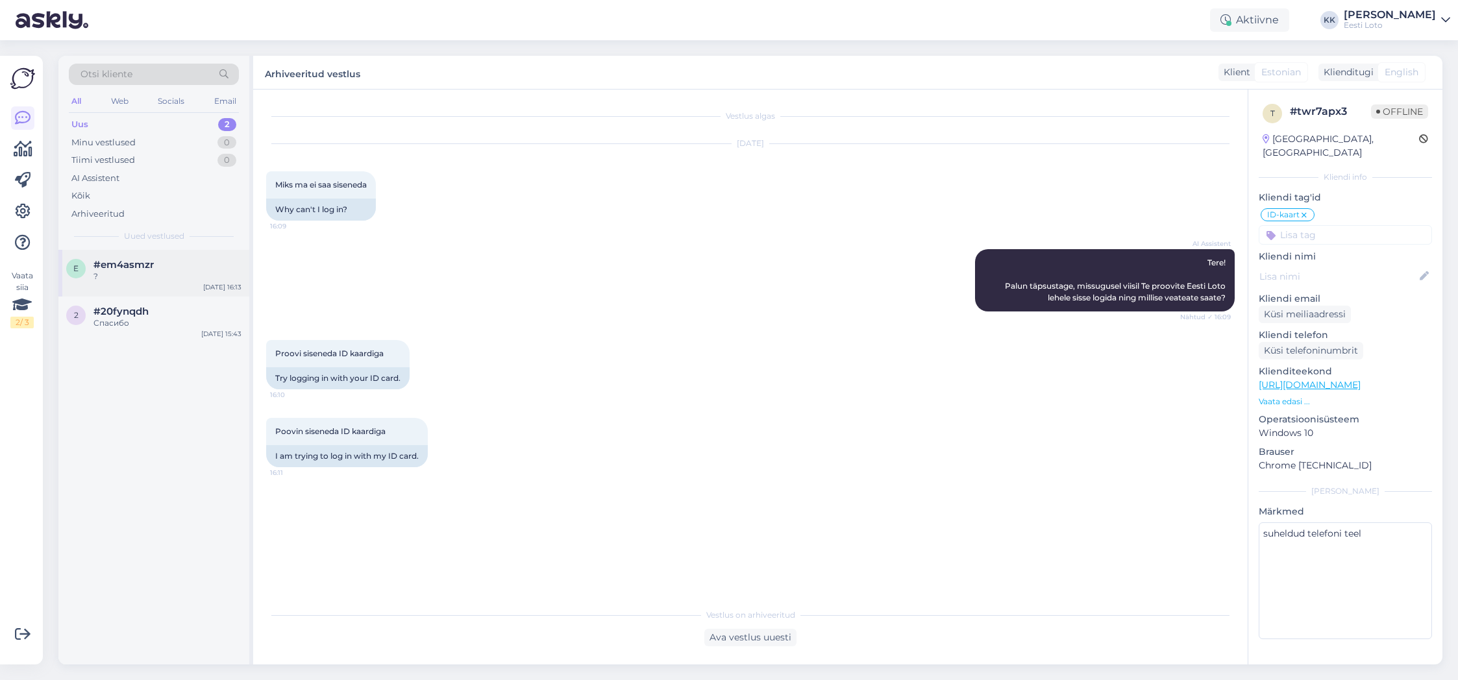
click at [130, 268] on span "#em4asmzr" at bounding box center [124, 265] width 60 height 12
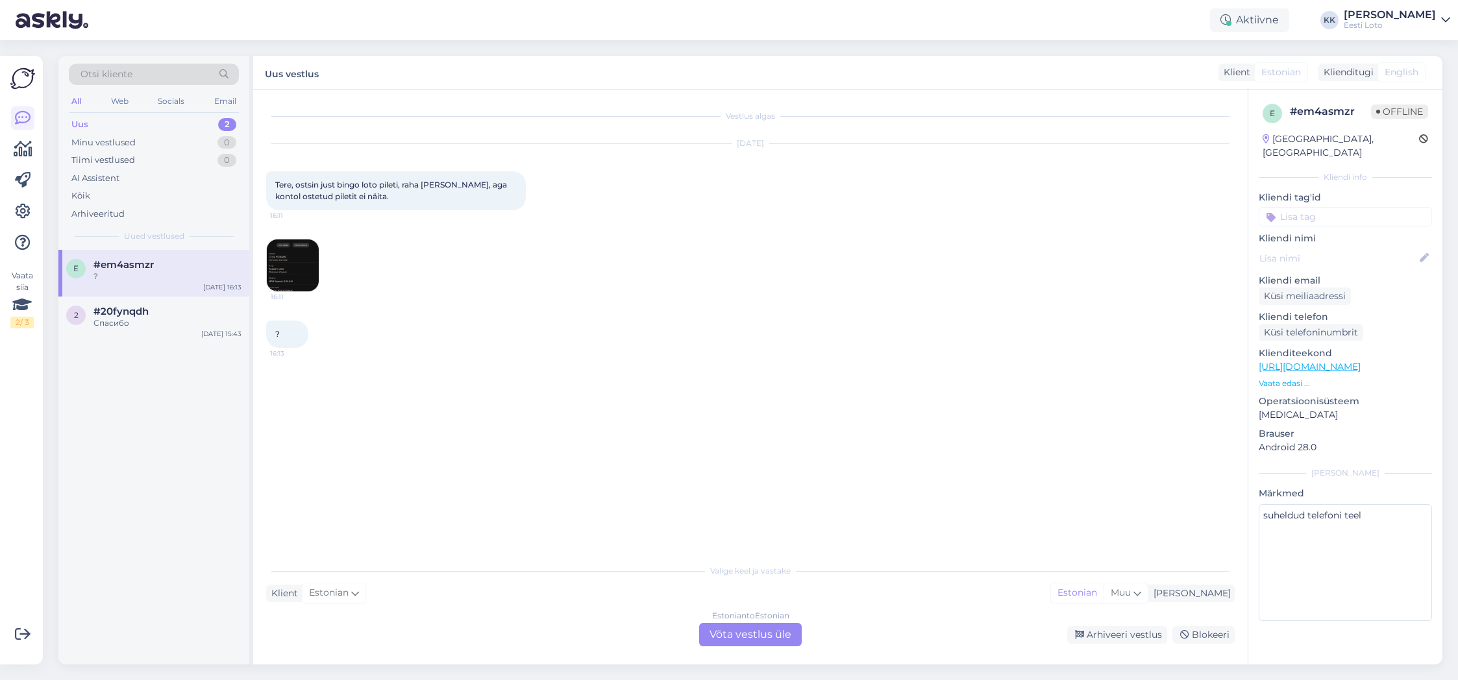
click at [297, 251] on img at bounding box center [293, 266] width 52 height 52
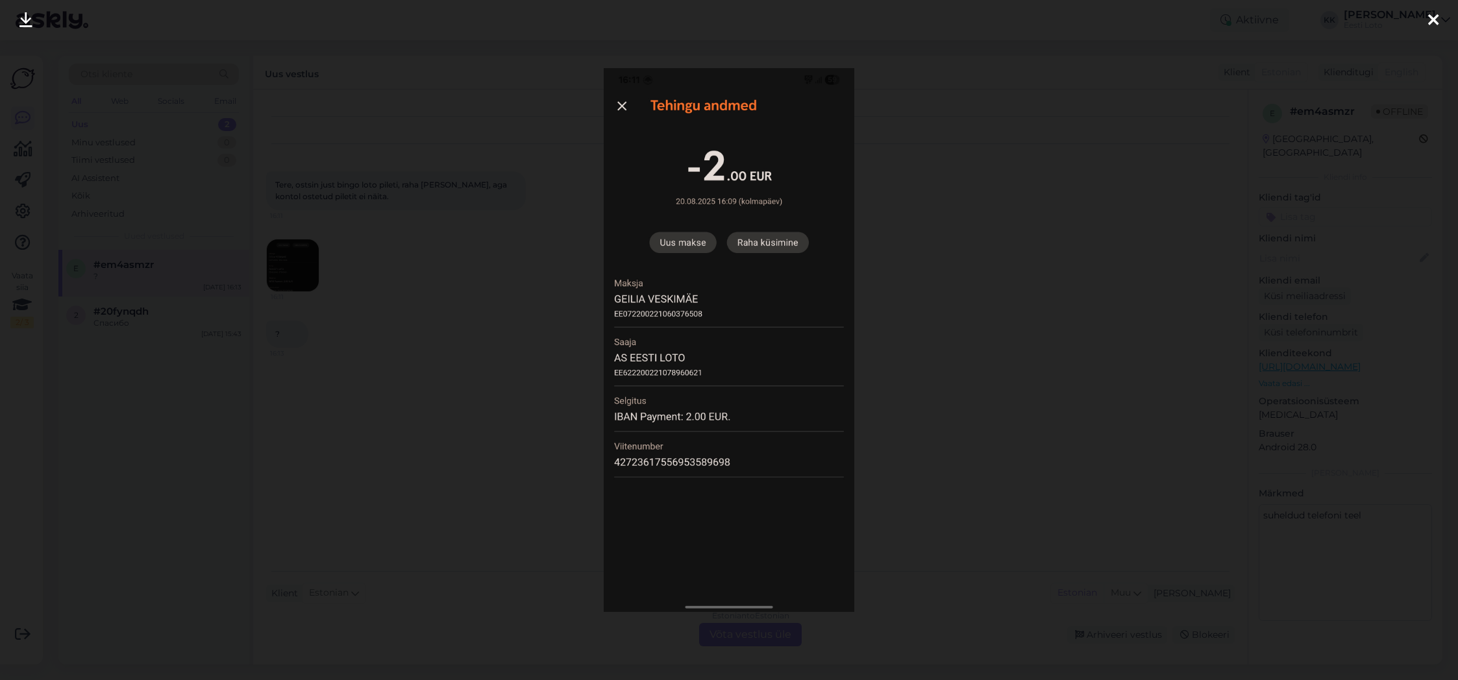
click at [1434, 19] on icon at bounding box center [1433, 20] width 10 height 17
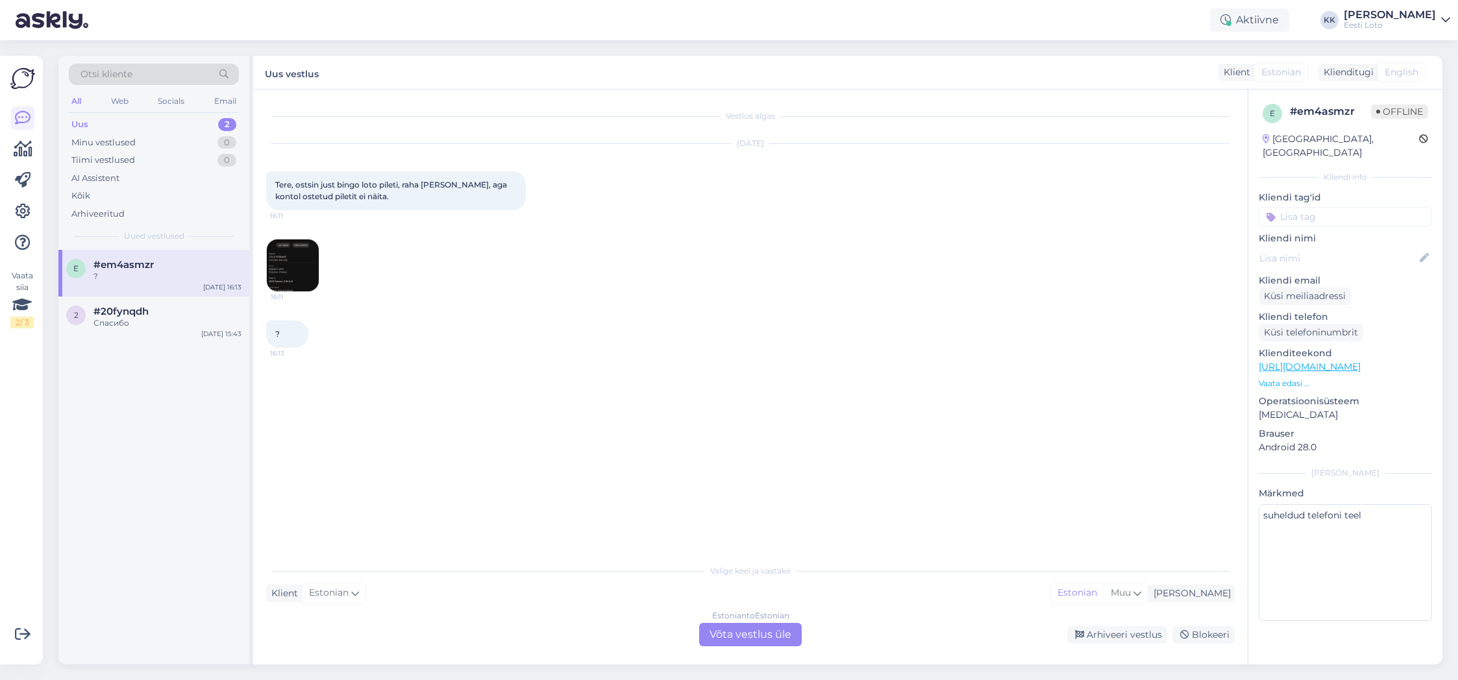
click at [282, 266] on img at bounding box center [293, 266] width 52 height 52
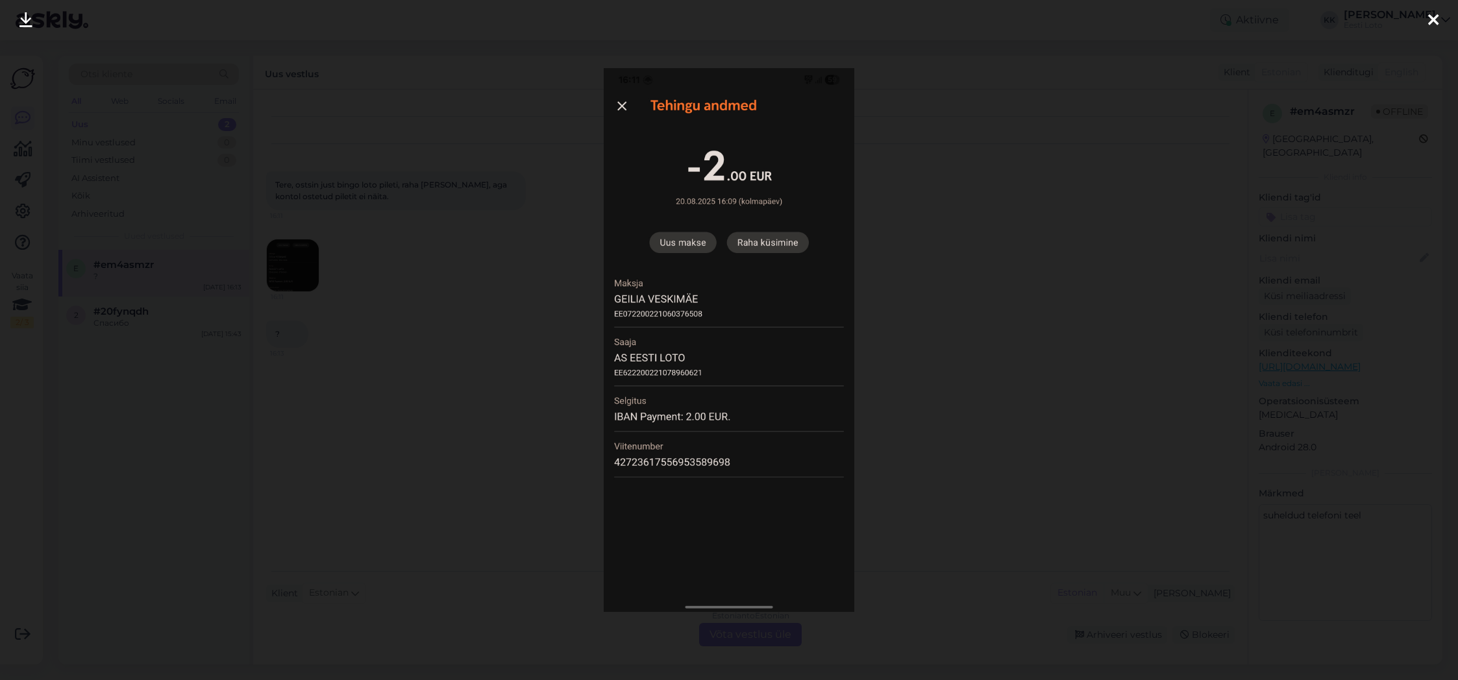
click at [1435, 22] on icon at bounding box center [1433, 20] width 10 height 17
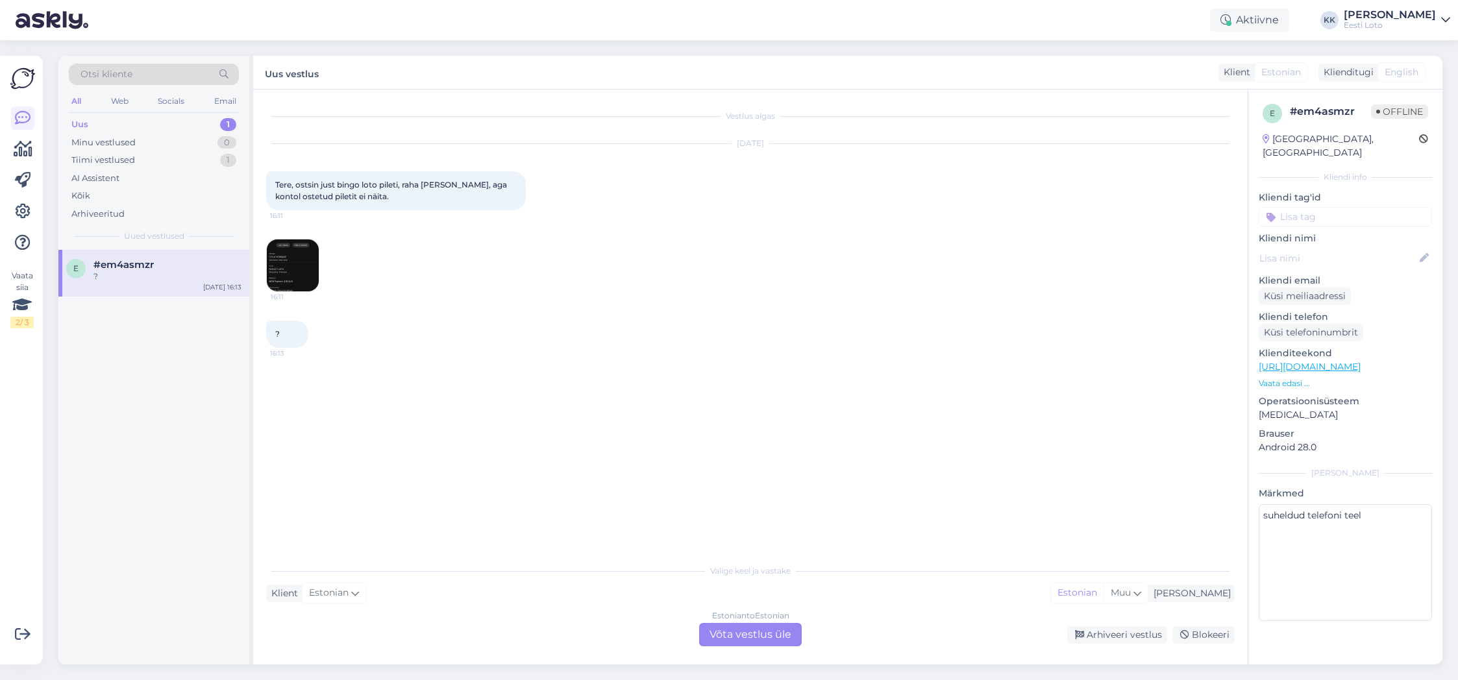
click at [294, 266] on img at bounding box center [293, 266] width 52 height 52
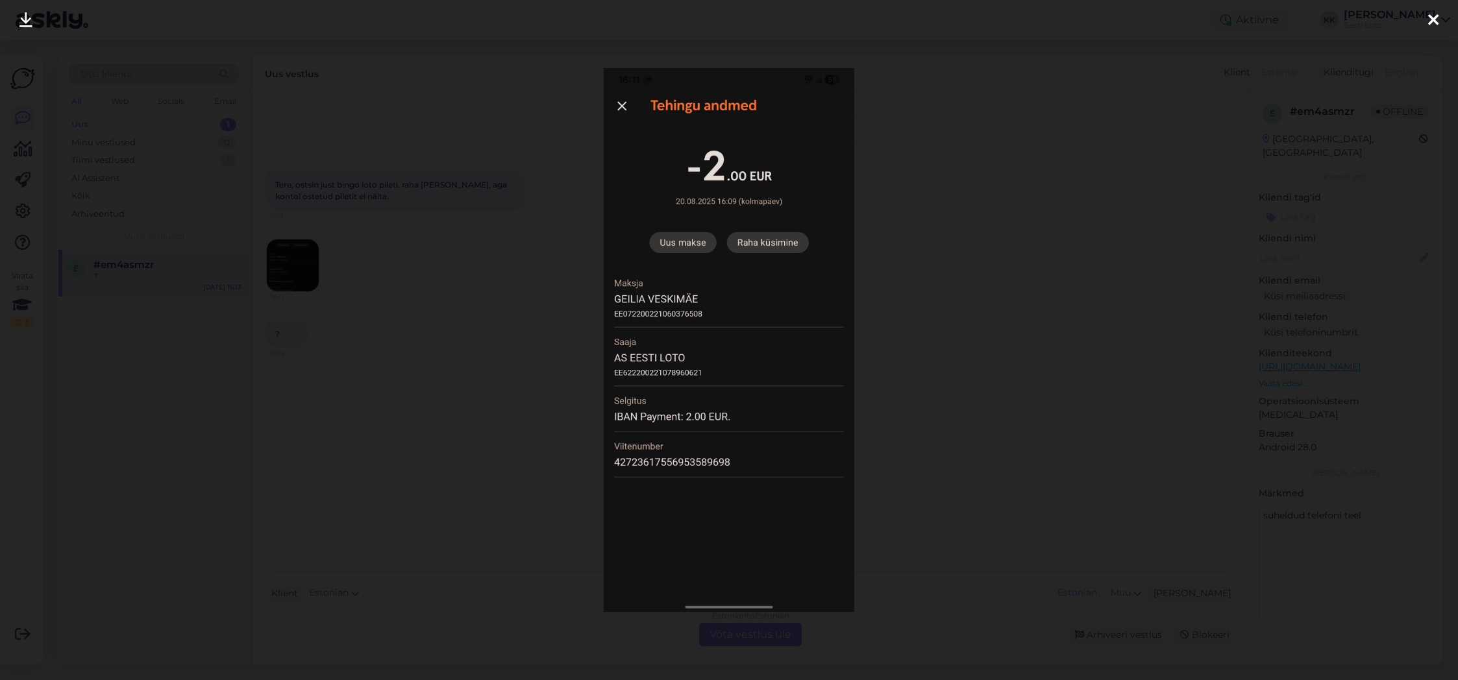
click at [1437, 20] on icon at bounding box center [1433, 20] width 10 height 17
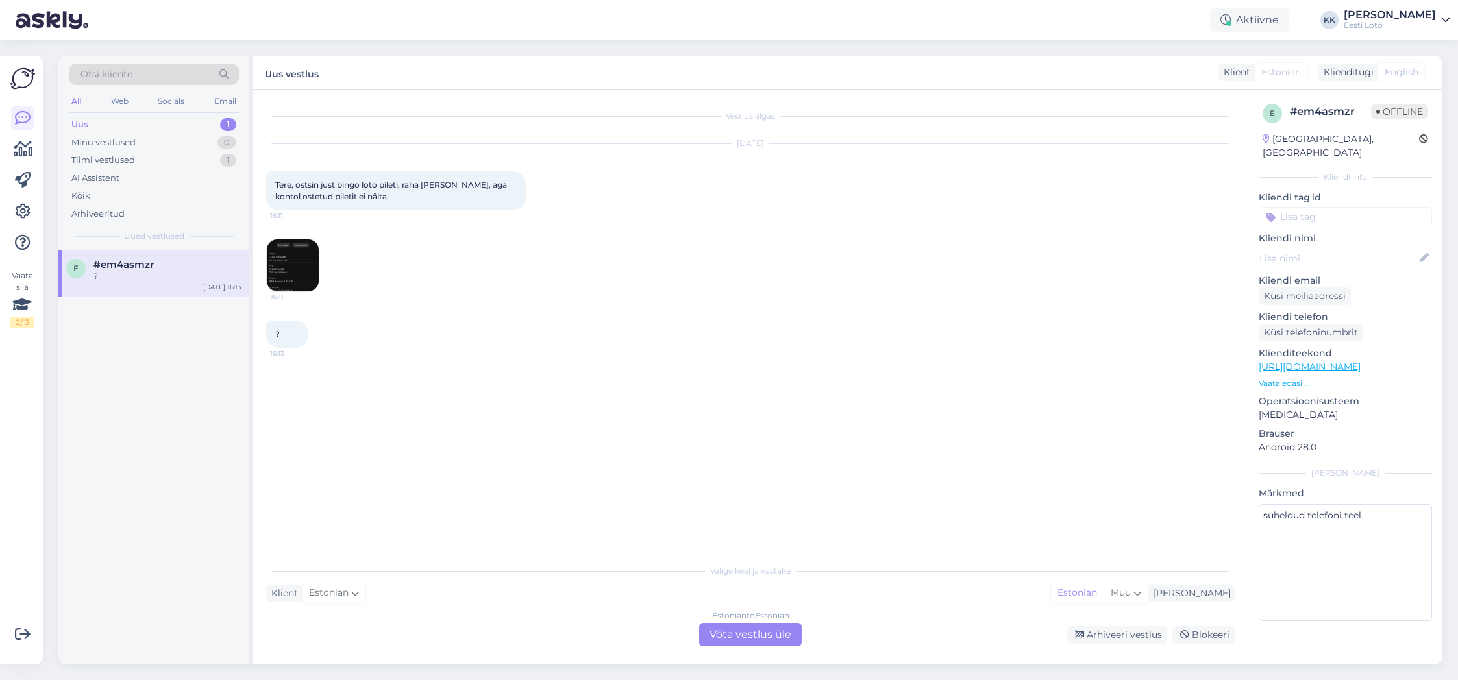
click at [297, 260] on img at bounding box center [293, 266] width 52 height 52
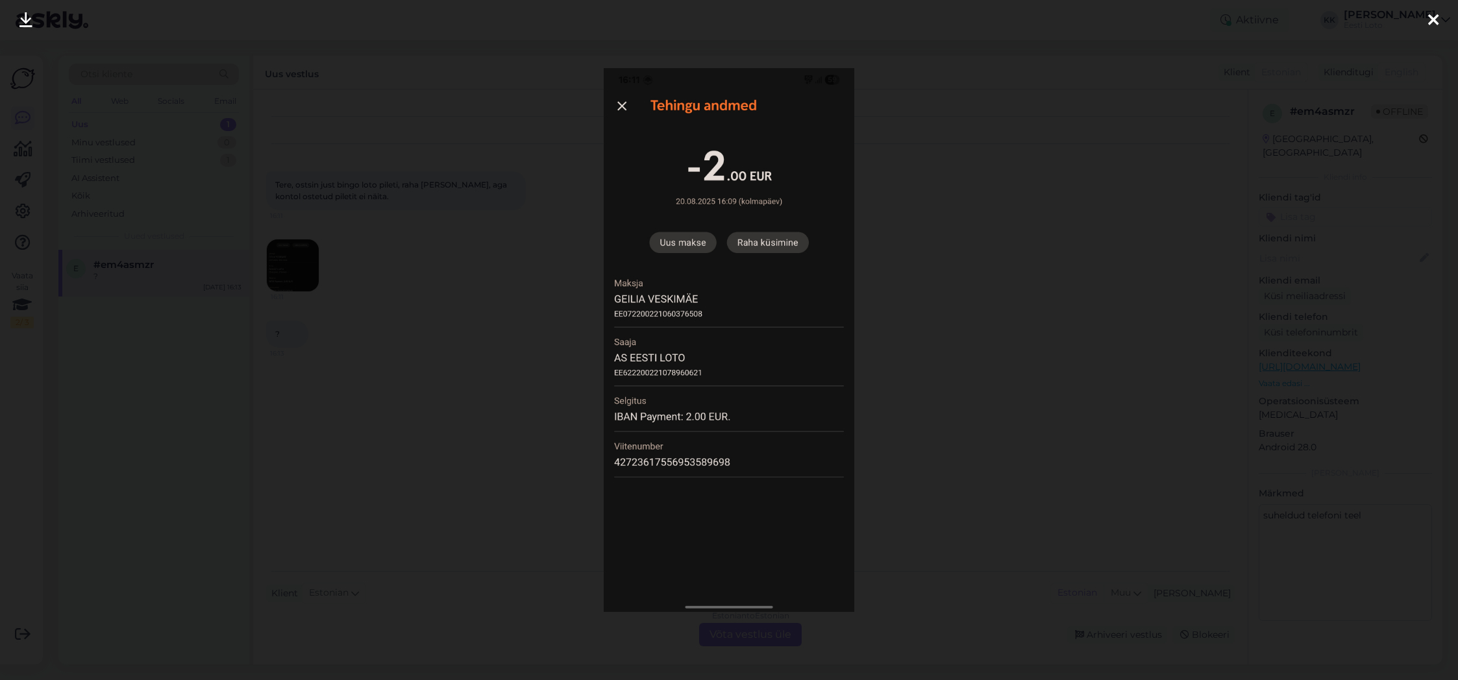
click at [1431, 18] on icon at bounding box center [1433, 20] width 10 height 17
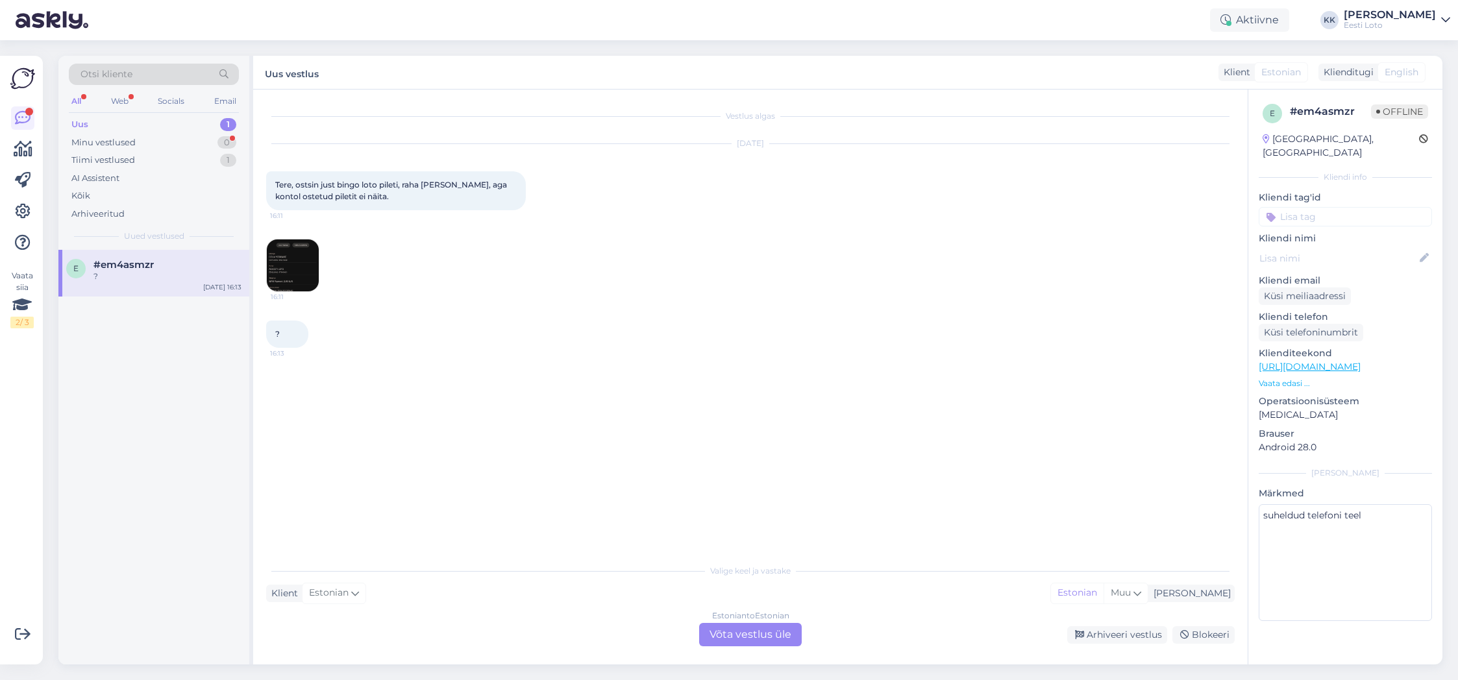
click at [1372, 207] on input at bounding box center [1345, 216] width 173 height 19
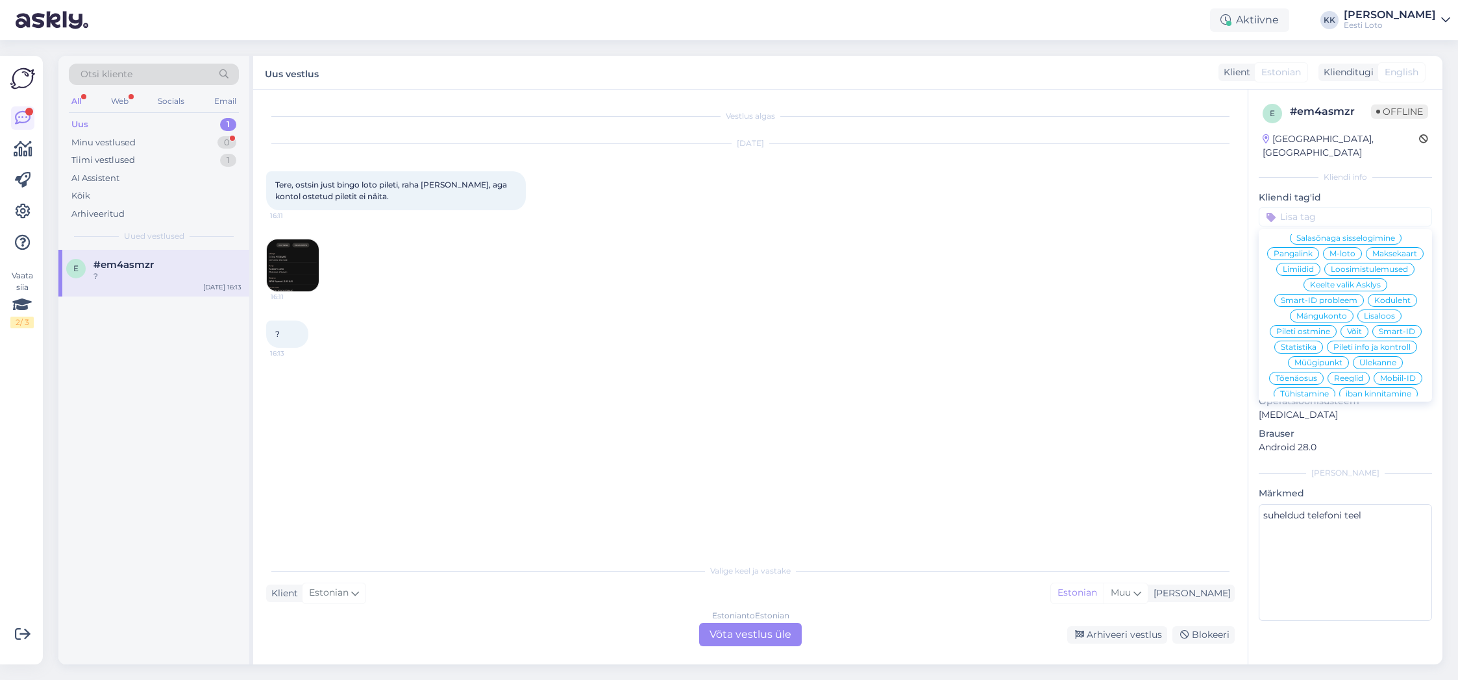
scroll to position [279, 0]
drag, startPoint x: 1348, startPoint y: 364, endPoint x: 1331, endPoint y: 458, distance: 95.7
click at [1348, 390] on span "E-rahakott" at bounding box center [1346, 394] width 42 height 8
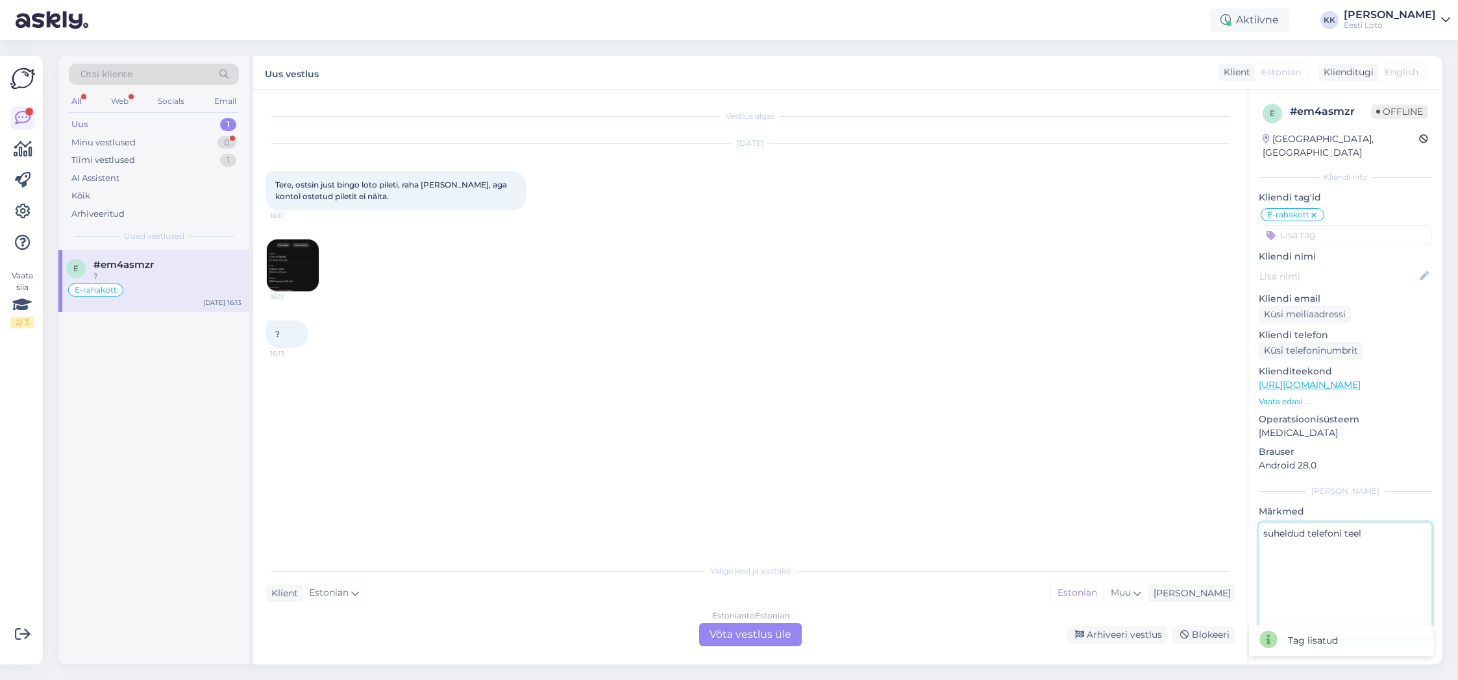
click at [1299, 562] on textarea "suheldud telefoni teel" at bounding box center [1345, 581] width 173 height 117
click at [1304, 538] on textarea "suheldud telefoni teel, annab teada, kui nimesaab muudetud" at bounding box center [1345, 581] width 173 height 117
type textarea "suheldud telefoni teel, annab teada, [PERSON_NAME] saab muudetud"
click at [1131, 636] on div "Arhiveeri vestlus" at bounding box center [1117, 636] width 100 height 18
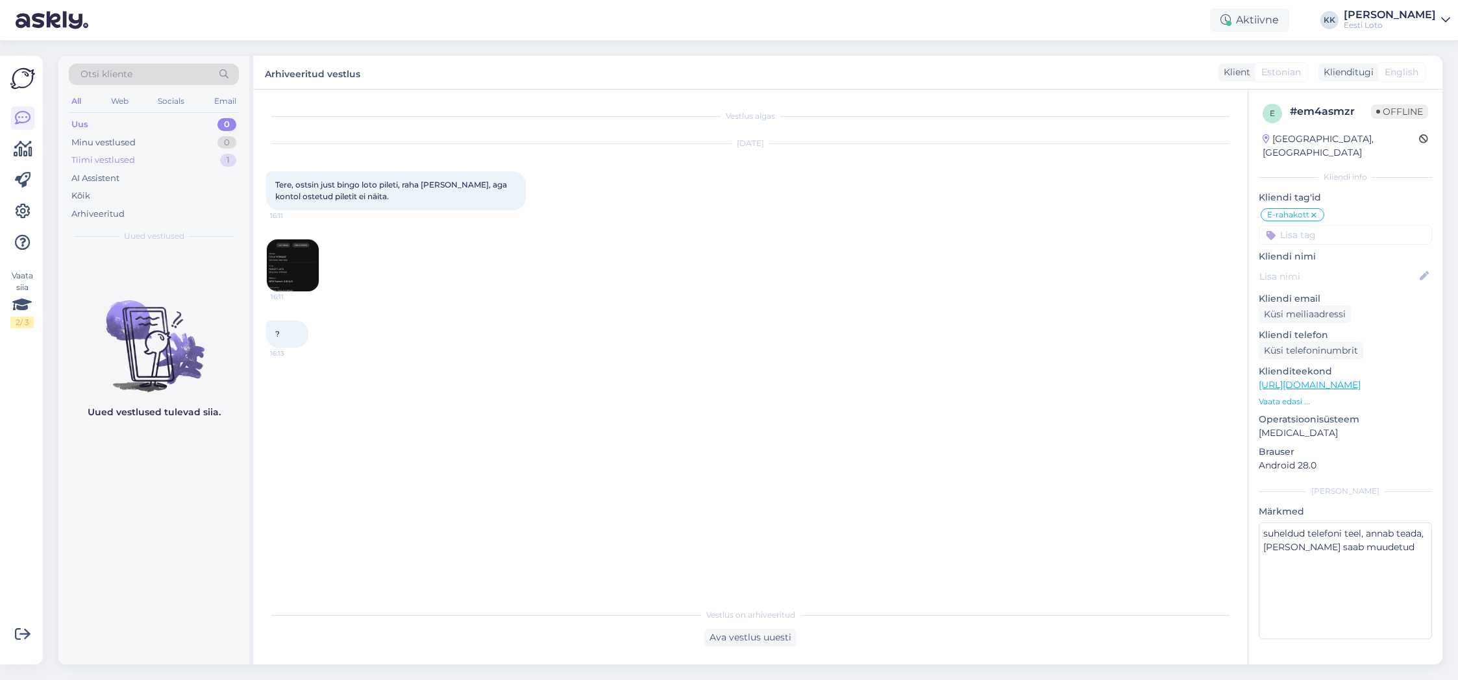
click at [106, 158] on div "Tiimi vestlused" at bounding box center [103, 160] width 64 height 13
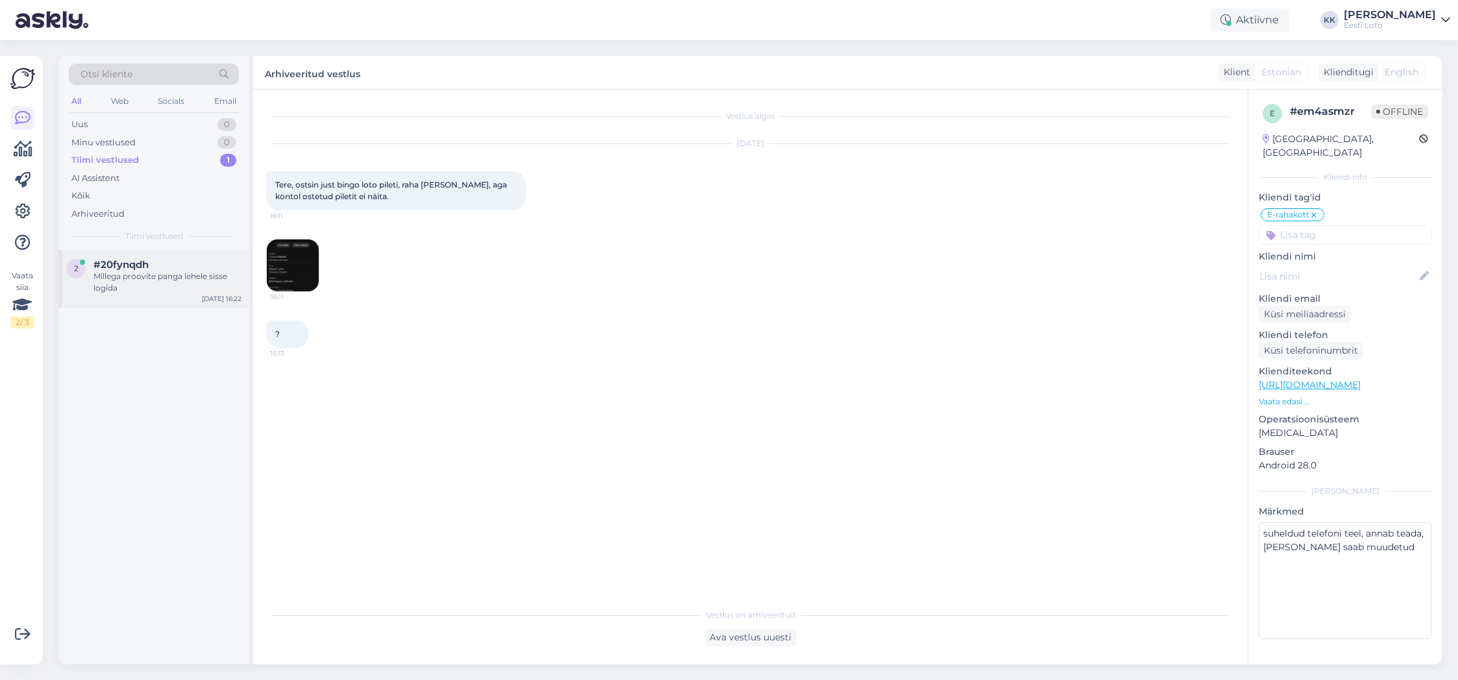
click at [140, 278] on div "Millega proovite panga lehele sisse logida" at bounding box center [168, 282] width 148 height 23
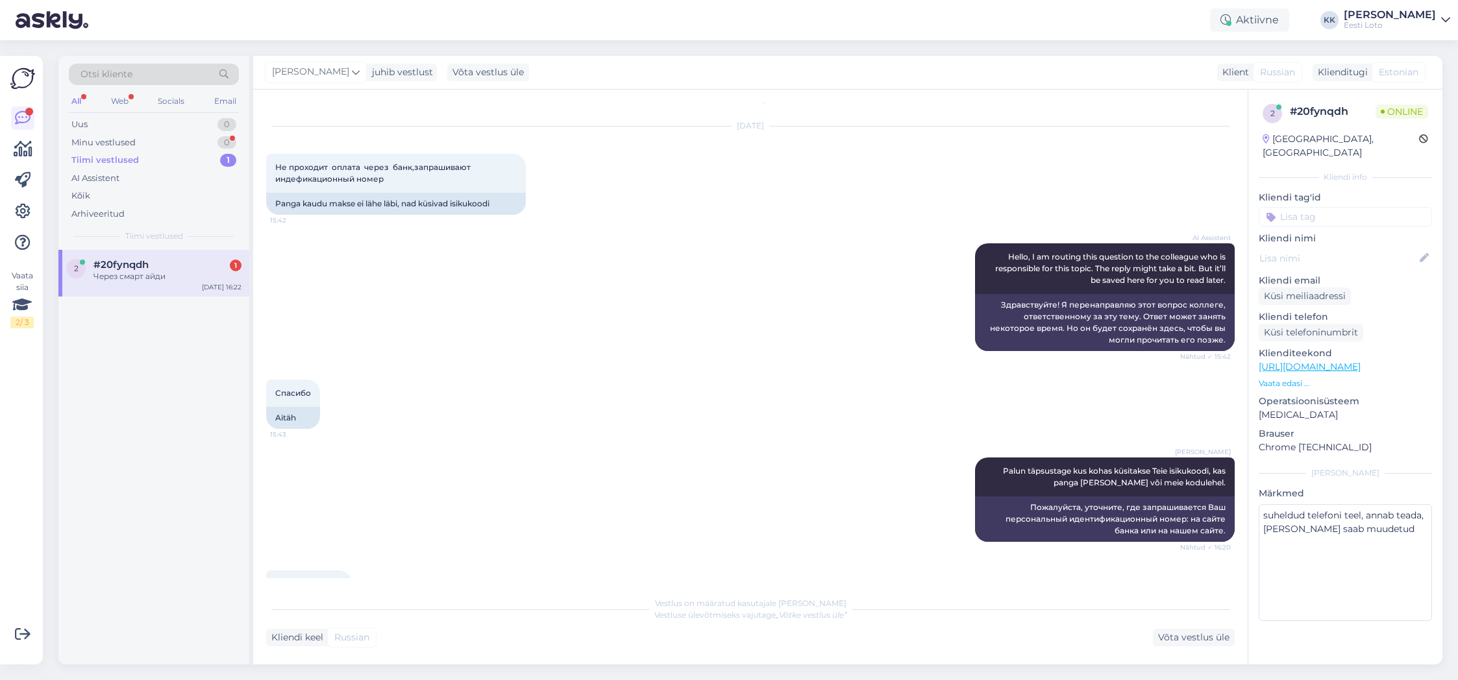
scroll to position [0, 0]
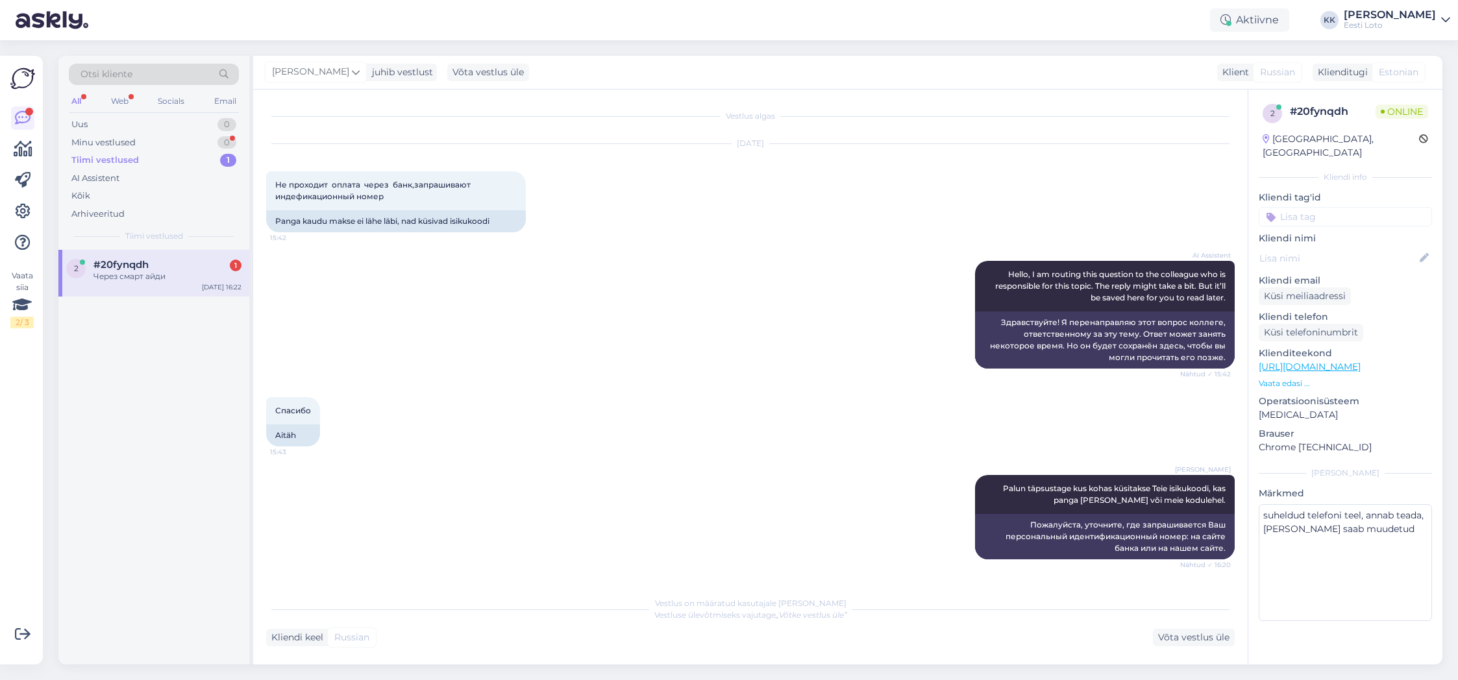
click at [1291, 378] on p "Vaata edasi ..." at bounding box center [1345, 384] width 173 height 12
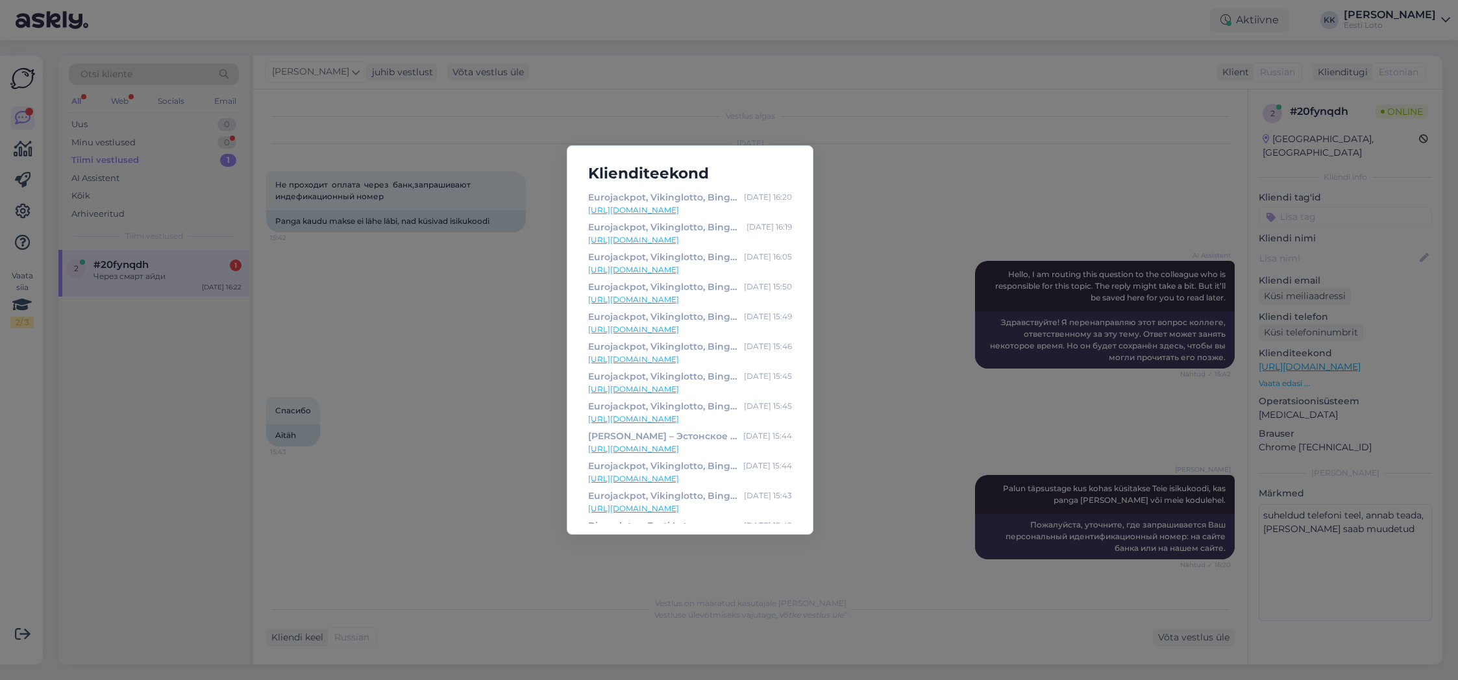
scroll to position [25, 0]
click at [471, 352] on div "Klienditeekond Eurojackpot, Vikinglotto, Bingo loto ja Keno piletid internetis …" at bounding box center [729, 340] width 1458 height 680
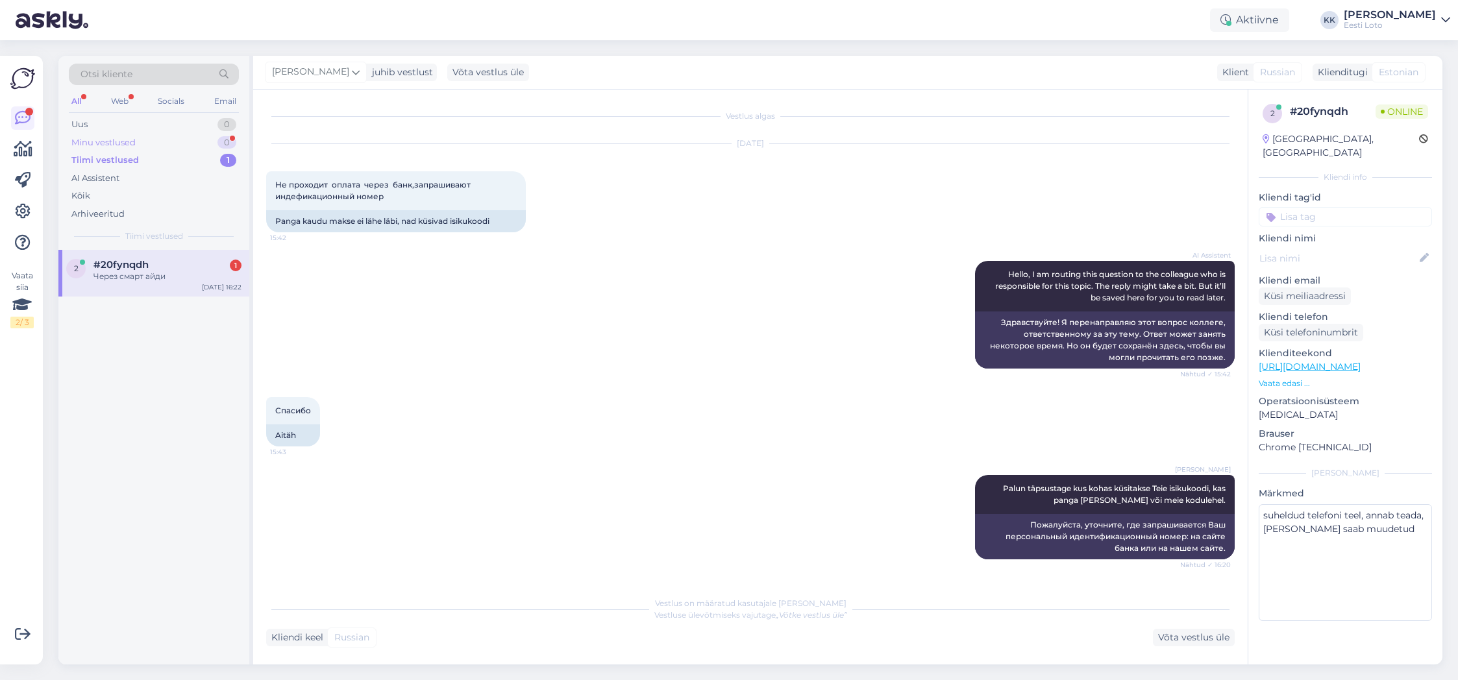
click at [110, 147] on div "Minu vestlused" at bounding box center [103, 142] width 64 height 13
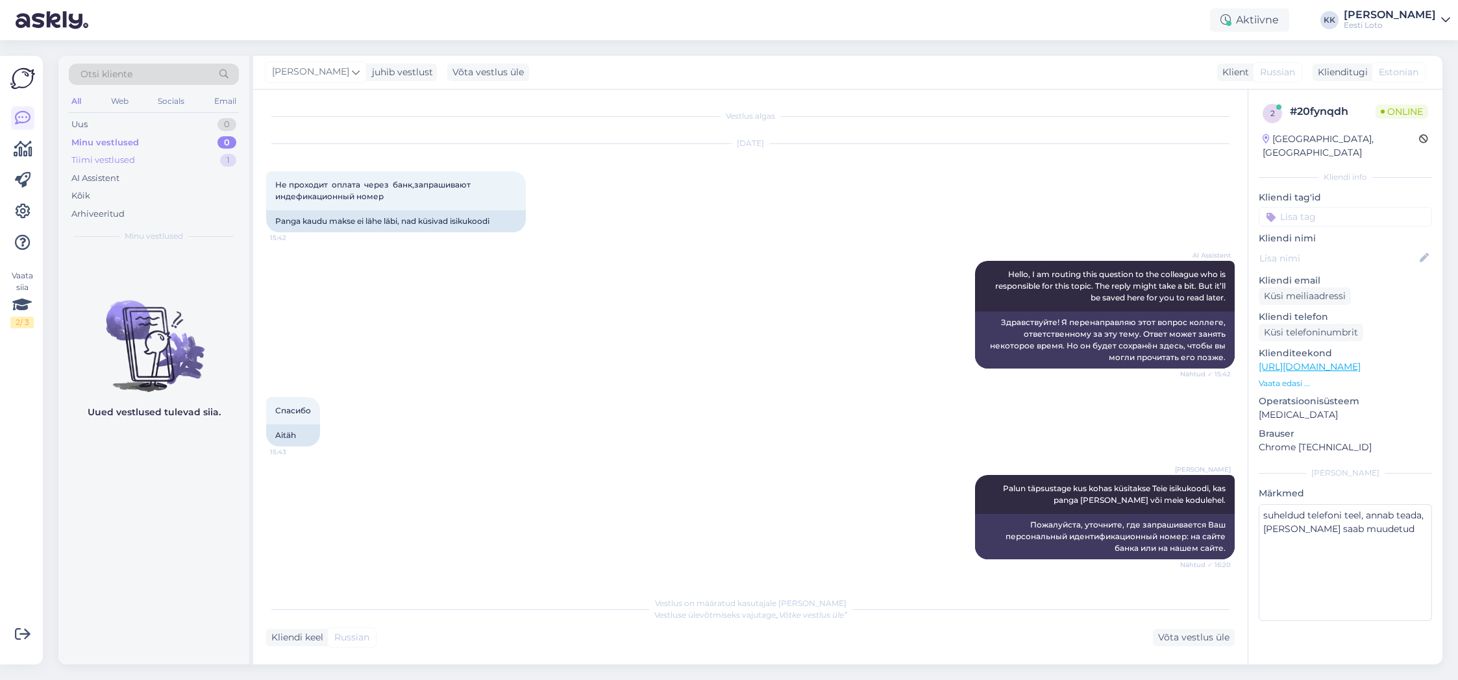
click at [116, 161] on div "Tiimi vestlused" at bounding box center [103, 160] width 64 height 13
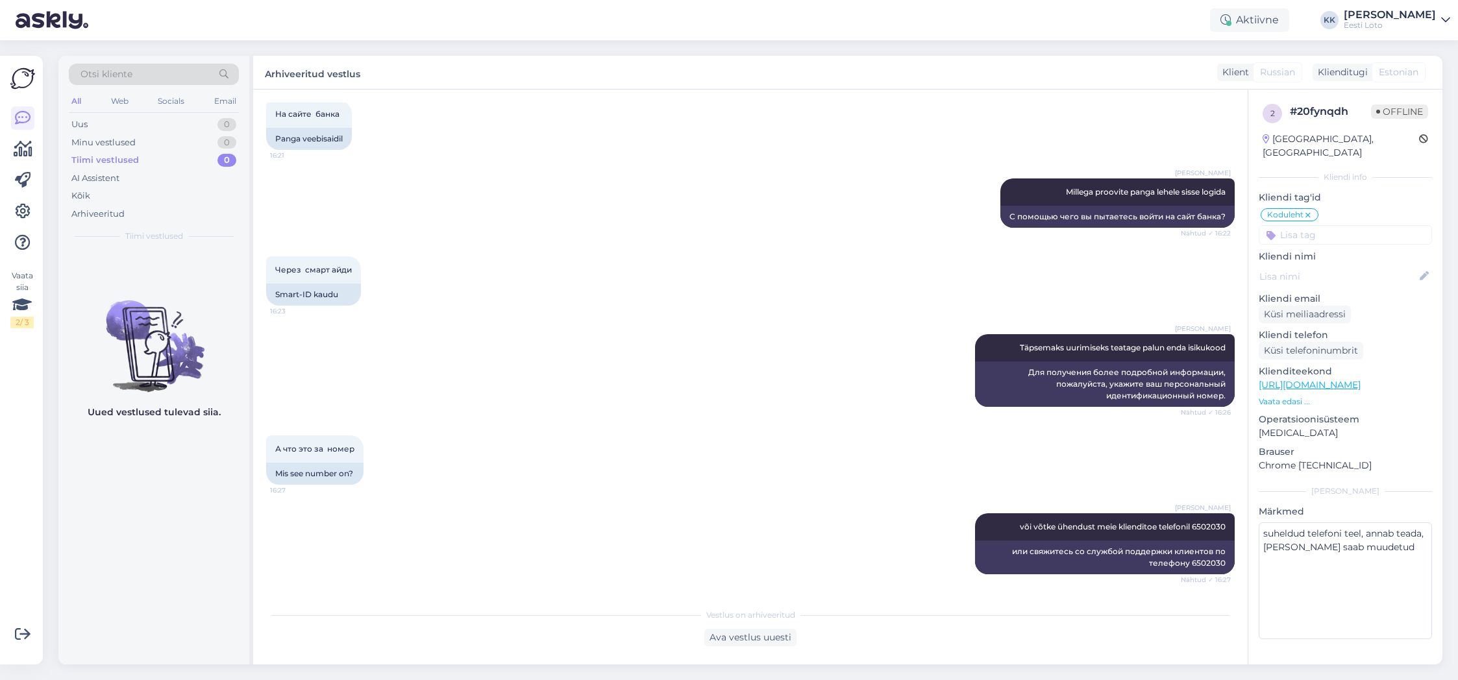
scroll to position [564, 0]
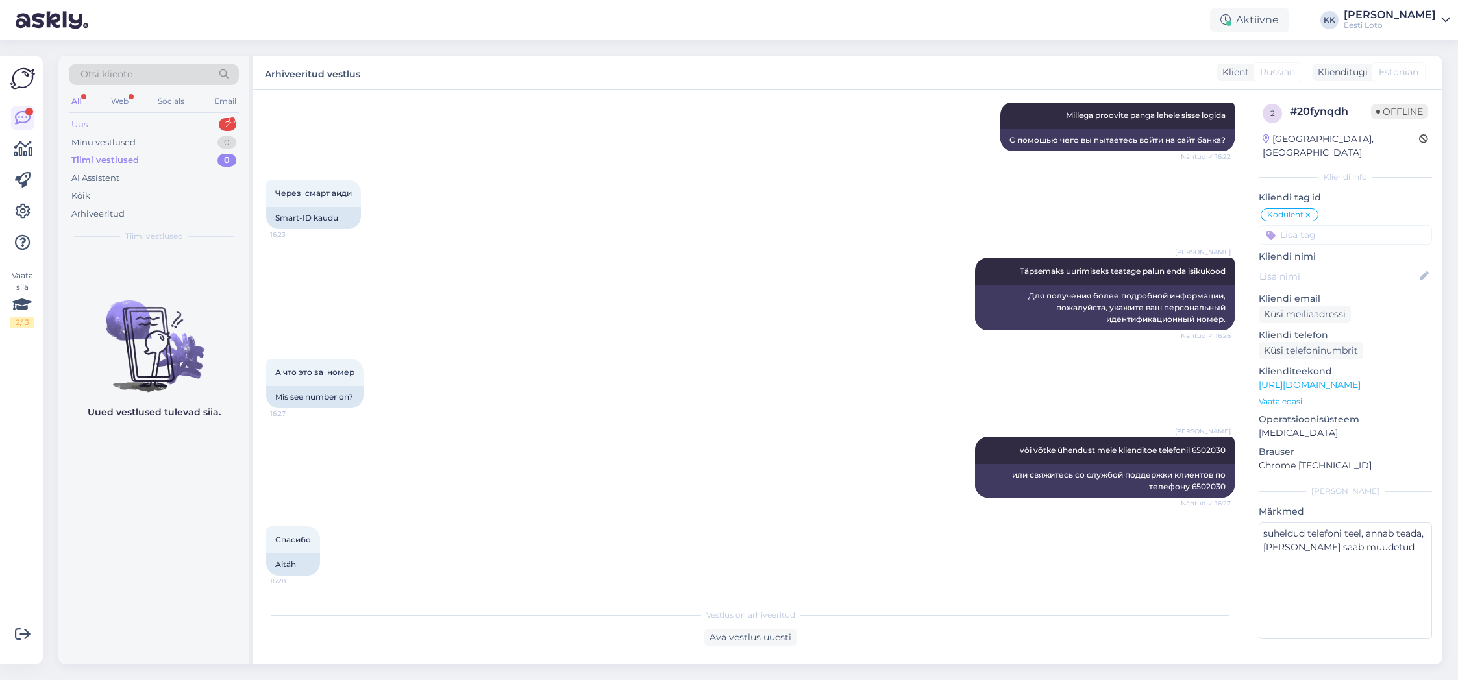
click at [114, 132] on div "Uus 2" at bounding box center [154, 125] width 170 height 18
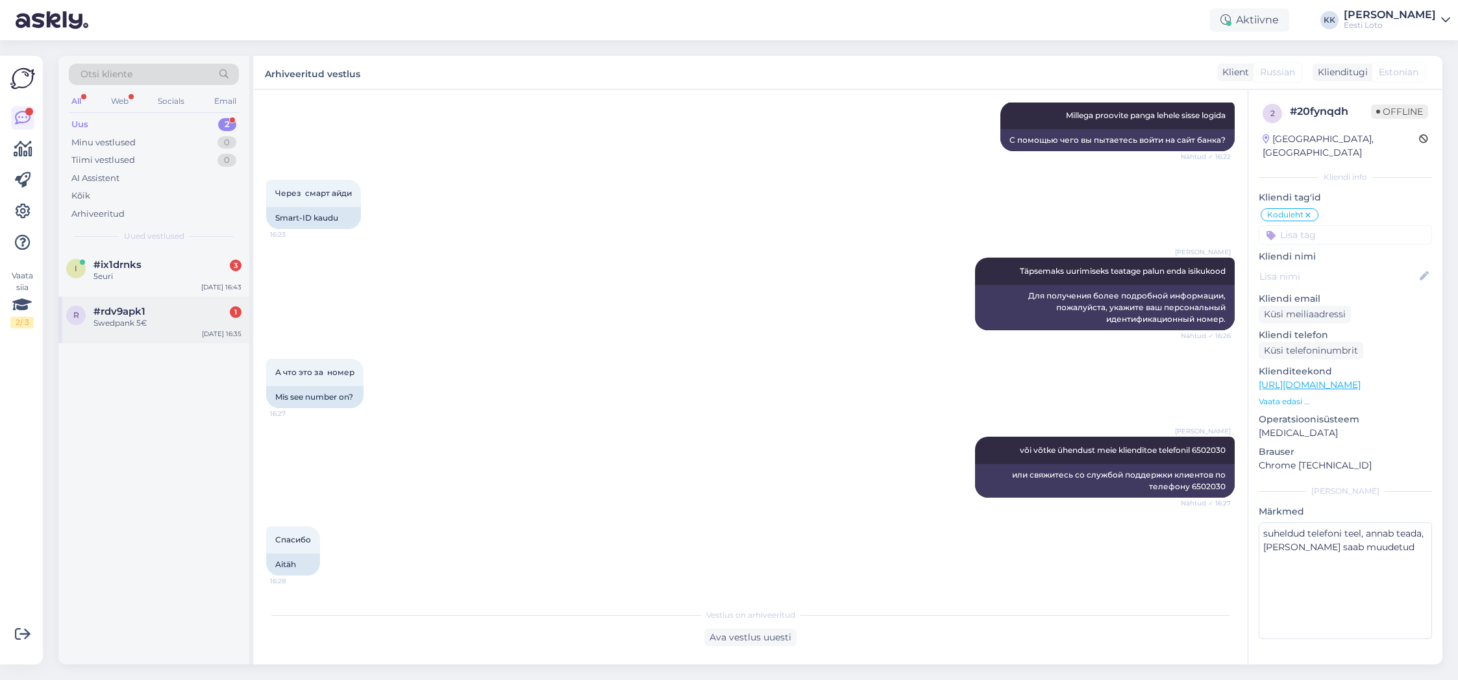
click at [149, 323] on div "Swedpank 5€" at bounding box center [168, 324] width 148 height 12
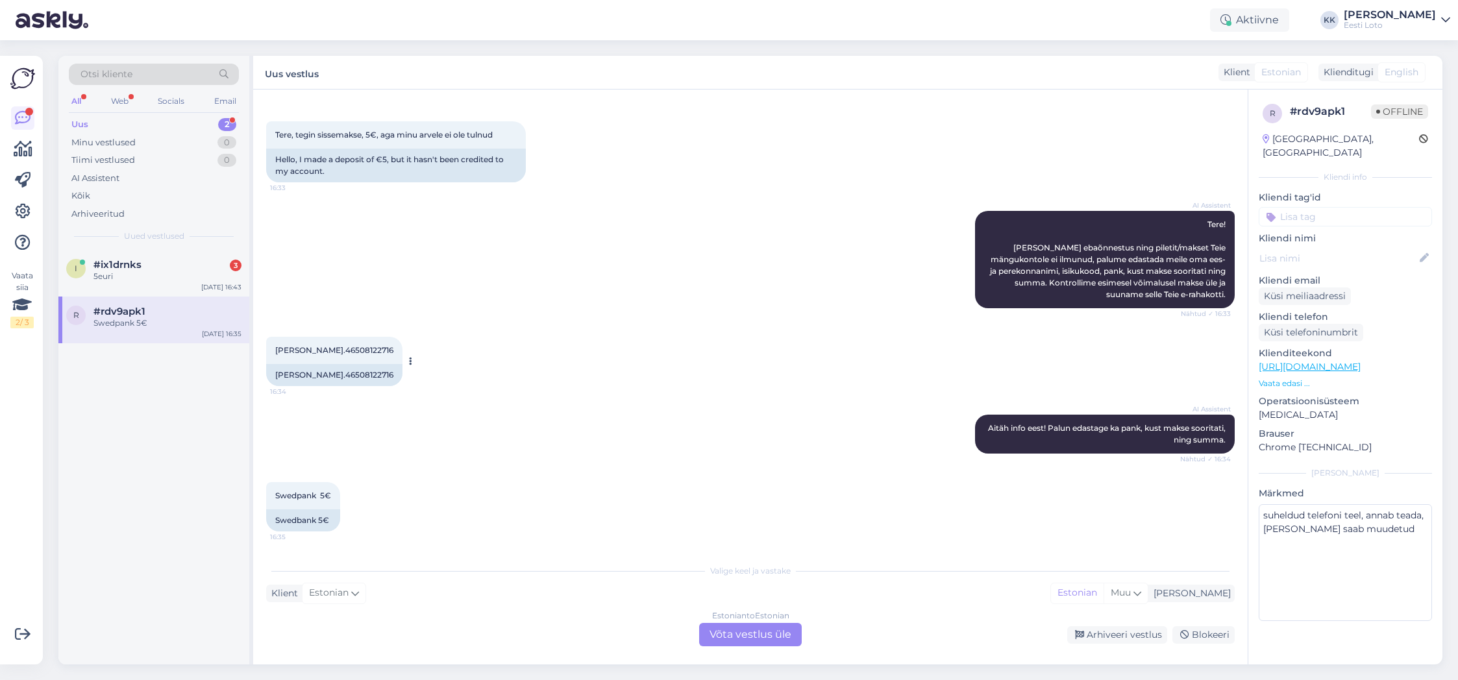
click at [346, 351] on span "[PERSON_NAME].46508122716" at bounding box center [334, 350] width 118 height 10
click at [345, 351] on span "[PERSON_NAME].46508122716" at bounding box center [334, 350] width 118 height 10
copy span "46508122716"
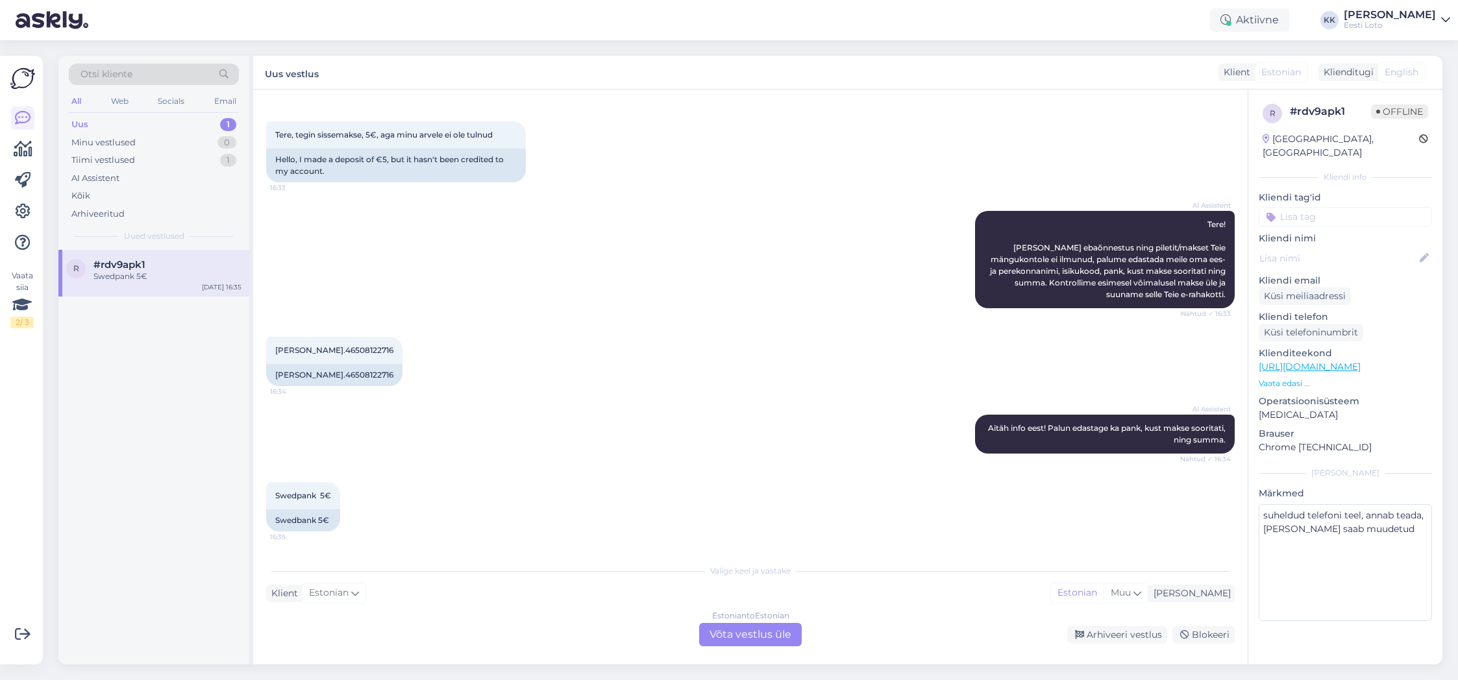
click at [597, 343] on div "[PERSON_NAME].46508122716 16:34 [PERSON_NAME].46508122716" at bounding box center [750, 362] width 969 height 78
click at [112, 212] on div "Arhiveeritud" at bounding box center [97, 214] width 53 height 13
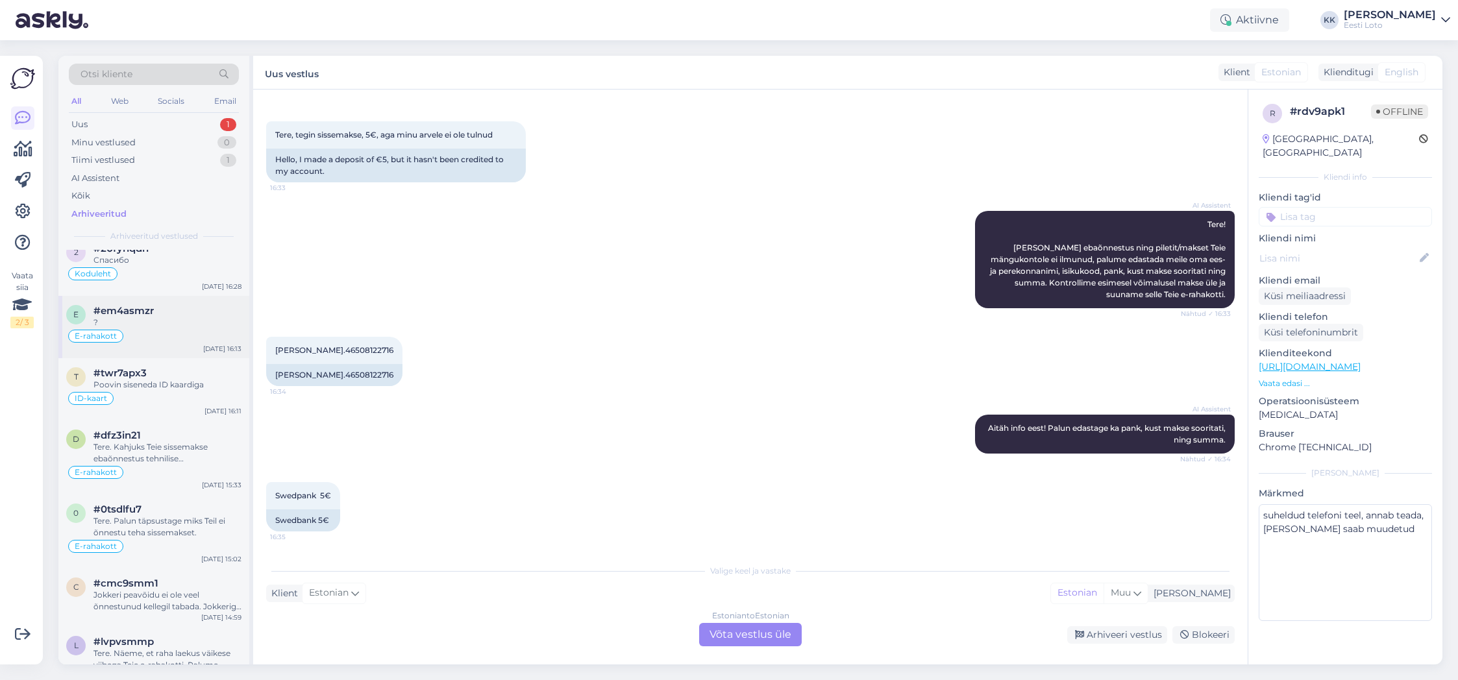
scroll to position [22, 0]
click at [160, 448] on div "Tere. Kahjuks Teie sissemakse ebaõnnestus tehnilise [PERSON_NAME] tõttu. Kontro…" at bounding box center [168, 447] width 148 height 23
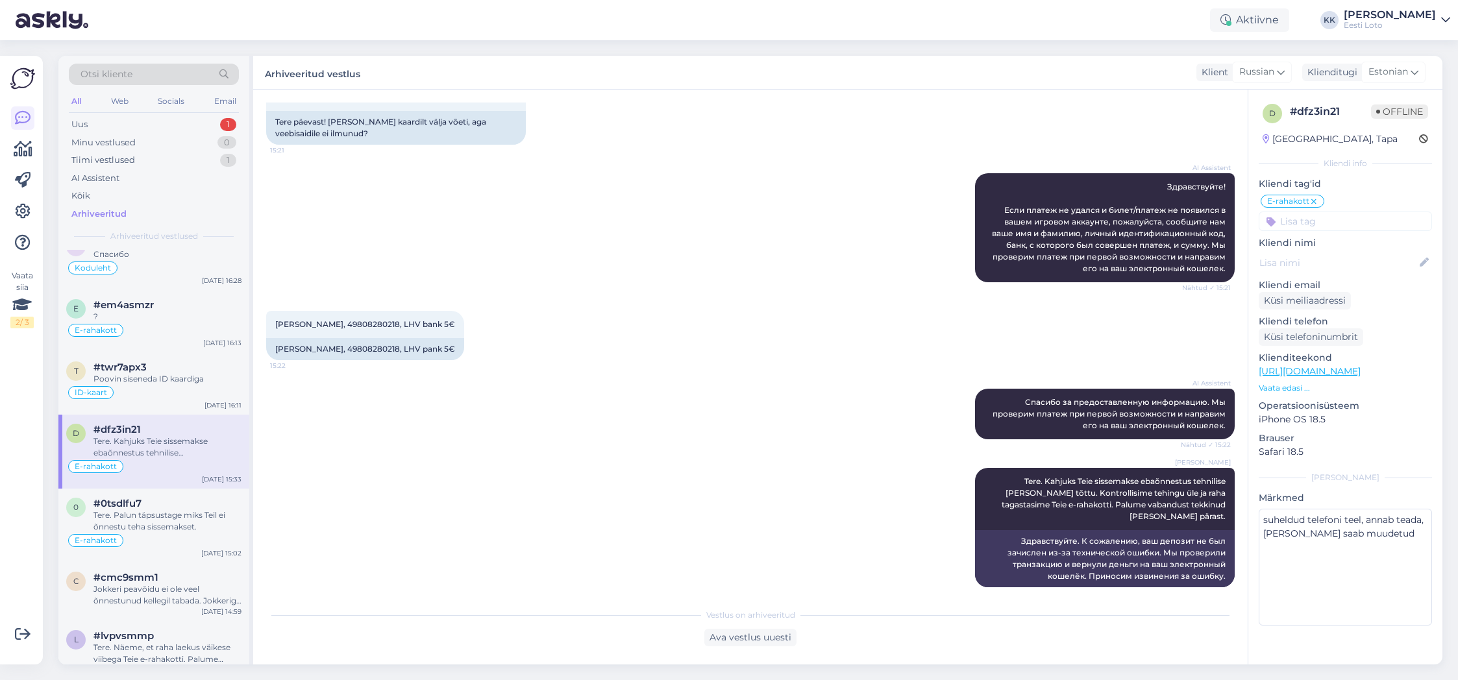
scroll to position [23, 0]
drag, startPoint x: 993, startPoint y: 480, endPoint x: 1229, endPoint y: 507, distance: 237.2
click at [1229, 507] on div "Kadri [PERSON_NAME]. Kahjuks Teie sissemakse ebaõnnestus tehnilise [PERSON_NAME…" at bounding box center [1105, 499] width 260 height 62
copy span "Tere. Kahjuks Teie sissemakse ebaõnnestus tehnilise [PERSON_NAME] tõttu. Kontro…"
click at [105, 121] on div "Uus 1" at bounding box center [154, 125] width 170 height 18
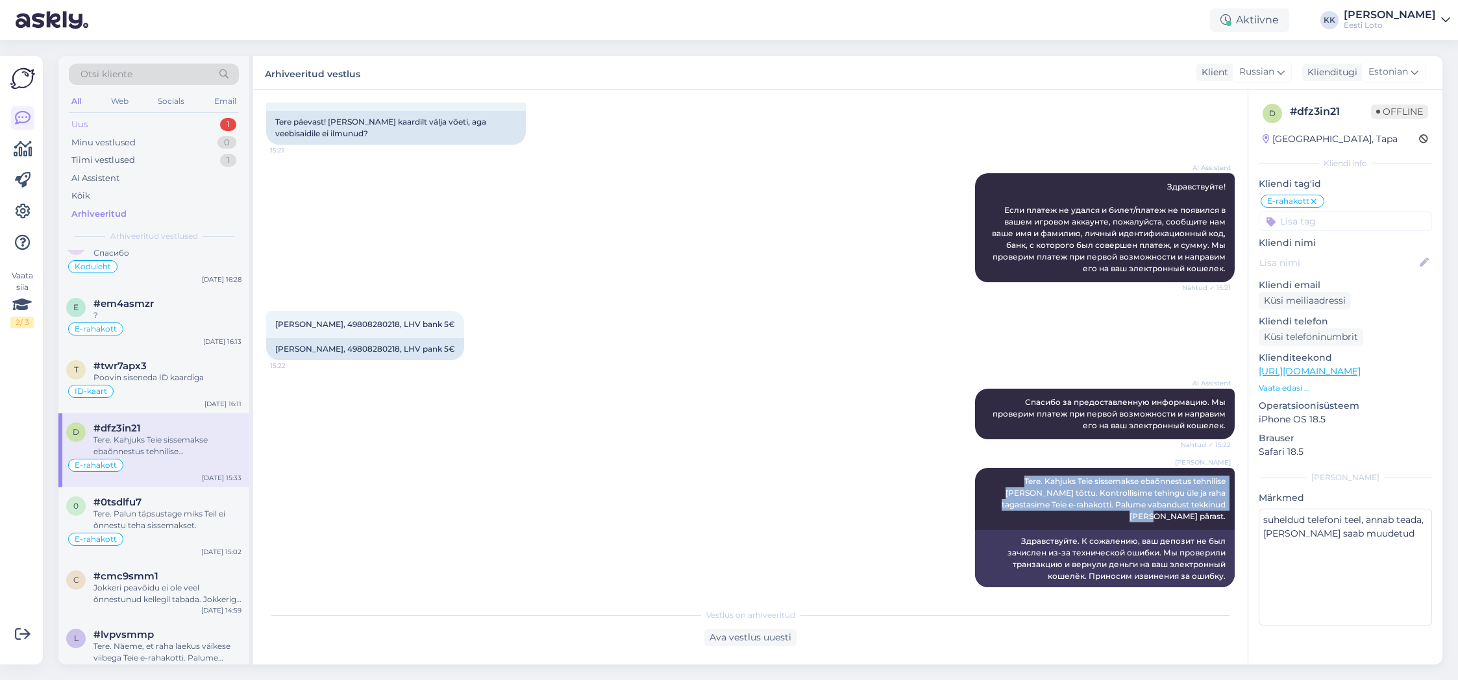
scroll to position [0, 0]
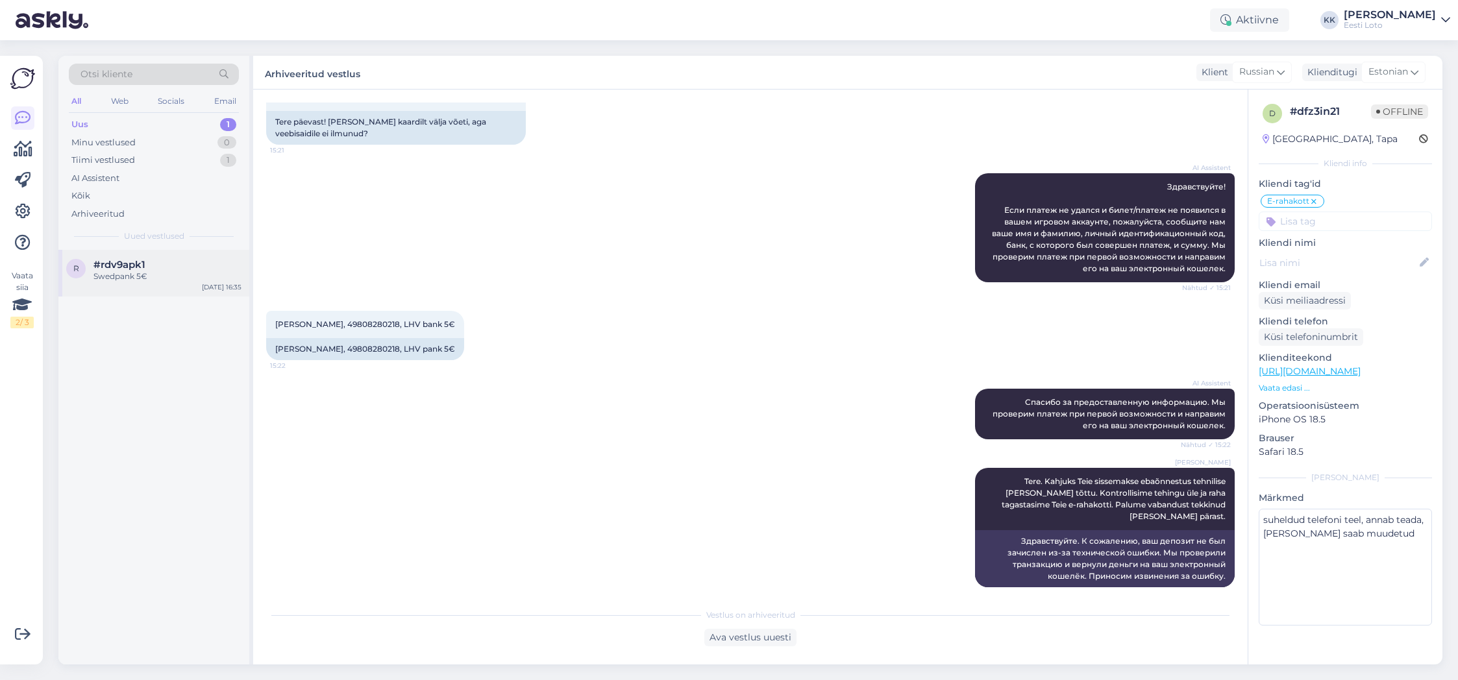
click at [144, 270] on span "#rdv9apk1" at bounding box center [120, 265] width 52 height 12
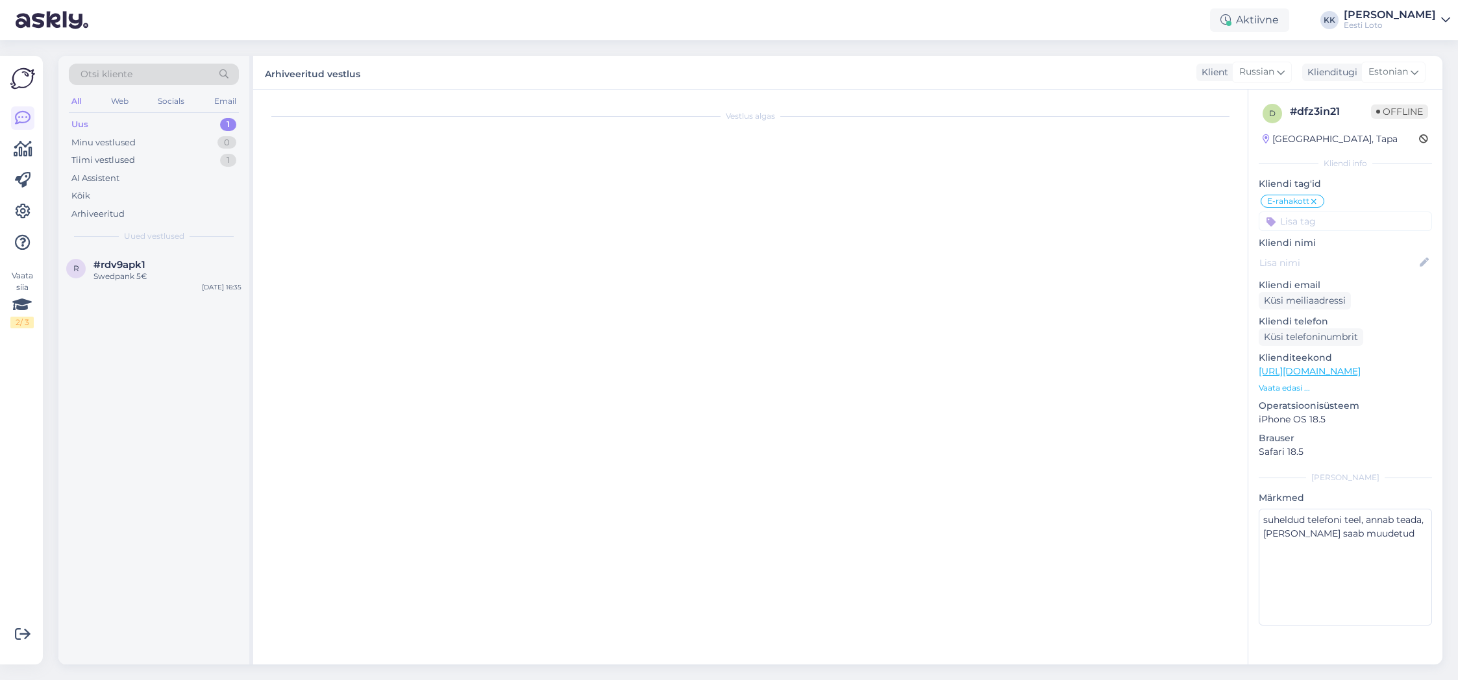
scroll to position [50, 0]
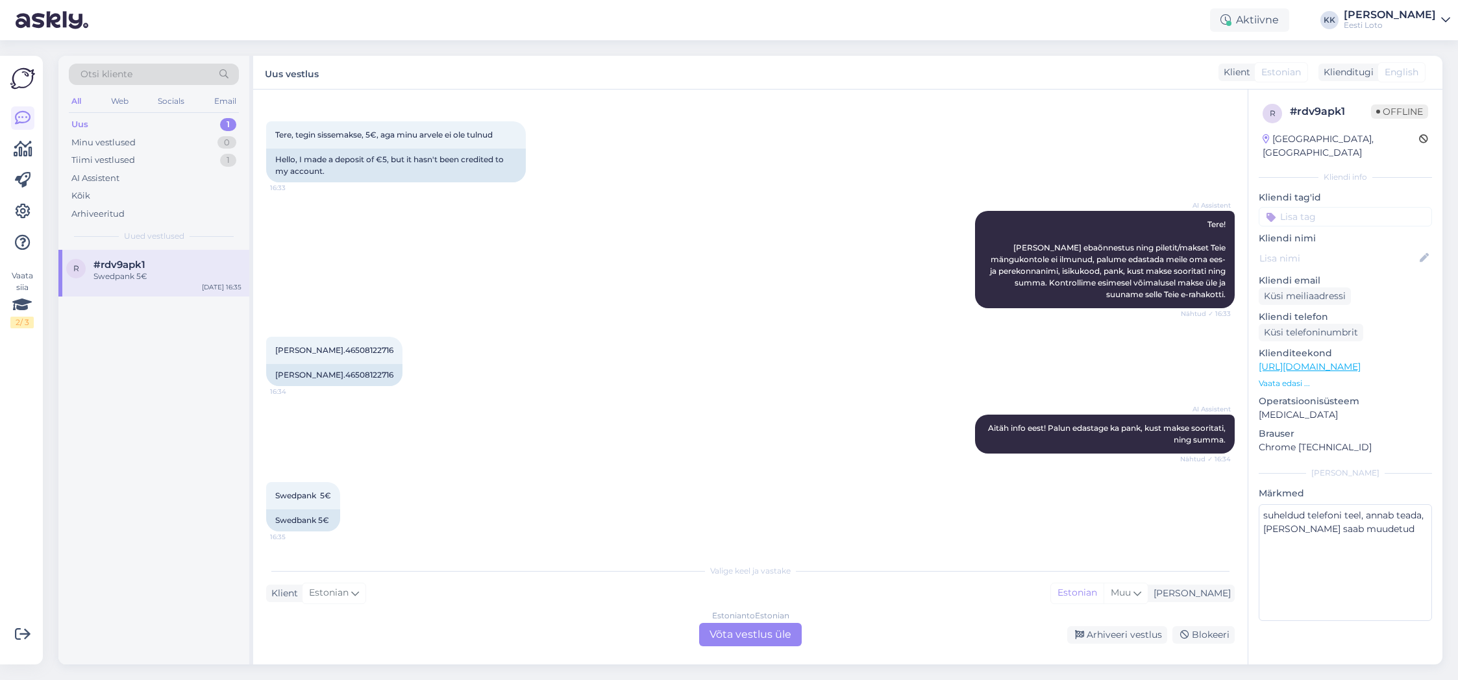
click at [735, 635] on div "Estonian to Estonian Võta vestlus üle" at bounding box center [750, 634] width 103 height 23
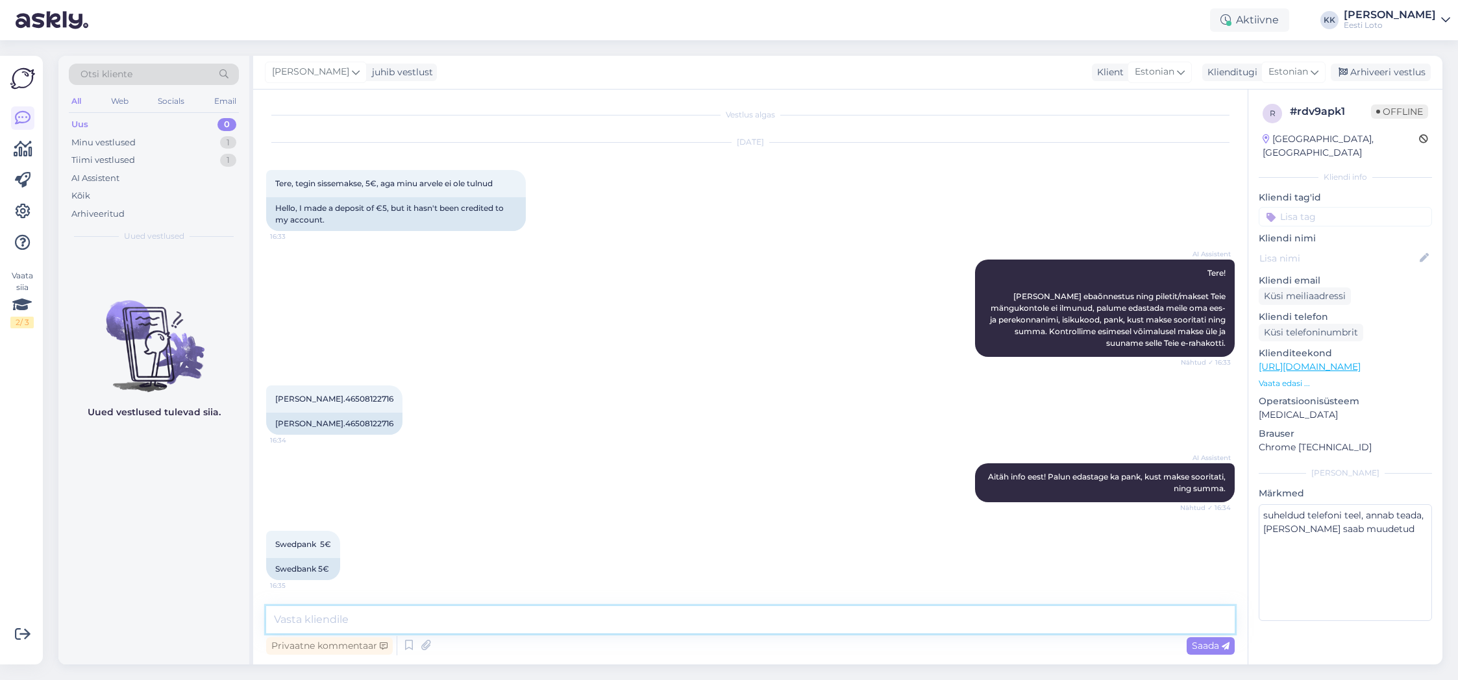
click at [741, 627] on textarea at bounding box center [750, 619] width 969 height 27
paste textarea "Tere. Kahjuks Teie sissemakse ebaõnnestus tehnilise [PERSON_NAME] tõttu. Kontro…"
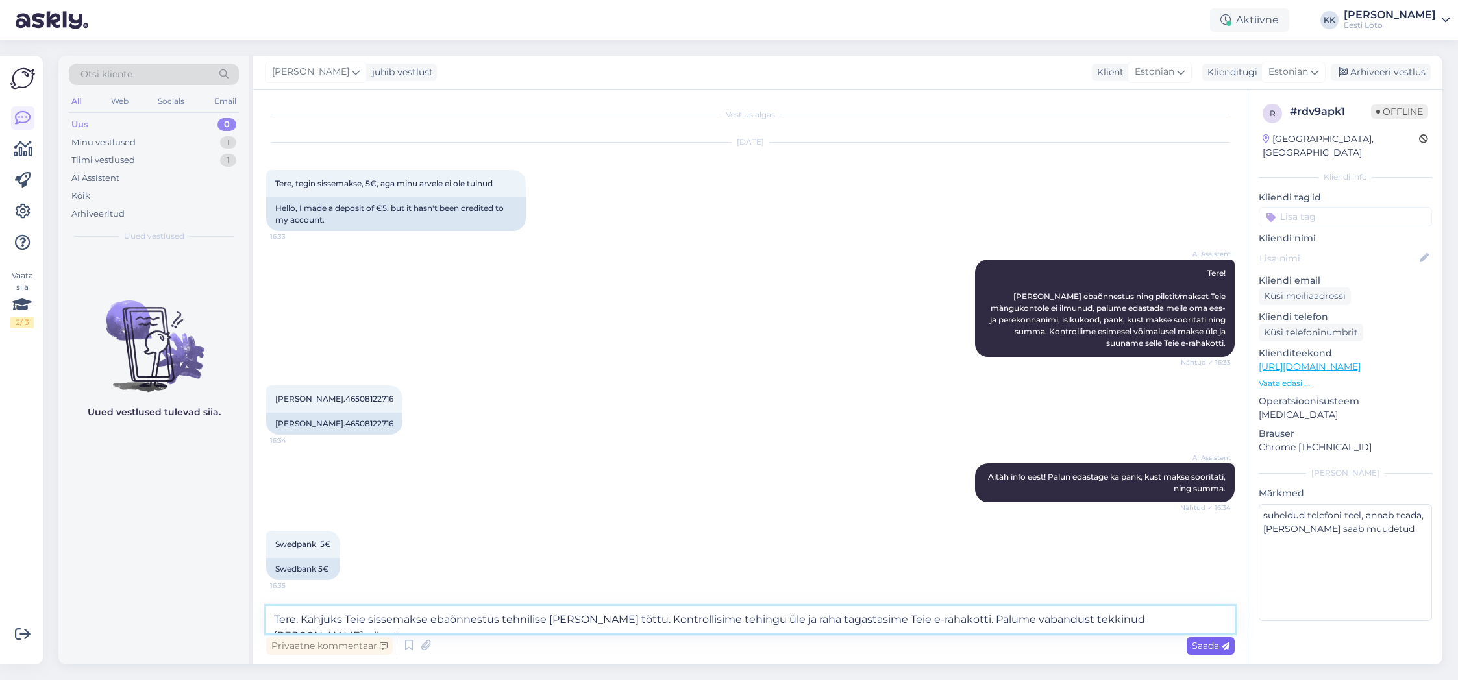
type textarea "Tere. Kahjuks Teie sissemakse ebaõnnestus tehnilise [PERSON_NAME] tõttu. Kontro…"
click at [1212, 642] on span "Saada" at bounding box center [1211, 646] width 38 height 12
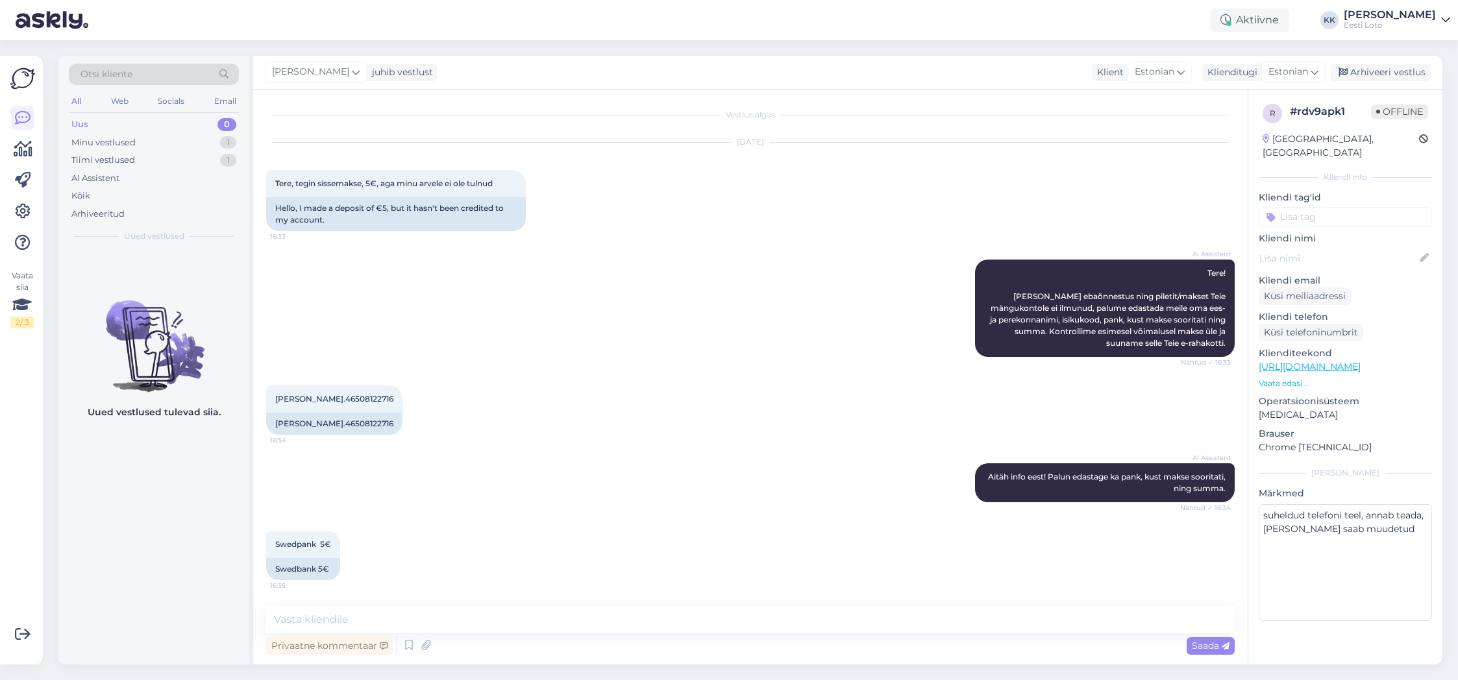
scroll to position [81, 0]
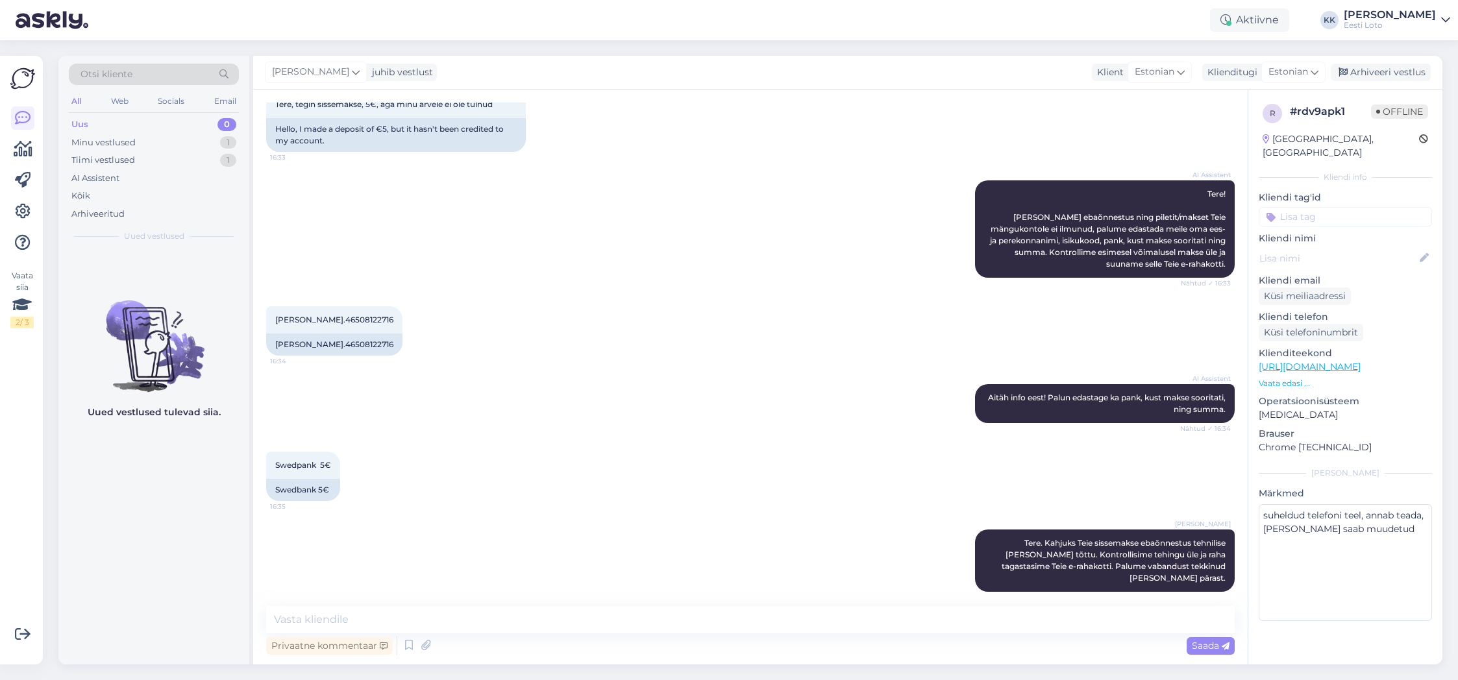
click at [1300, 212] on input at bounding box center [1345, 216] width 173 height 19
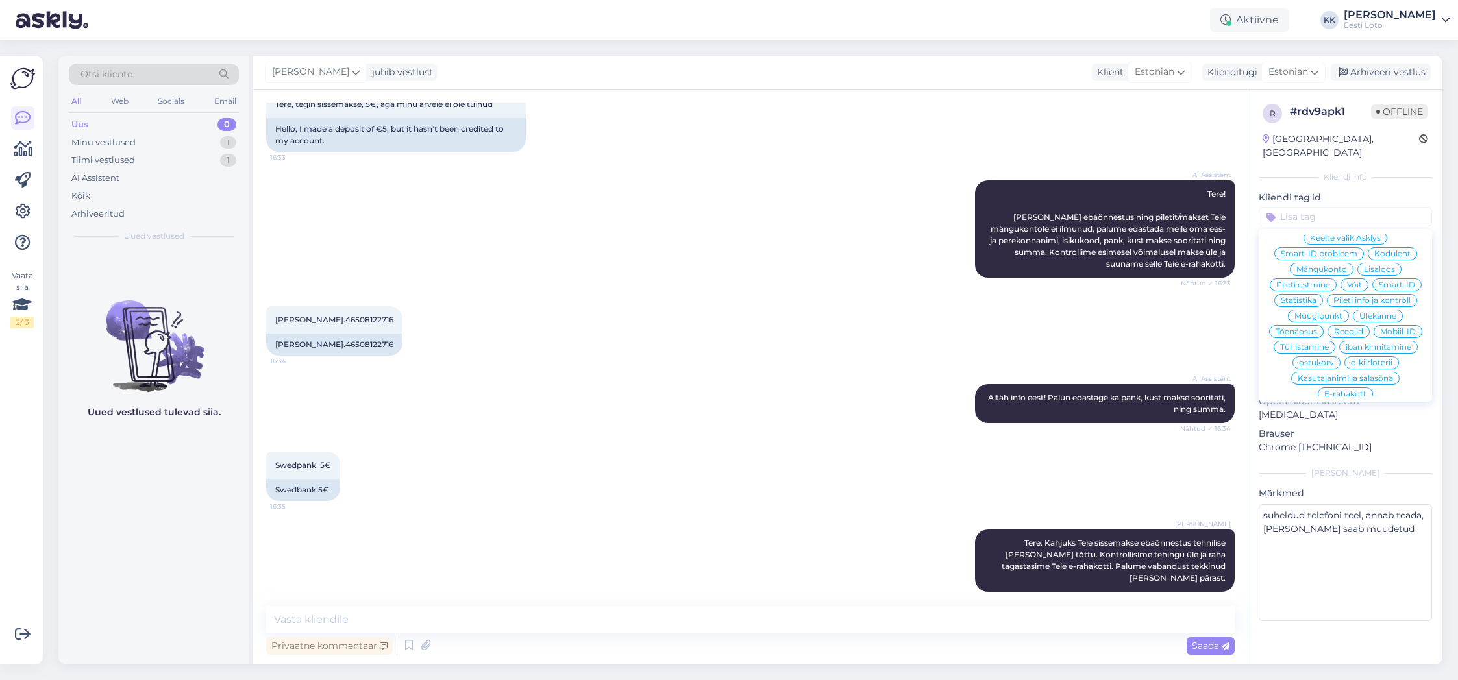
click at [1343, 390] on span "E-rahakott" at bounding box center [1346, 394] width 42 height 8
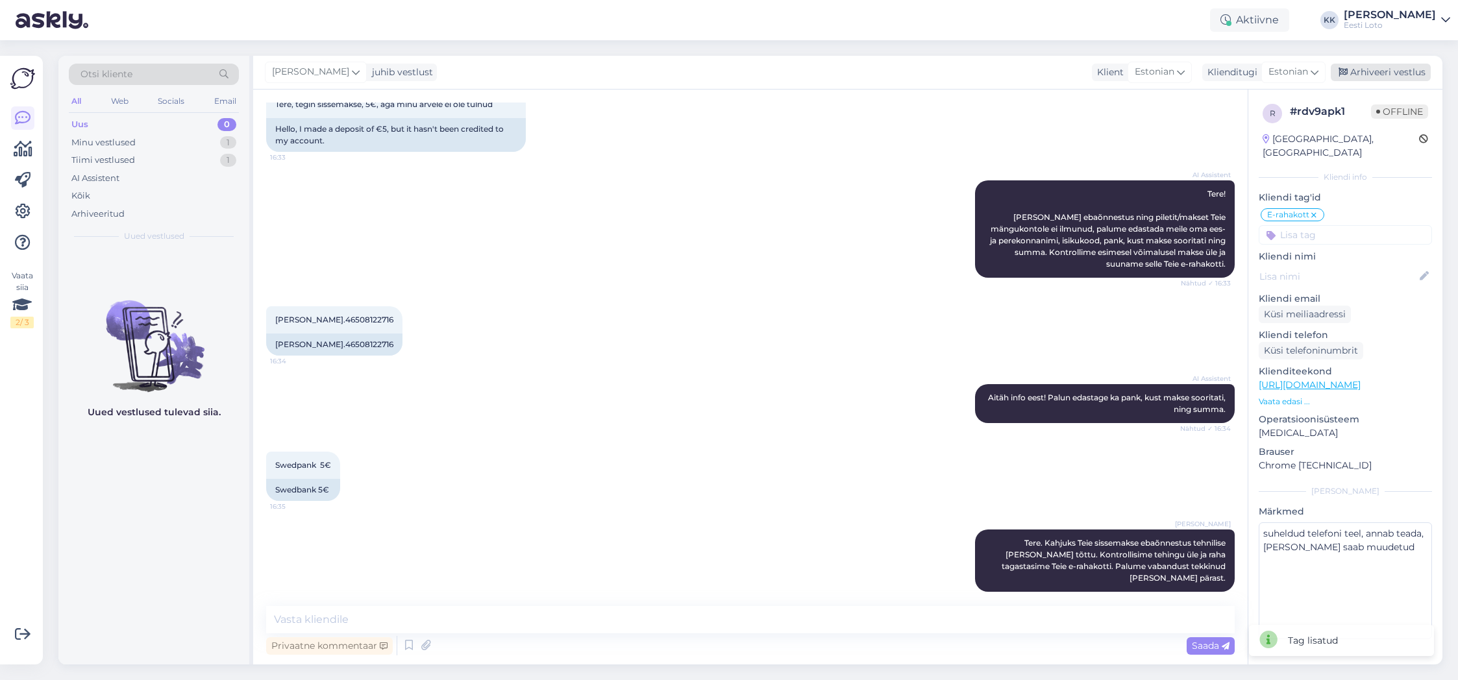
click at [1408, 71] on div "Arhiveeri vestlus" at bounding box center [1381, 73] width 100 height 18
